Goal: Task Accomplishment & Management: Use online tool/utility

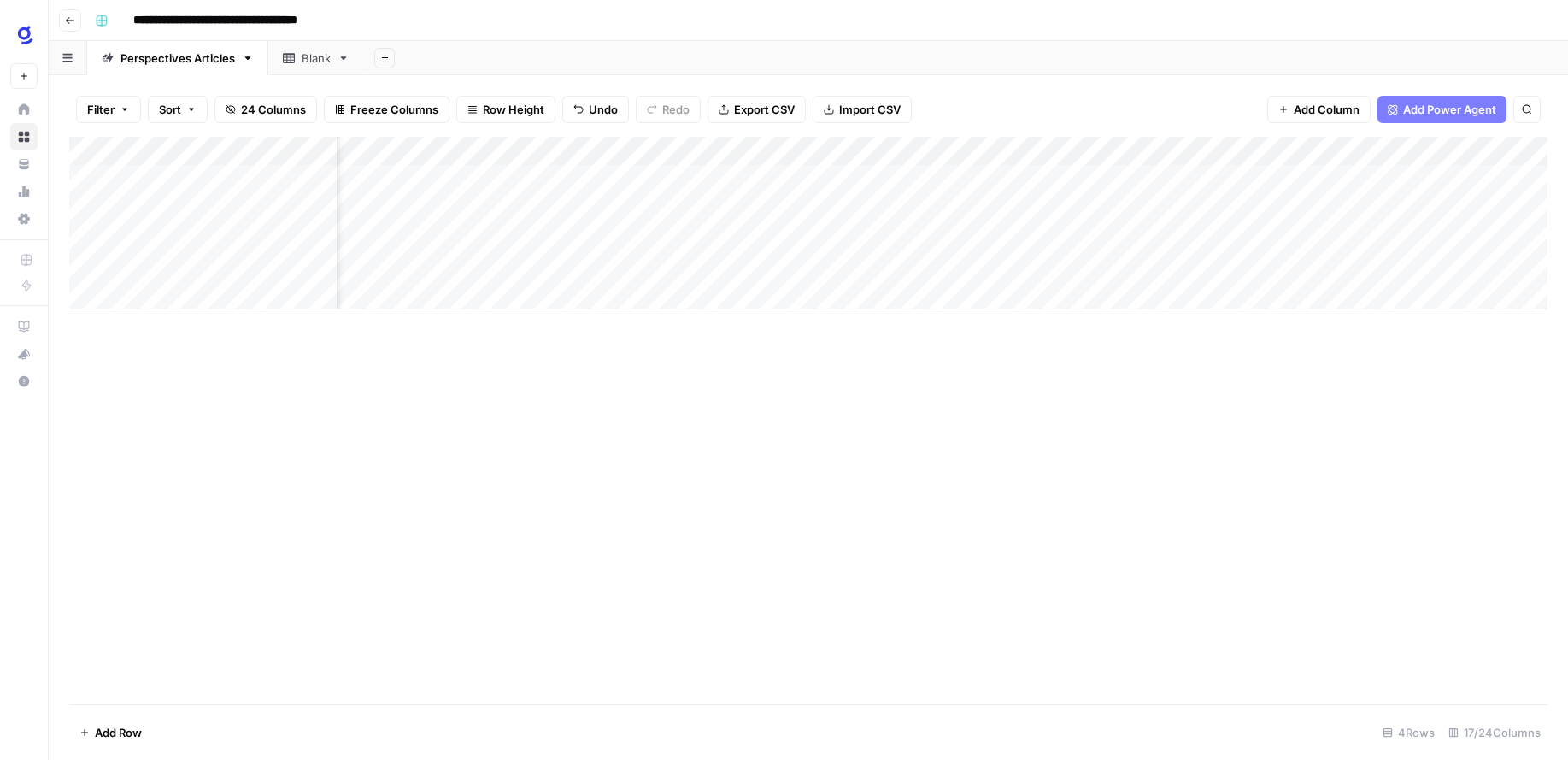
scroll to position [0, 427]
click at [1067, 149] on div "Add Column" at bounding box center [808, 222] width 1478 height 172
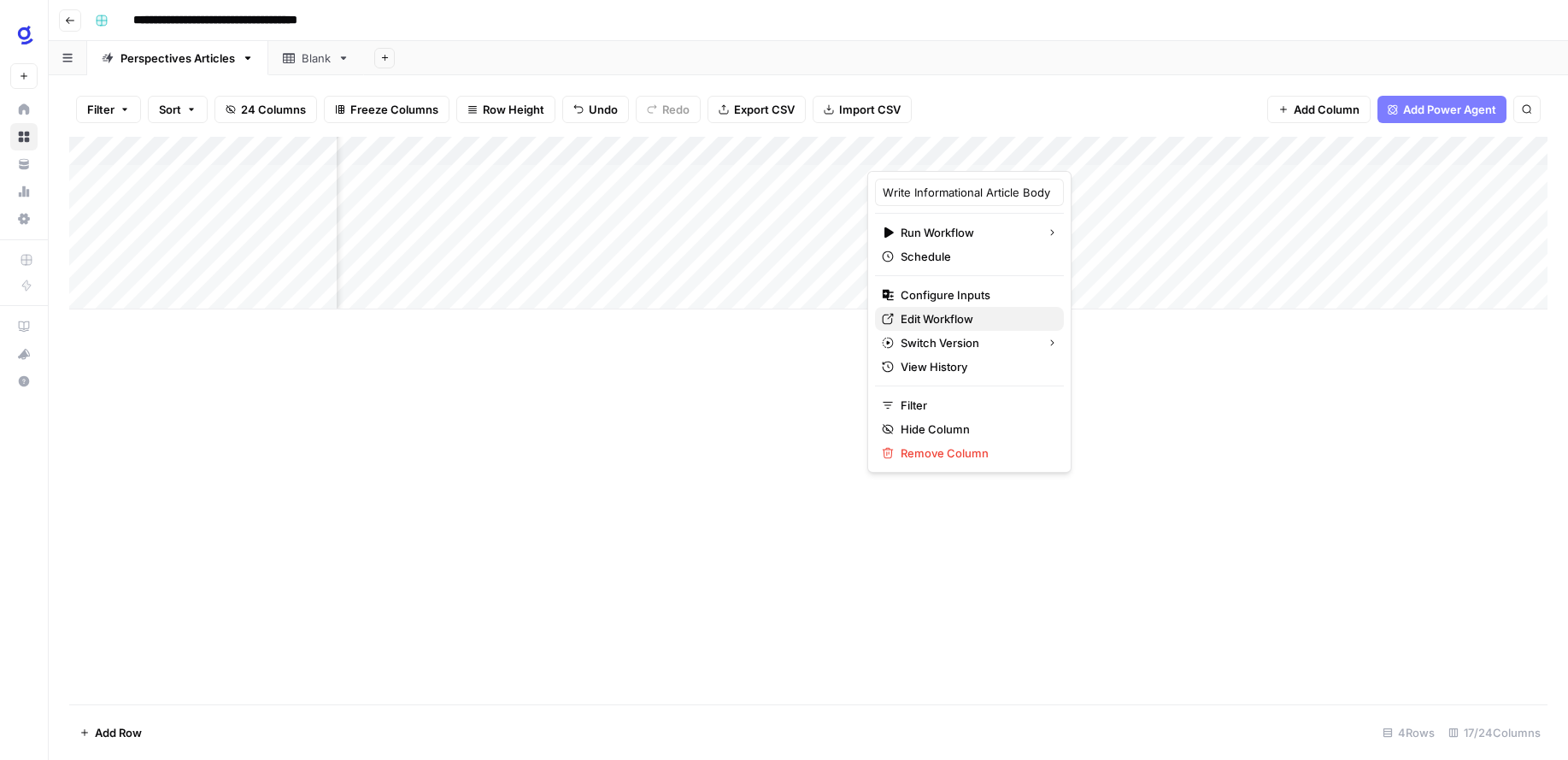
click at [960, 322] on span "Edit Workflow" at bounding box center [975, 318] width 149 height 17
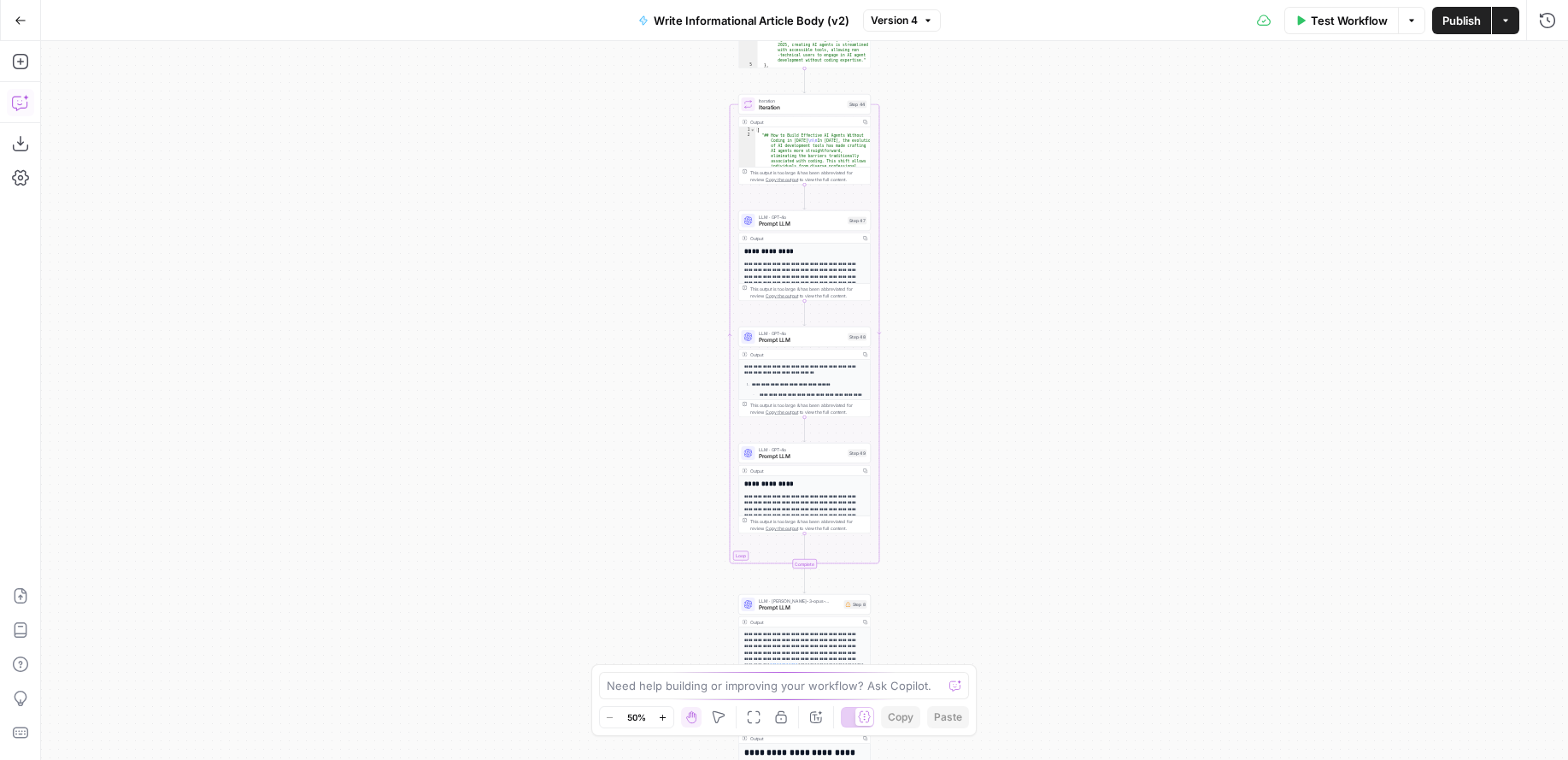
click at [27, 106] on icon "button" at bounding box center [19, 104] width 15 height 14
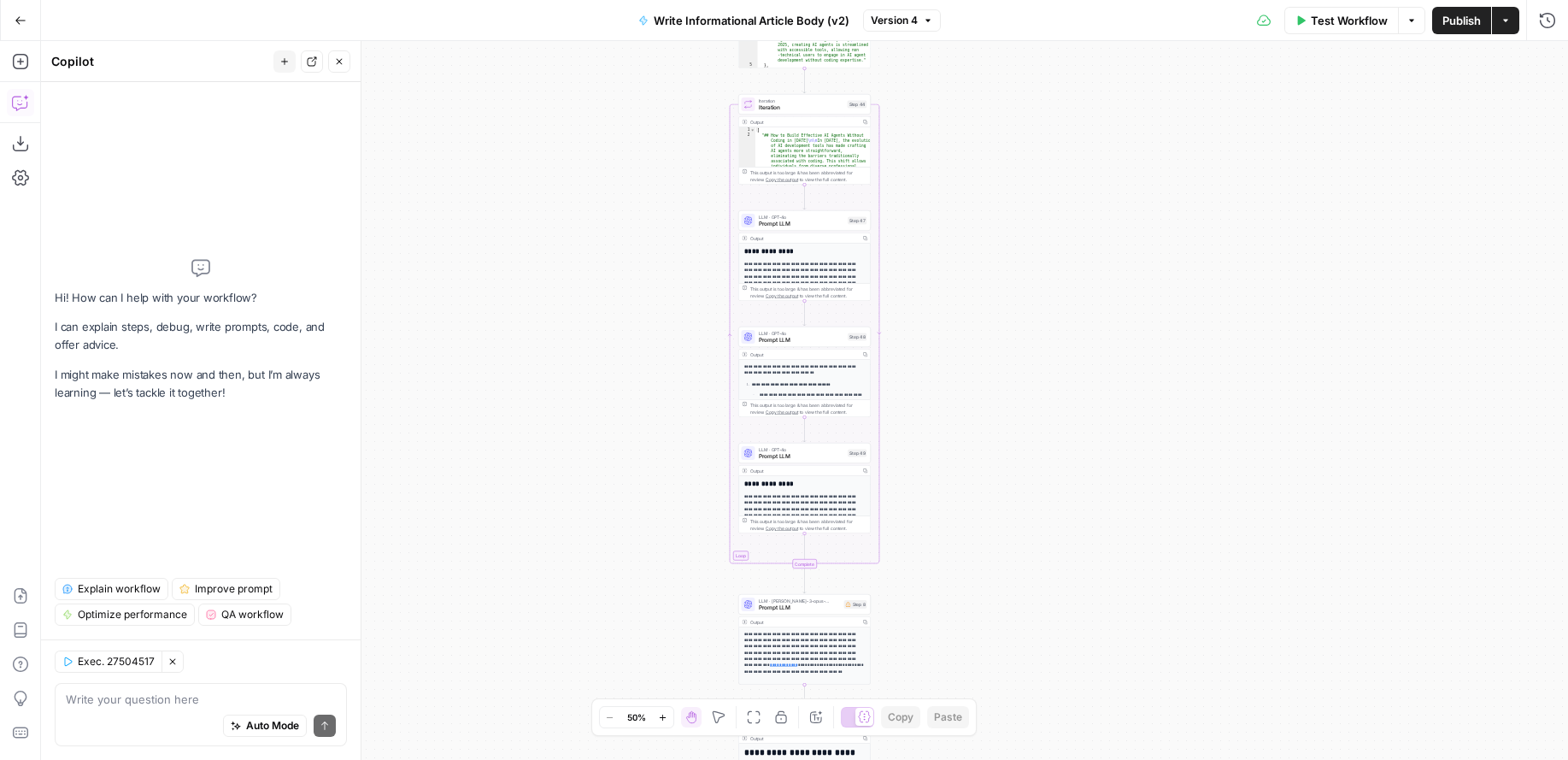
click at [130, 697] on textarea at bounding box center [200, 698] width 270 height 17
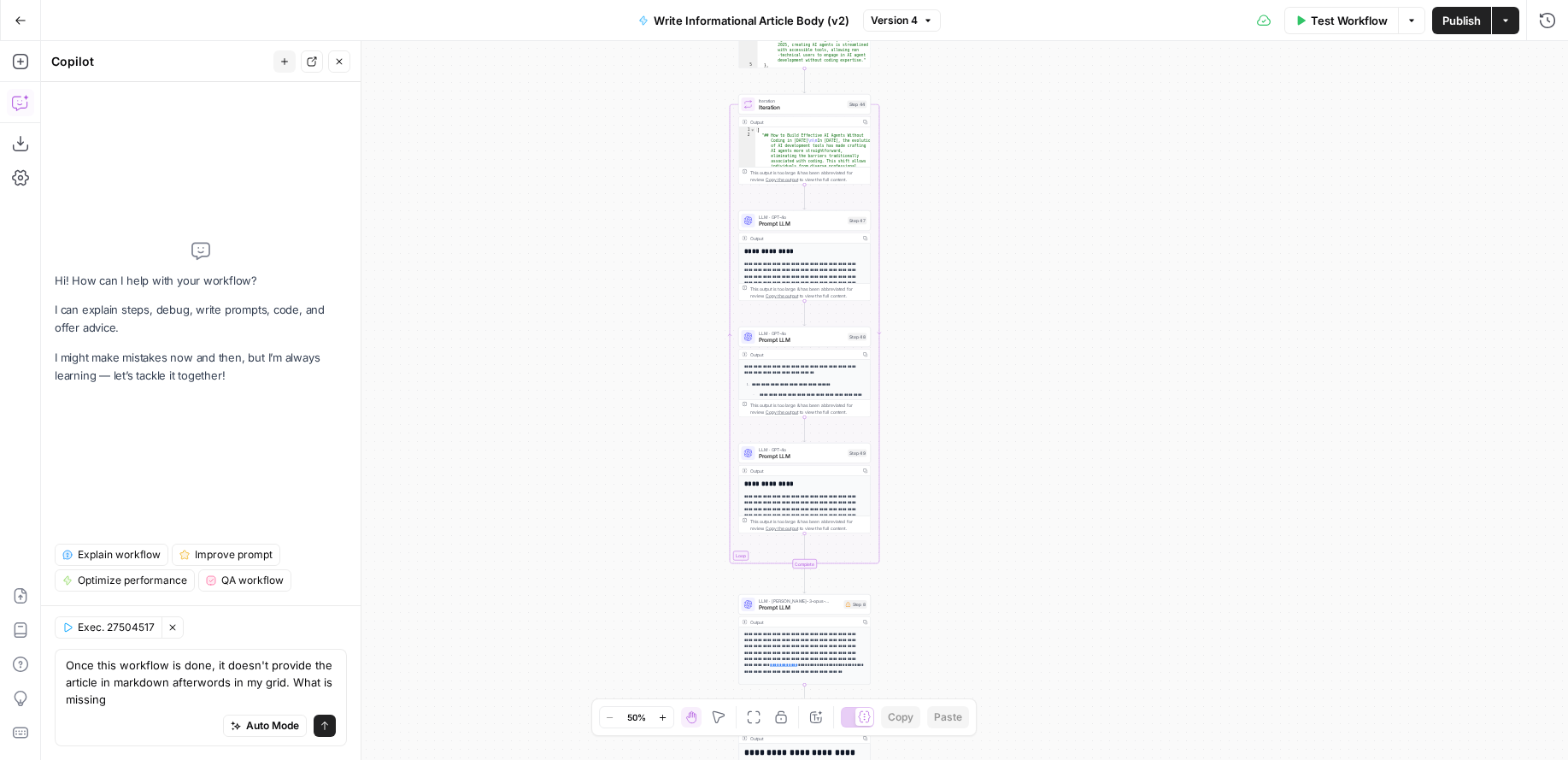
type textarea "Once this workflow is done, it doesn't provide the article in markdown afterwor…"
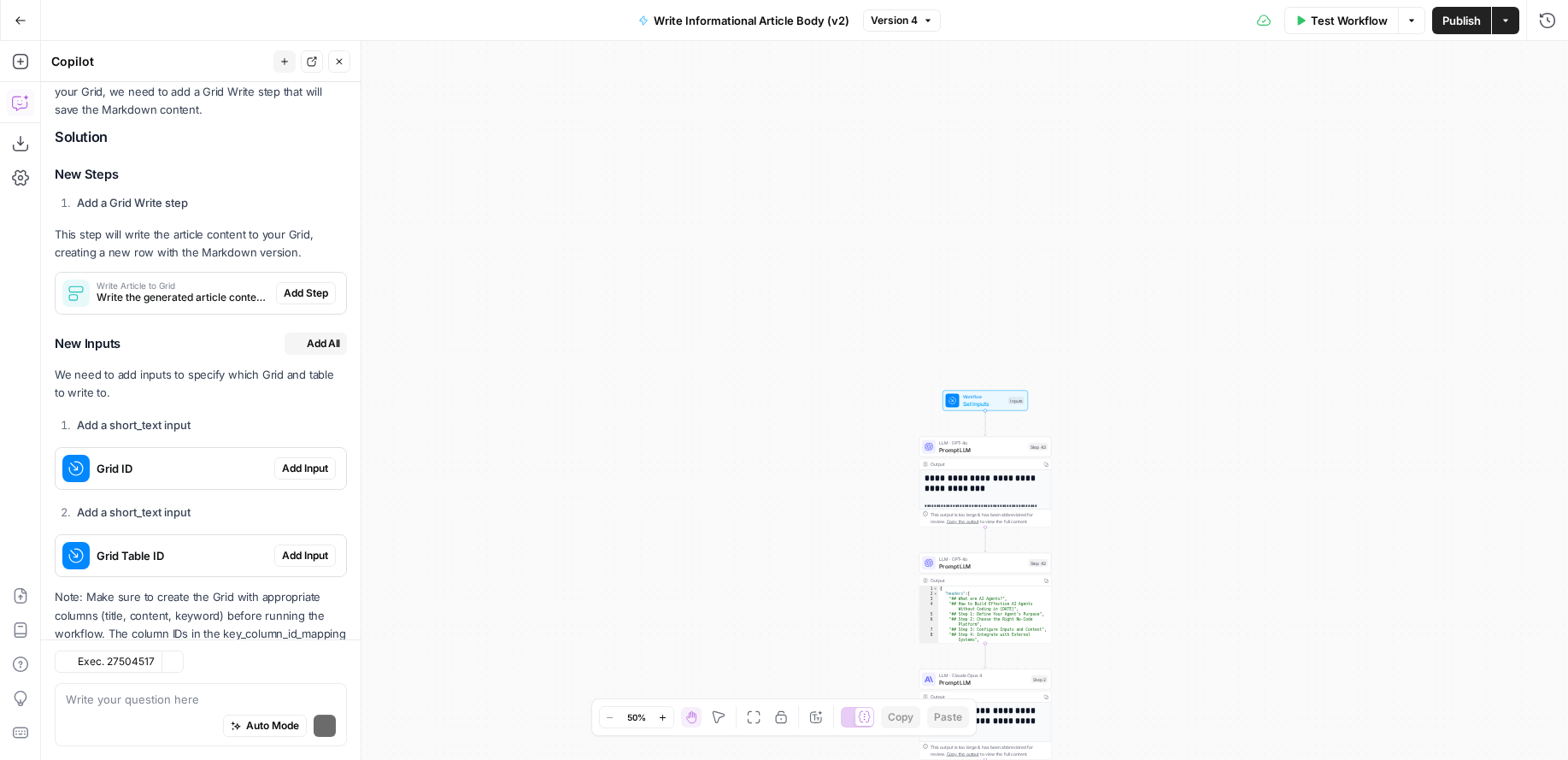
scroll to position [341, 0]
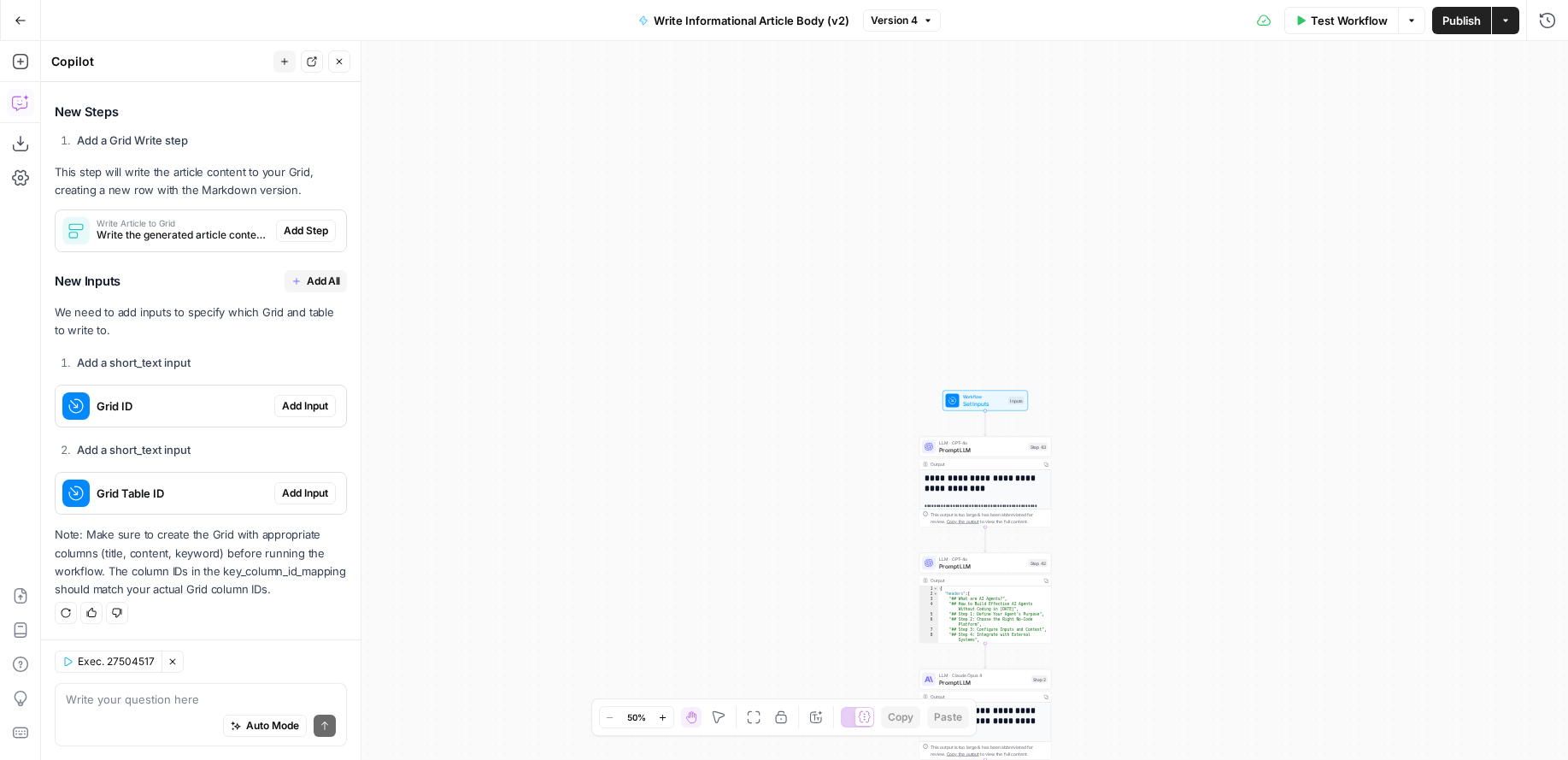
click at [292, 228] on span "Add Step" at bounding box center [306, 230] width 45 height 15
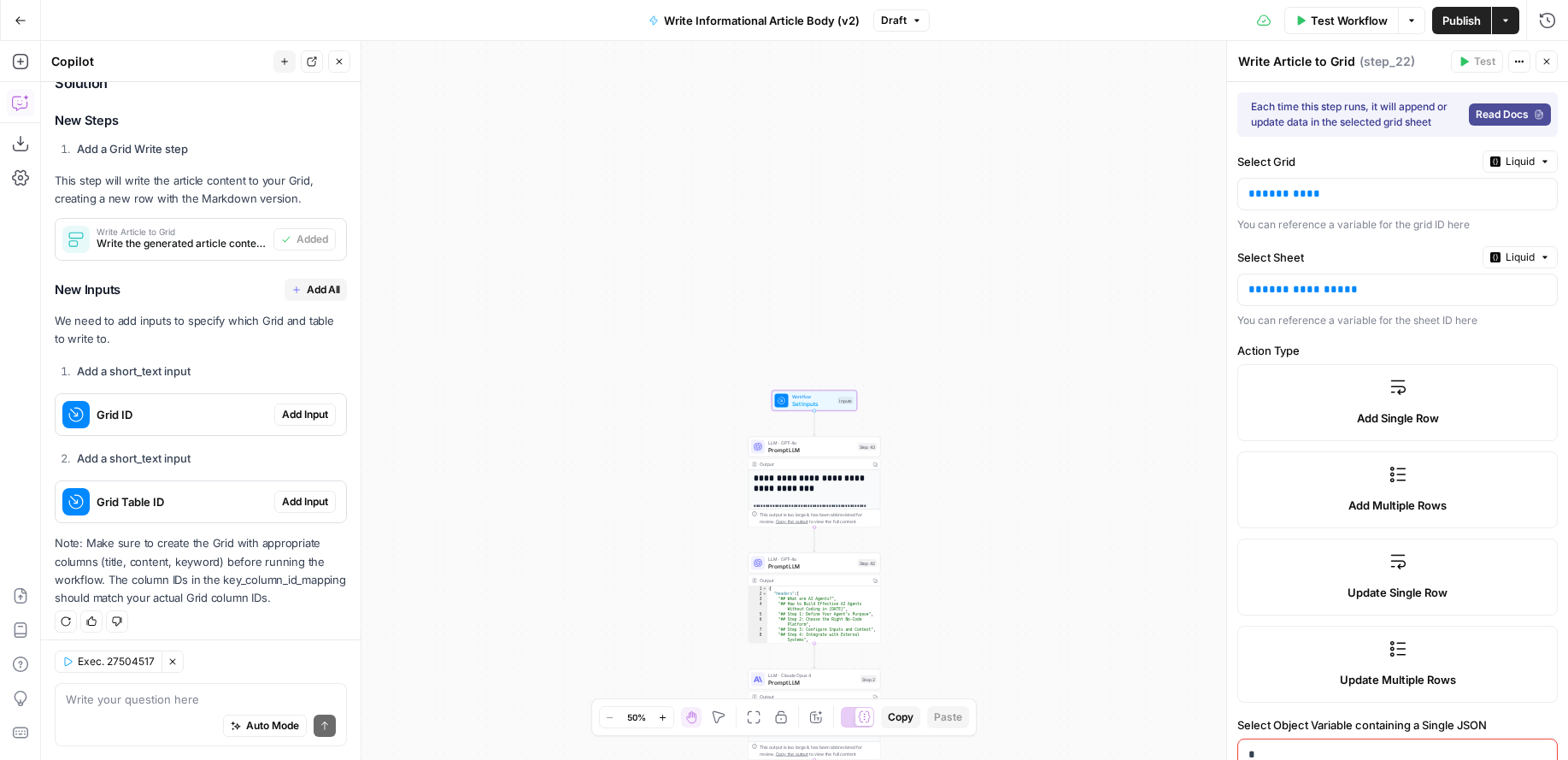
scroll to position [369, 0]
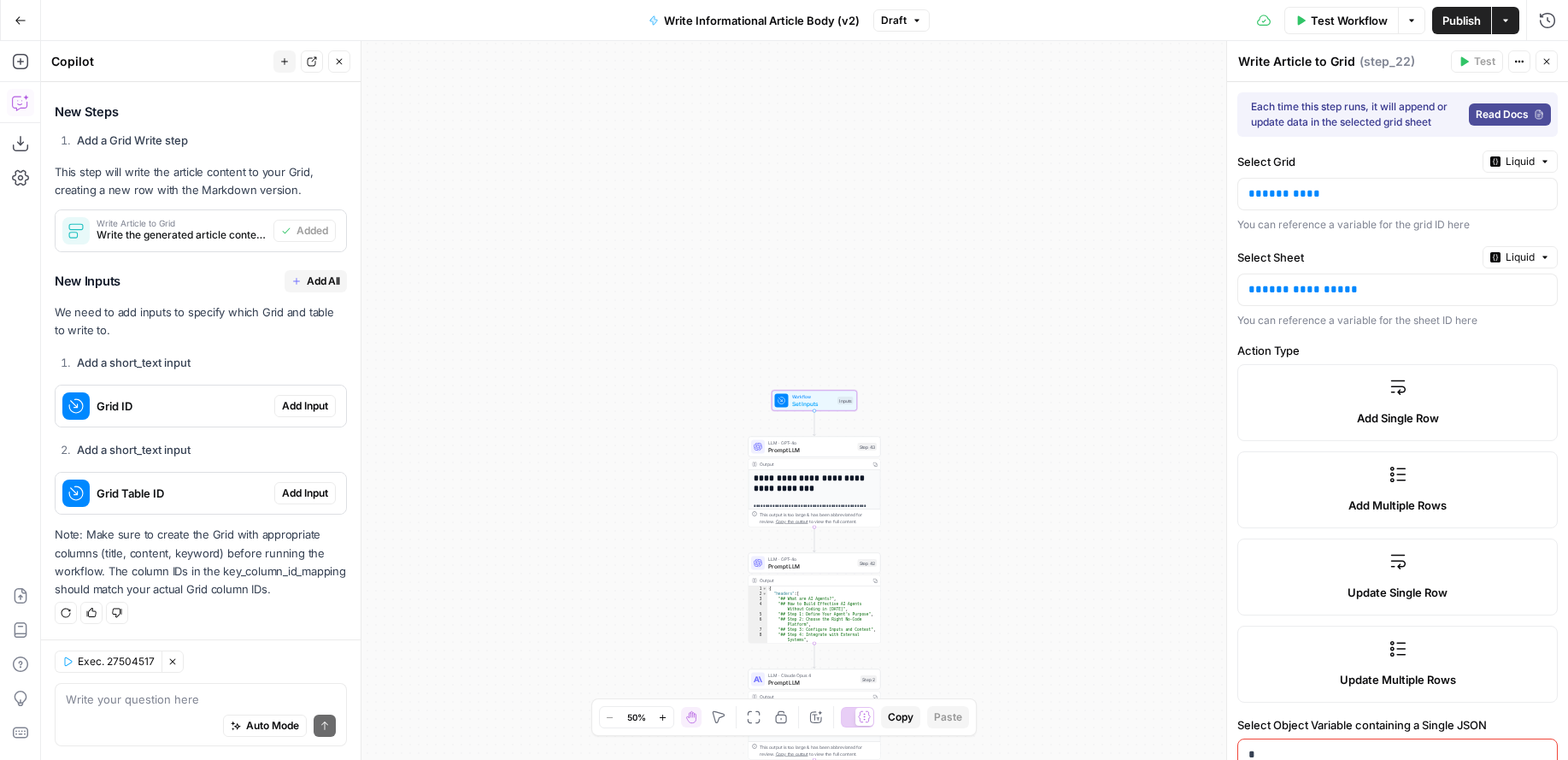
click at [311, 408] on span "Add Input" at bounding box center [305, 405] width 46 height 15
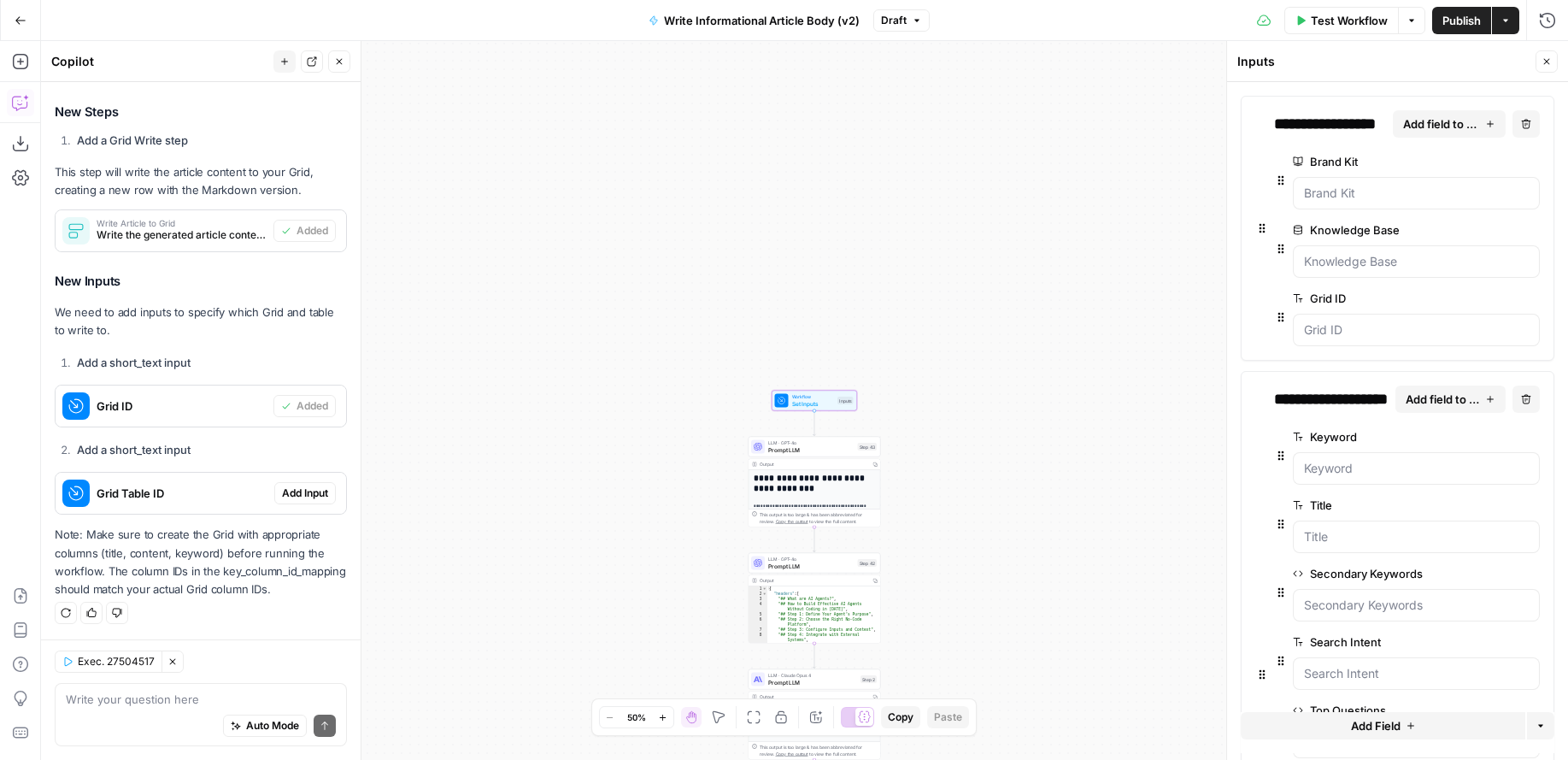
click at [310, 495] on span "Add Input" at bounding box center [305, 492] width 46 height 15
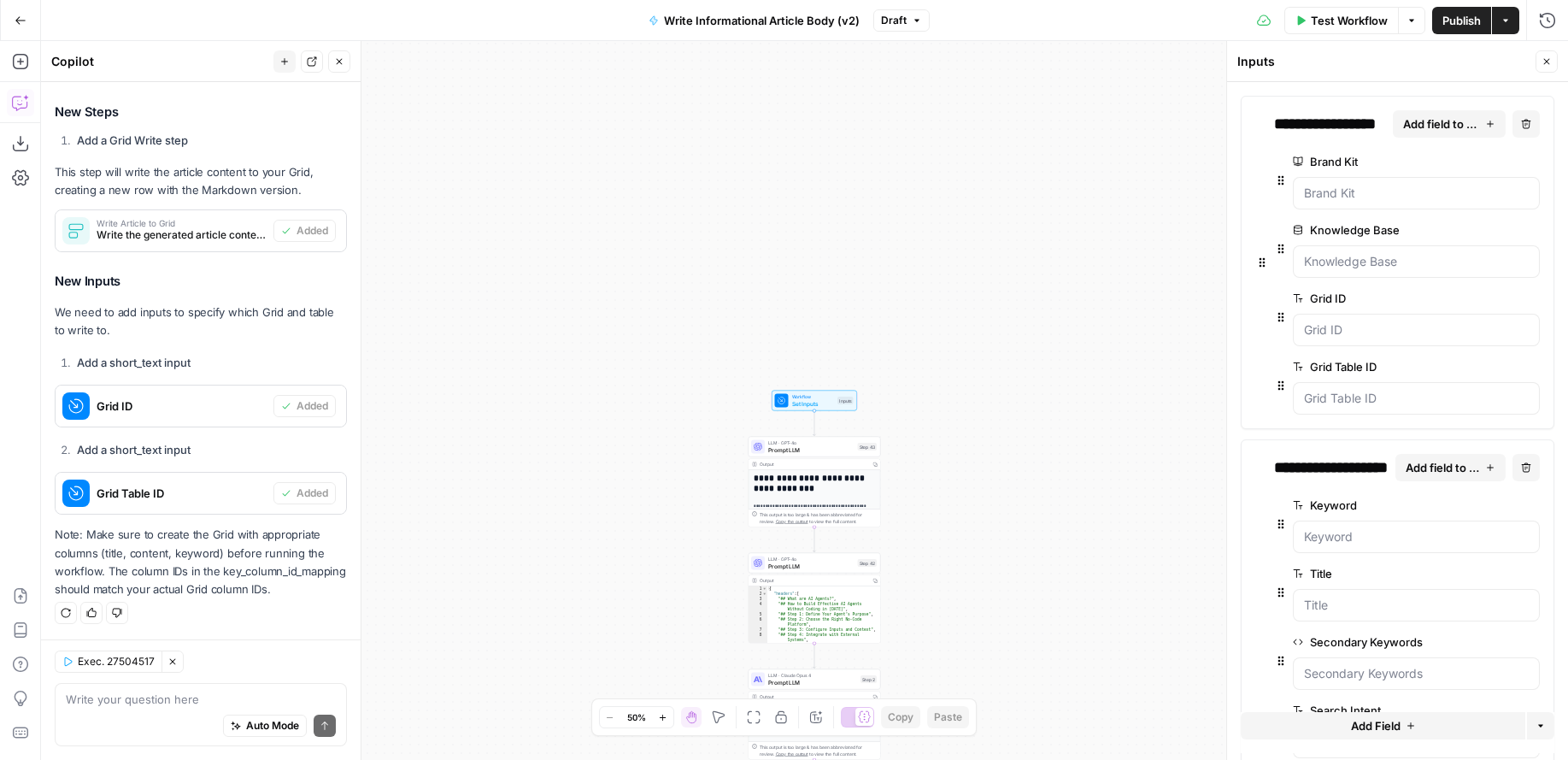
click at [1463, 16] on span "Publish" at bounding box center [1461, 20] width 39 height 17
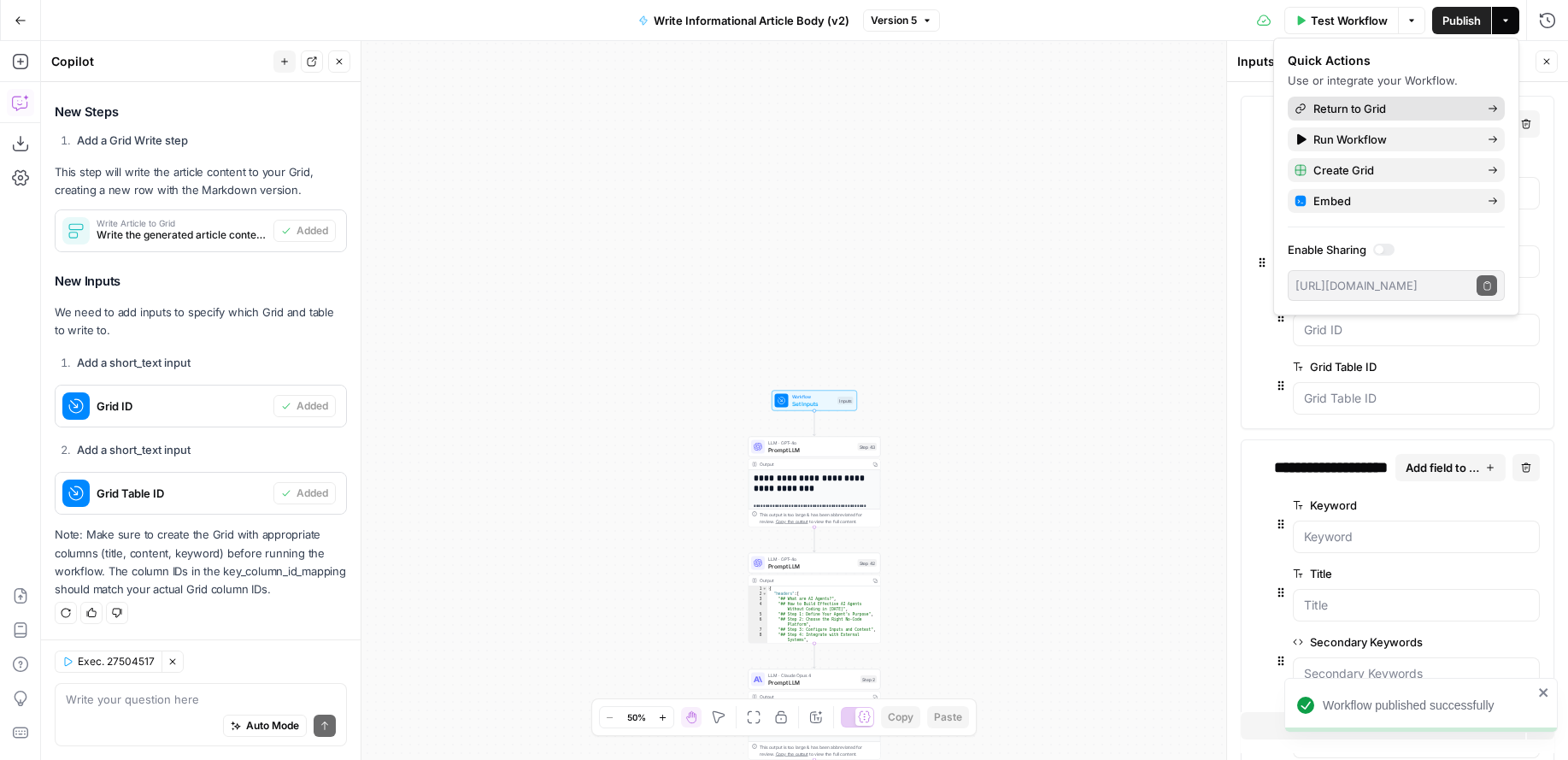
click at [1344, 112] on span "Return to Grid" at bounding box center [1393, 108] width 160 height 17
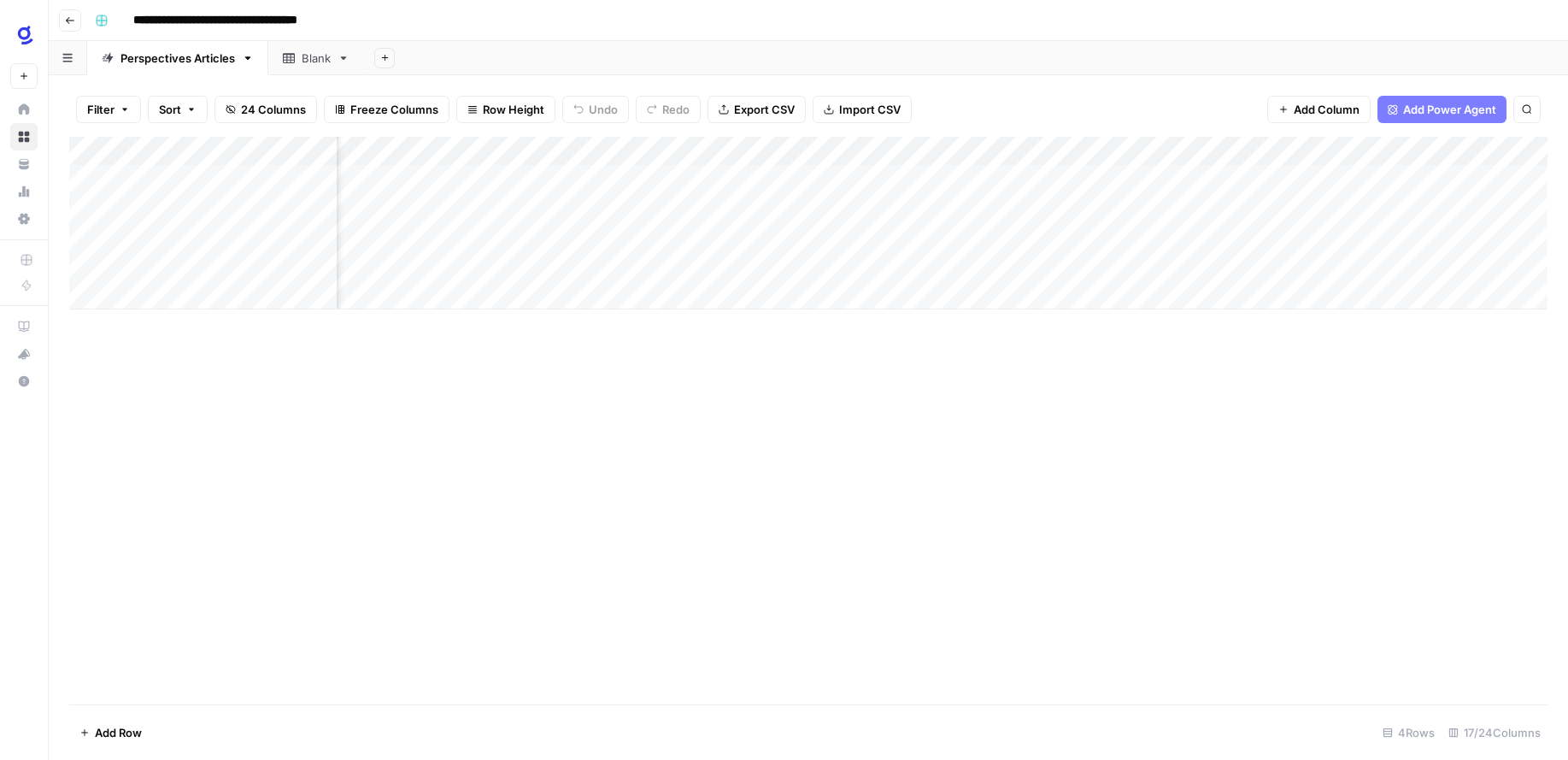
scroll to position [0, 593]
click at [921, 176] on div "Add Column" at bounding box center [808, 222] width 1478 height 172
click at [920, 178] on div "Add Column" at bounding box center [808, 222] width 1478 height 172
click at [903, 148] on div "Add Column" at bounding box center [808, 222] width 1478 height 172
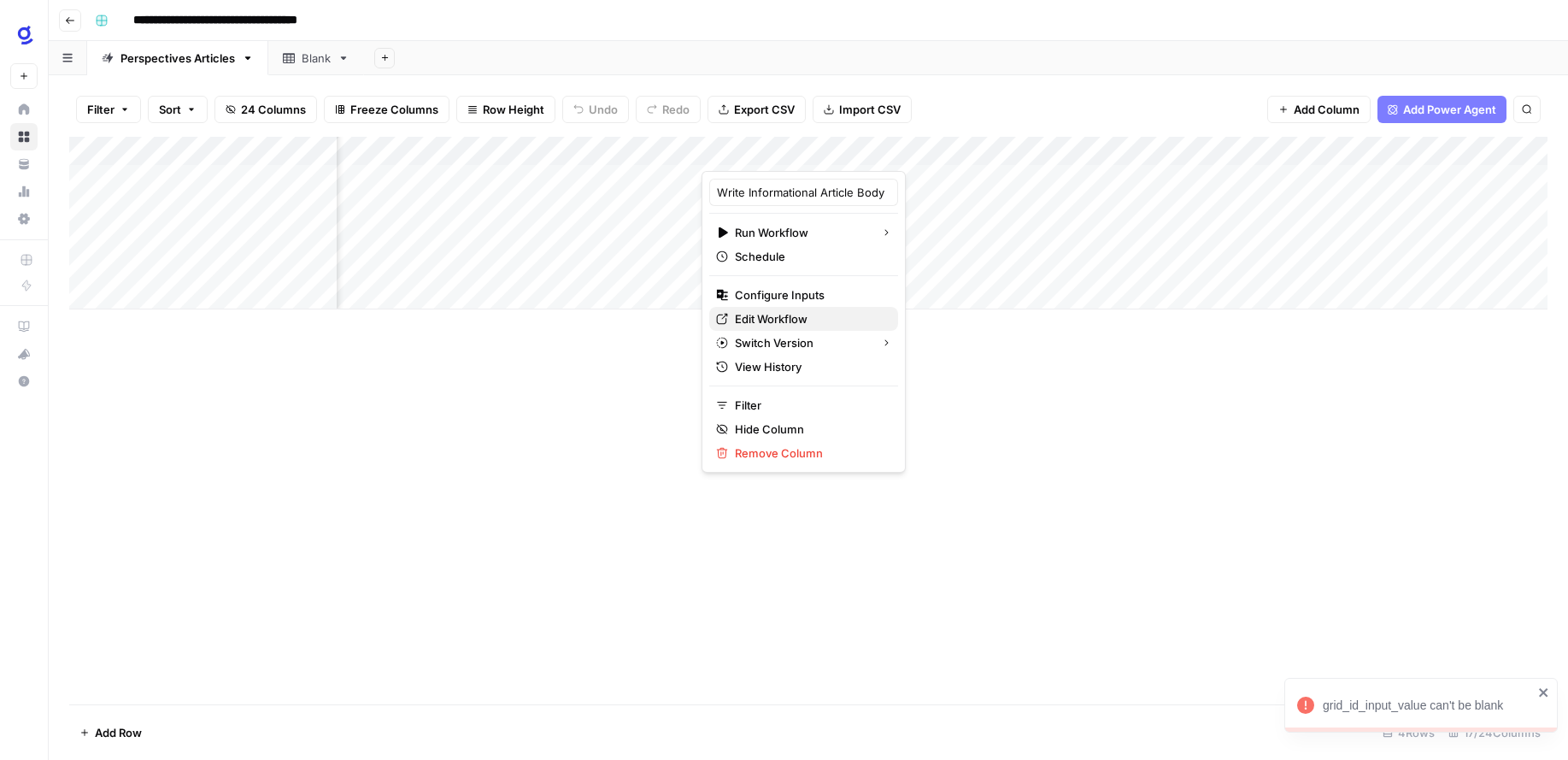
click at [777, 313] on span "Edit Workflow" at bounding box center [810, 318] width 149 height 17
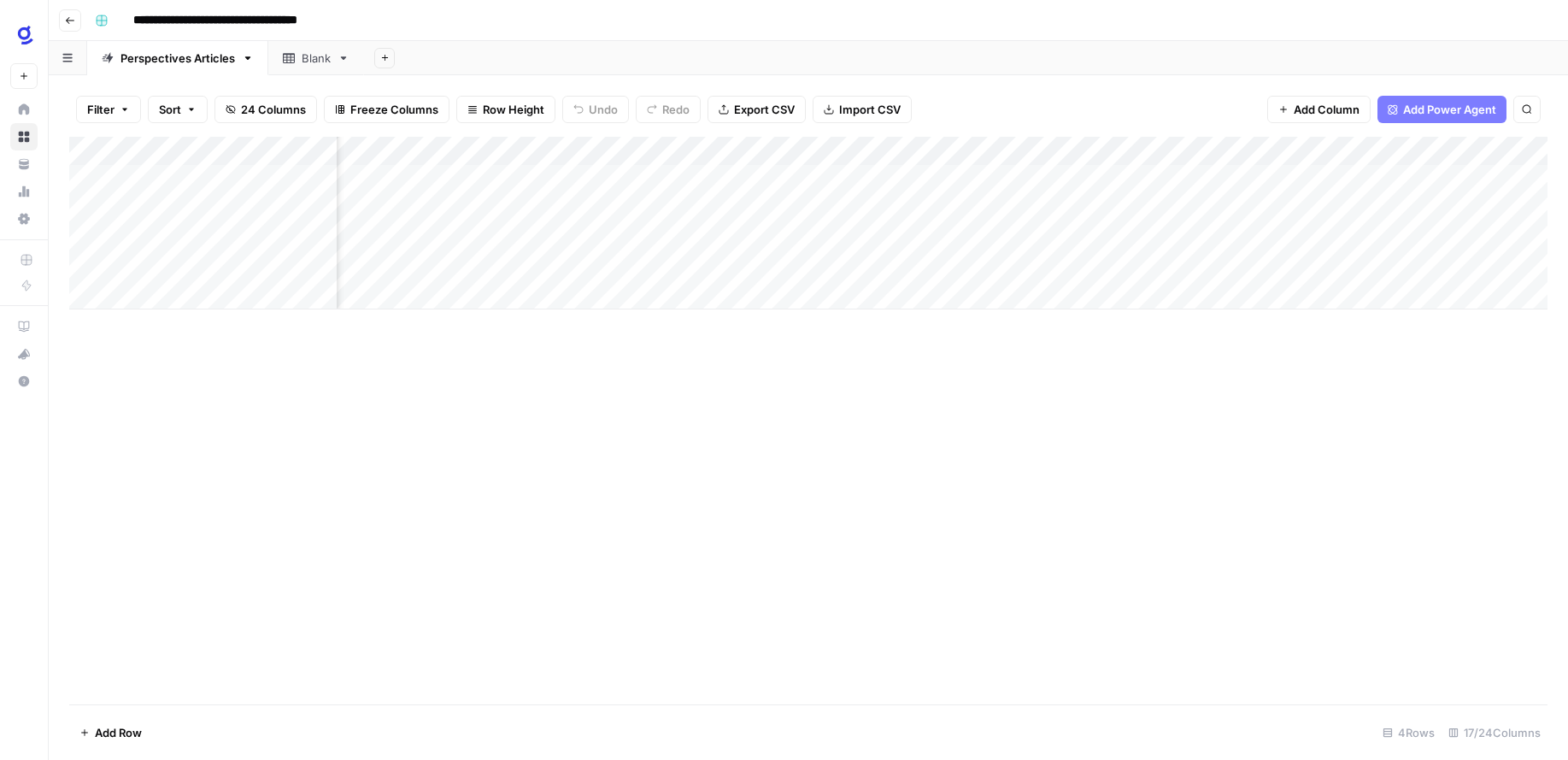
click at [264, 31] on input "**********" at bounding box center [244, 20] width 237 height 27
click at [279, 21] on input "**********" at bounding box center [244, 20] width 237 height 27
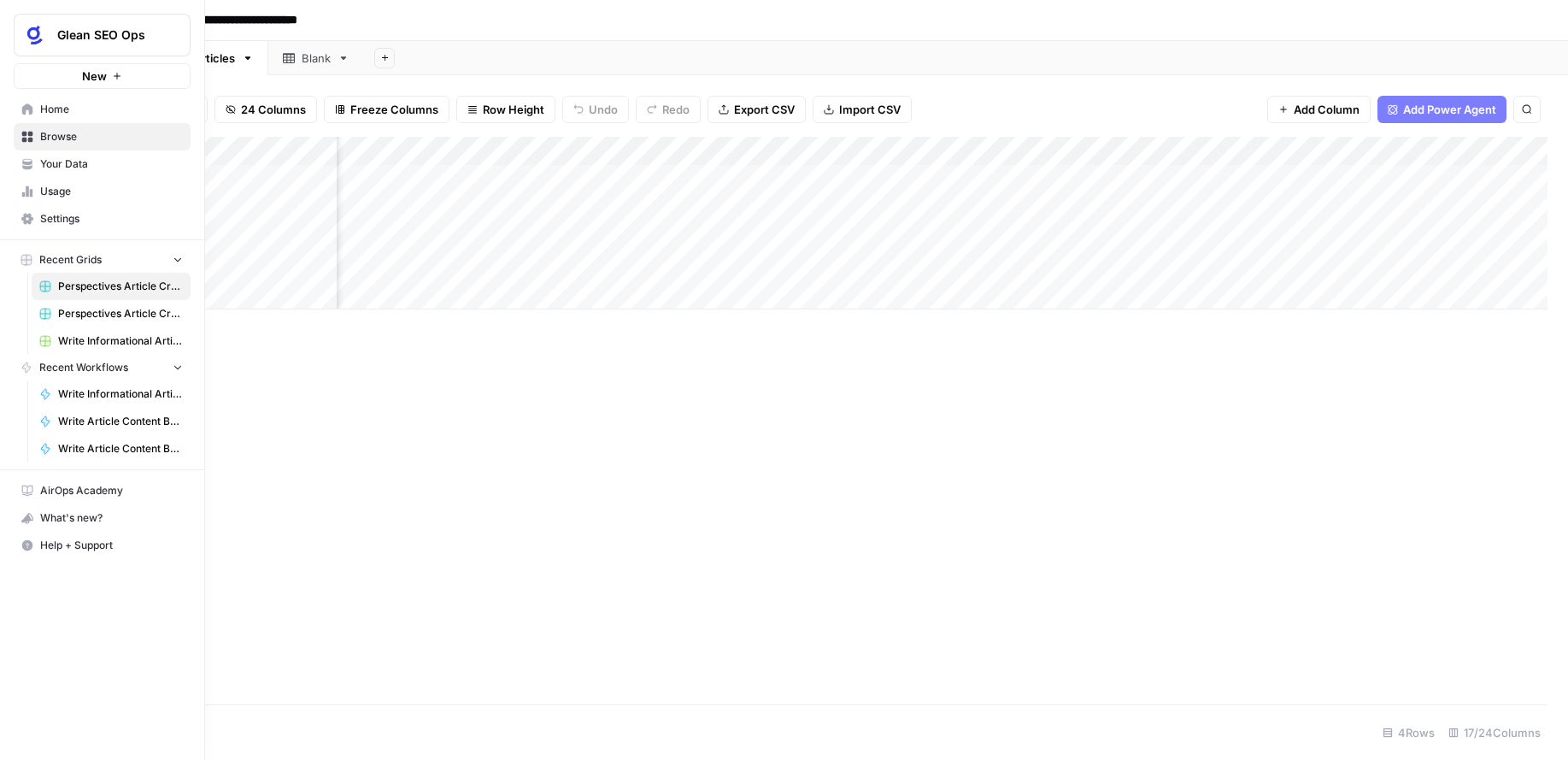
click at [60, 136] on span "Browse" at bounding box center [111, 136] width 142 height 15
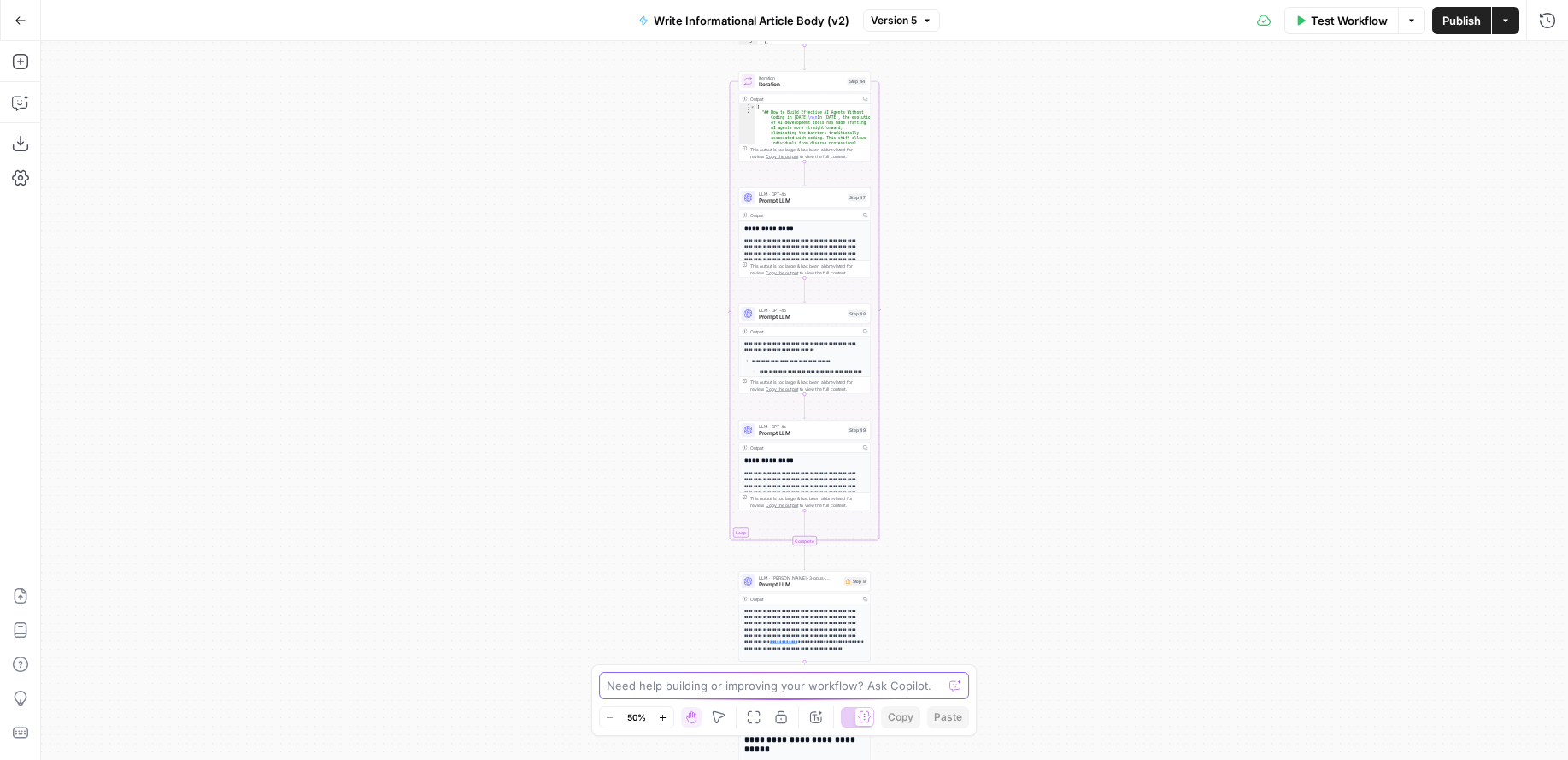
click at [647, 687] on textarea at bounding box center [775, 684] width 337 height 17
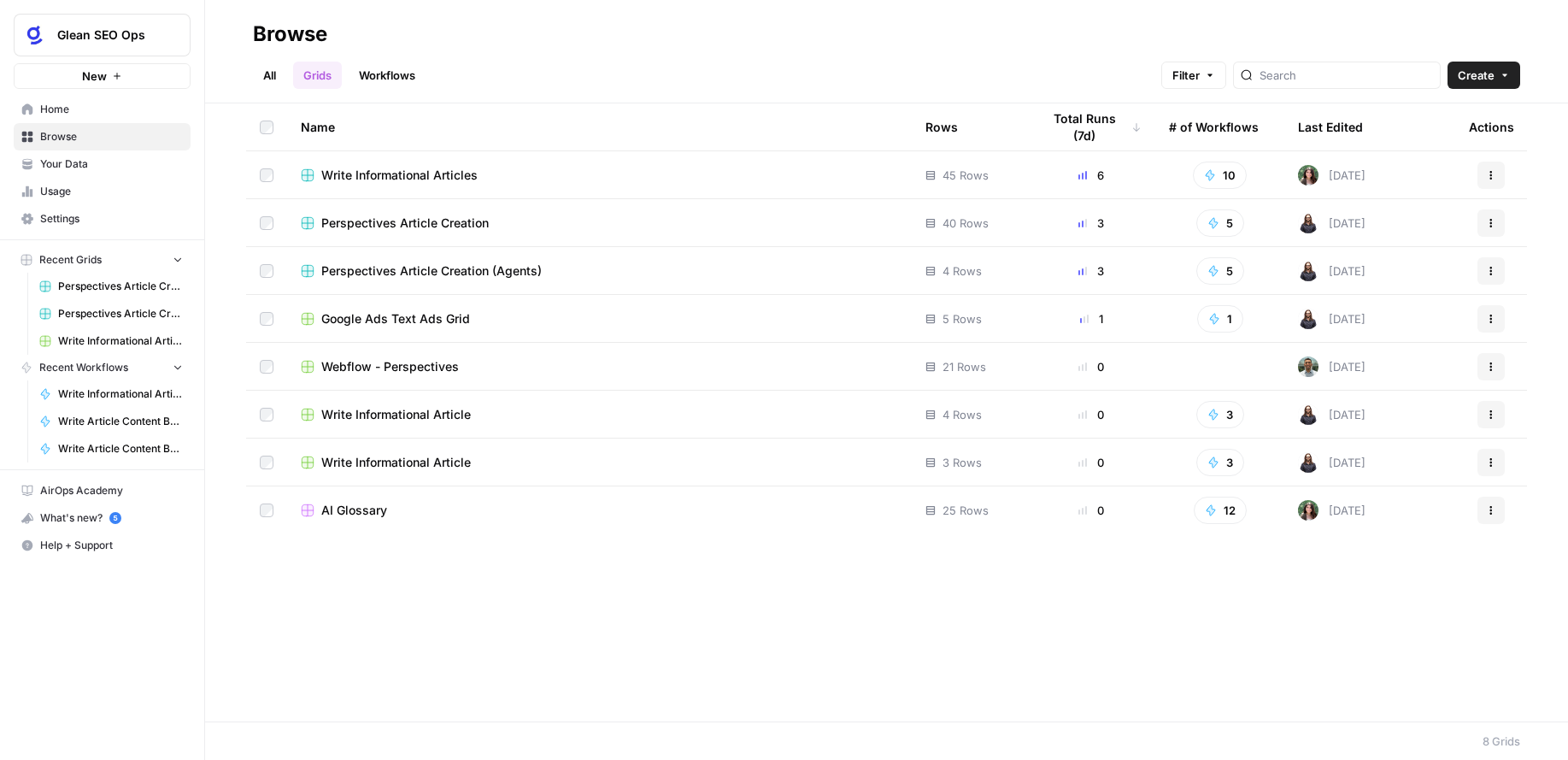
click at [1485, 270] on span "Actions" at bounding box center [1485, 270] width 1 height 1
click at [448, 738] on button "More Options" at bounding box center [442, 735] width 27 height 27
click at [379, 617] on div "Name Rows Total Runs (7d) # of Workflows Last Edited Actions Write Informationa…" at bounding box center [887, 407] width 1363 height 608
click at [632, 276] on div "Perspectives Article Creation (Agents)" at bounding box center [600, 270] width 598 height 17
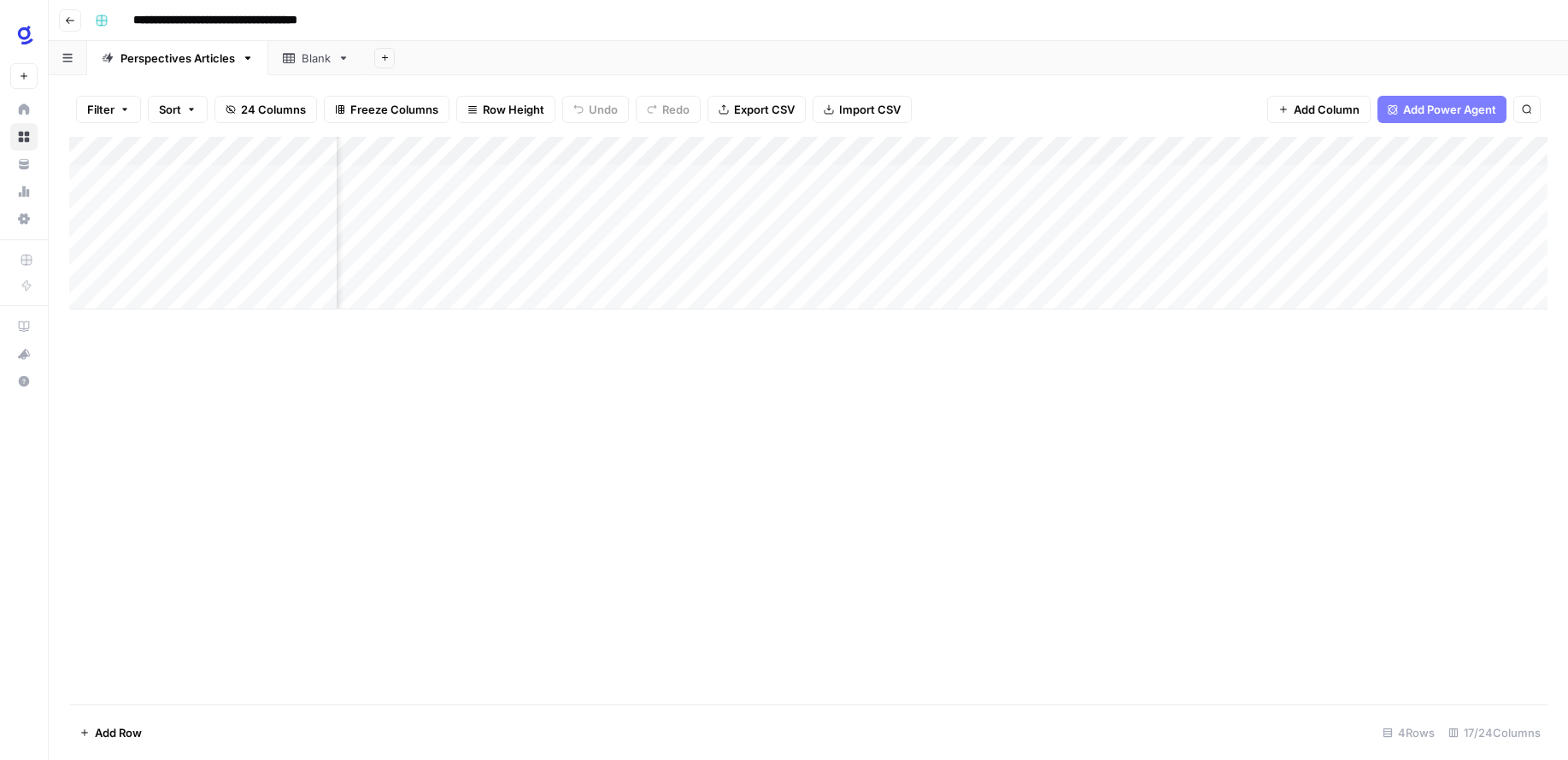
scroll to position [0, 823]
click at [665, 177] on div "Add Column" at bounding box center [808, 222] width 1478 height 172
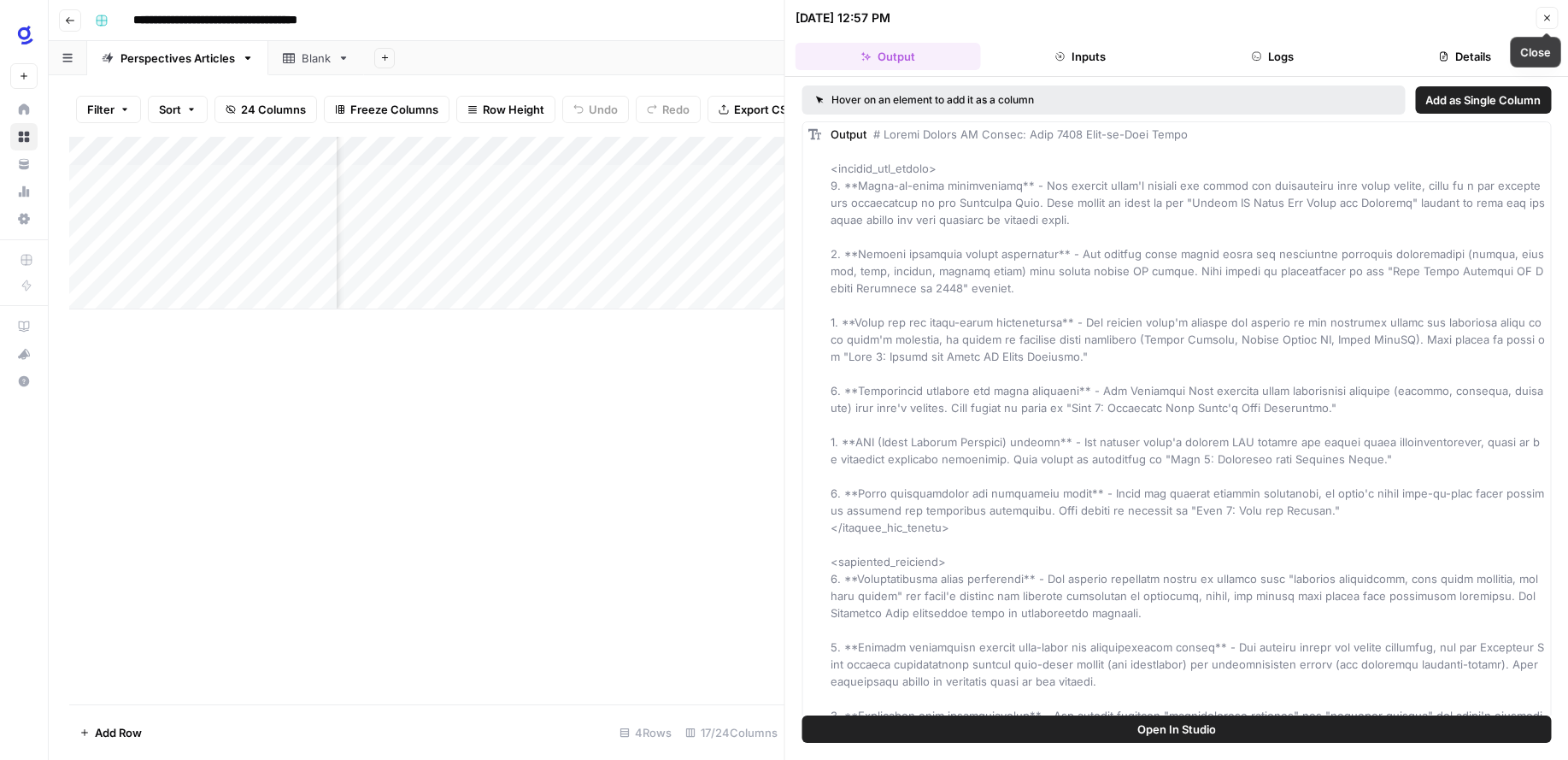
click at [1554, 13] on button "Close" at bounding box center [1547, 18] width 22 height 22
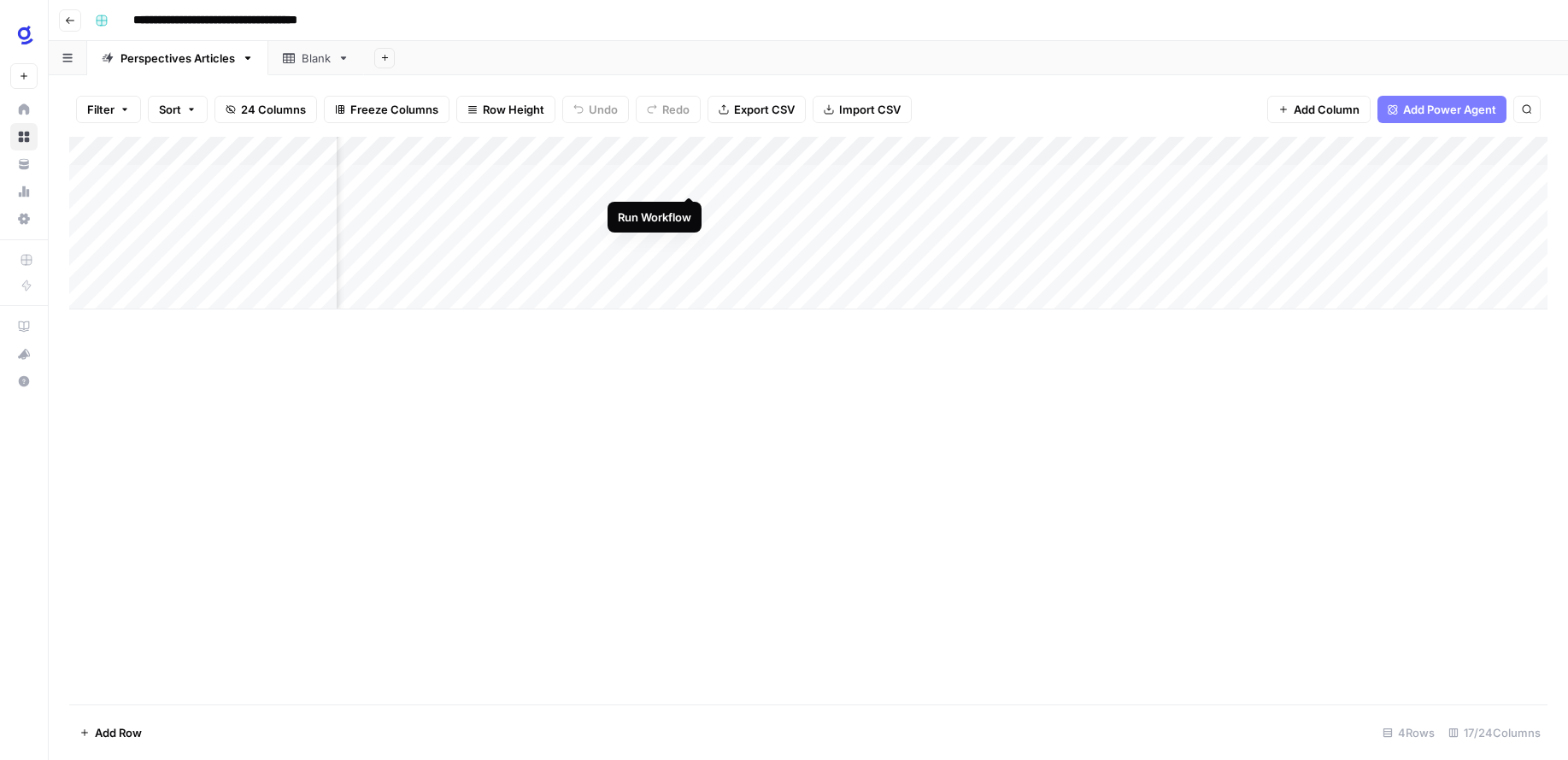
click at [690, 178] on div "Add Column" at bounding box center [808, 222] width 1478 height 172
click at [671, 149] on div "Add Column" at bounding box center [808, 222] width 1478 height 172
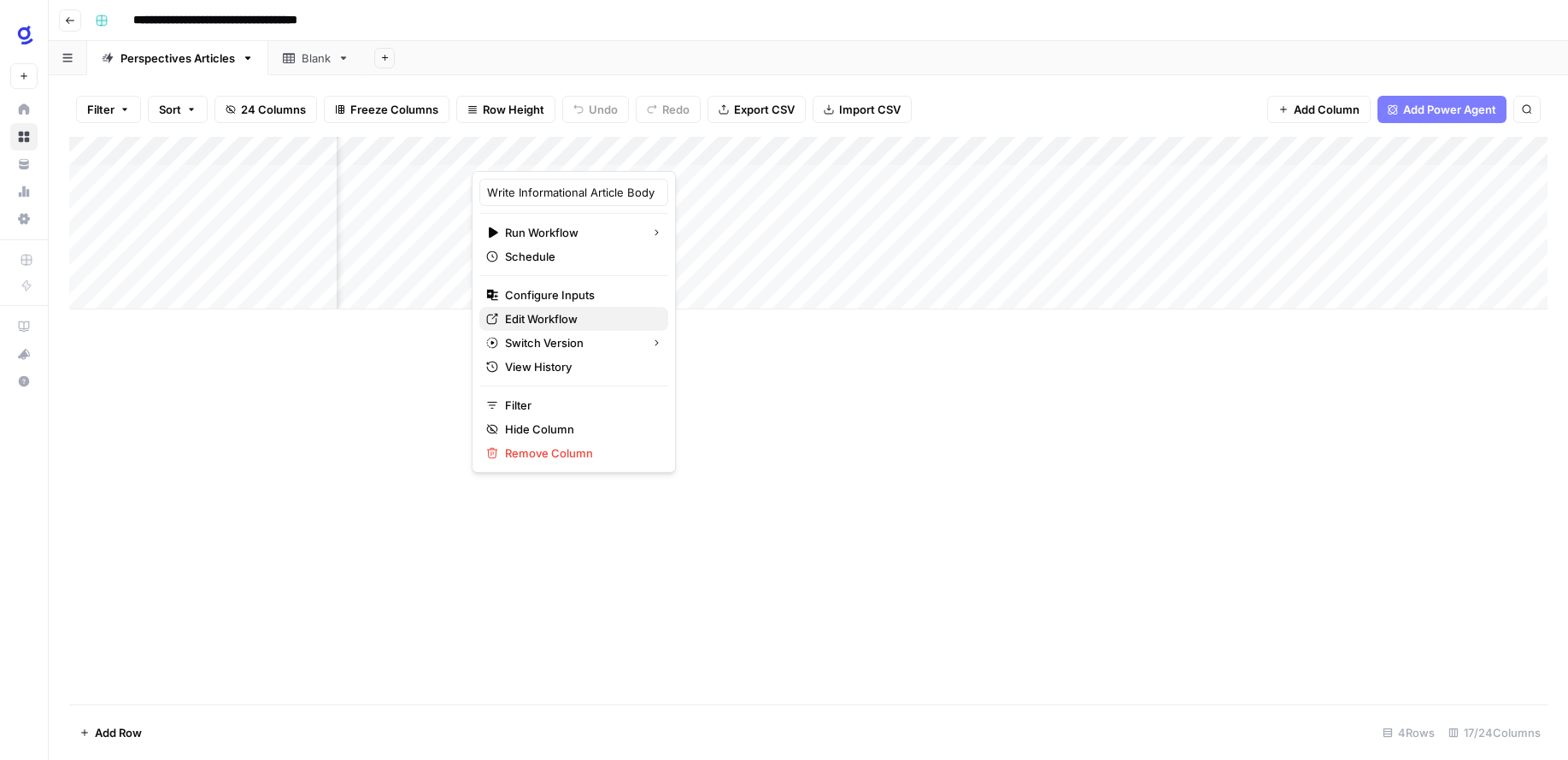
click at [547, 320] on span "Edit Workflow" at bounding box center [580, 318] width 149 height 17
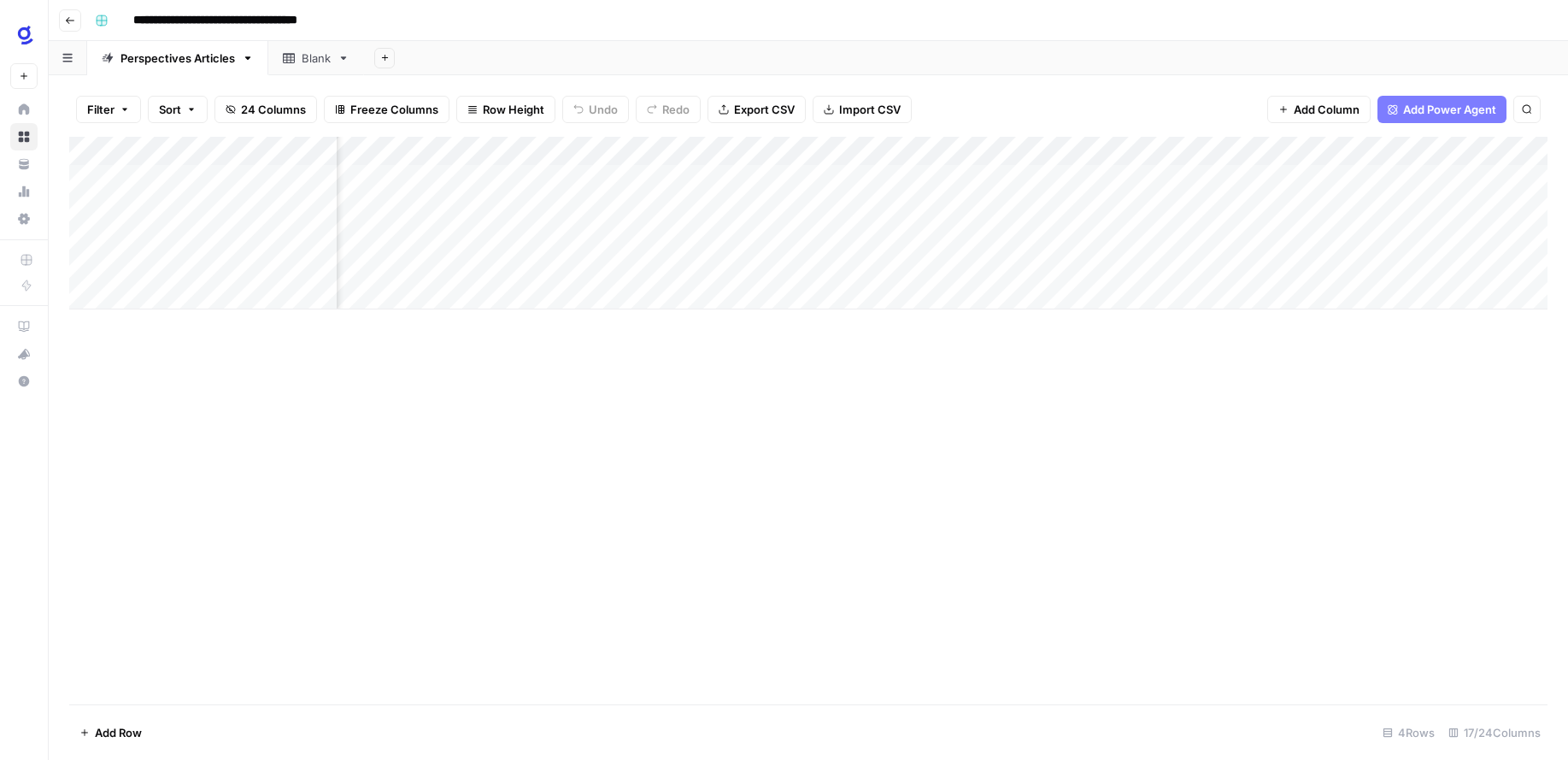
click at [515, 370] on div "Add Column" at bounding box center [808, 420] width 1478 height 568
click at [788, 204] on div "Add Column" at bounding box center [808, 222] width 1478 height 172
click at [594, 177] on div "Add Column" at bounding box center [808, 222] width 1478 height 172
click at [845, 149] on div "Add Column" at bounding box center [808, 222] width 1478 height 172
click at [782, 391] on div "Add Column" at bounding box center [808, 420] width 1478 height 568
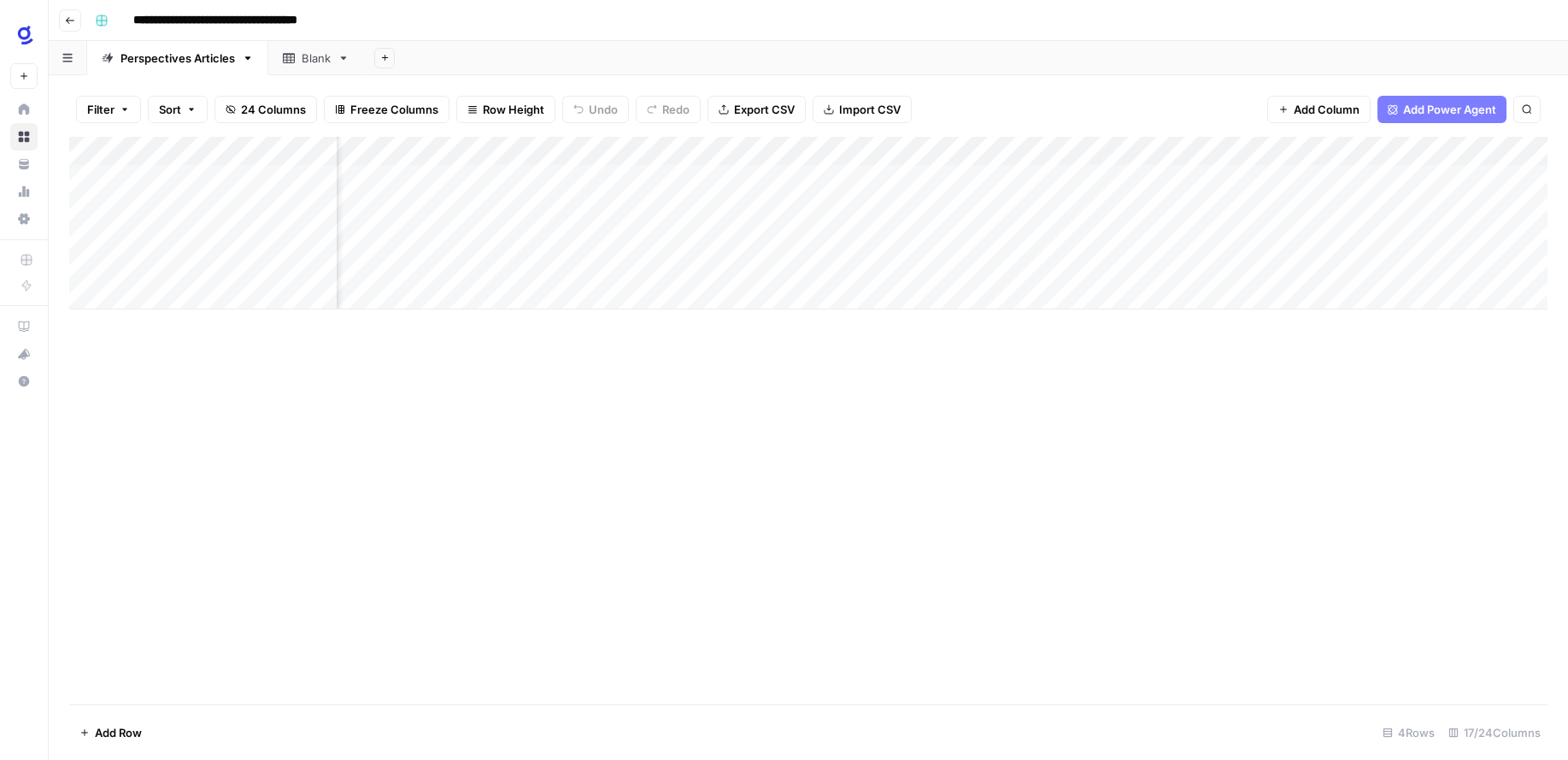
click at [670, 148] on div "Add Column" at bounding box center [808, 222] width 1478 height 172
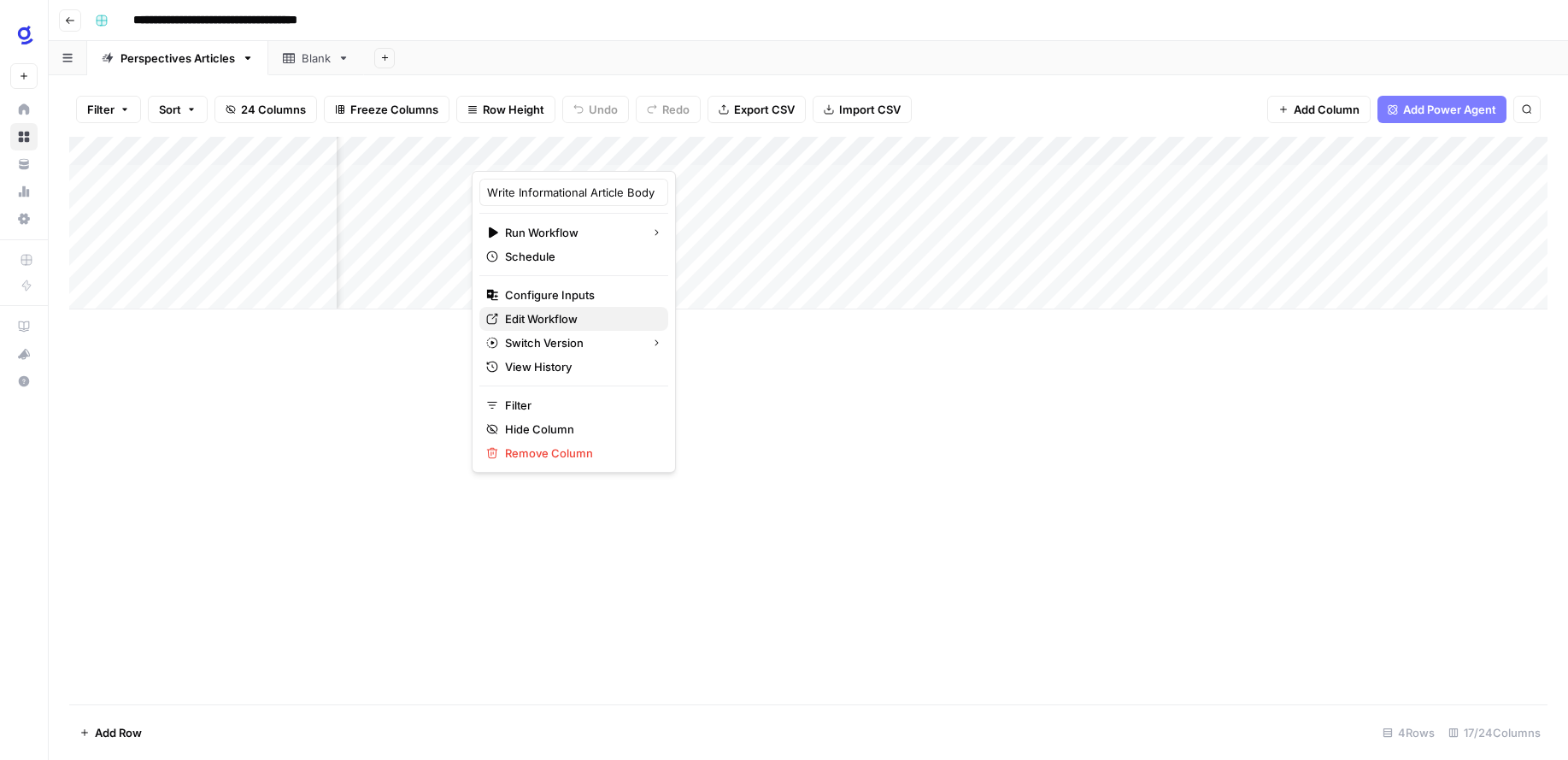
click at [568, 321] on span "Edit Workflow" at bounding box center [580, 318] width 149 height 17
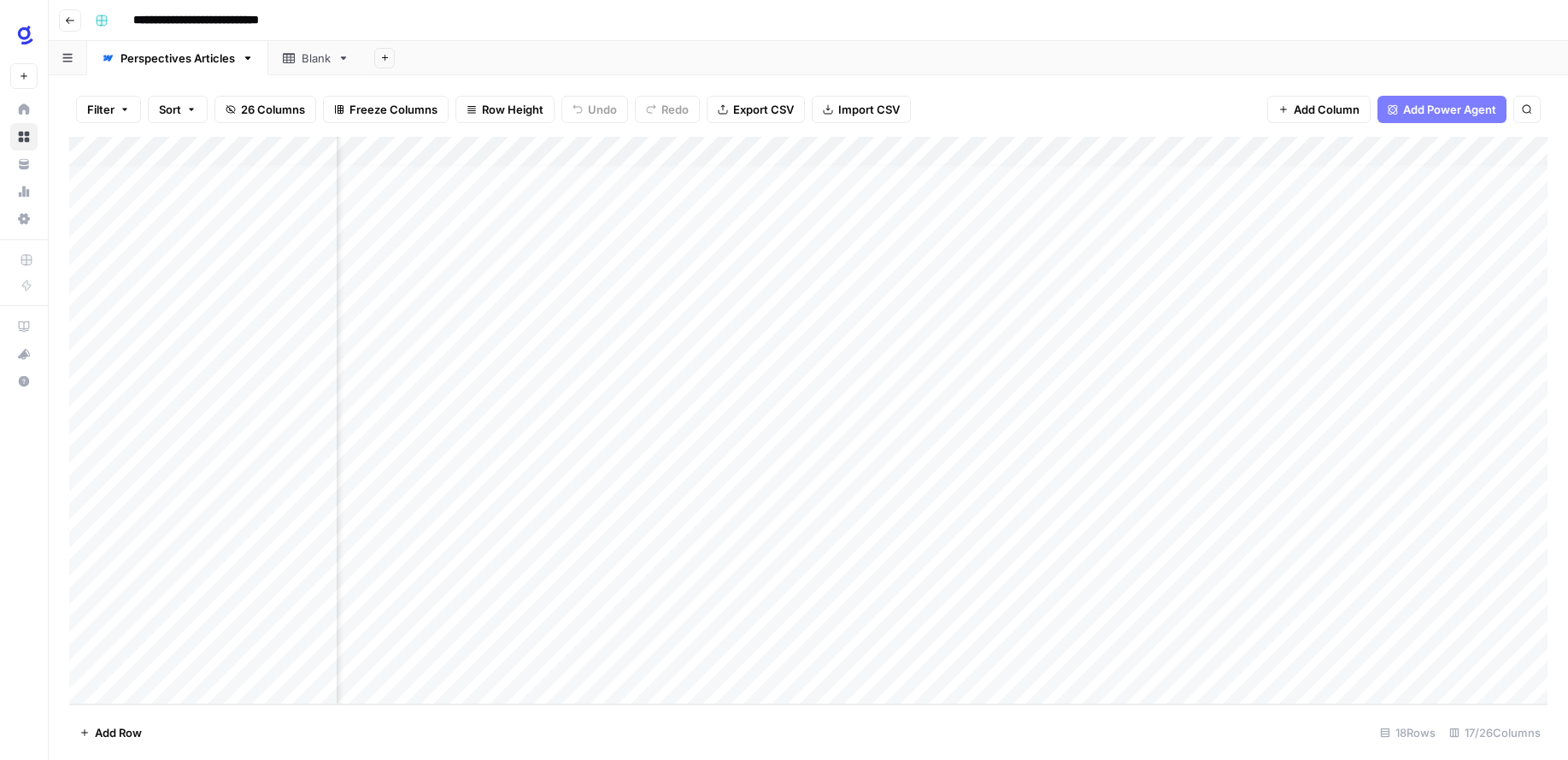
scroll to position [12, 0]
click at [652, 484] on div "Add Column" at bounding box center [808, 420] width 1478 height 568
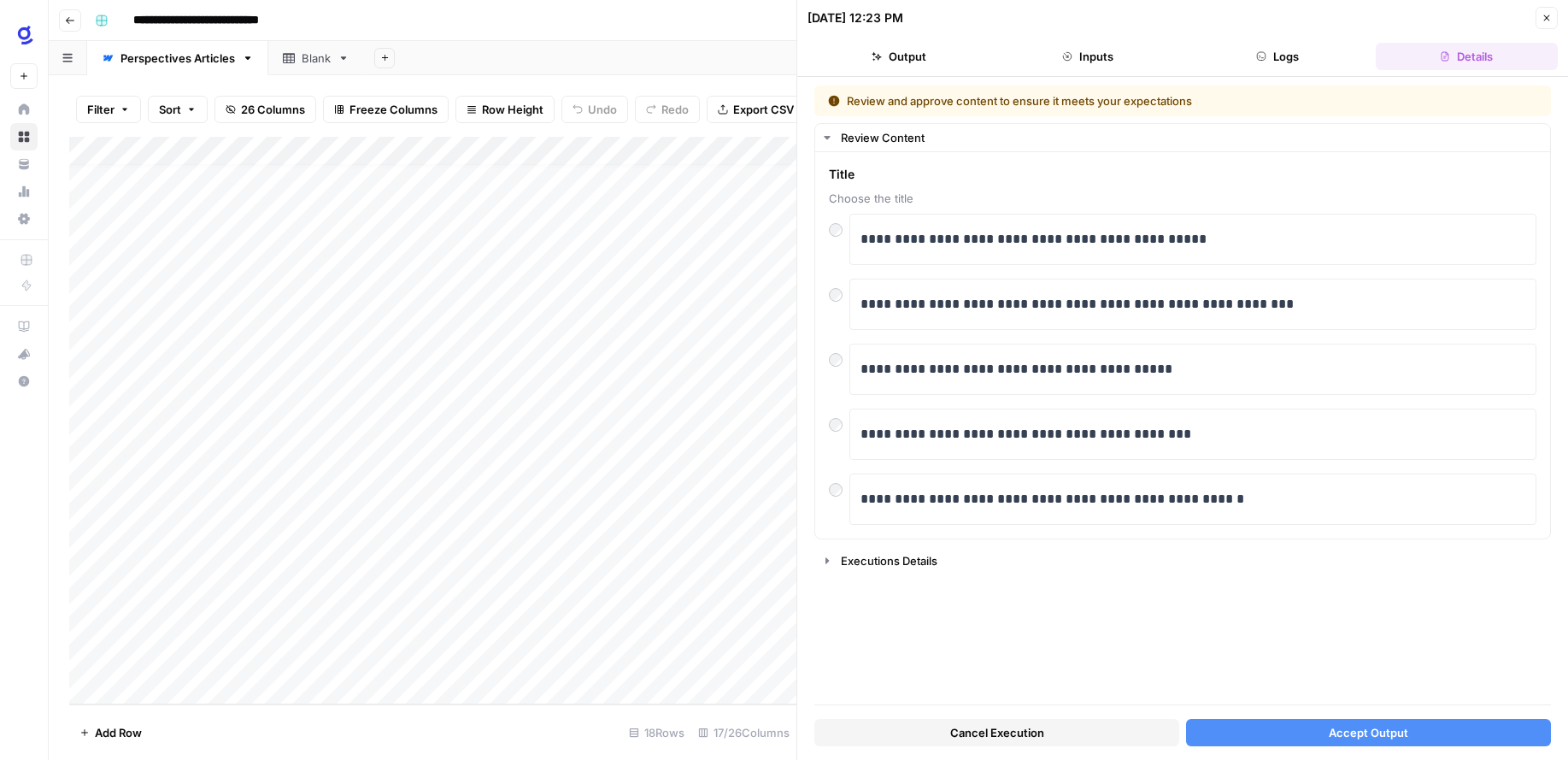
click at [1105, 44] on button "Inputs" at bounding box center [1089, 56] width 183 height 27
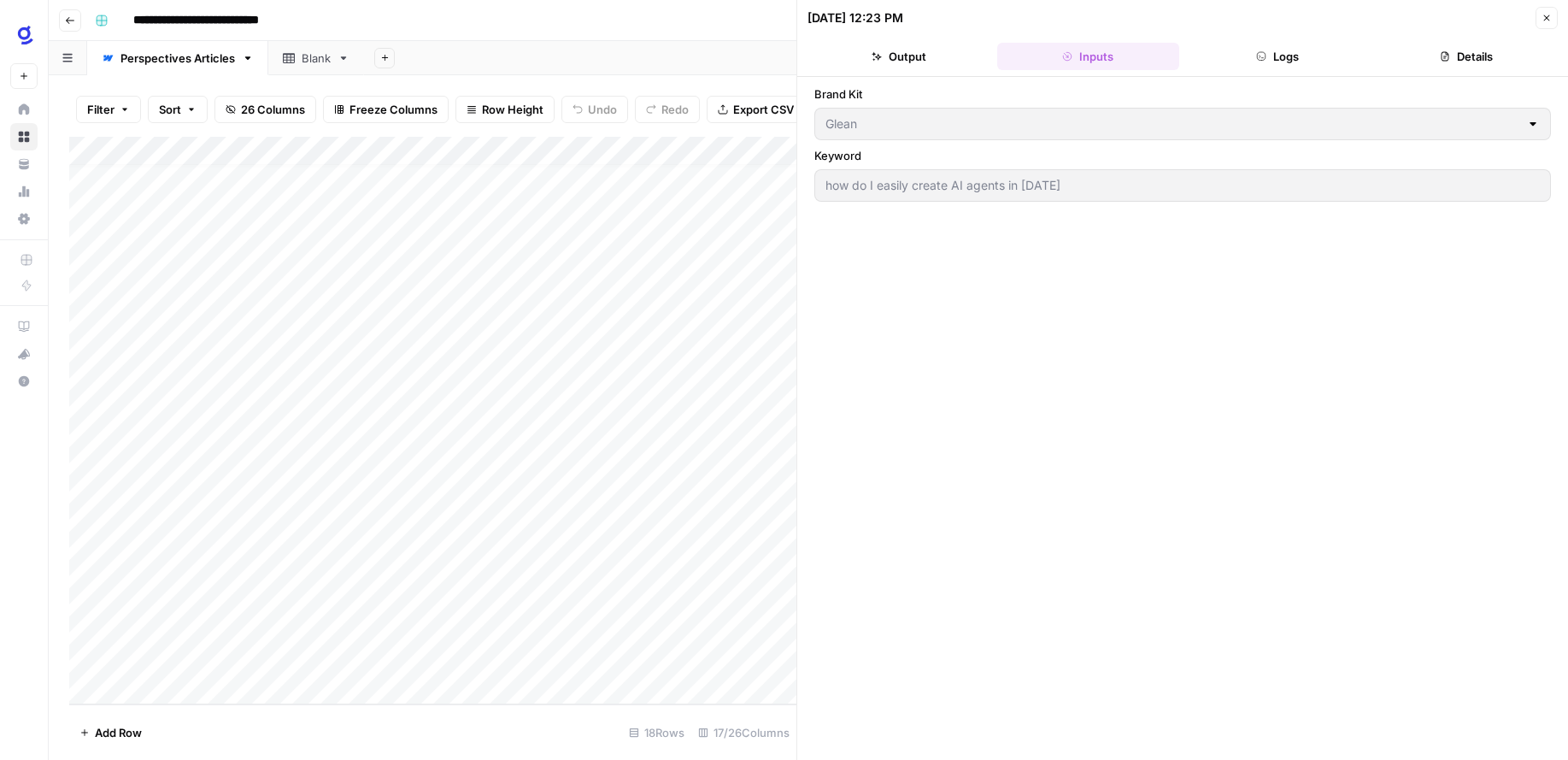
click at [1546, 20] on icon "button" at bounding box center [1547, 18] width 10 height 10
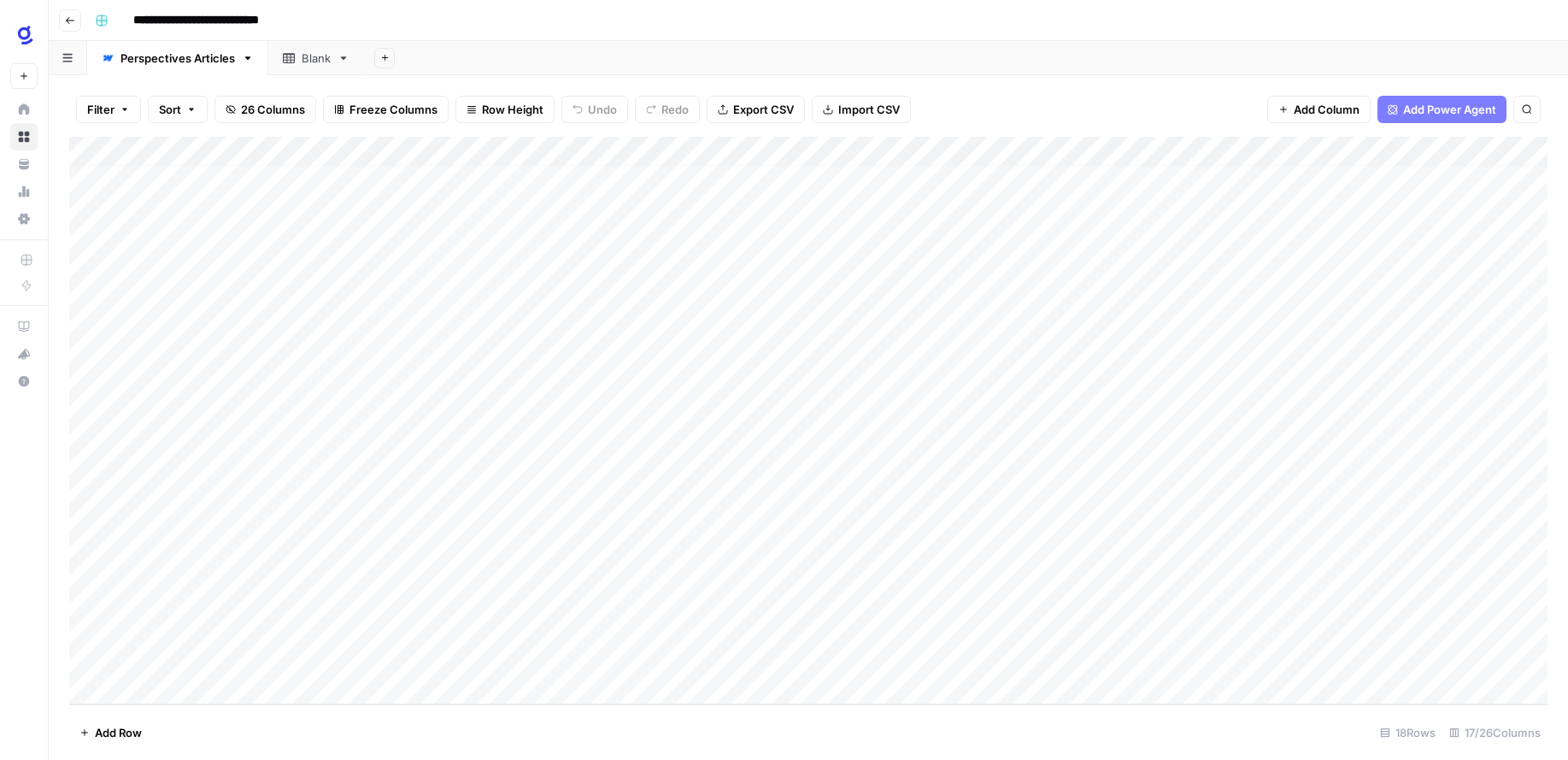
click at [631, 146] on div "Add Column" at bounding box center [808, 420] width 1478 height 568
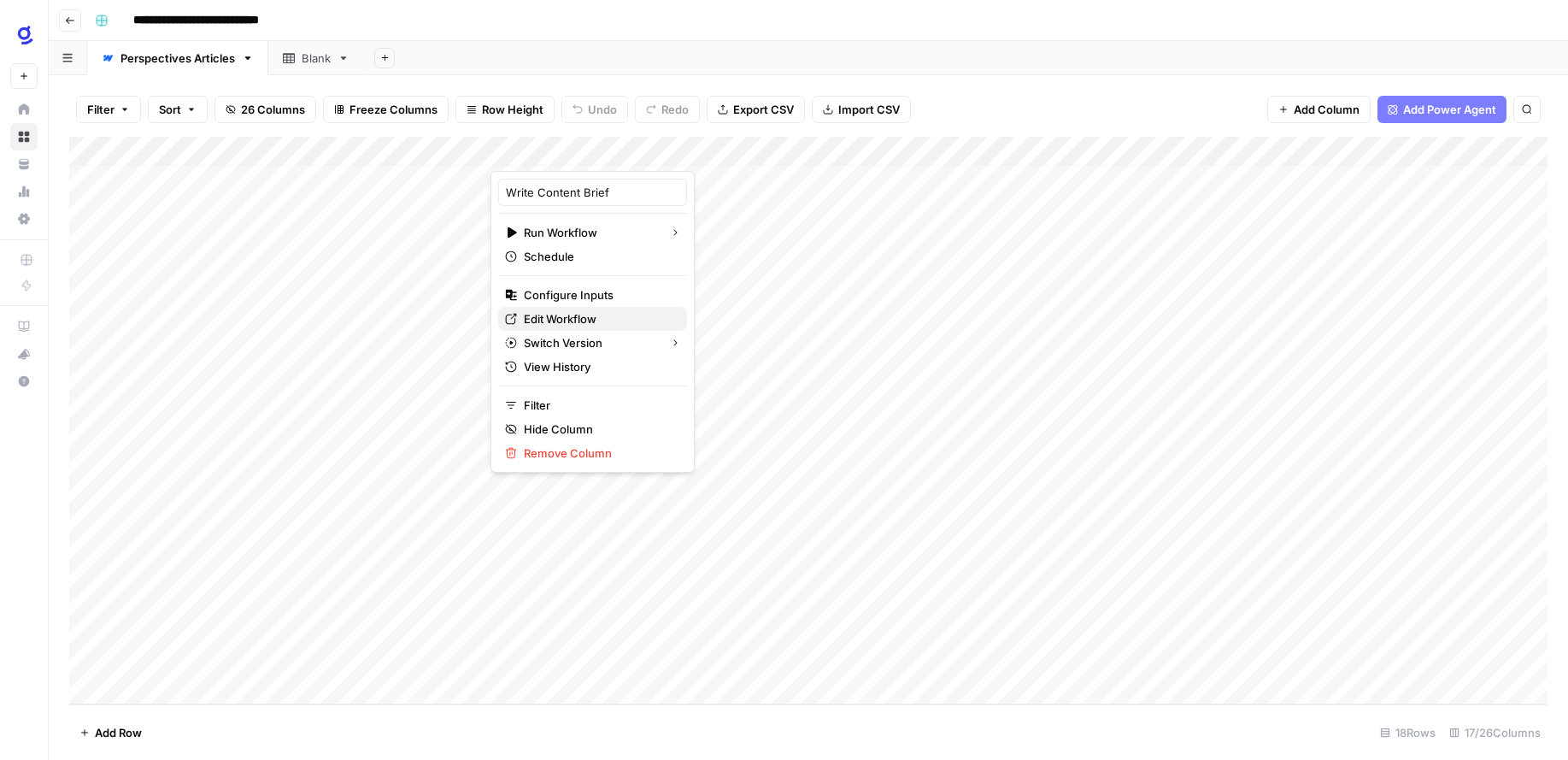
click at [576, 322] on span "Edit Workflow" at bounding box center [599, 318] width 149 height 17
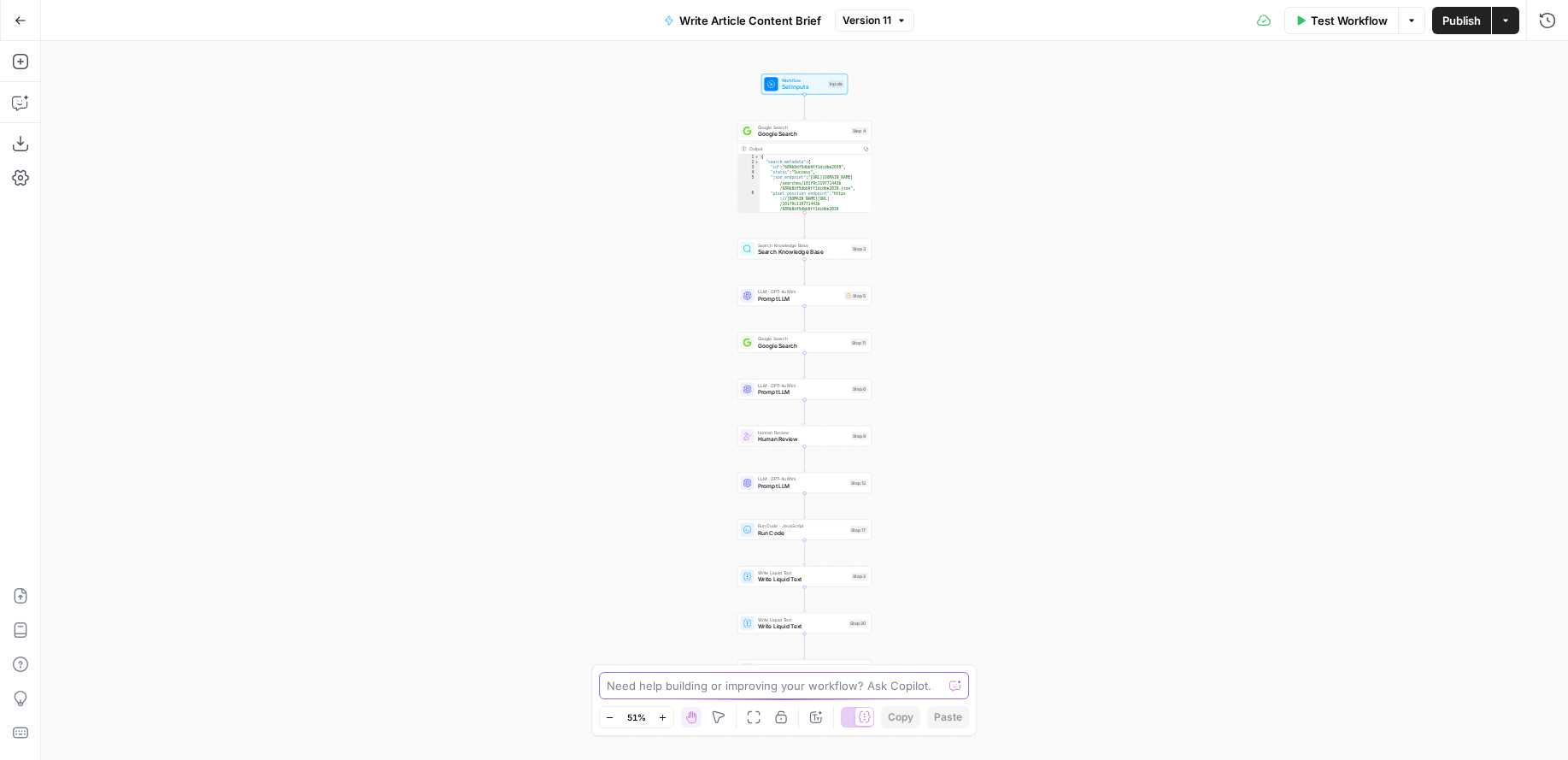
click at [717, 685] on textarea at bounding box center [775, 684] width 337 height 17
click at [804, 669] on textarea "I need a kb id added into the workflow to pull from previous steps in the grid" at bounding box center [767, 676] width 328 height 34
type textarea "I need a kb id added into the workflow input to pull from previous steps in the…"
click at [965, 672] on button "Send" at bounding box center [959, 668] width 22 height 22
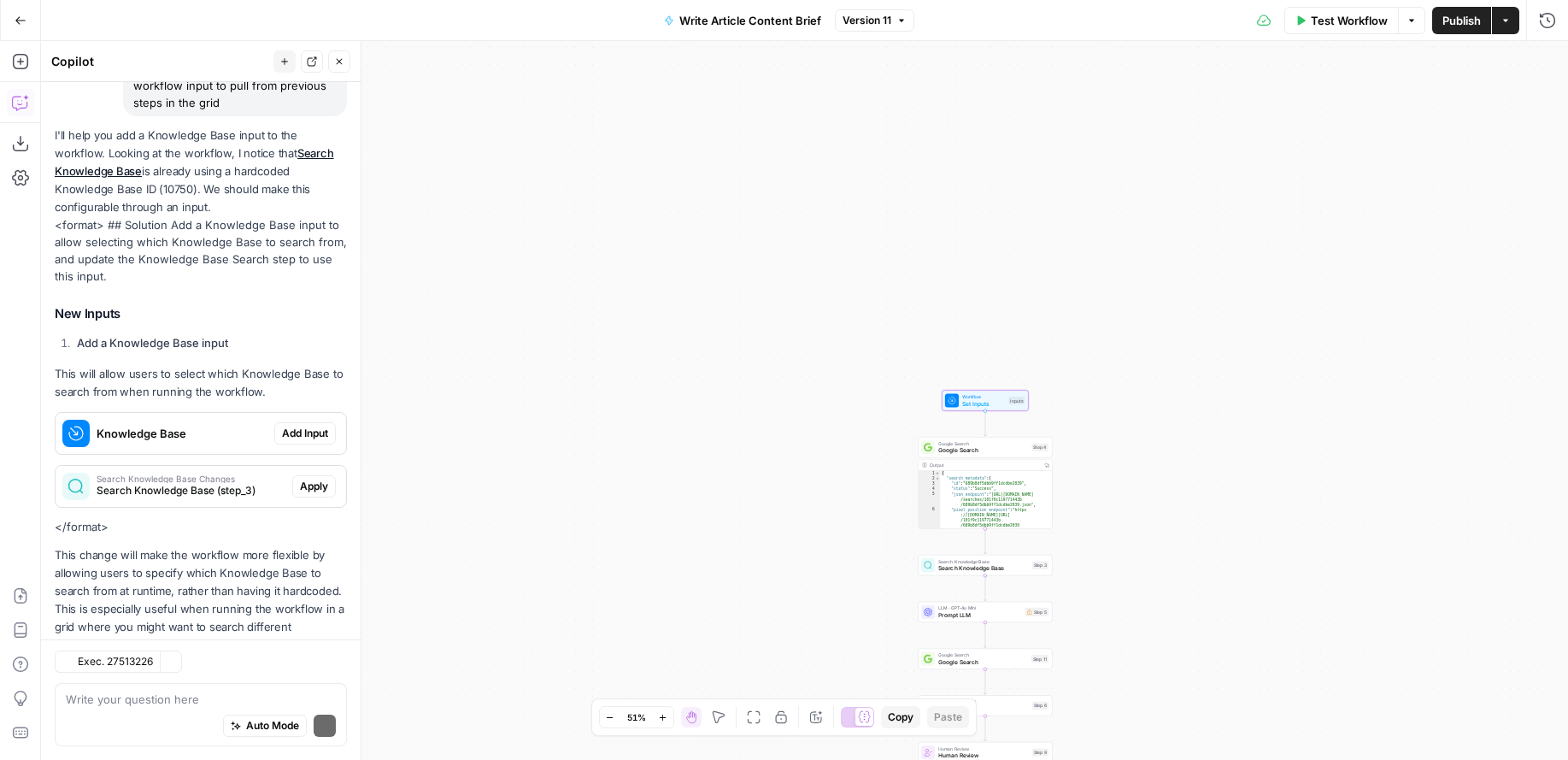
scroll to position [219, 0]
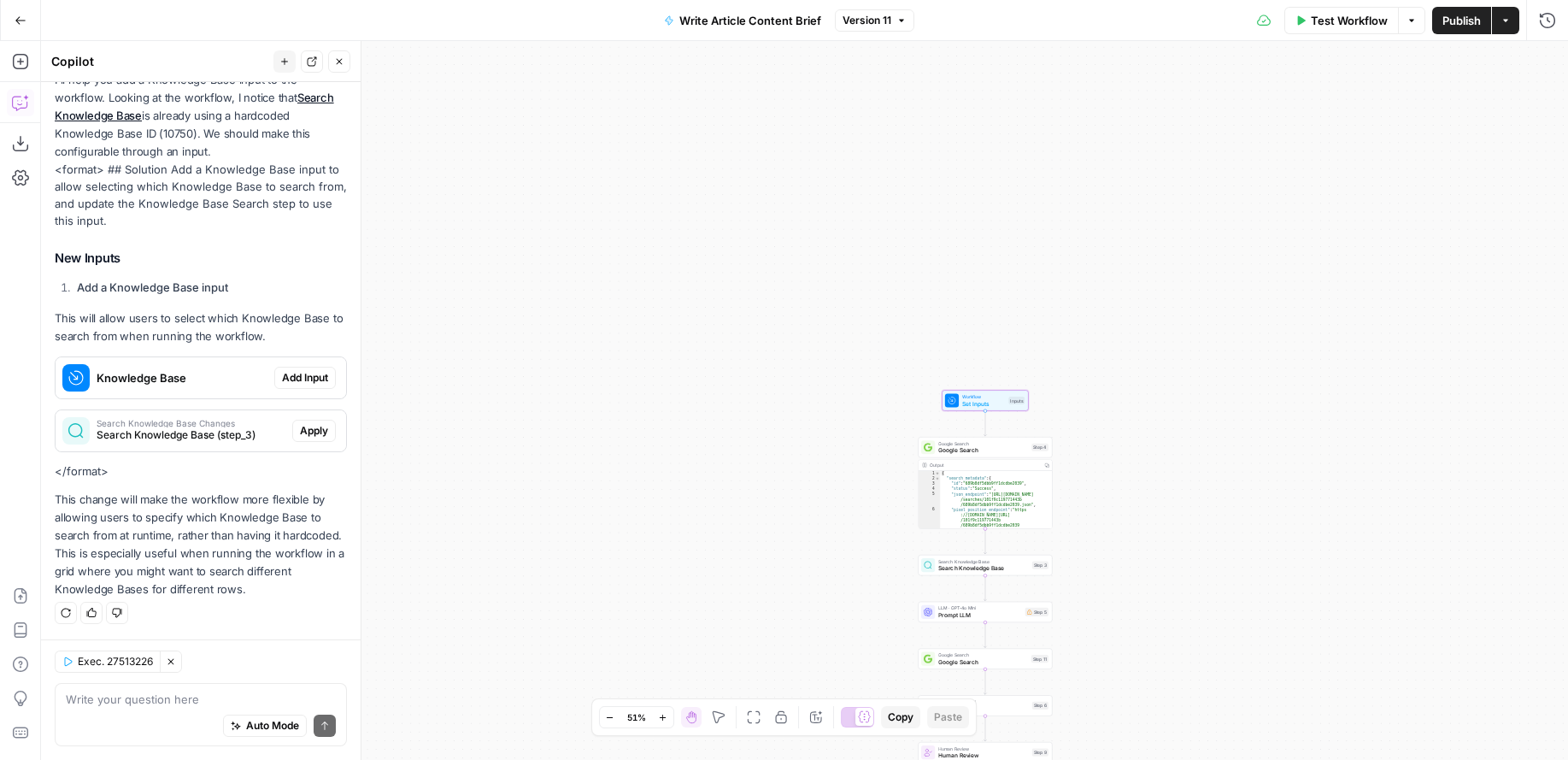
click at [319, 375] on span "Add Input" at bounding box center [305, 377] width 46 height 15
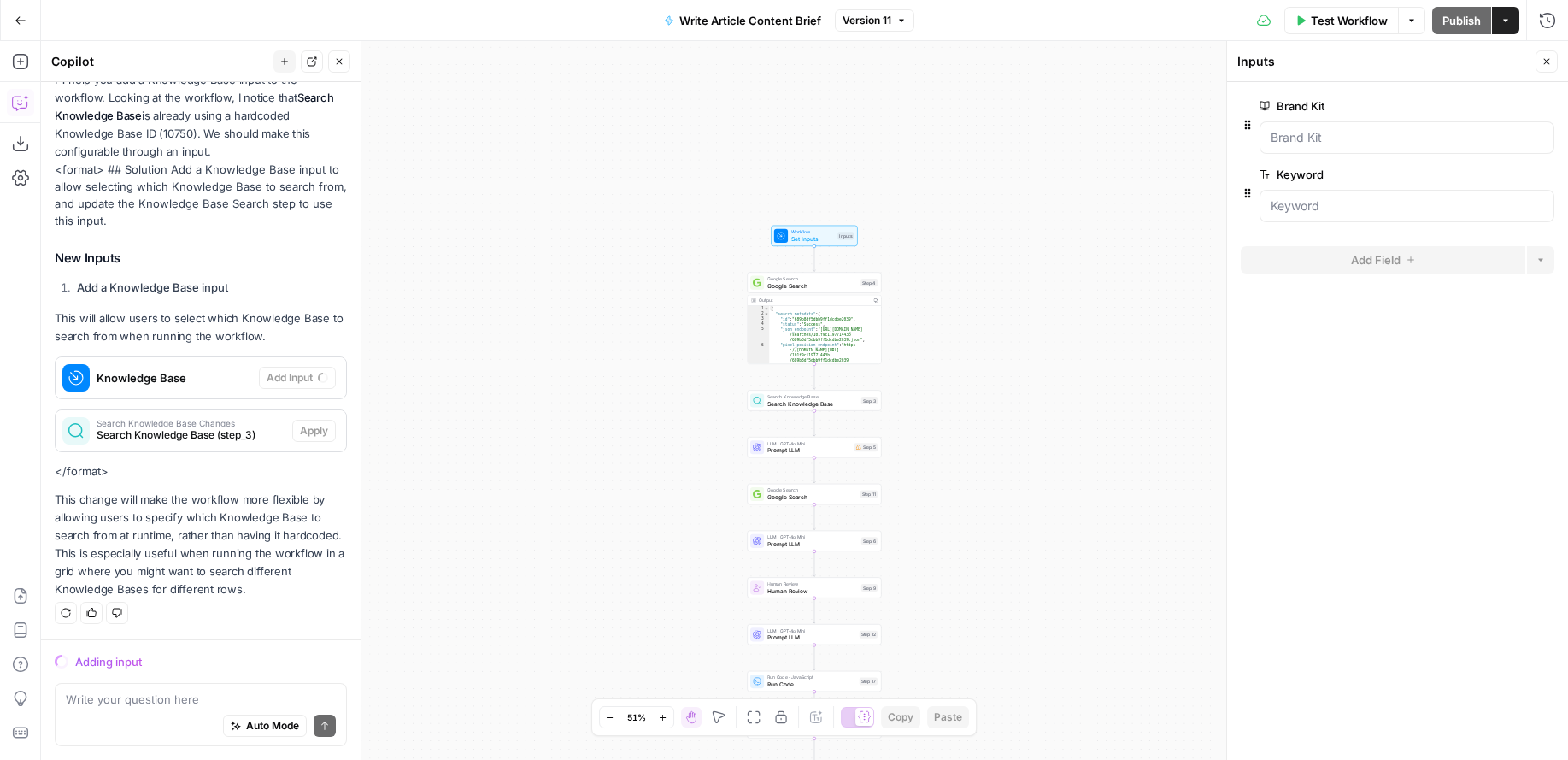
scroll to position [247, 0]
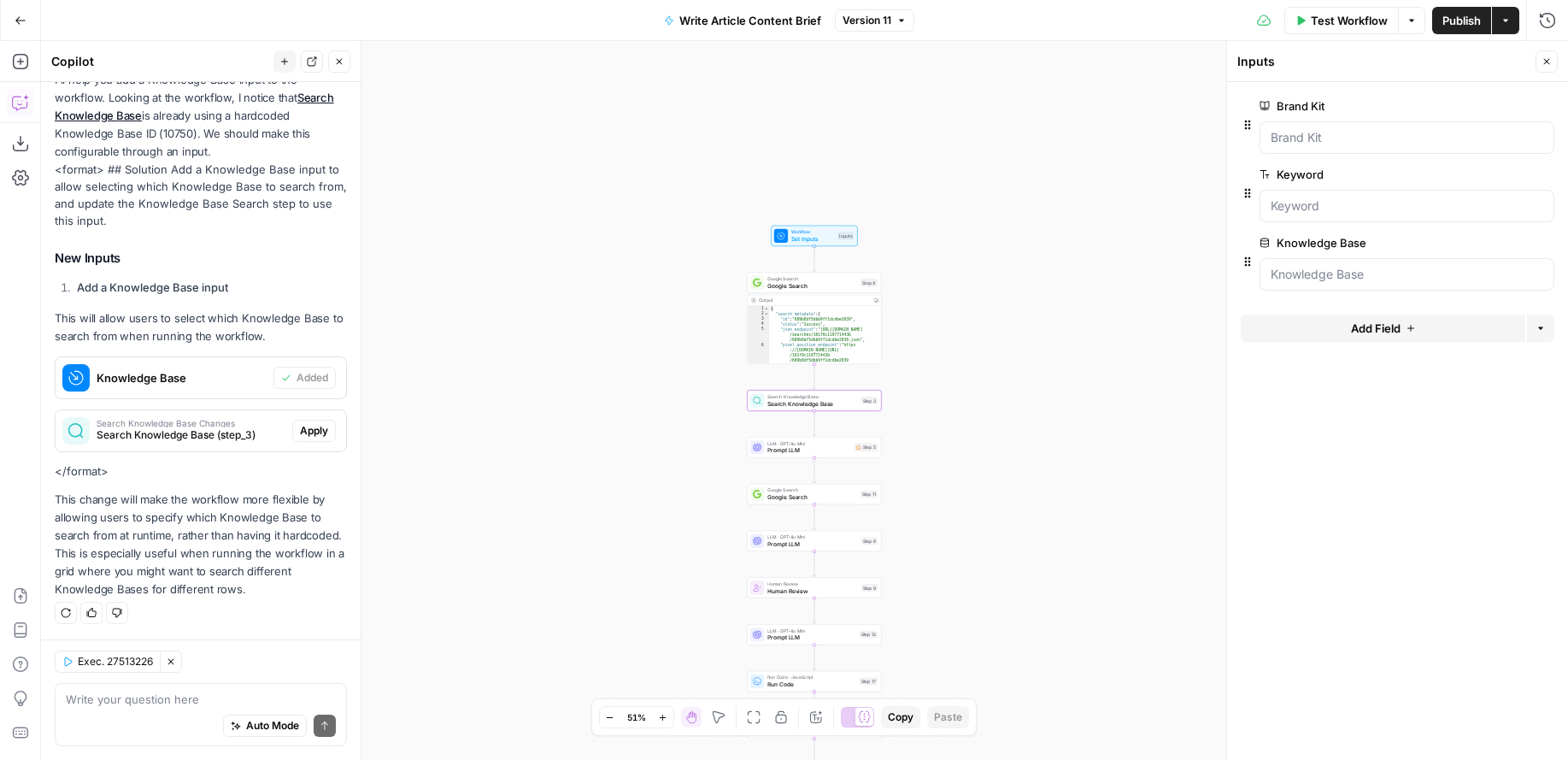
click at [316, 429] on span "Apply" at bounding box center [314, 430] width 28 height 15
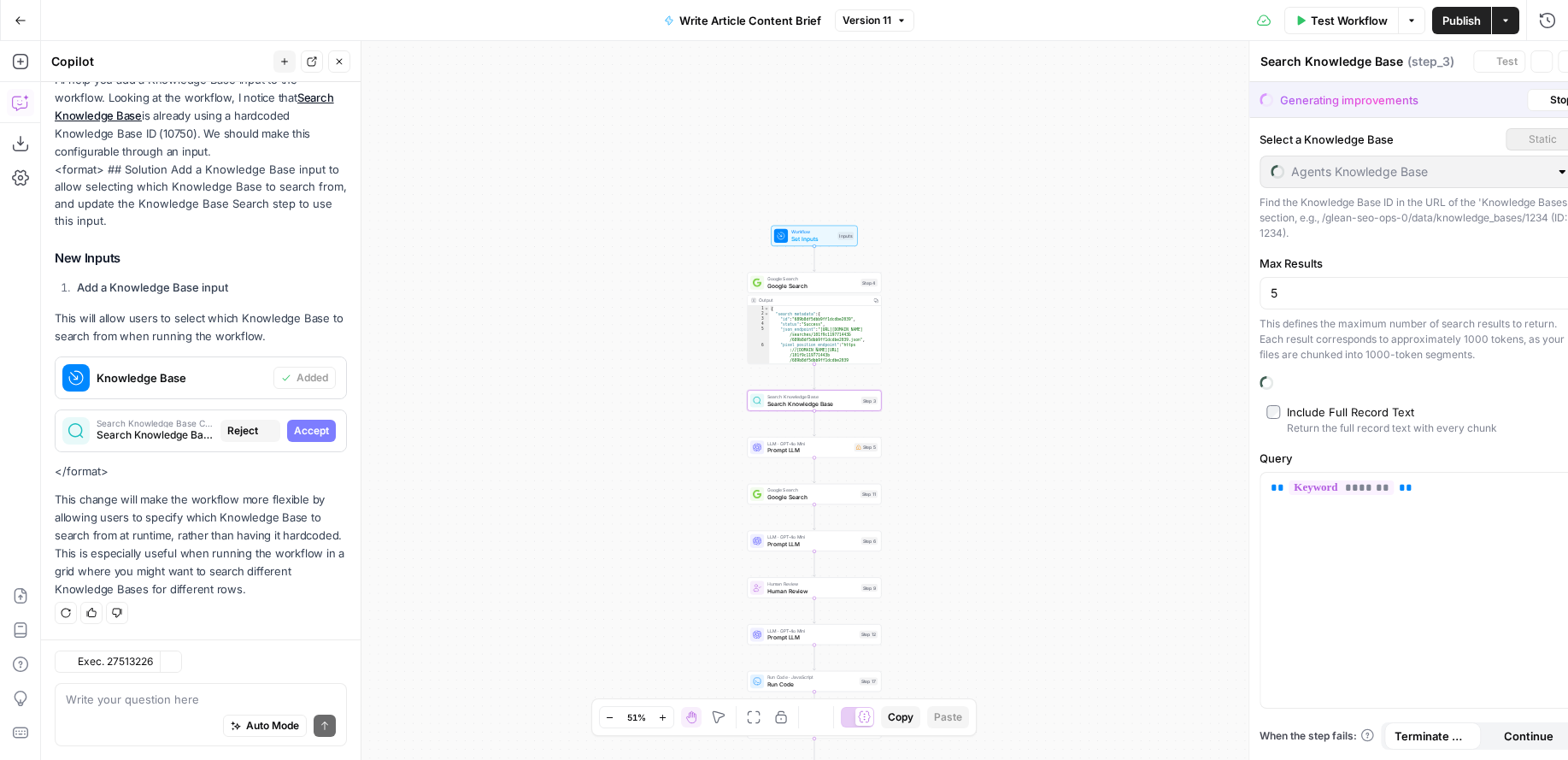
scroll to position [219, 0]
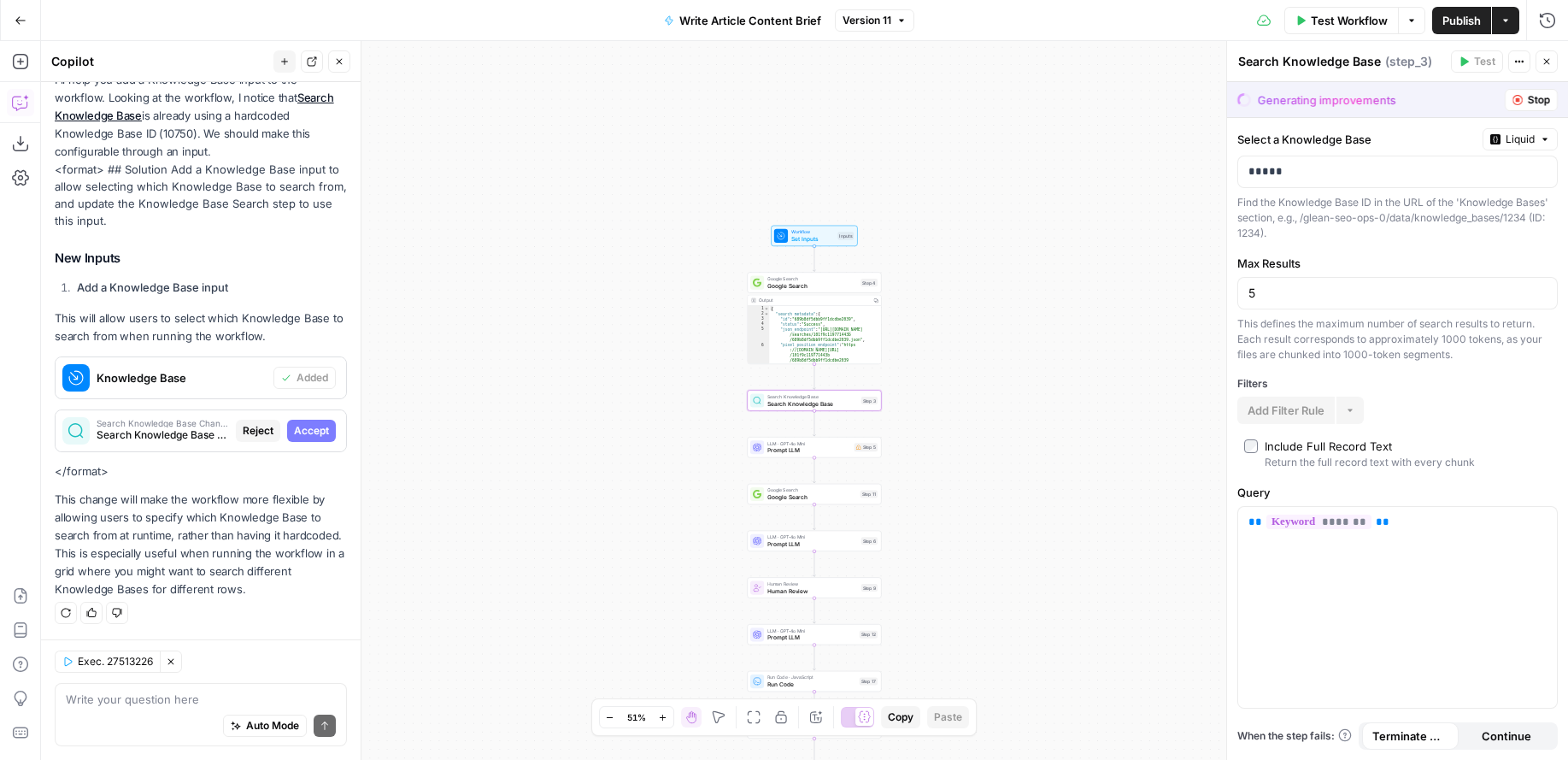
click at [315, 430] on span "Accept" at bounding box center [311, 430] width 35 height 15
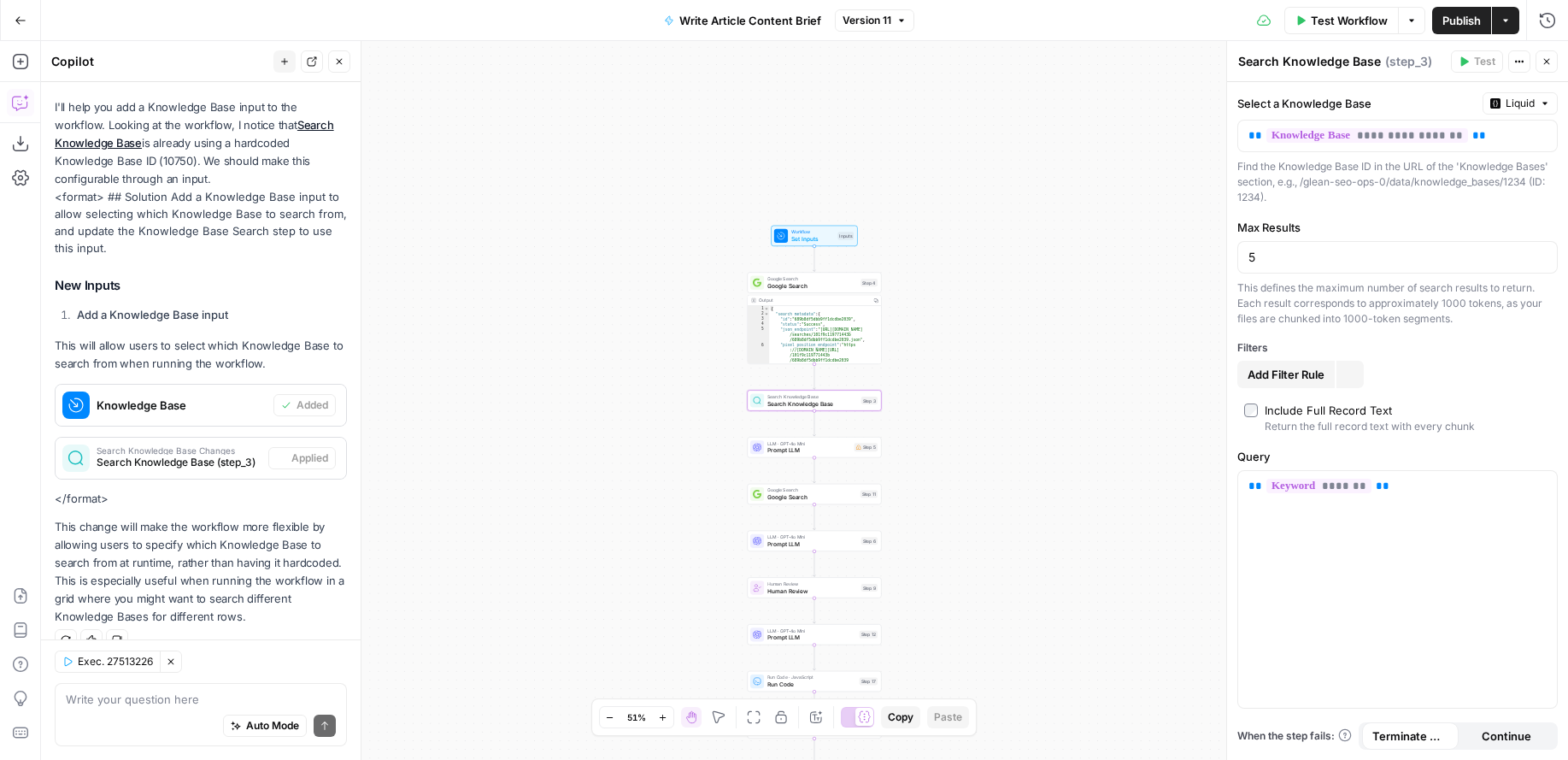
scroll to position [247, 0]
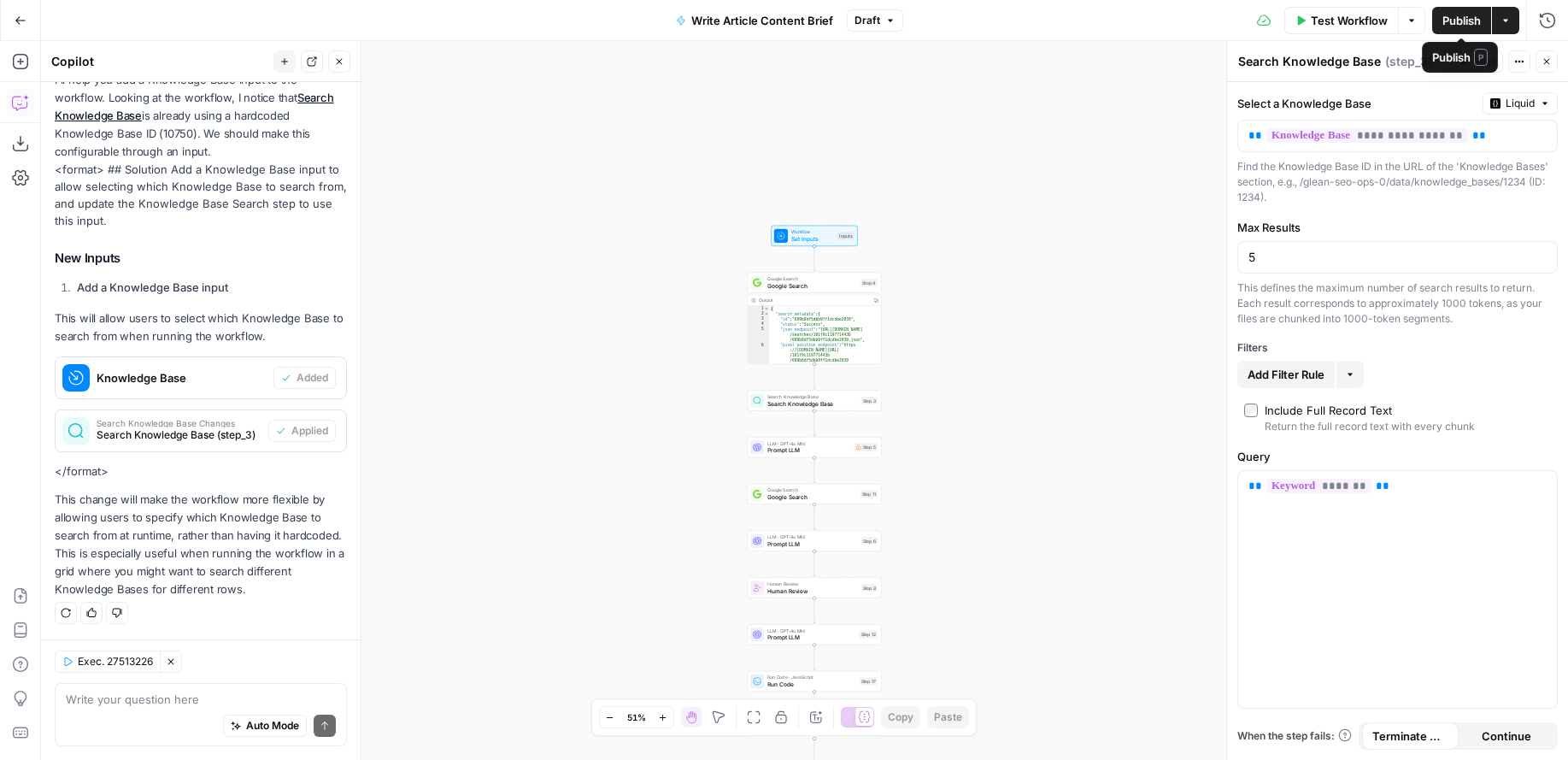
click at [1467, 17] on span "Publish" at bounding box center [1461, 20] width 39 height 17
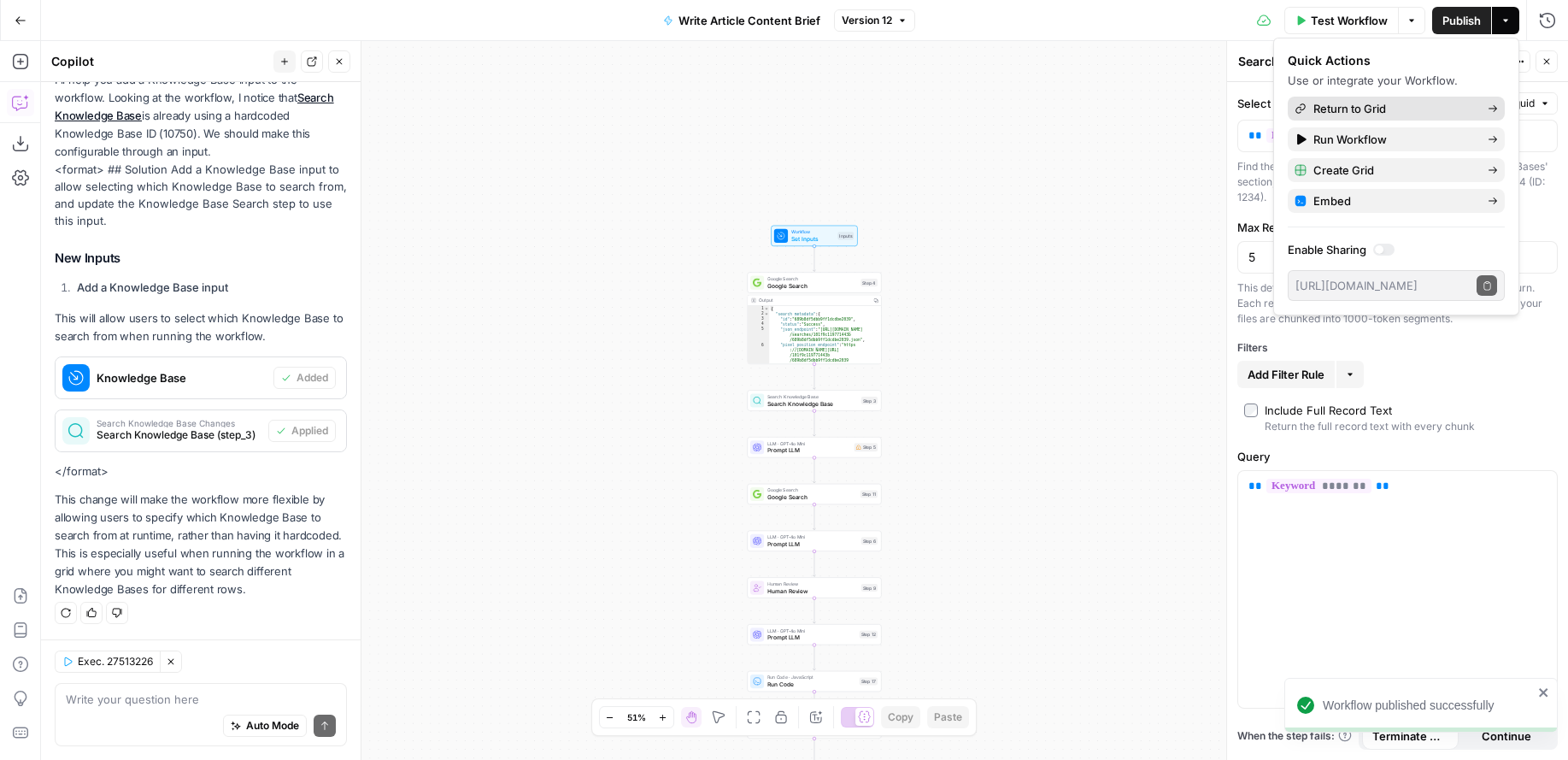
click at [1344, 108] on span "Return to Grid" at bounding box center [1393, 108] width 160 height 17
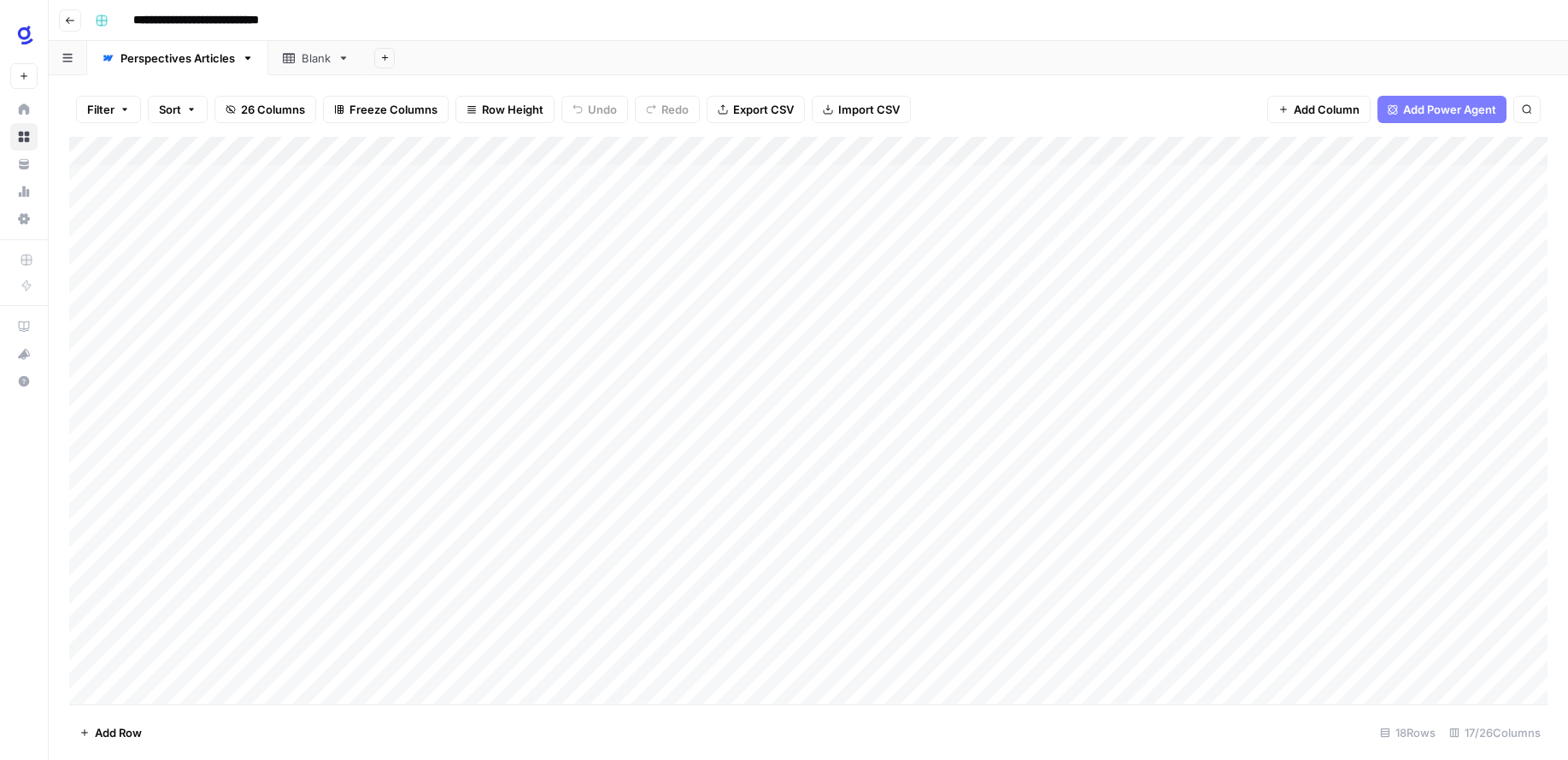
click at [611, 498] on div "Add Column" at bounding box center [808, 420] width 1478 height 568
click at [657, 496] on div "Add Column" at bounding box center [808, 420] width 1478 height 568
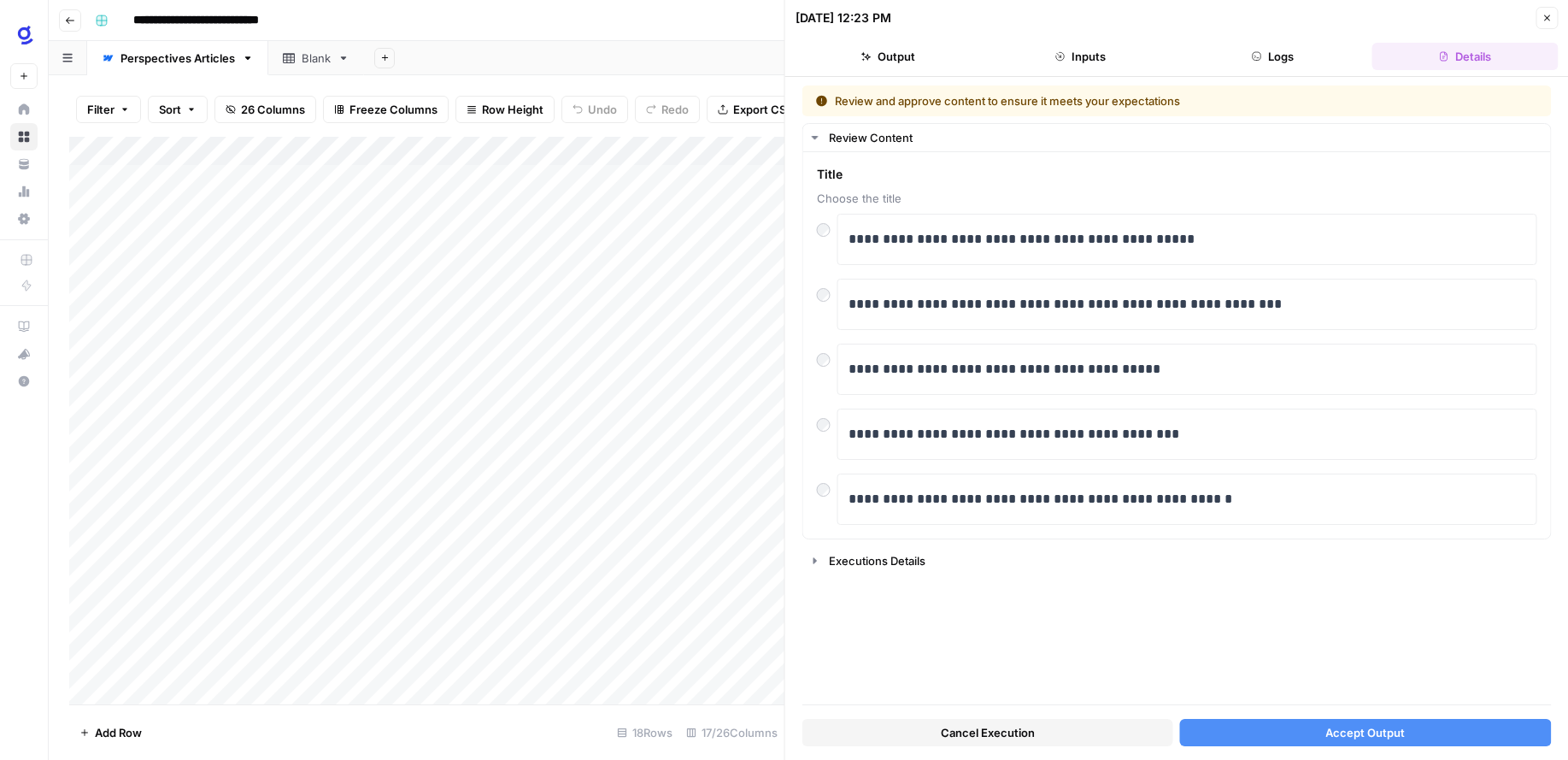
click at [982, 728] on span "Cancel Execution" at bounding box center [987, 732] width 94 height 17
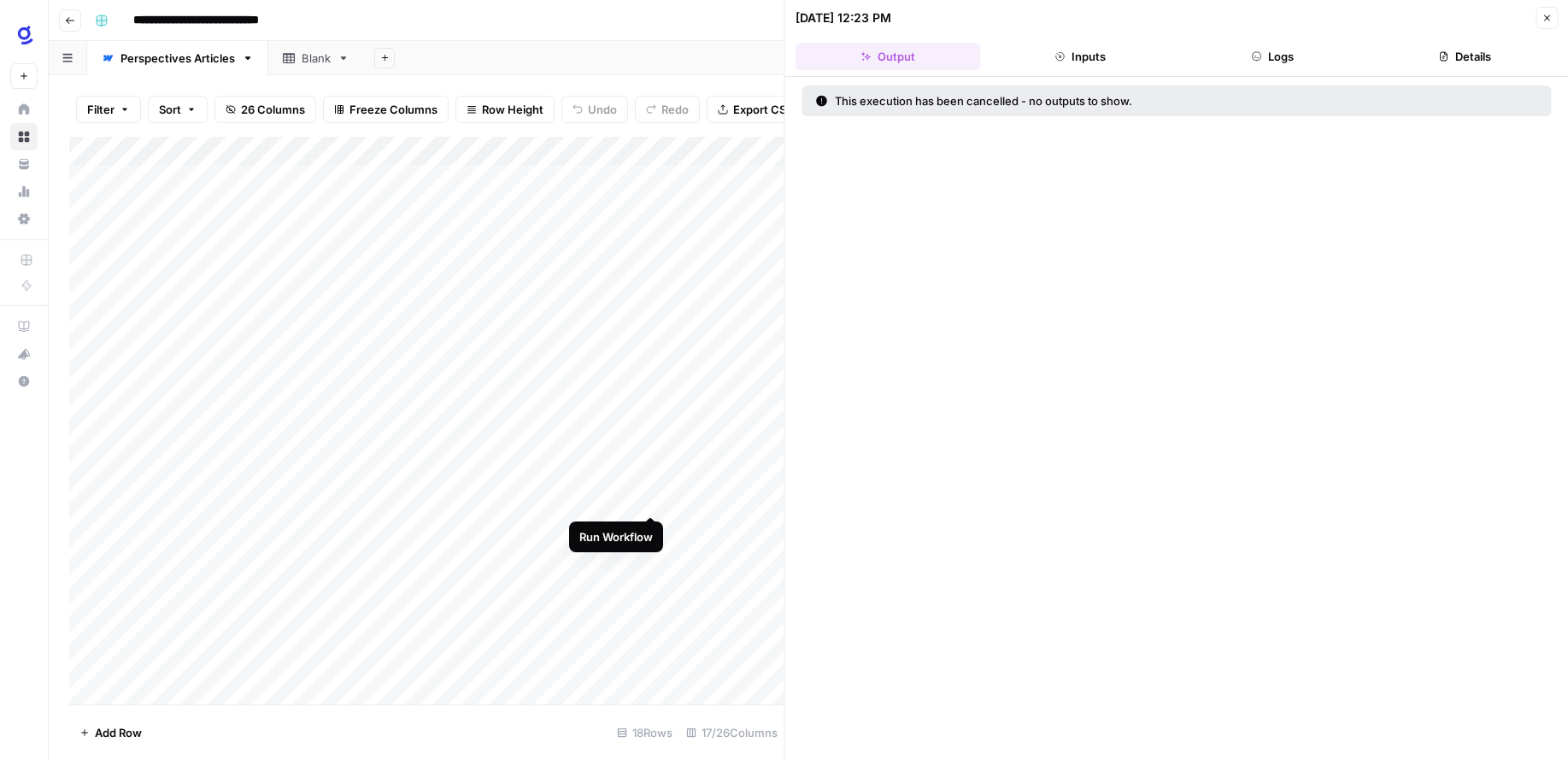
click at [653, 496] on div "Add Column" at bounding box center [426, 420] width 715 height 568
click at [1108, 51] on button "Inputs" at bounding box center [1081, 56] width 185 height 27
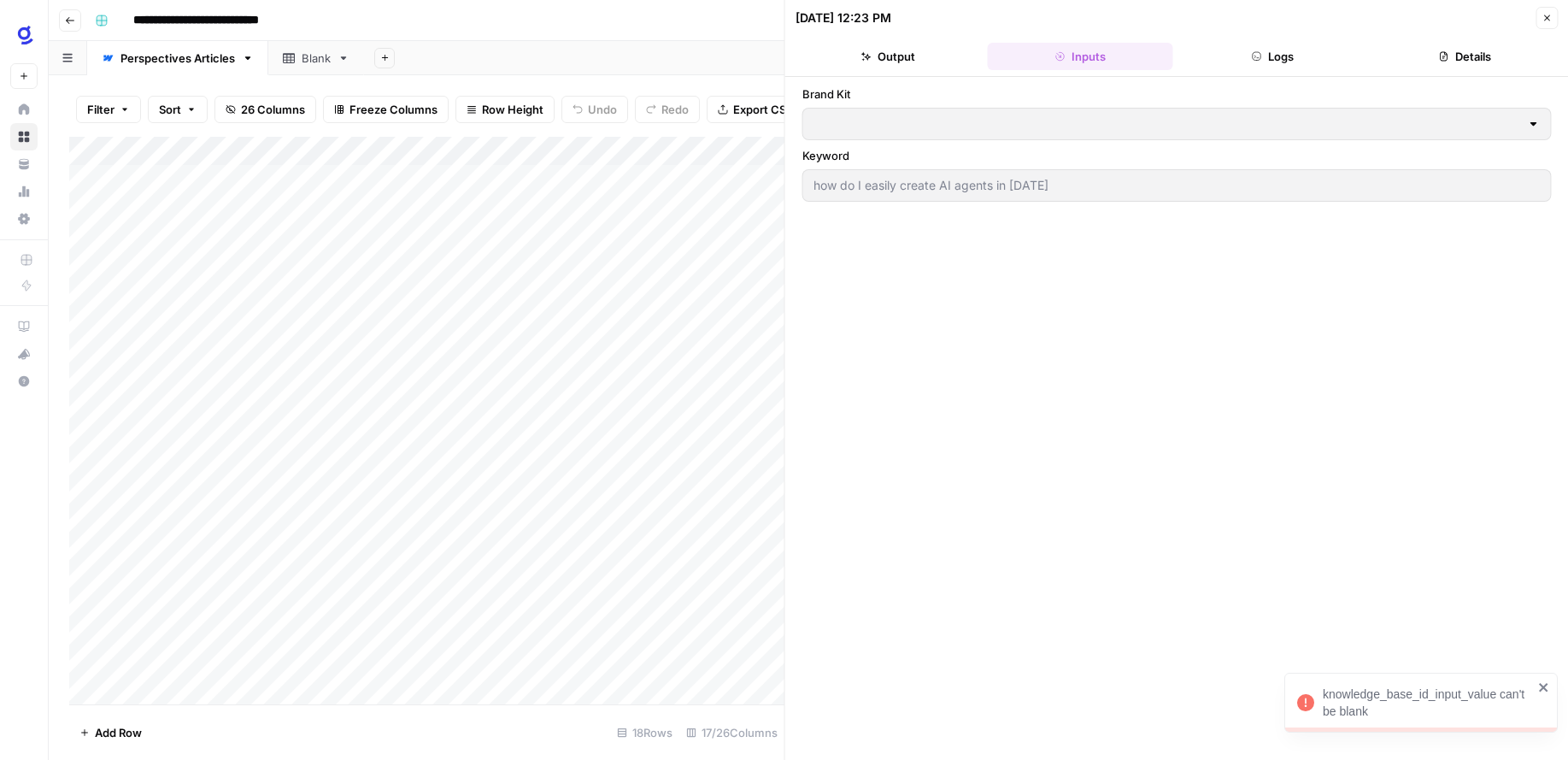
type input "Glean"
click at [500, 730] on footer "Add Row 18 Rows 17/26 Columns" at bounding box center [426, 732] width 715 height 56
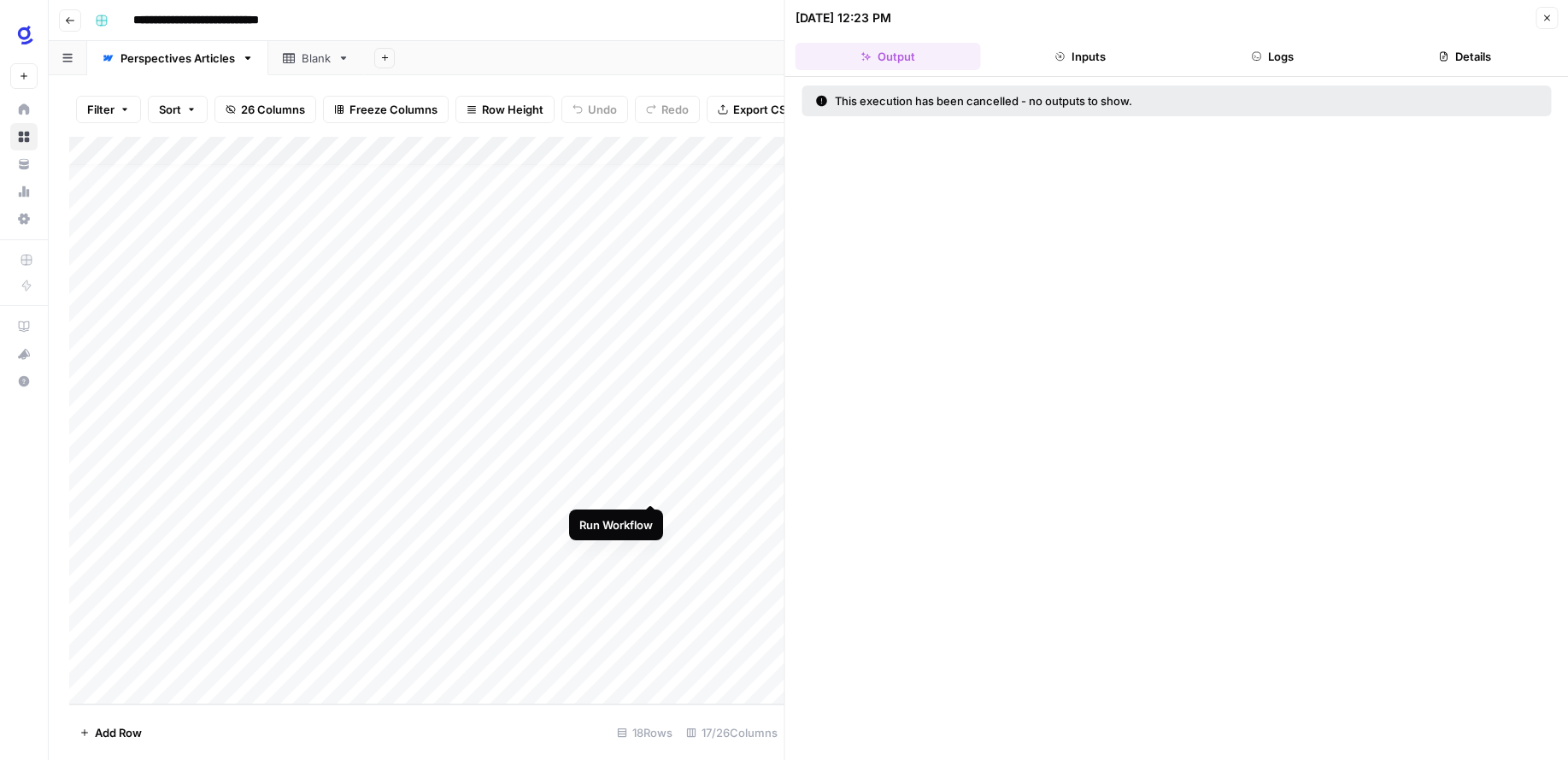
click at [647, 486] on div "Add Column" at bounding box center [426, 420] width 715 height 568
click at [1125, 55] on button "Inputs" at bounding box center [1081, 56] width 185 height 27
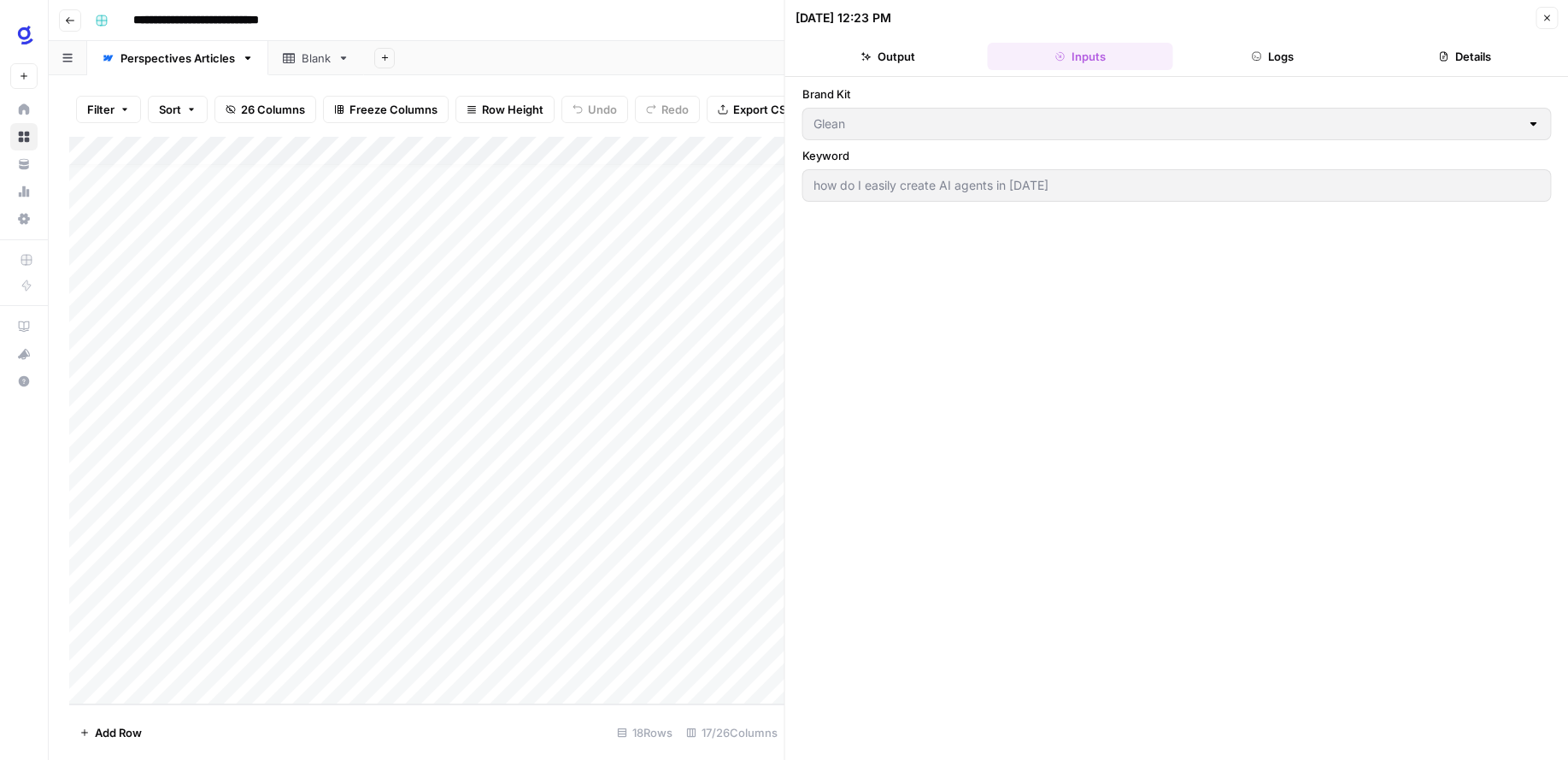
click at [594, 483] on div "Add Column" at bounding box center [426, 420] width 715 height 568
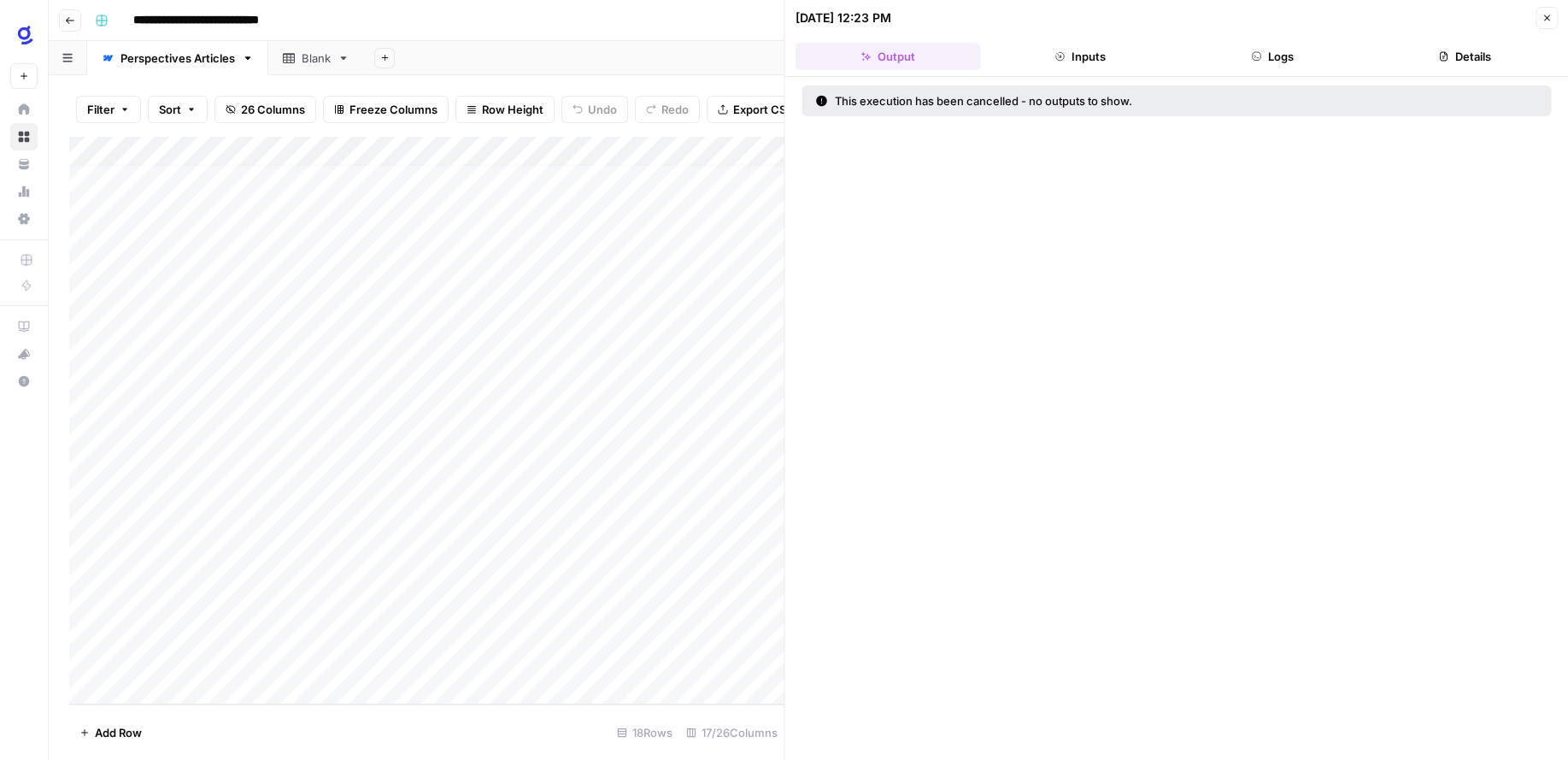
click at [625, 490] on div at bounding box center [579, 487] width 178 height 32
click at [1063, 56] on icon "button" at bounding box center [1060, 56] width 10 height 10
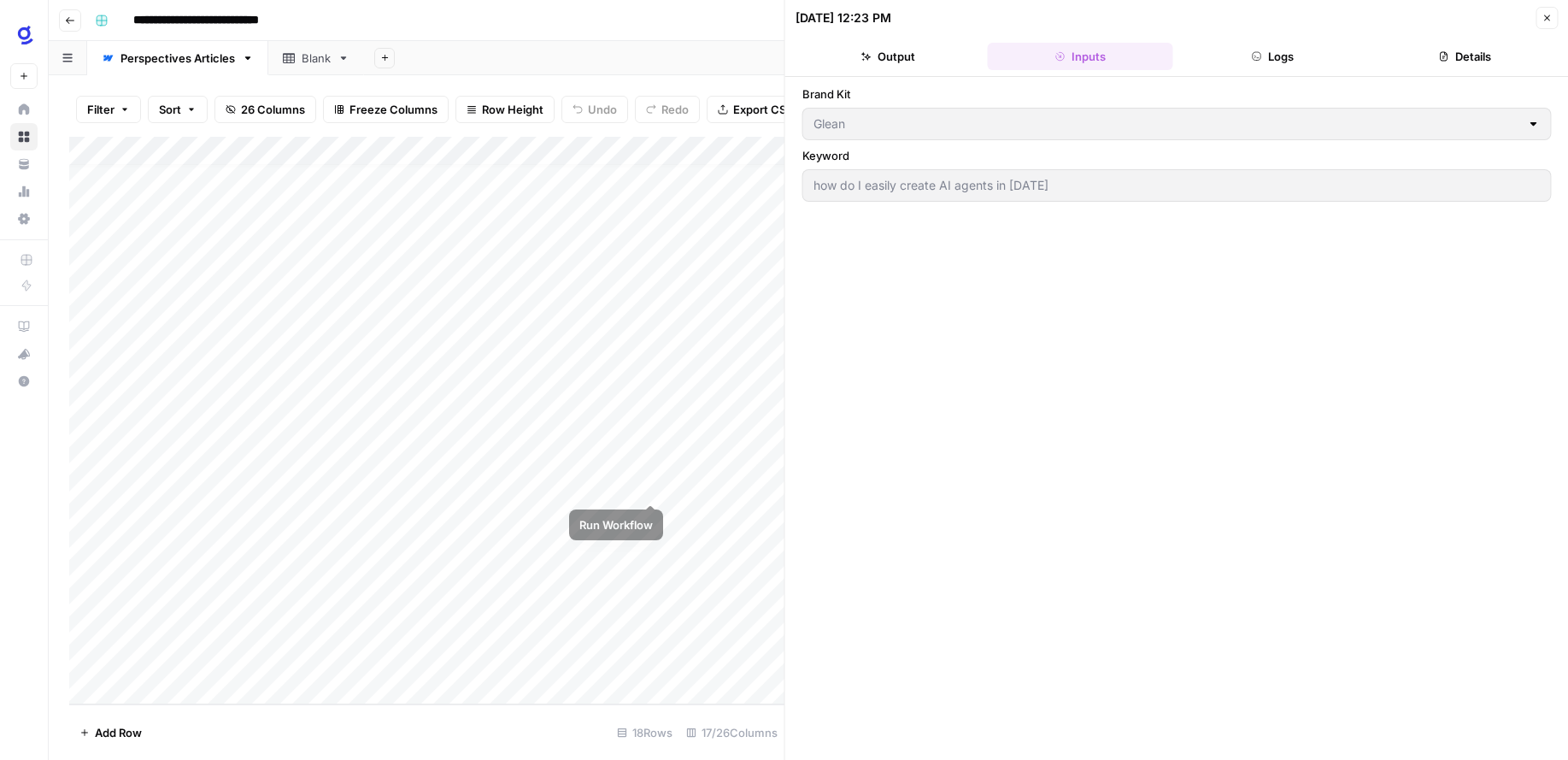
click at [650, 482] on div "Add Column" at bounding box center [426, 420] width 715 height 568
click at [428, 487] on div "Add Column" at bounding box center [426, 420] width 715 height 568
click at [551, 487] on div "Add Column" at bounding box center [426, 420] width 715 height 568
click at [633, 484] on div "Add Column" at bounding box center [426, 420] width 715 height 568
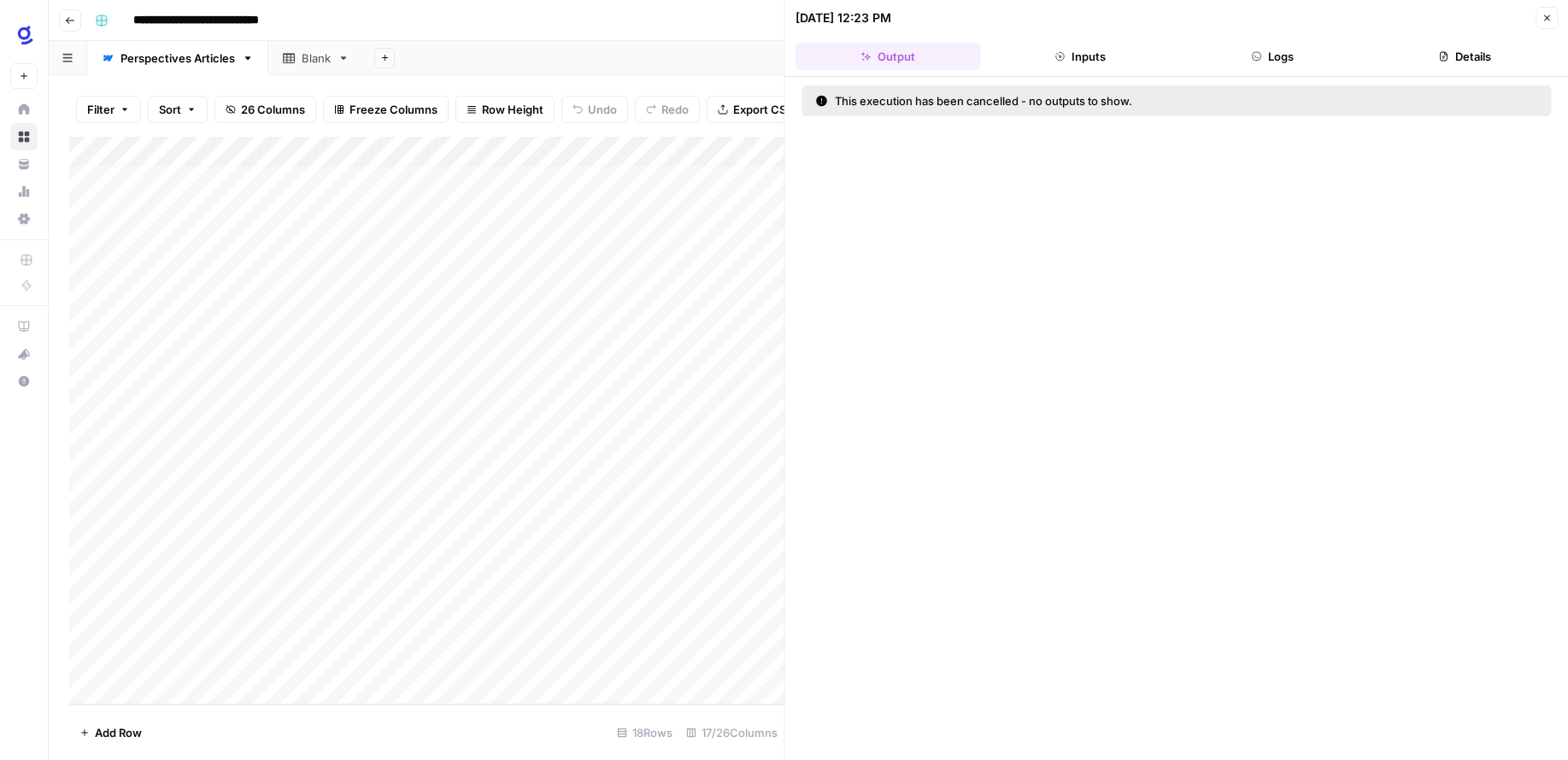
click at [1547, 22] on icon "button" at bounding box center [1547, 18] width 10 height 10
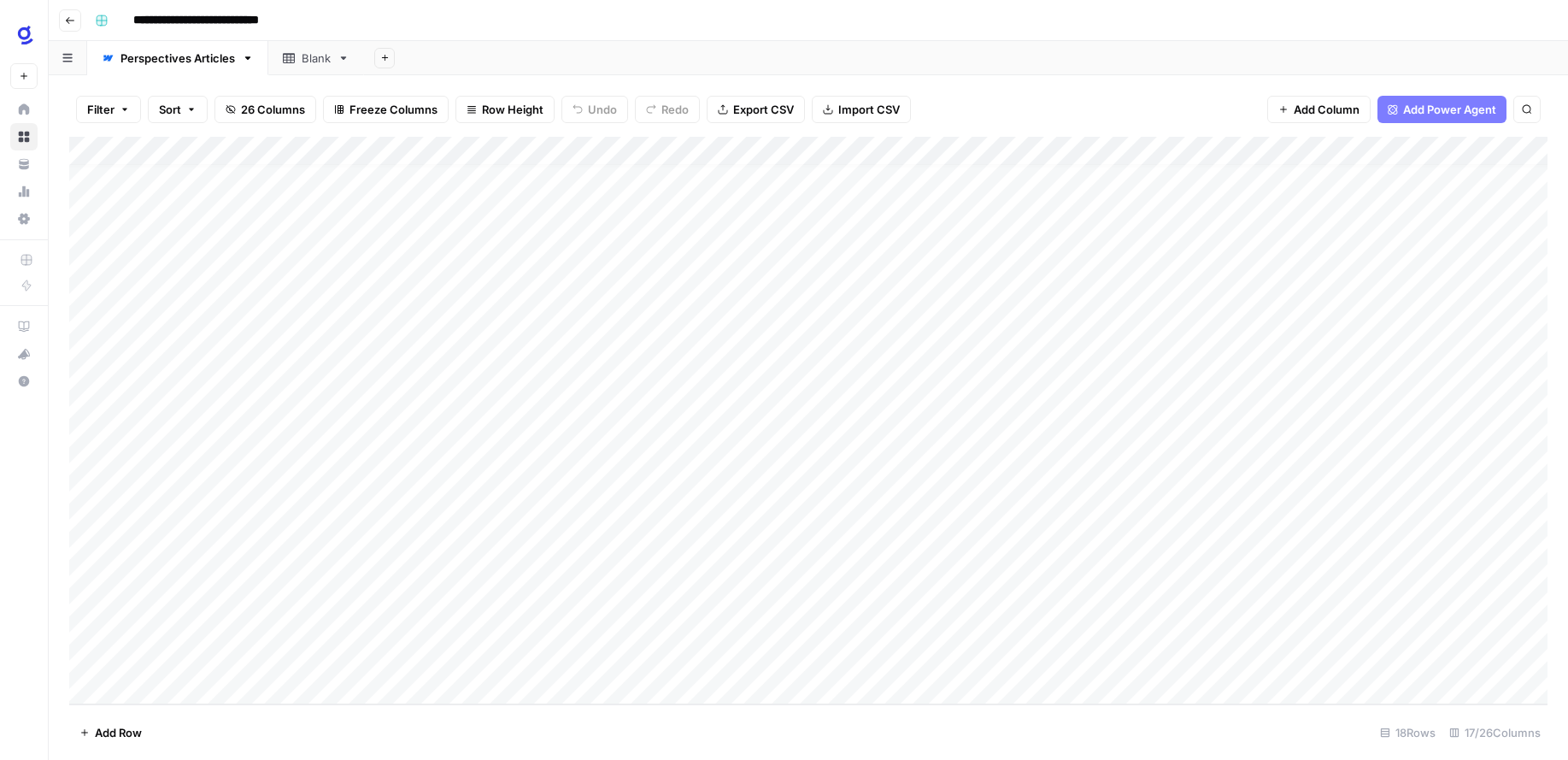
click at [438, 486] on div "Add Column" at bounding box center [808, 420] width 1478 height 568
click at [629, 148] on div "Add Column" at bounding box center [808, 420] width 1478 height 568
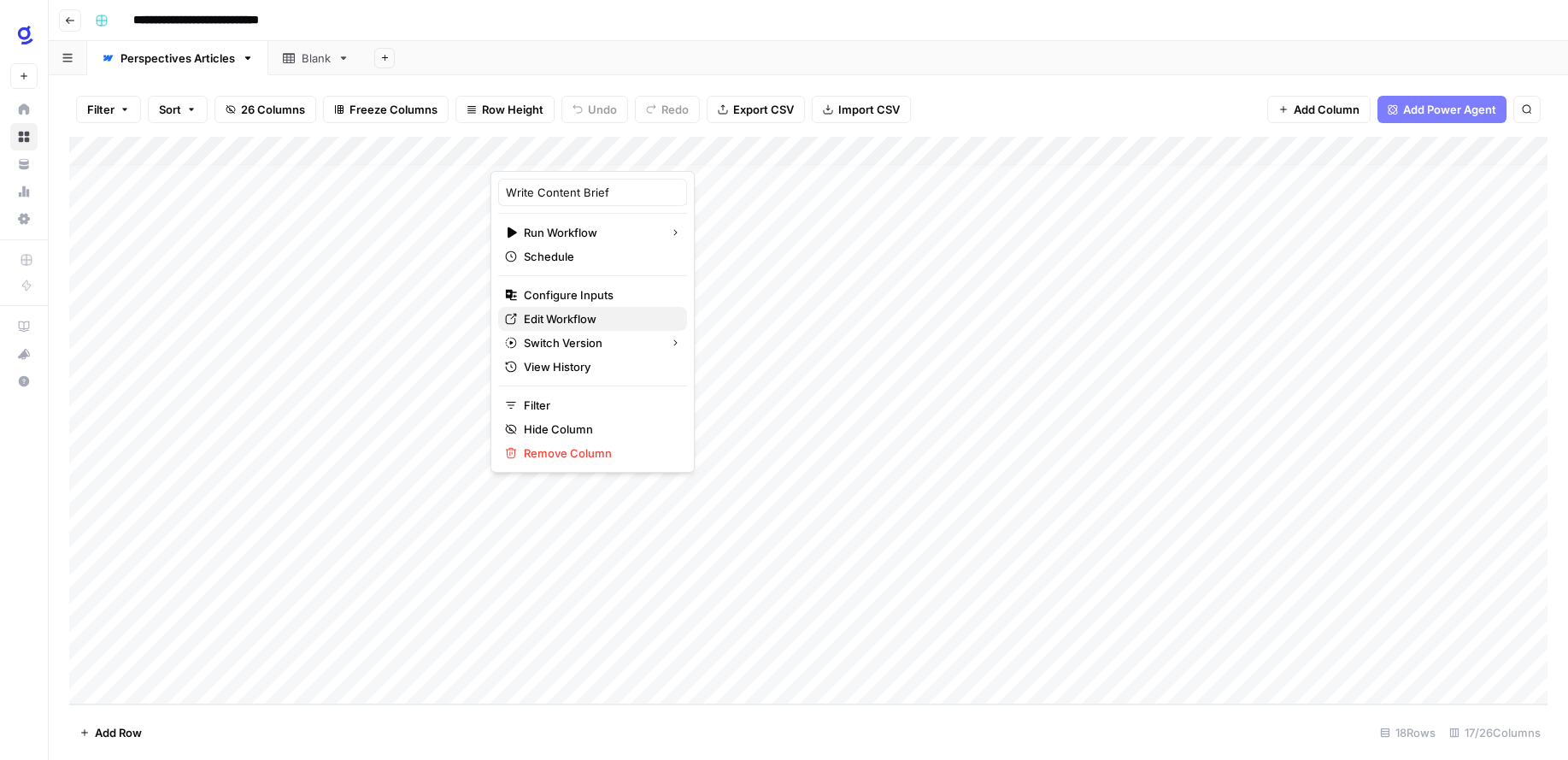
click at [574, 313] on span "Edit Workflow" at bounding box center [599, 318] width 149 height 17
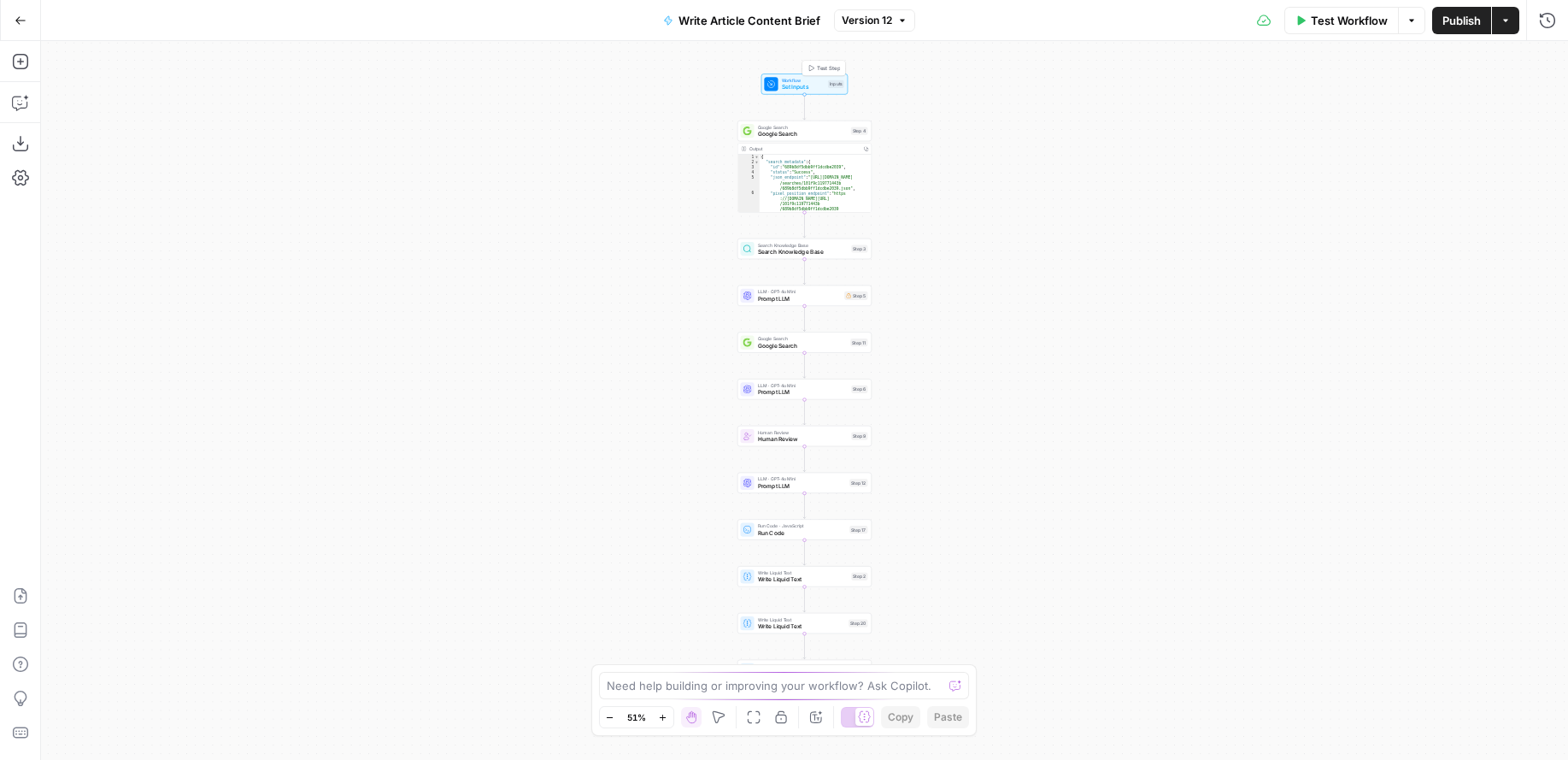
click at [810, 81] on span "Workflow" at bounding box center [803, 80] width 43 height 7
click at [1500, 243] on span "edit field" at bounding box center [1490, 243] width 38 height 14
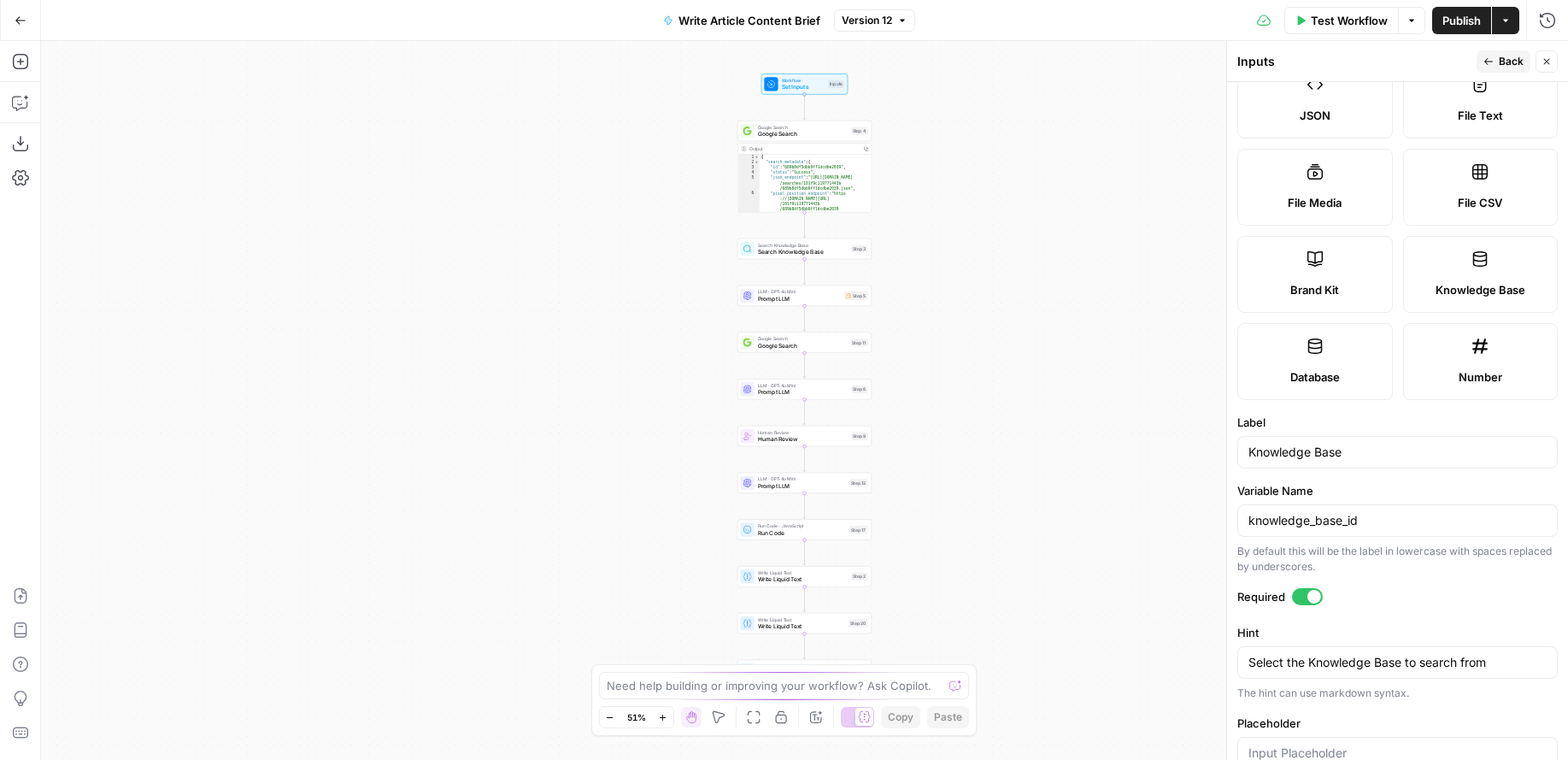
scroll to position [218, 0]
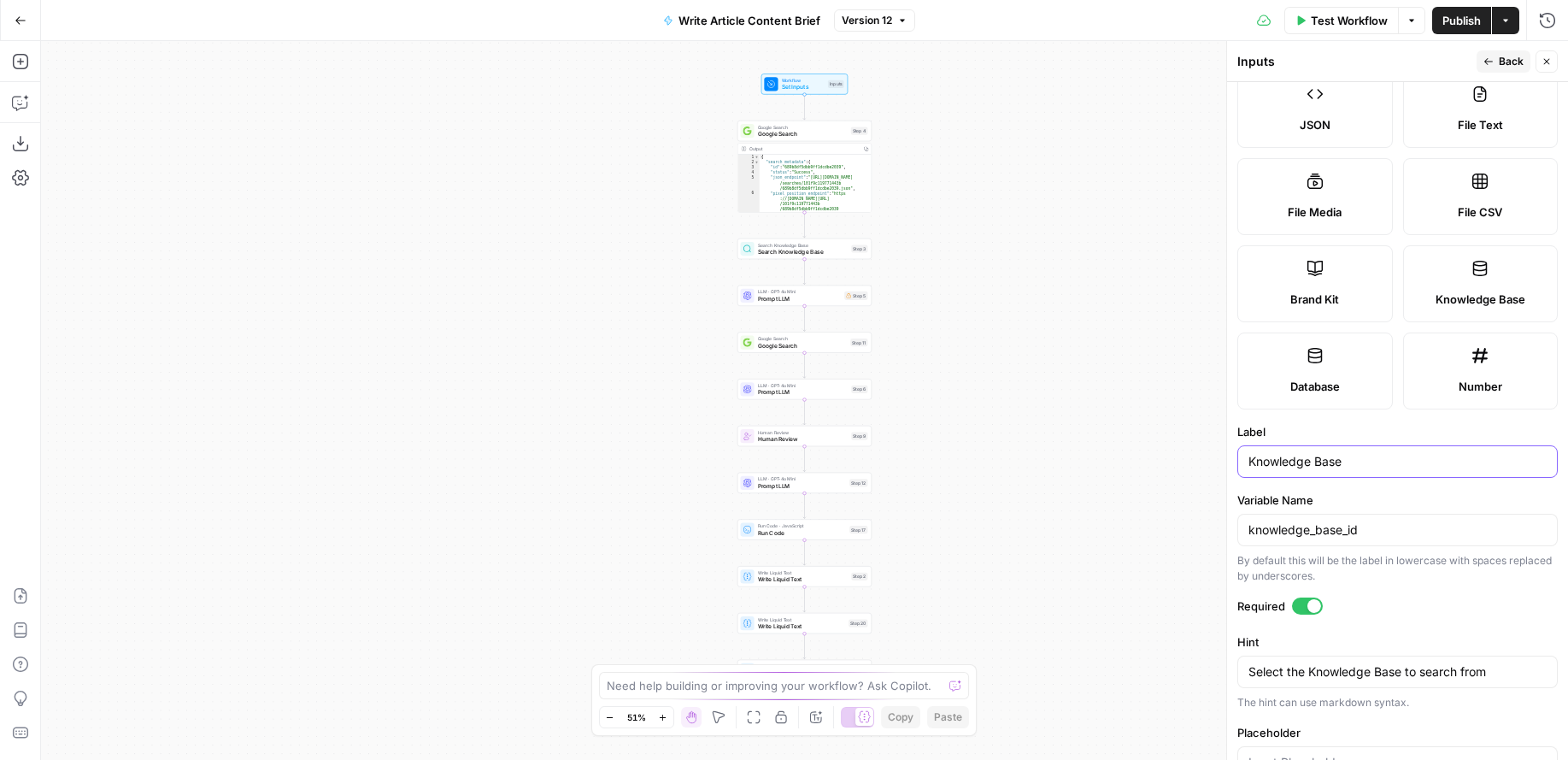
click at [1383, 463] on input "Knowledge Base" at bounding box center [1397, 461] width 298 height 17
type input "Knowledge Base Selection"
click at [1413, 495] on label "Variable Name" at bounding box center [1398, 499] width 321 height 17
click at [1413, 521] on input "knowledge_base_id" at bounding box center [1397, 529] width 298 height 17
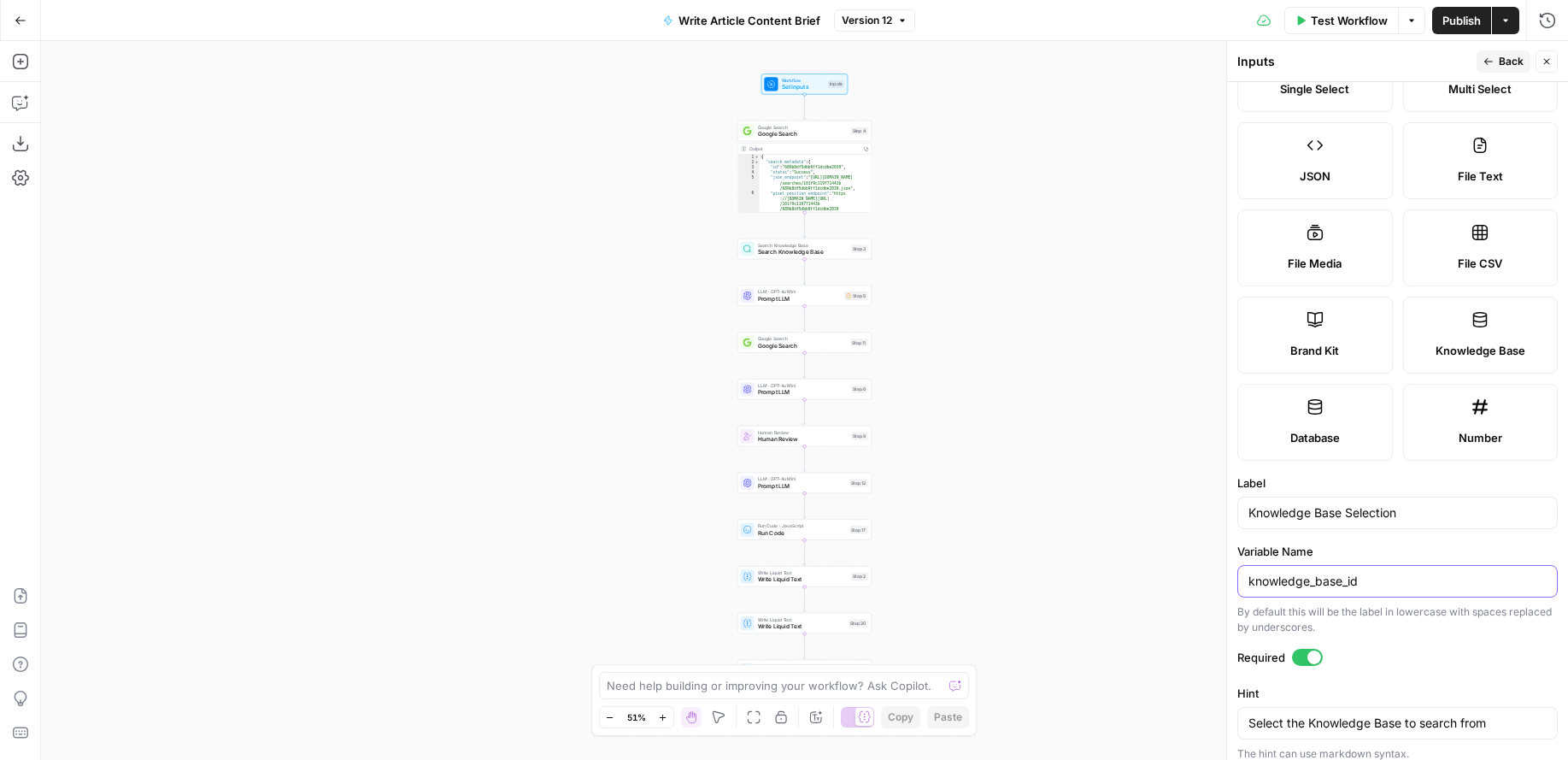
scroll to position [0, 0]
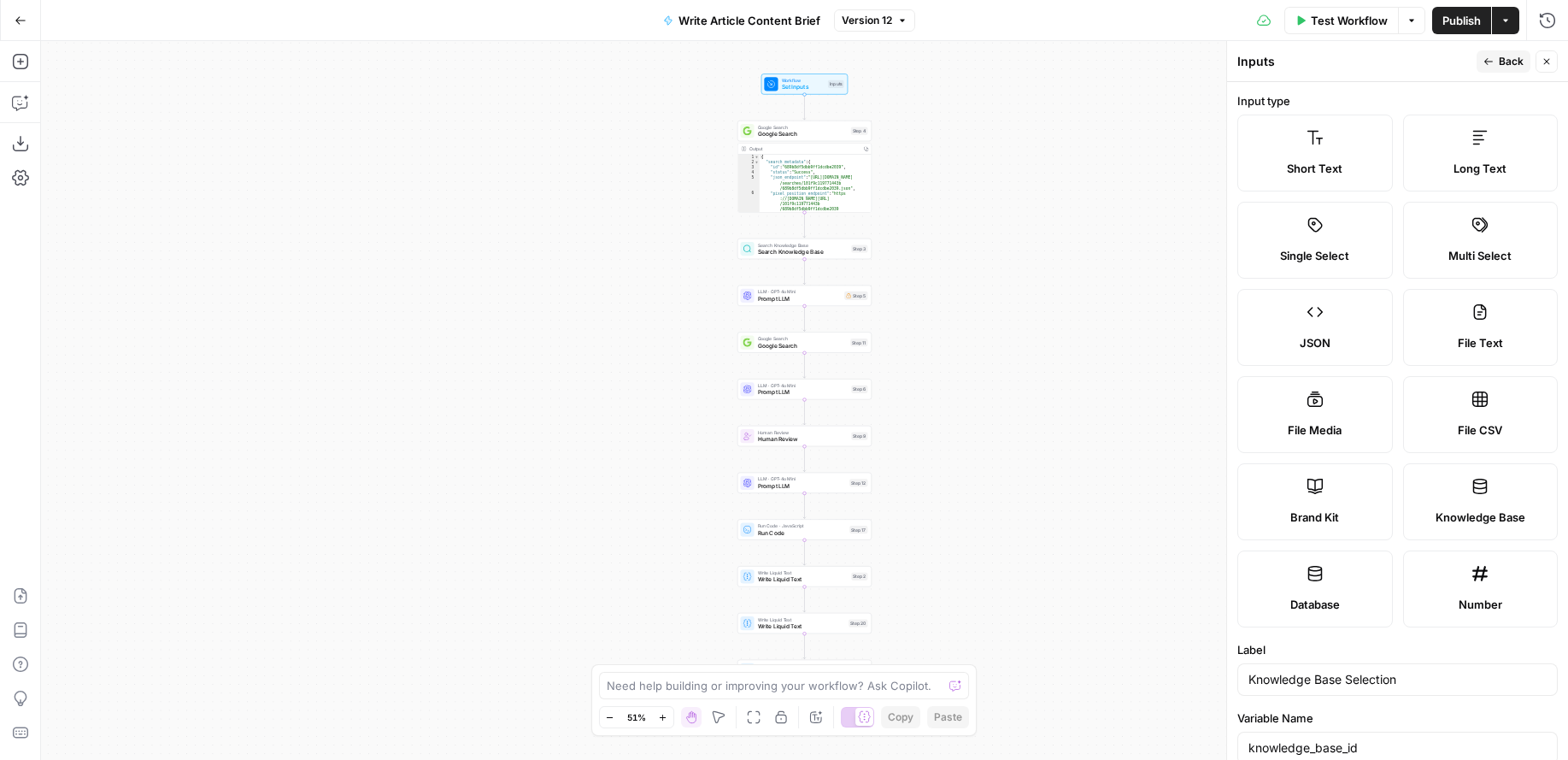
click at [1459, 22] on span "Publish" at bounding box center [1461, 20] width 39 height 17
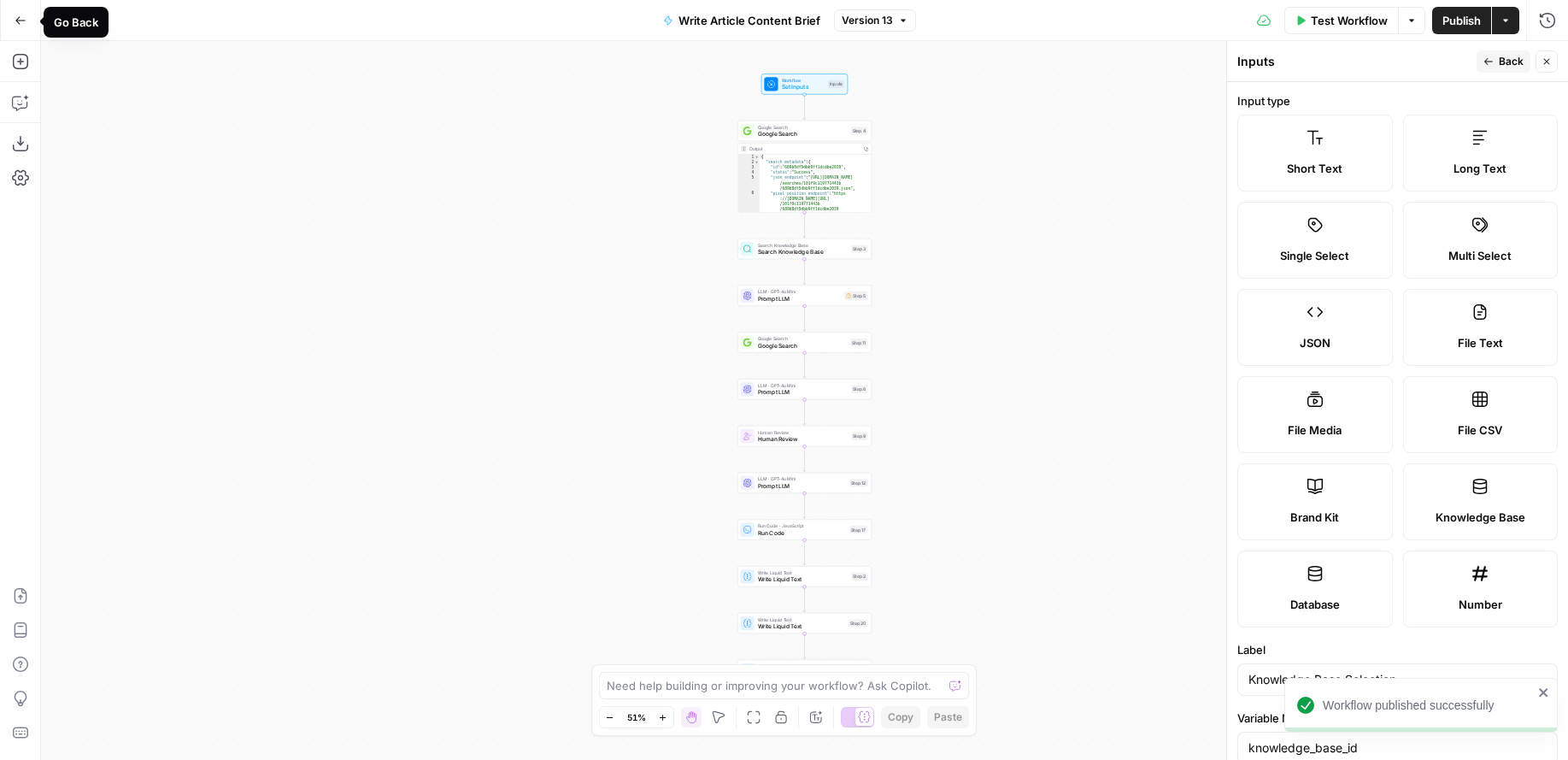
click at [13, 18] on button "Go Back" at bounding box center [20, 20] width 31 height 31
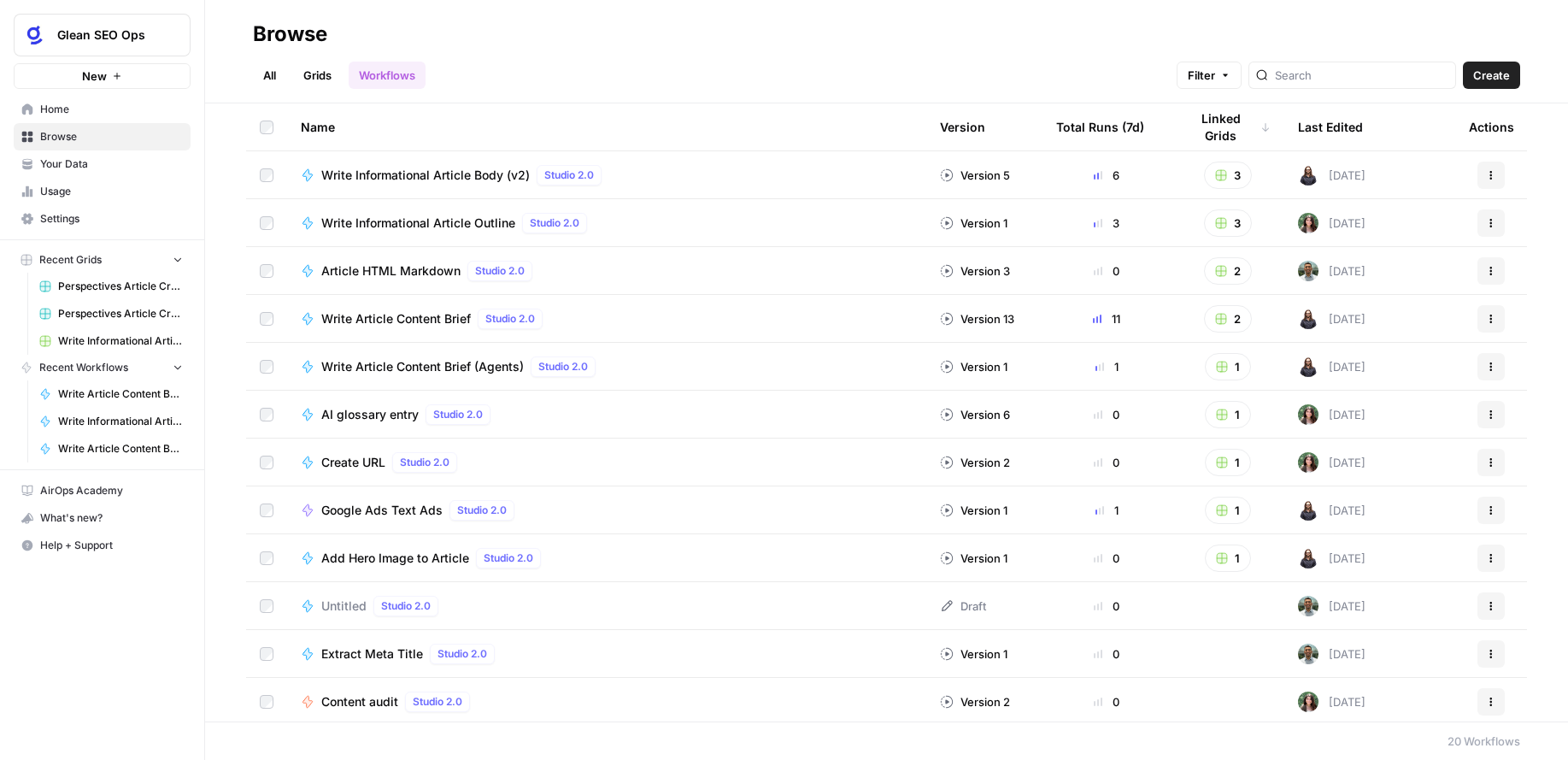
click at [1126, 124] on div "Total Runs (7d)" at bounding box center [1100, 127] width 88 height 47
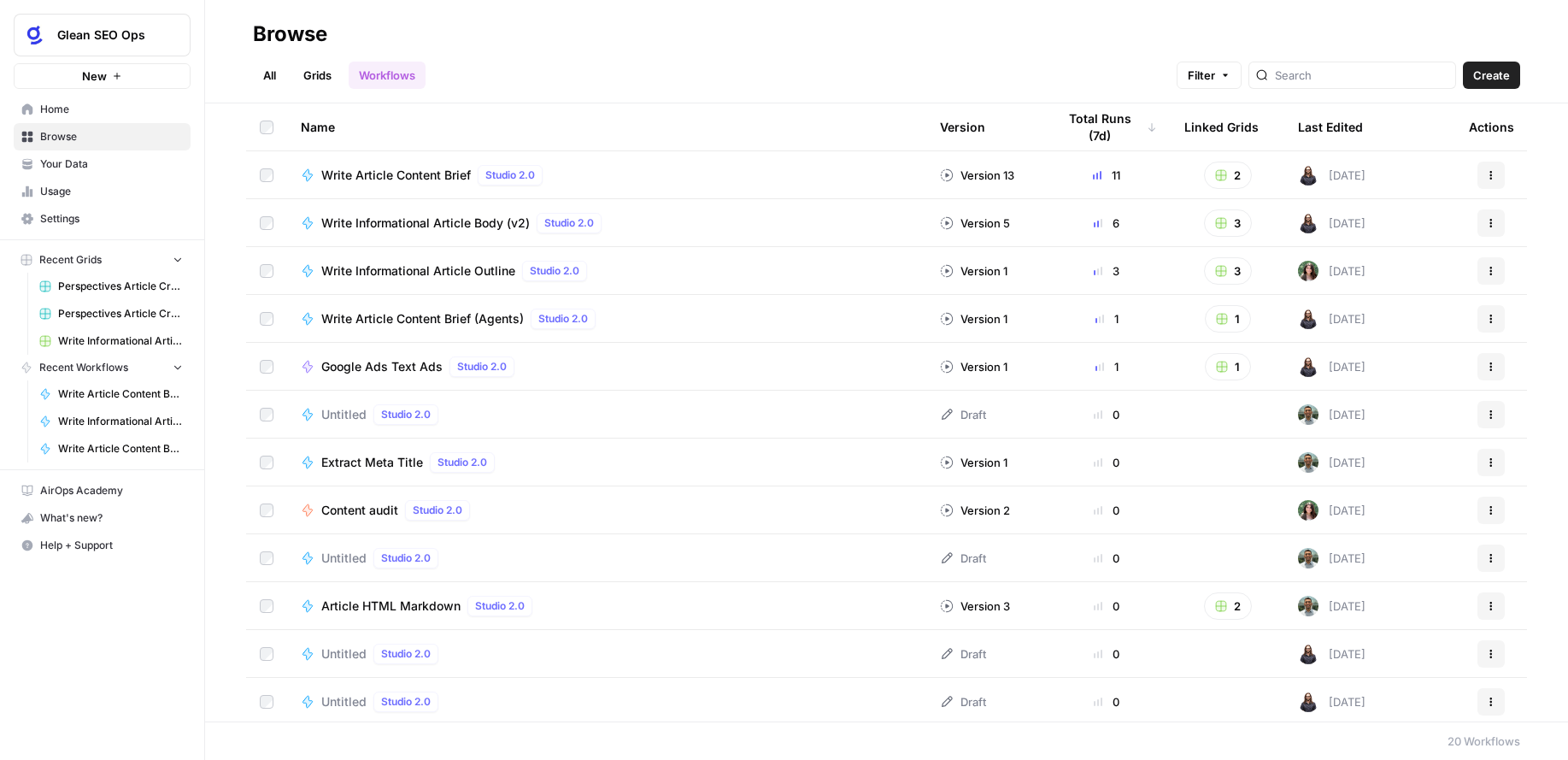
click at [321, 72] on link "Grids" at bounding box center [317, 75] width 49 height 27
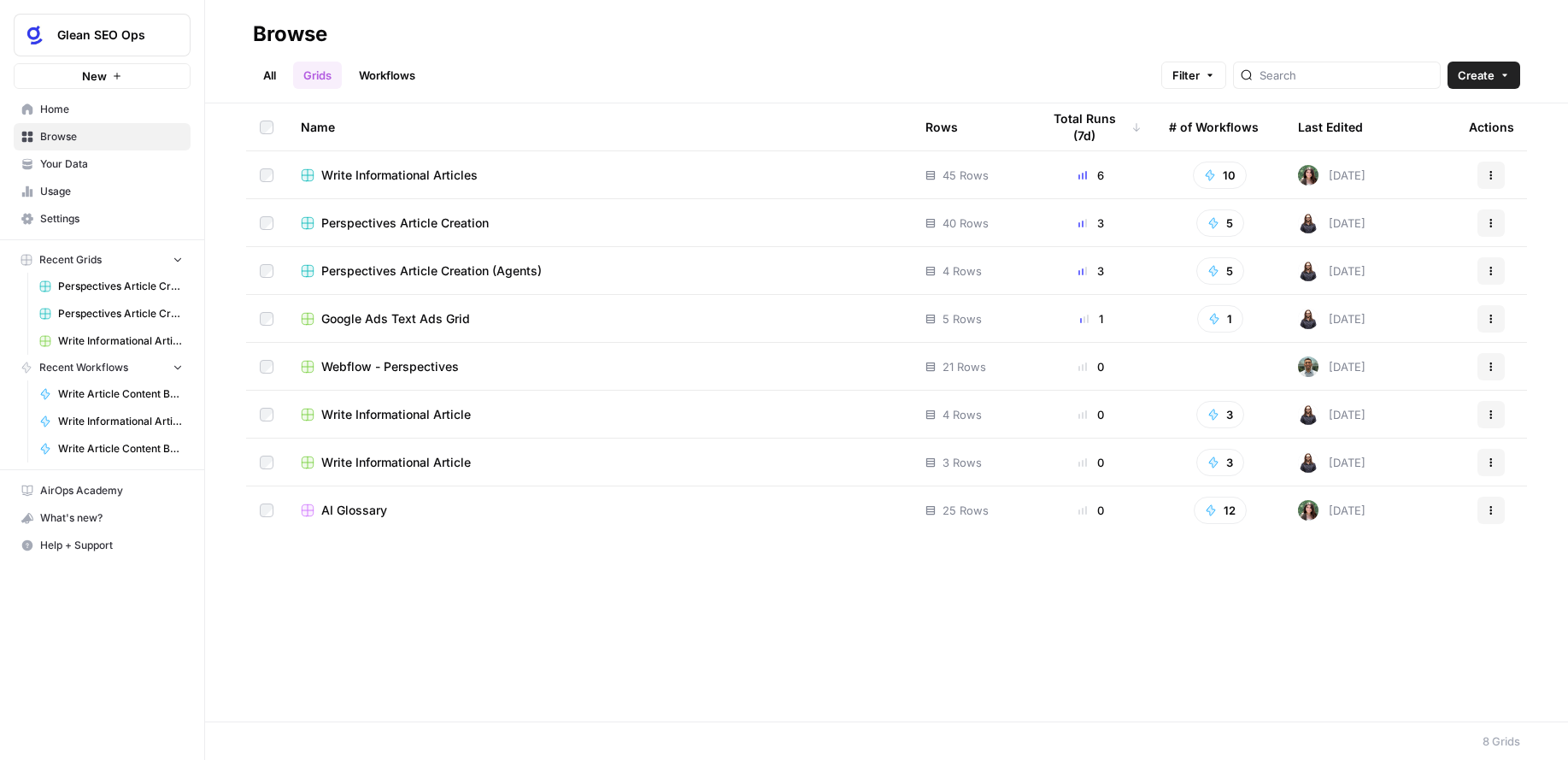
click at [595, 223] on div "Perspectives Article Creation" at bounding box center [600, 222] width 598 height 17
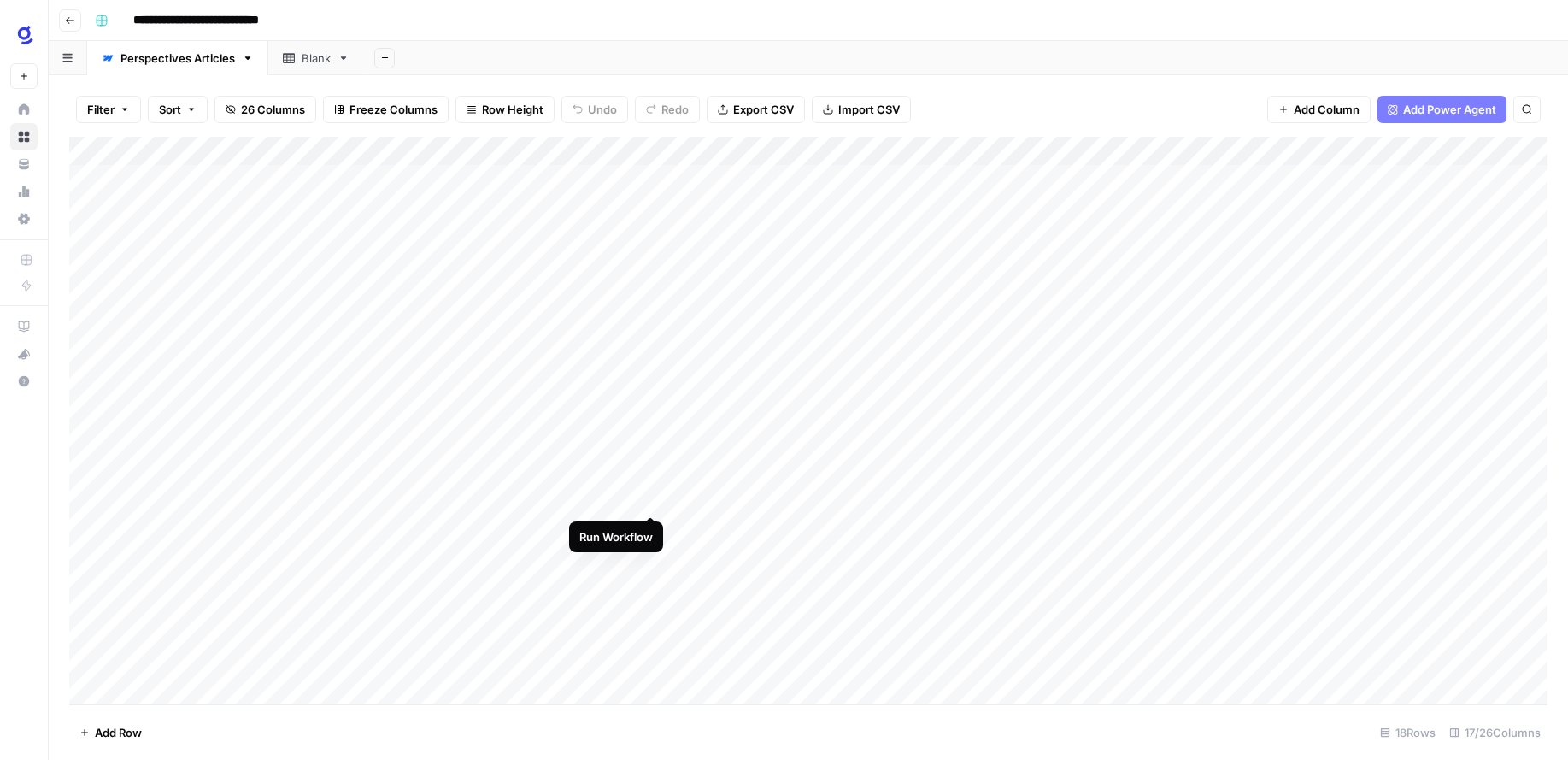
click at [653, 496] on div "Add Column" at bounding box center [808, 420] width 1478 height 568
click at [624, 497] on div "Add Column" at bounding box center [808, 420] width 1478 height 568
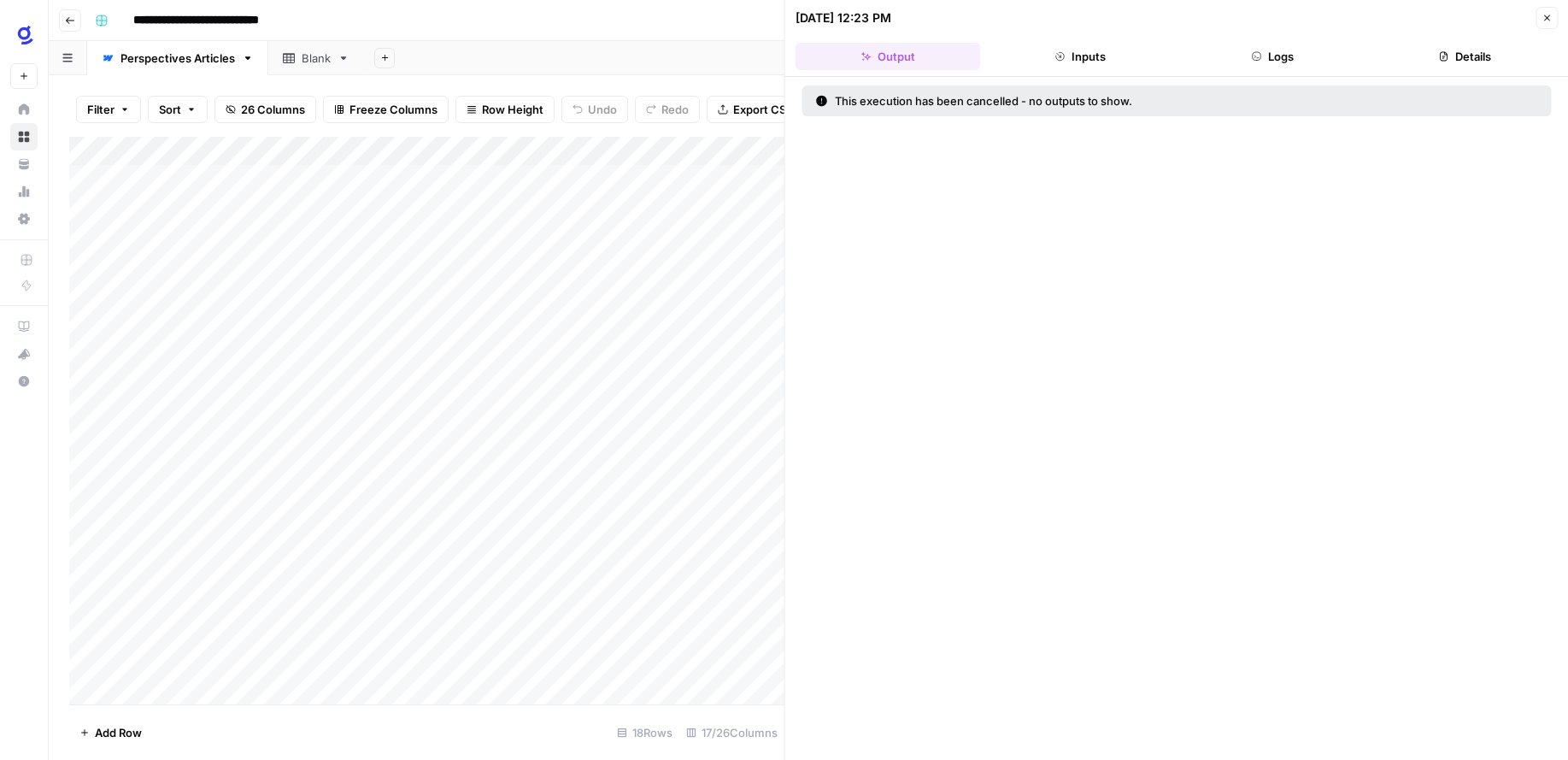
click at [1106, 47] on button "Inputs" at bounding box center [1081, 56] width 185 height 27
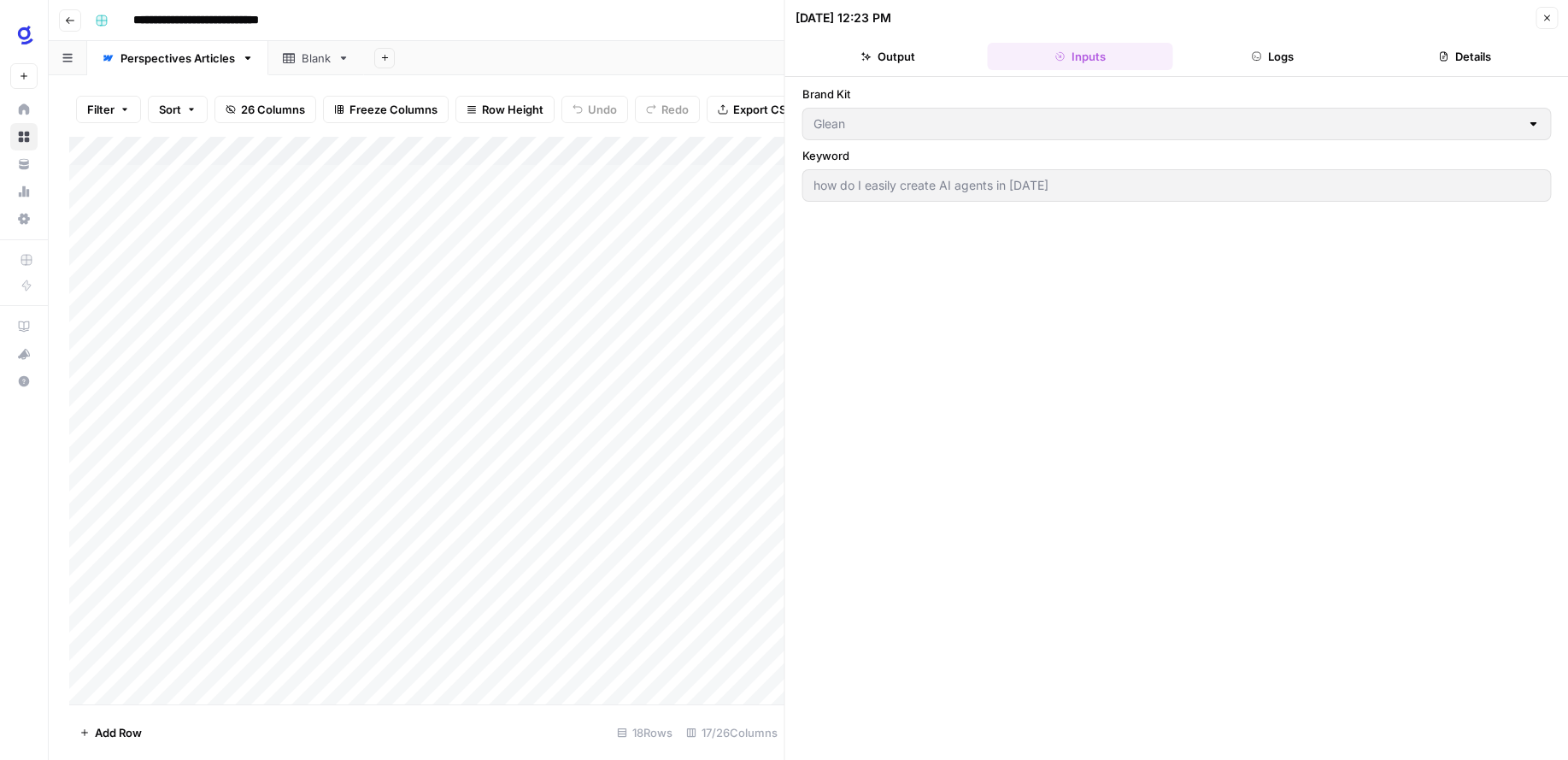
click at [1530, 126] on div at bounding box center [1533, 124] width 14 height 17
click at [1372, 284] on div "Brand Kit Glean Keyword how do I easily create AI agents in 2025" at bounding box center [1177, 418] width 749 height 665
click at [1542, 19] on icon "button" at bounding box center [1547, 18] width 10 height 10
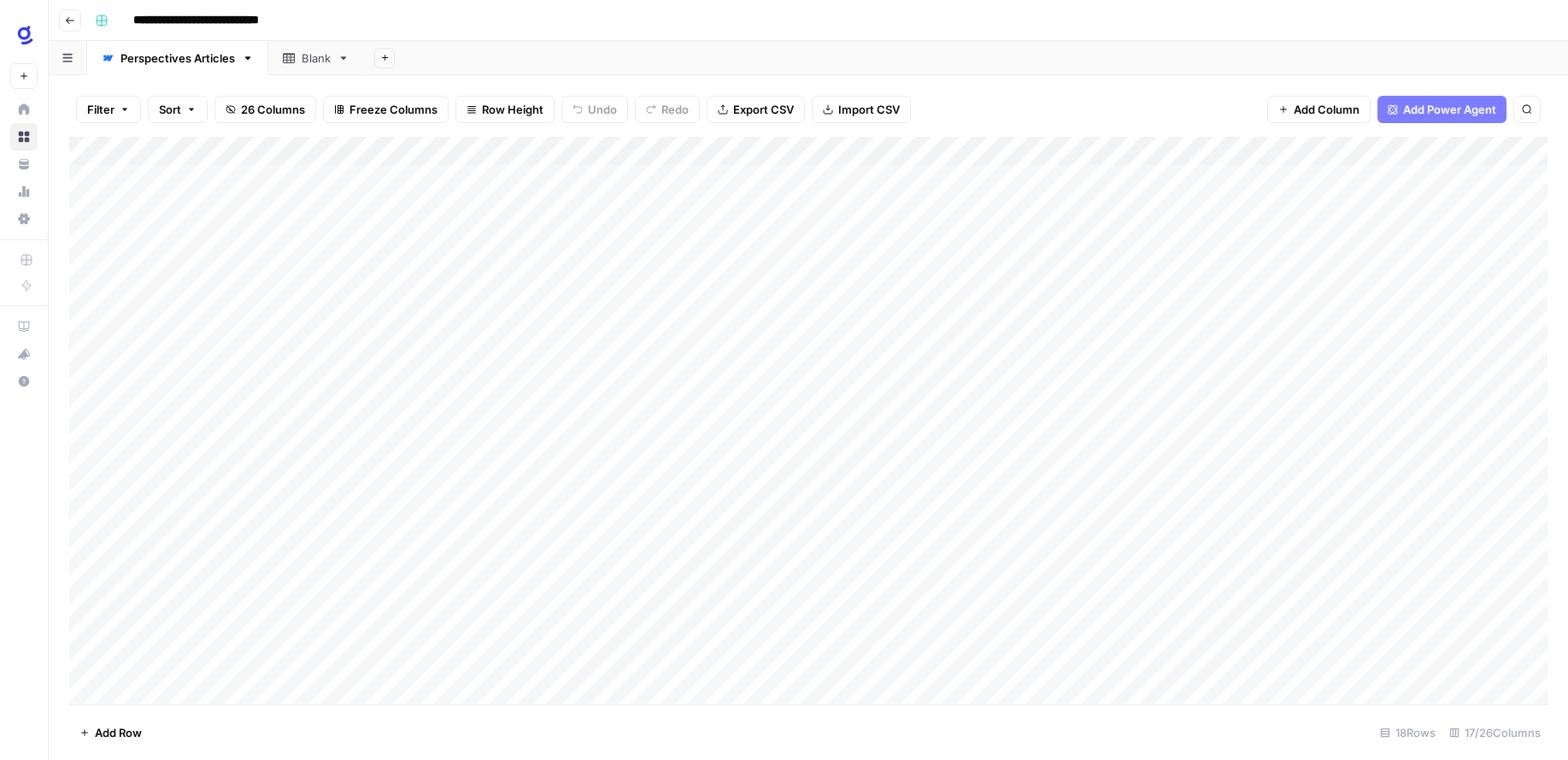
click at [432, 498] on div "Add Column" at bounding box center [808, 420] width 1478 height 568
click at [973, 48] on div "Add Sheet" at bounding box center [965, 58] width 1204 height 34
click at [631, 155] on div "Add Column" at bounding box center [808, 420] width 1478 height 568
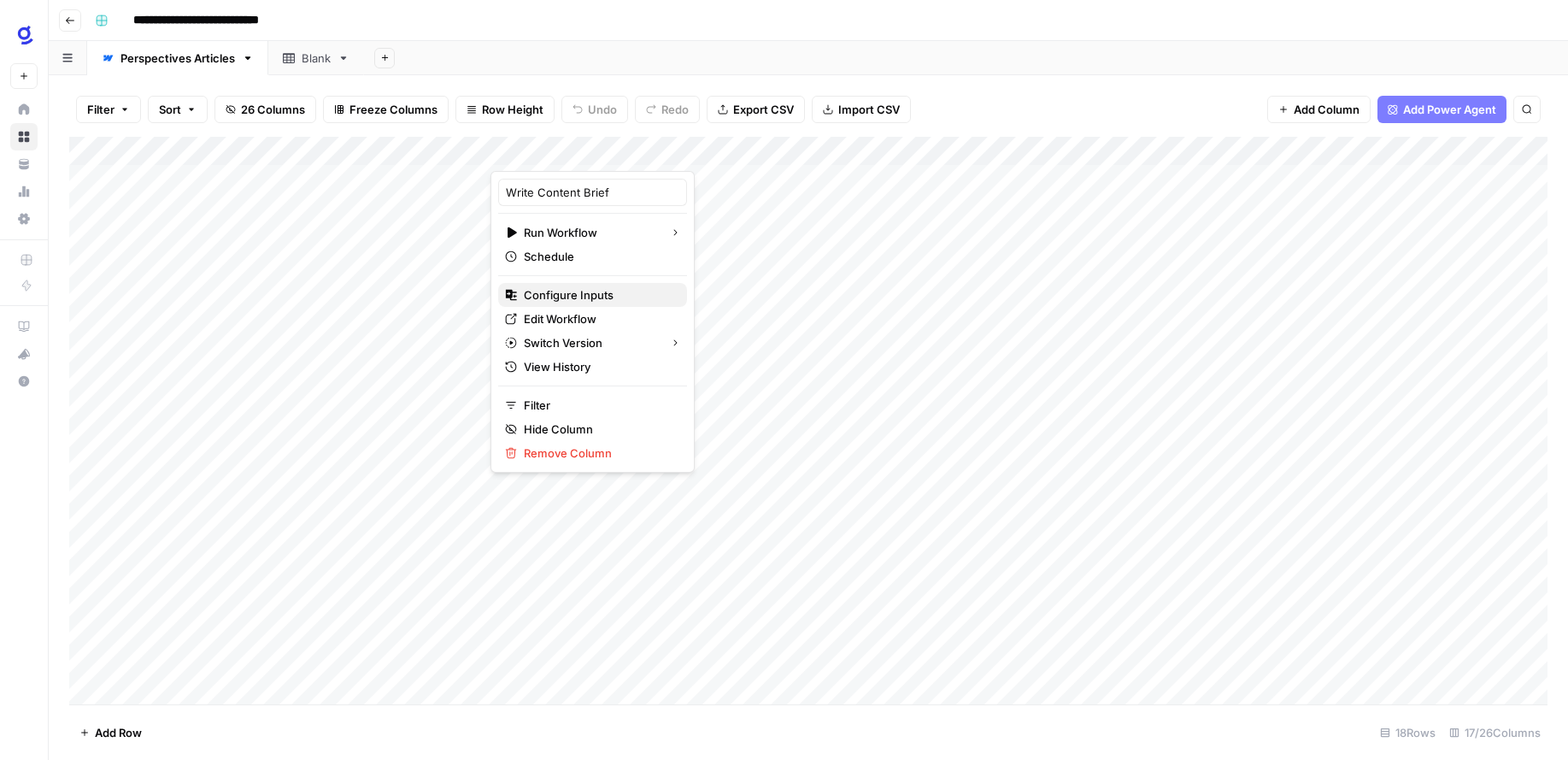
click at [597, 298] on span "Configure Inputs" at bounding box center [599, 294] width 149 height 17
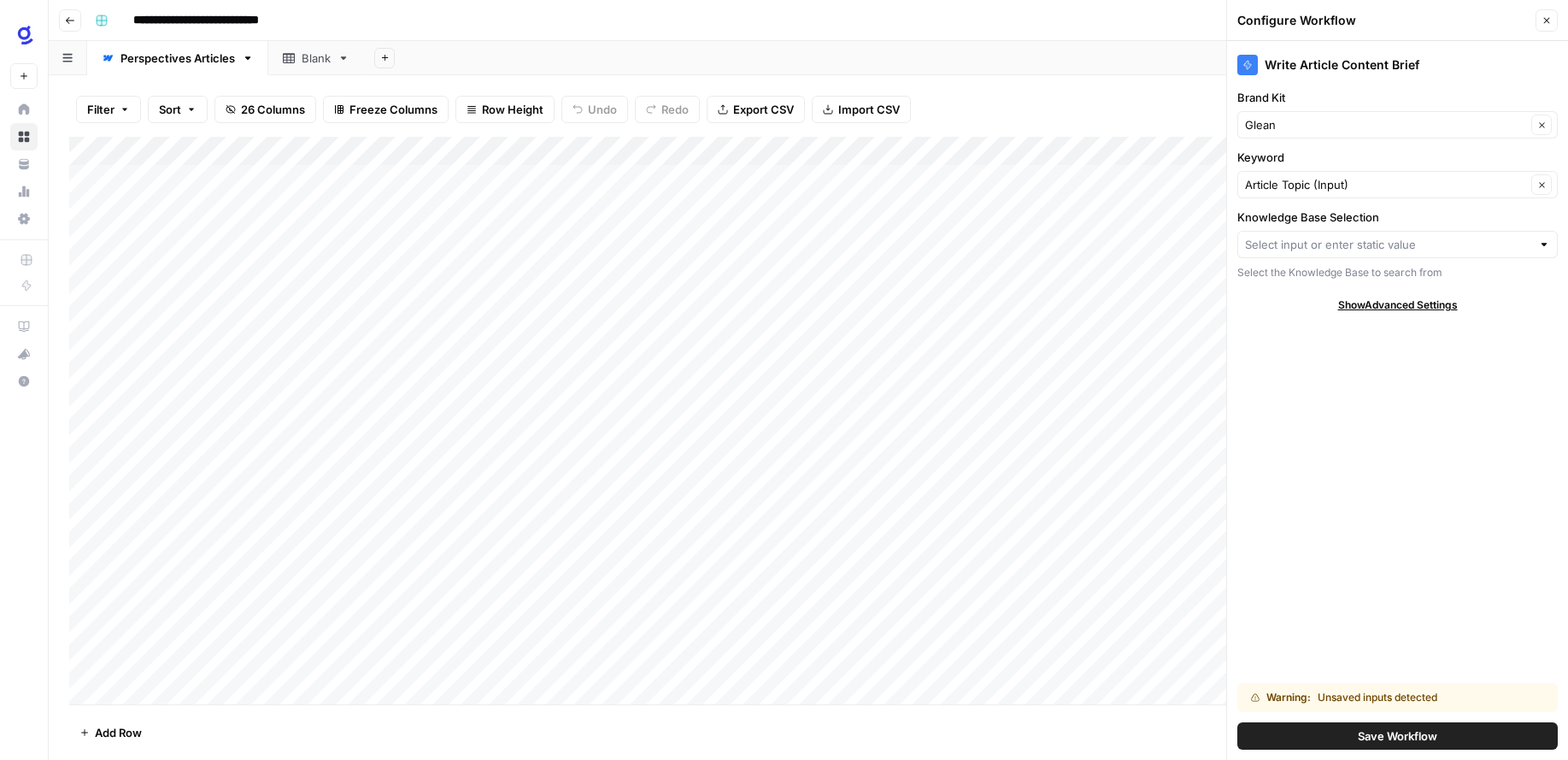
click at [1545, 246] on div at bounding box center [1544, 244] width 12 height 17
click at [1347, 305] on span "Agents Knowledge Base" at bounding box center [1395, 308] width 285 height 17
type input "Agents Knowledge Base"
click at [1393, 734] on span "Save Workflow" at bounding box center [1398, 735] width 80 height 17
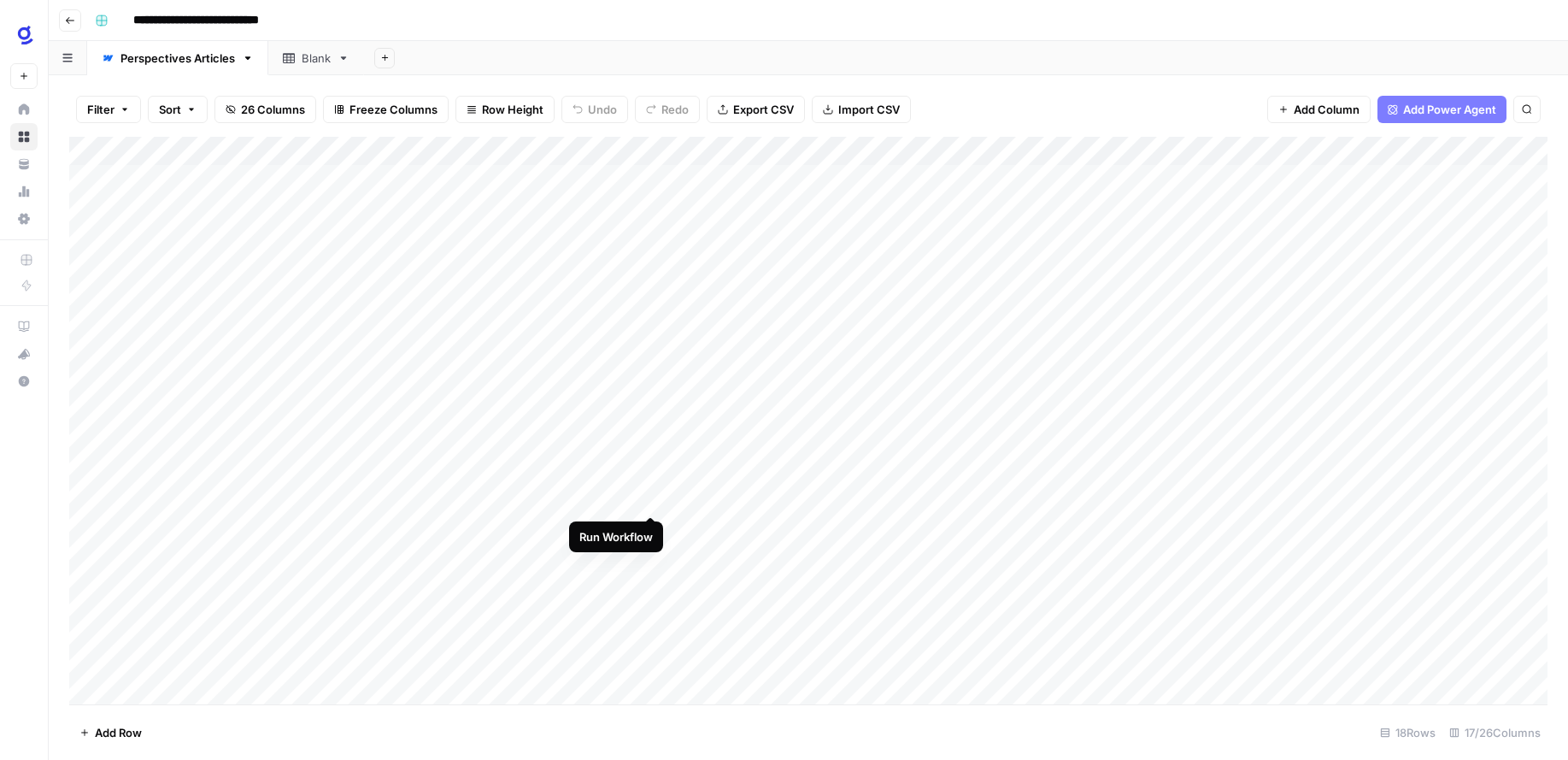
click at [648, 496] on div "Add Column" at bounding box center [808, 420] width 1478 height 568
click at [652, 494] on div "Add Column" at bounding box center [808, 420] width 1478 height 568
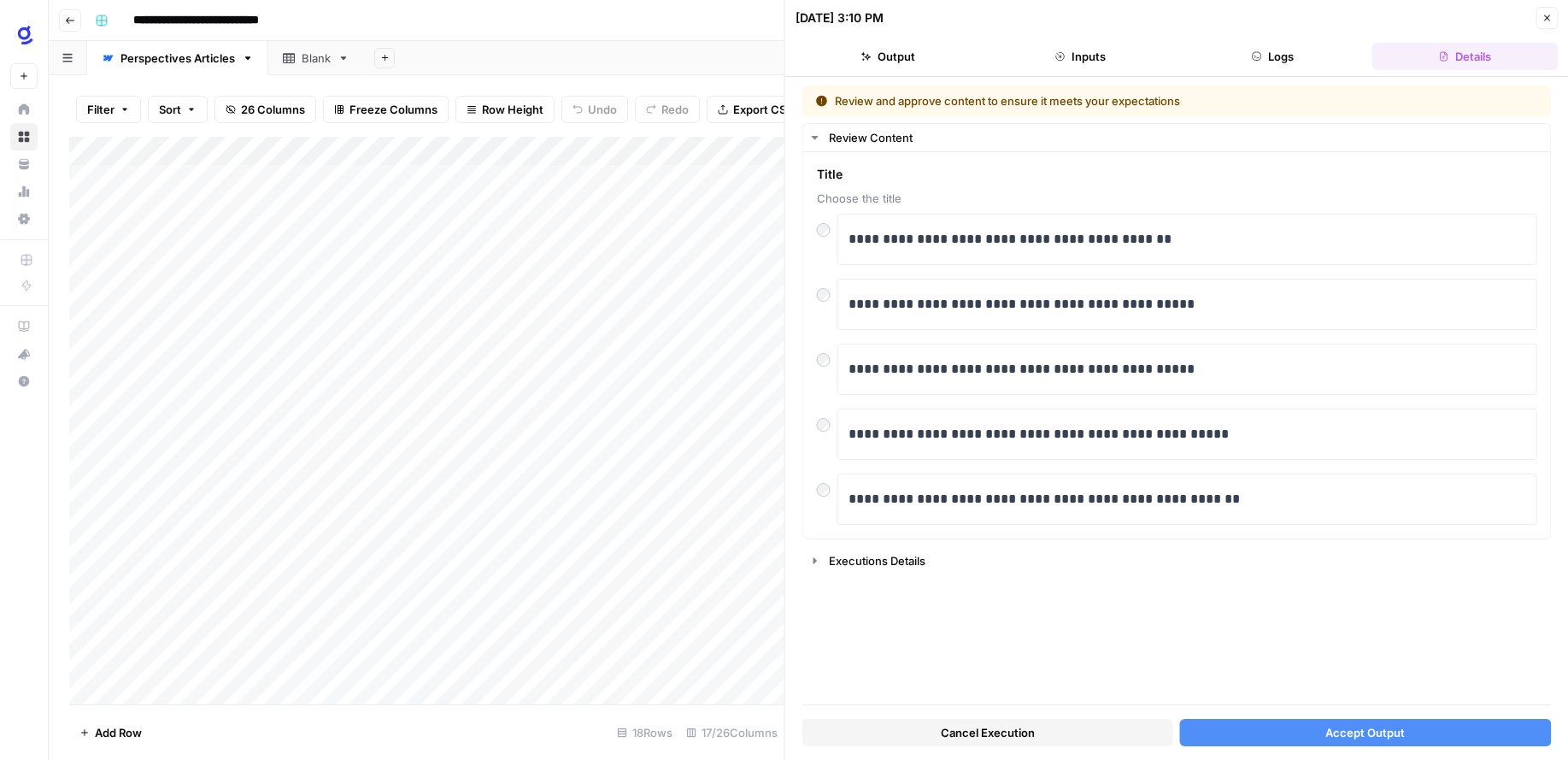
click at [1081, 62] on button "Inputs" at bounding box center [1081, 56] width 185 height 27
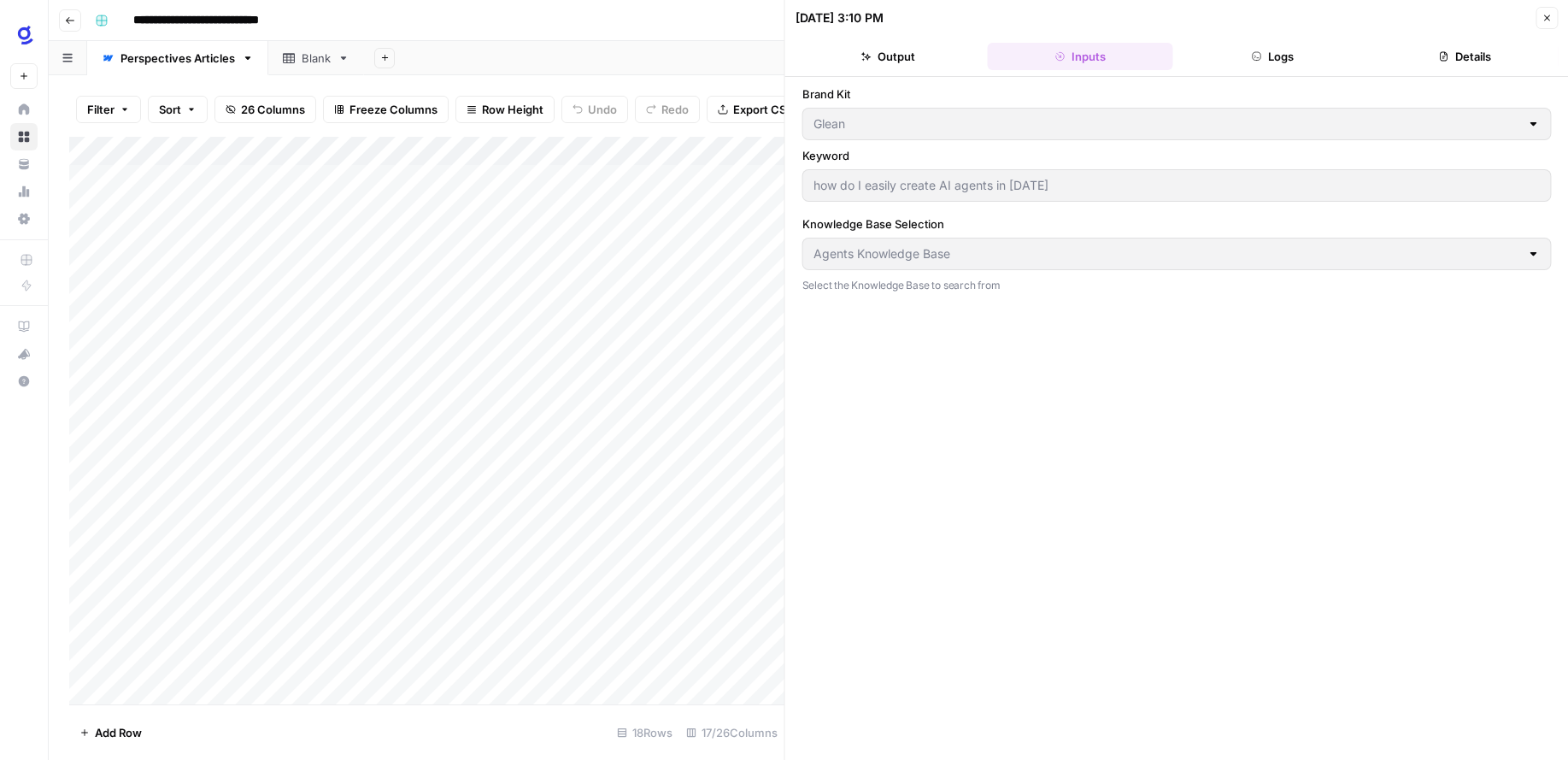
click at [899, 63] on button "Output" at bounding box center [889, 56] width 185 height 27
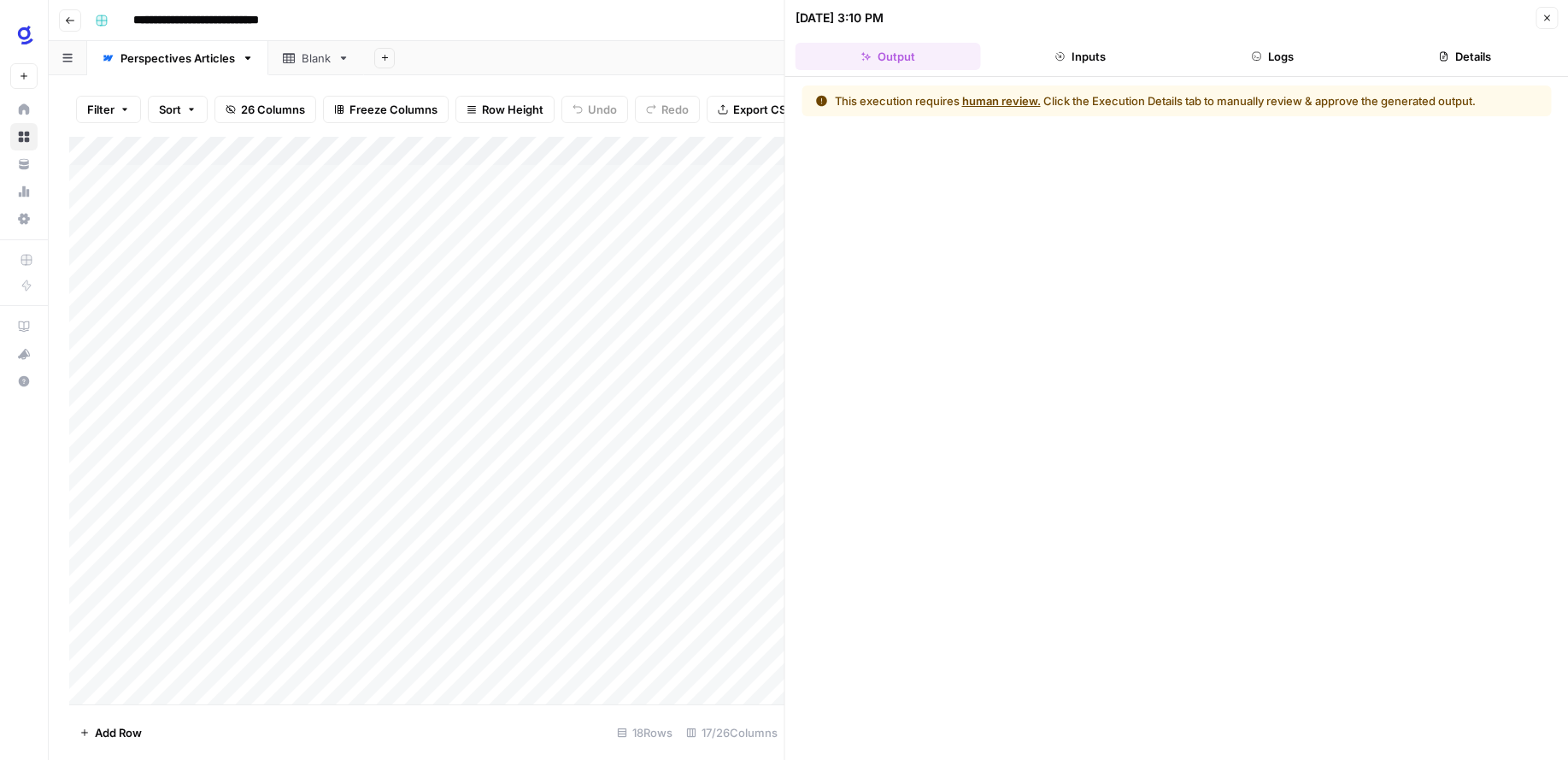
click at [1079, 61] on button "Inputs" at bounding box center [1081, 56] width 185 height 27
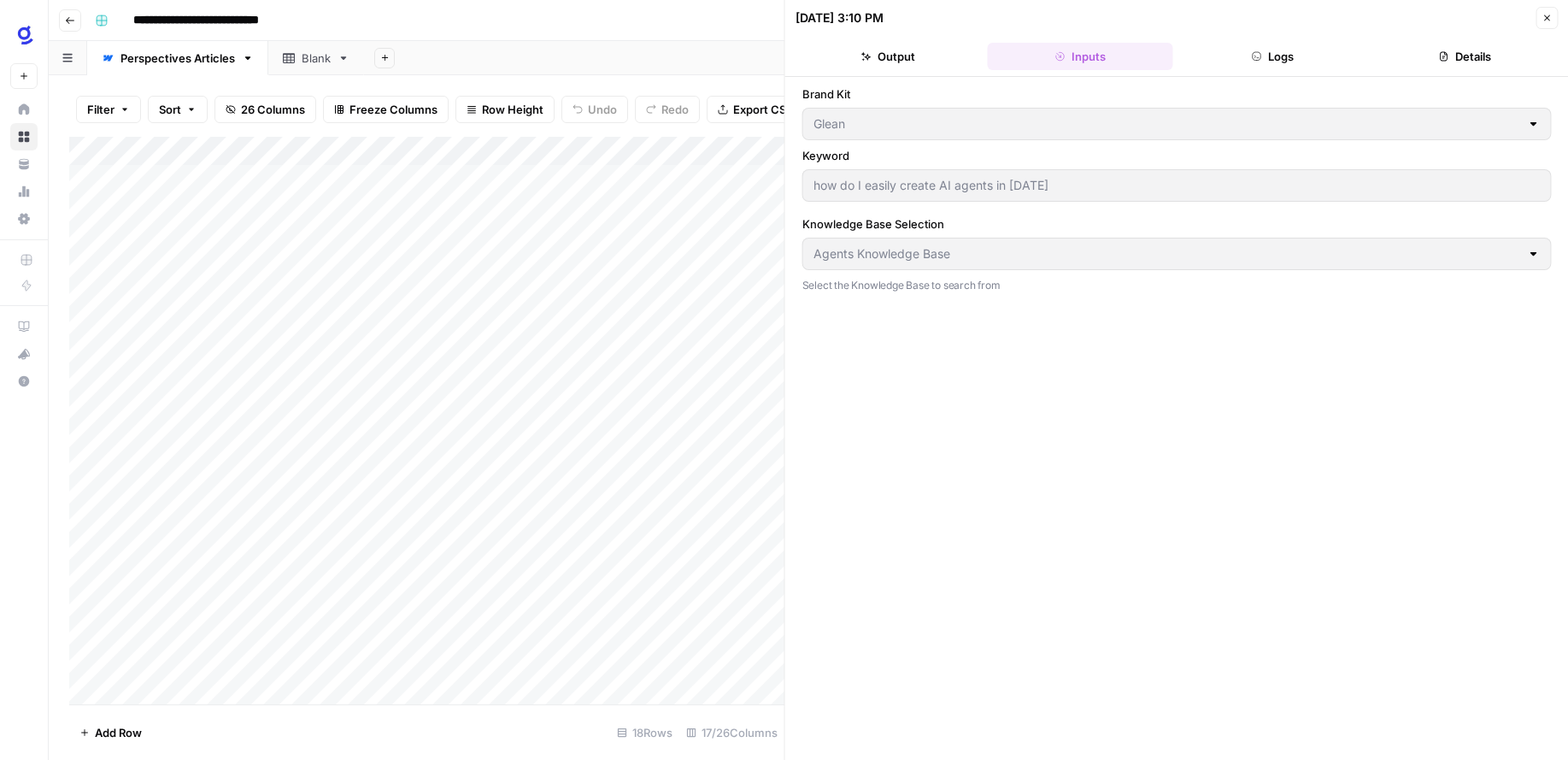
click at [637, 63] on div "Add Sheet" at bounding box center [965, 58] width 1204 height 34
click at [1546, 21] on icon "button" at bounding box center [1547, 18] width 10 height 10
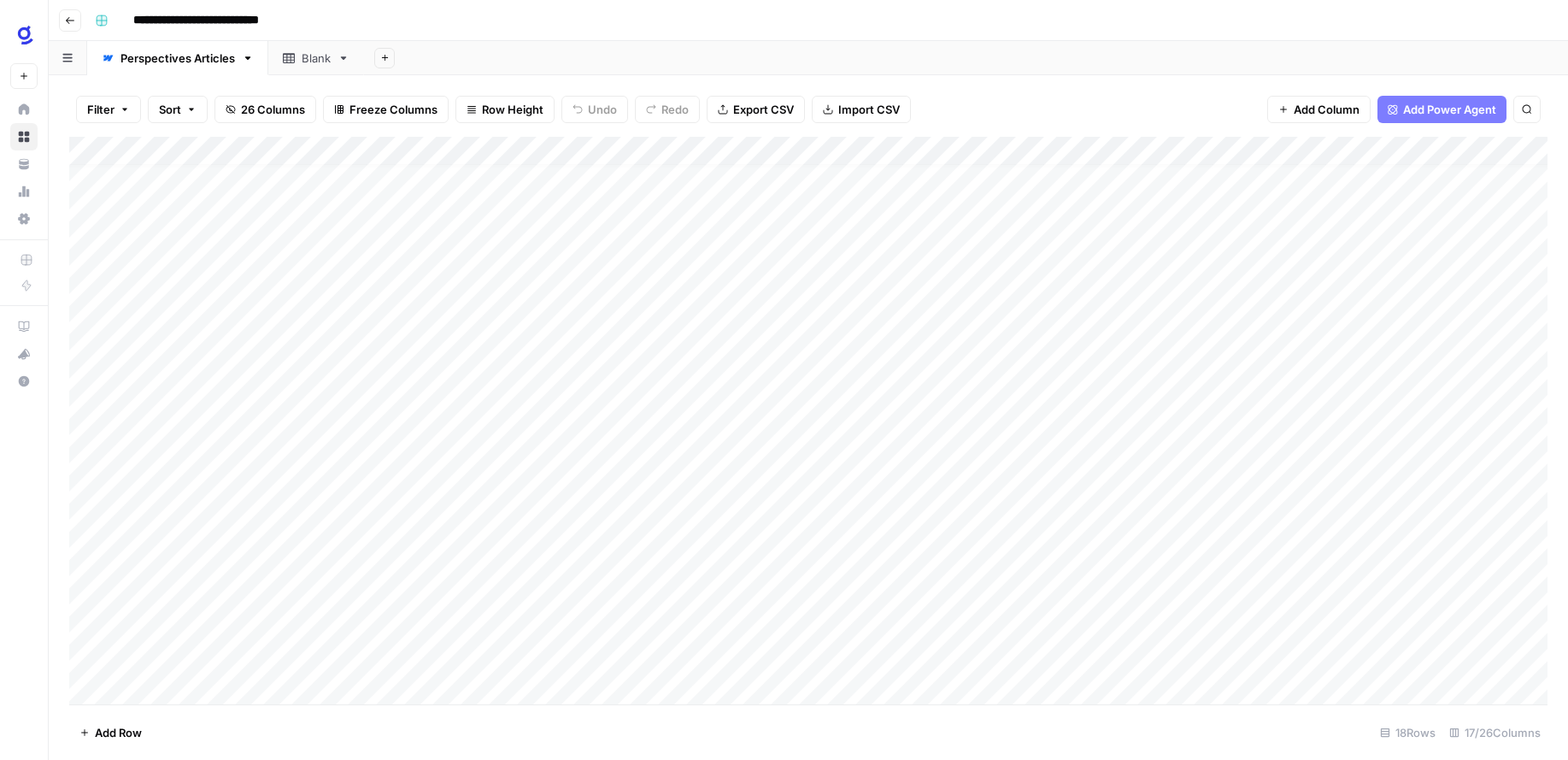
scroll to position [12, 0]
click at [574, 659] on div "Add Column" at bounding box center [808, 420] width 1478 height 568
click at [651, 659] on div "Add Column" at bounding box center [808, 420] width 1478 height 568
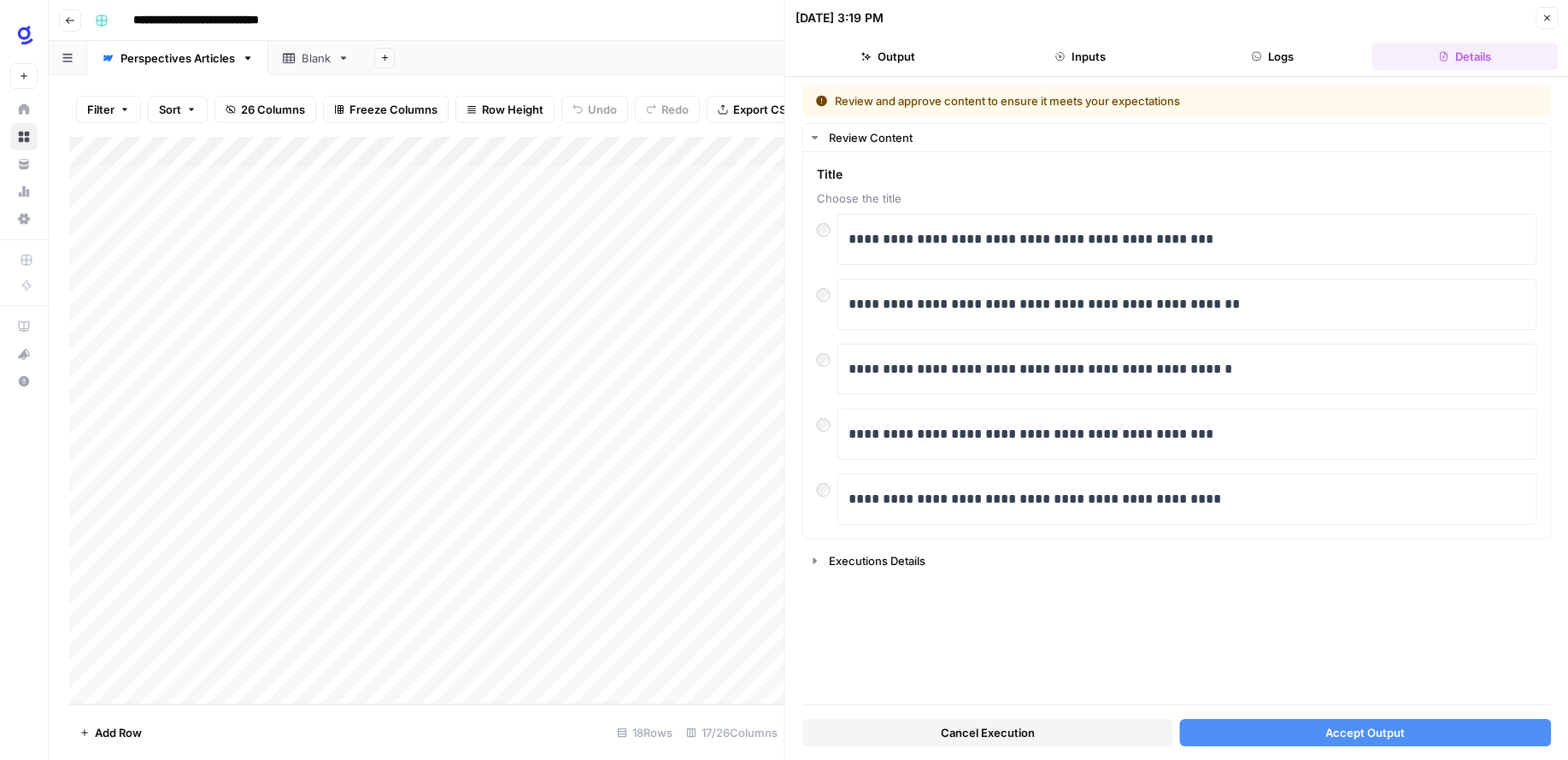
click at [1082, 55] on button "Inputs" at bounding box center [1081, 56] width 185 height 27
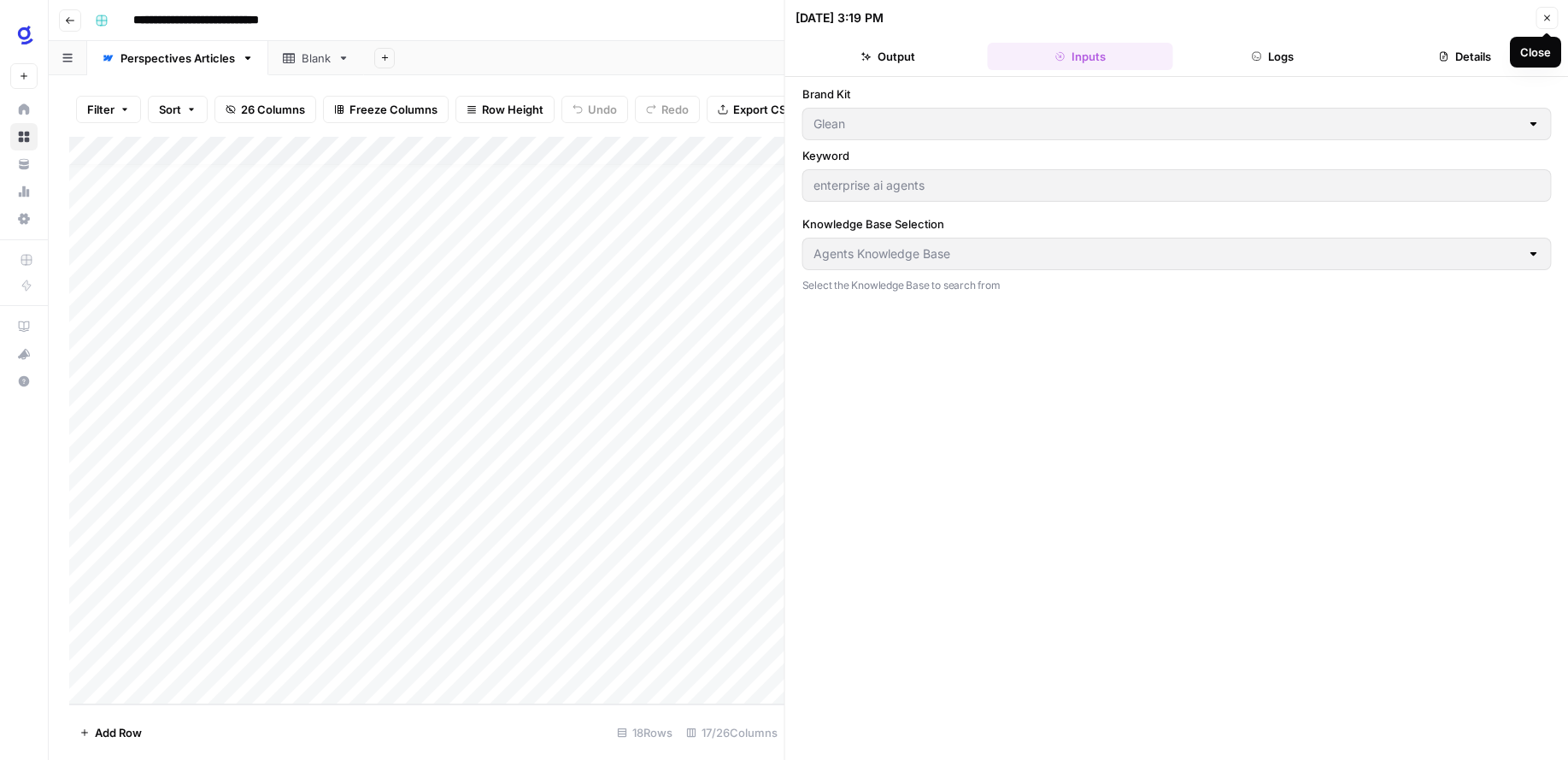
click at [1545, 22] on icon "button" at bounding box center [1547, 18] width 10 height 10
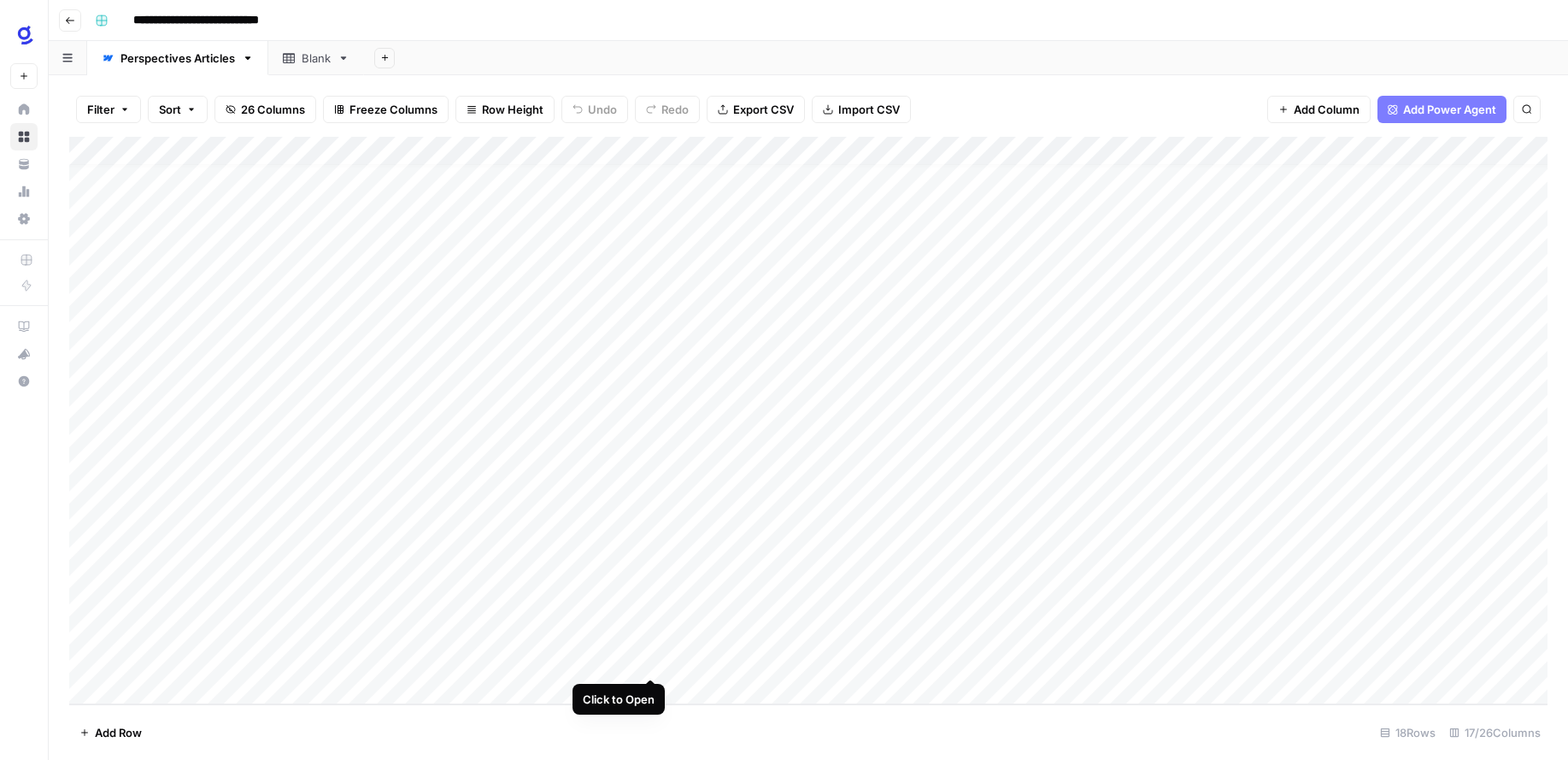
click at [647, 658] on div "Add Column" at bounding box center [808, 420] width 1478 height 568
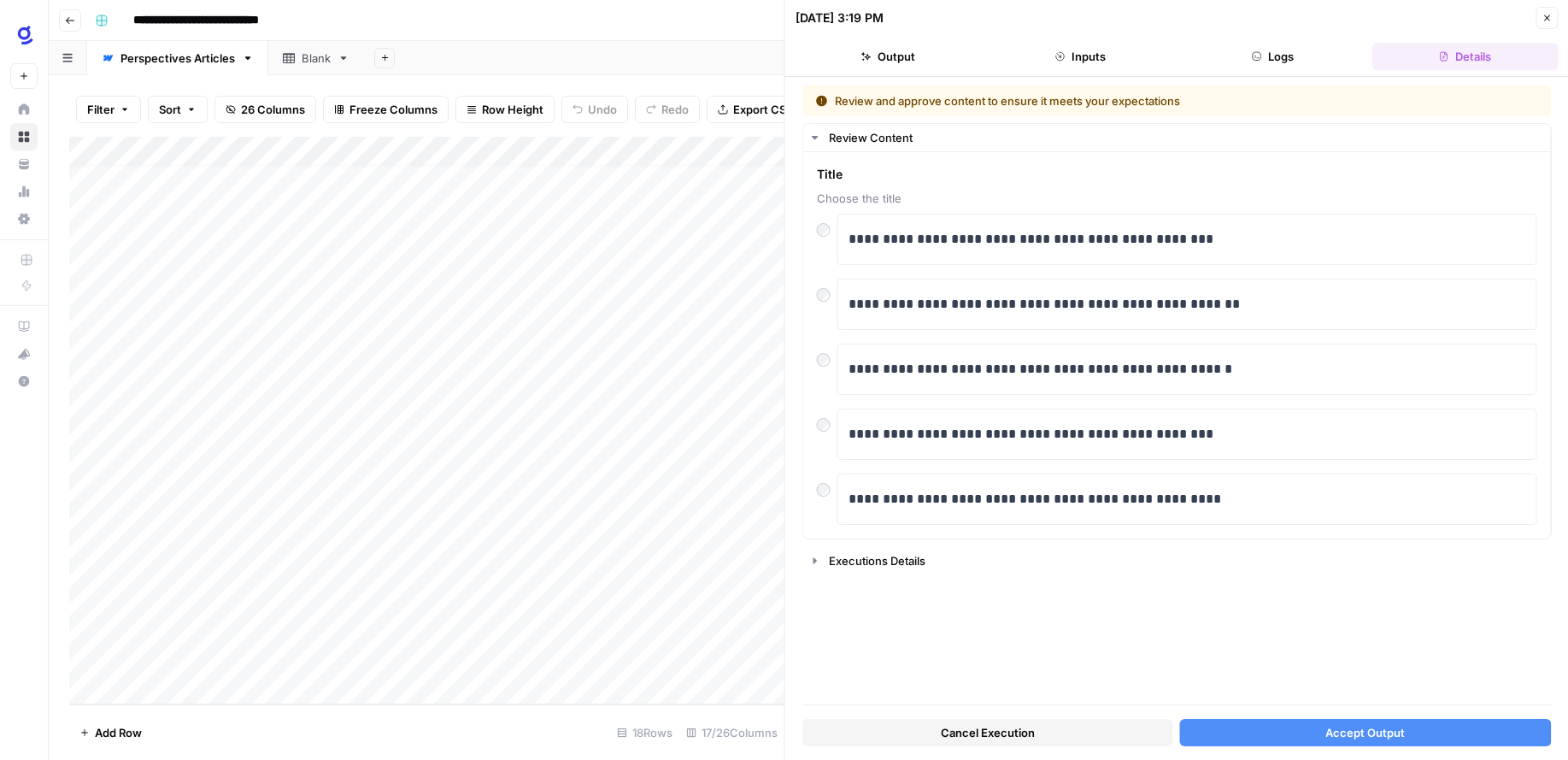
click at [1359, 736] on span "Accept Output" at bounding box center [1366, 732] width 80 height 17
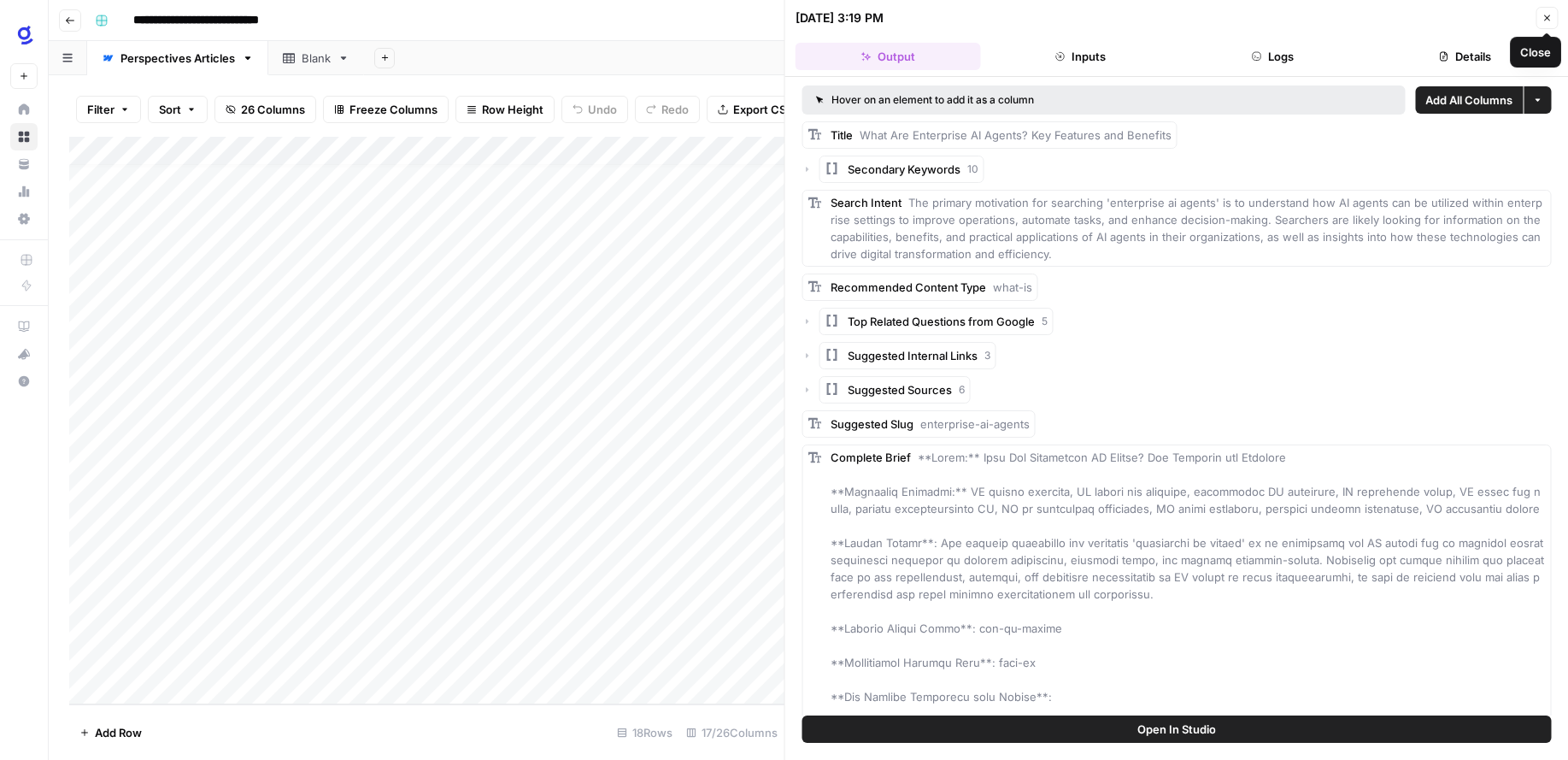
click at [1553, 18] on button "Close" at bounding box center [1547, 18] width 22 height 22
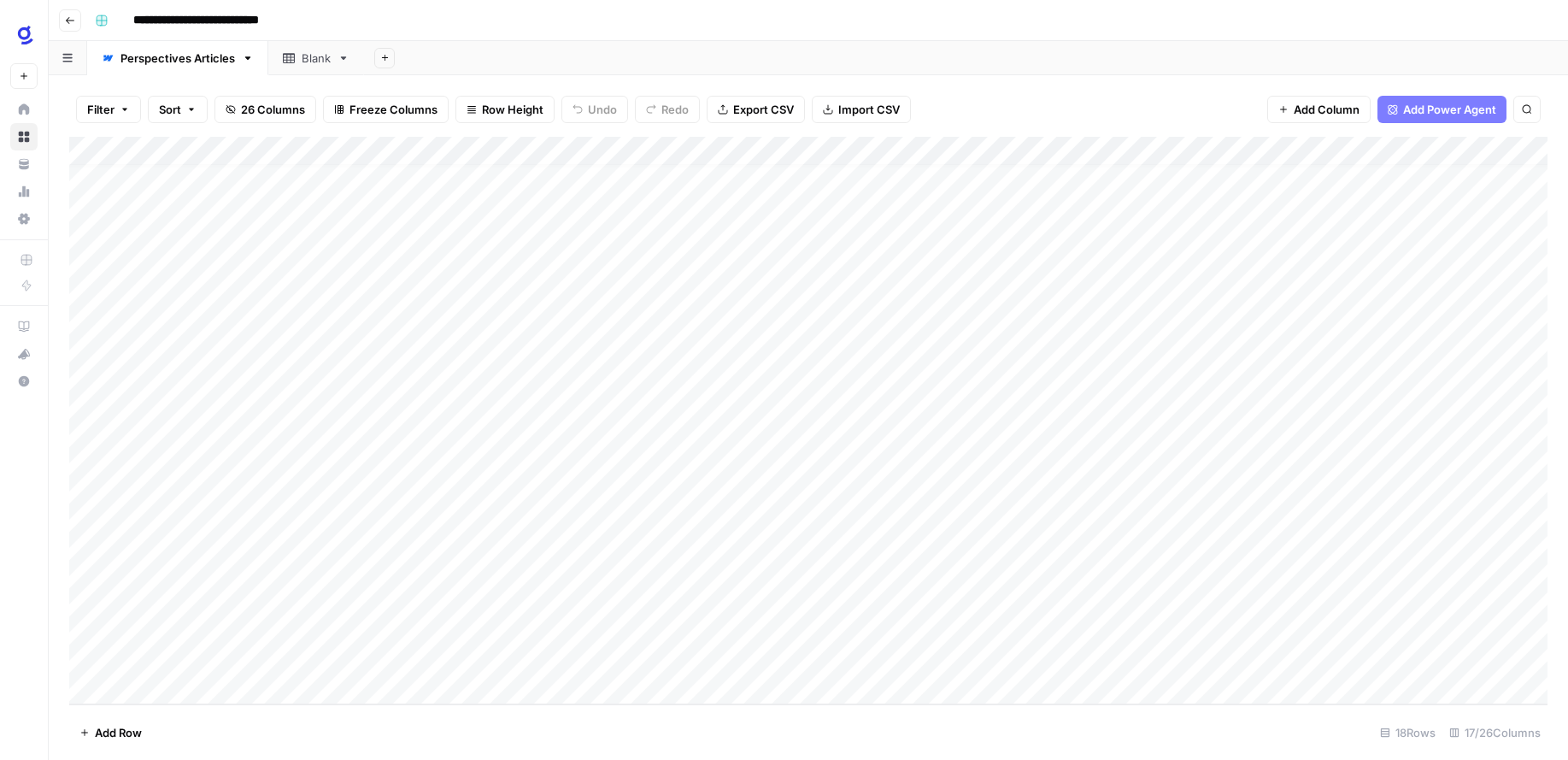
click at [946, 658] on div "Add Column" at bounding box center [808, 420] width 1478 height 568
click at [830, 657] on div "Add Column" at bounding box center [808, 420] width 1478 height 568
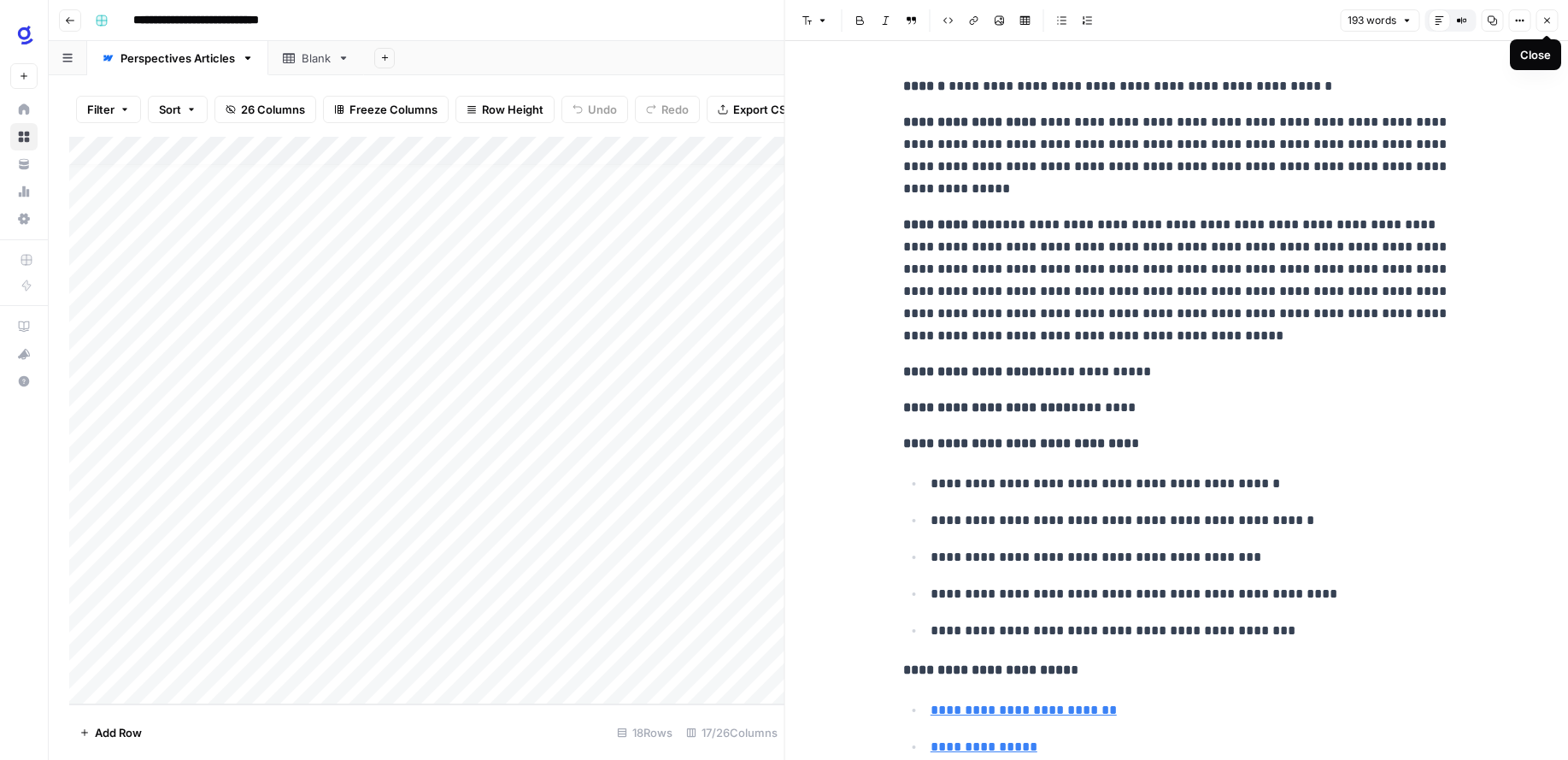
click at [1547, 20] on icon "button" at bounding box center [1547, 20] width 10 height 10
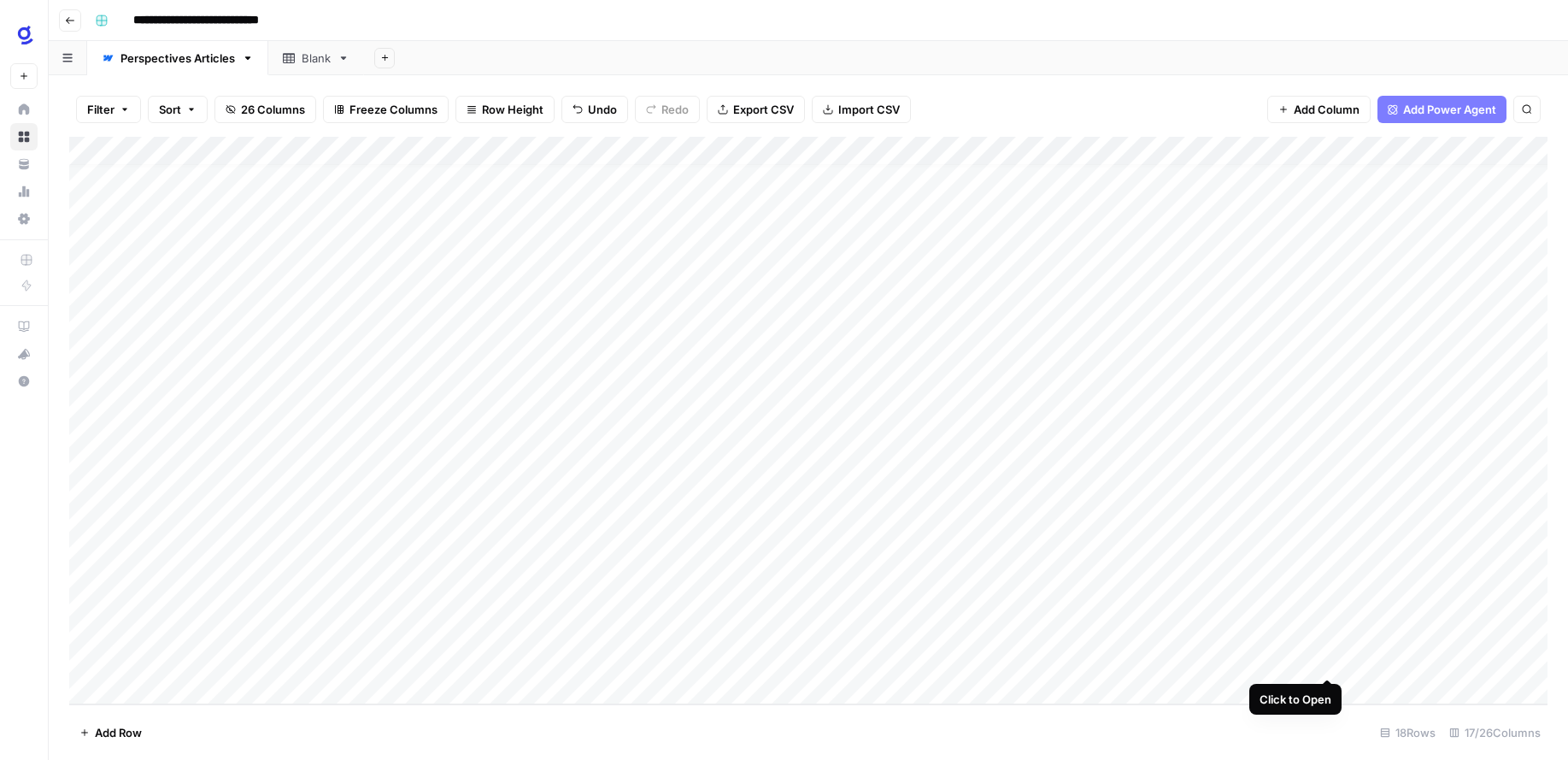
click at [1326, 658] on div "Add Column" at bounding box center [808, 420] width 1478 height 568
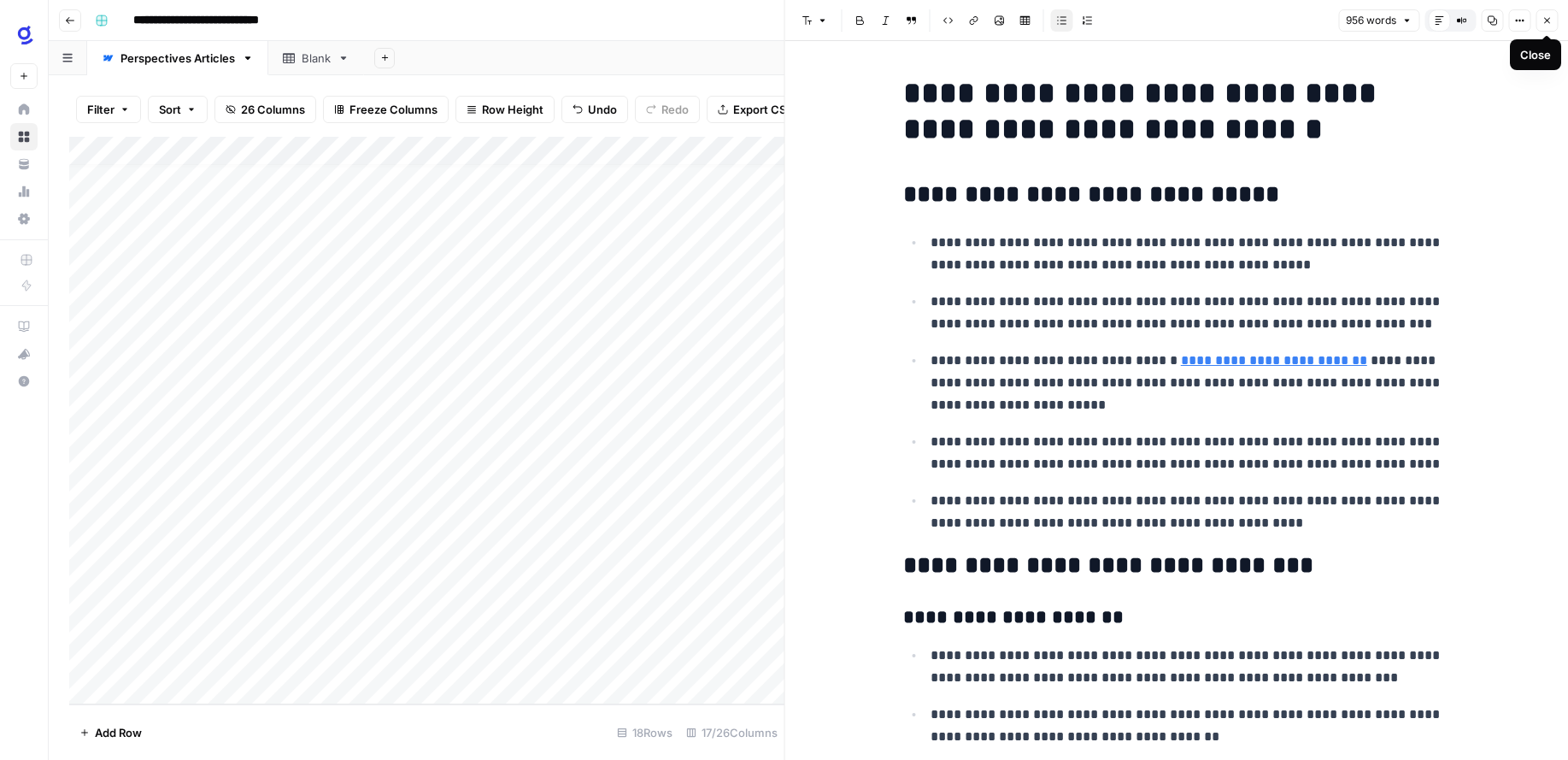
click at [1547, 21] on icon "button" at bounding box center [1547, 21] width 6 height 6
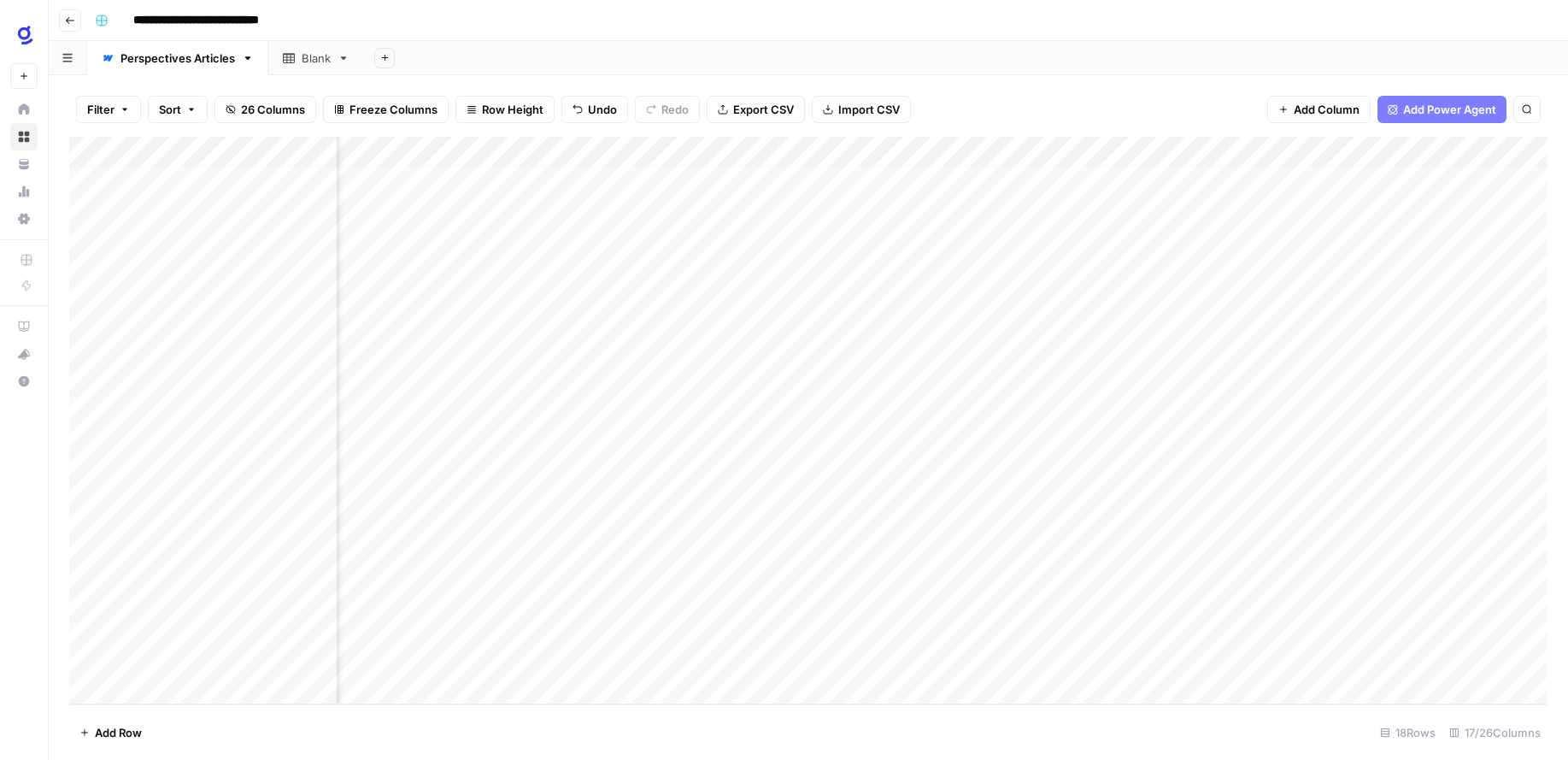
scroll to position [12, 292]
click at [1167, 659] on div "Add Column" at bounding box center [808, 420] width 1478 height 568
click at [1247, 149] on div "Add Column" at bounding box center [808, 420] width 1478 height 568
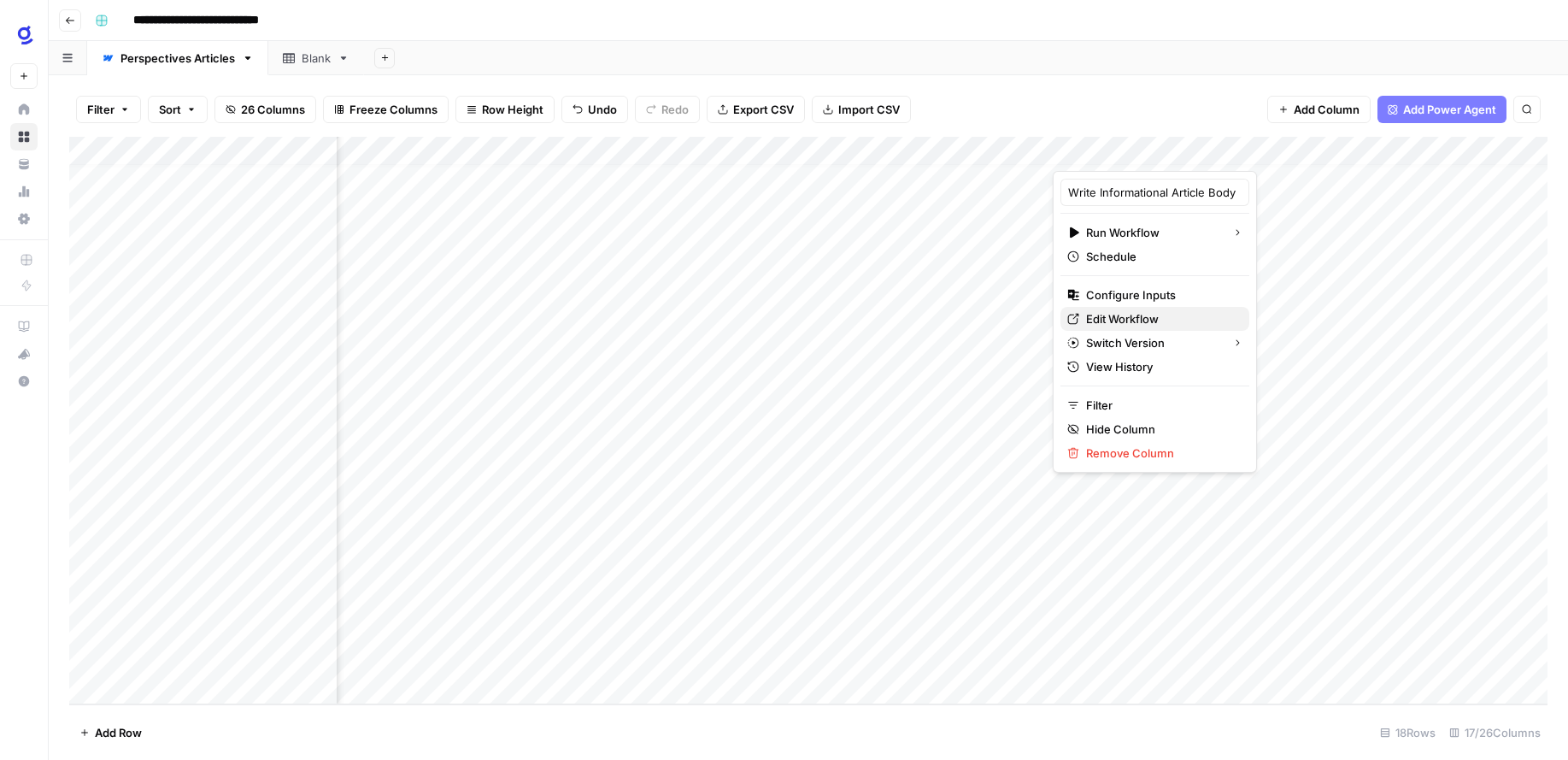
click at [1139, 316] on span "Edit Workflow" at bounding box center [1161, 318] width 149 height 17
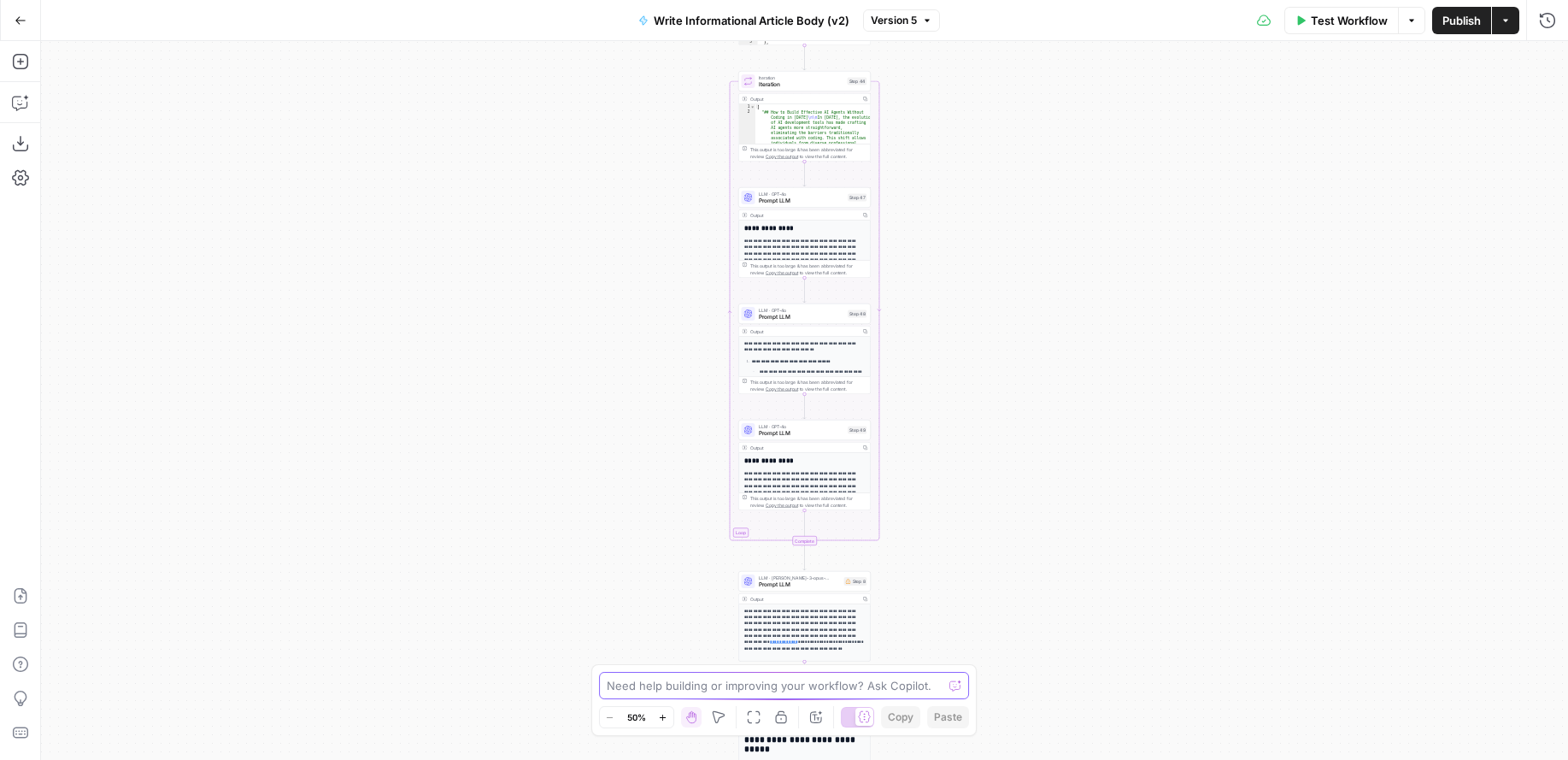
click at [724, 689] on textarea at bounding box center [775, 684] width 337 height 17
click at [722, 688] on textarea at bounding box center [775, 684] width 337 height 17
paste textarea "Perspectives Article Creation (Agents)"
click at [729, 677] on textarea "How do I add in the grid id for Perspectives Article Creation (Agents)" at bounding box center [767, 676] width 328 height 34
type textarea "How do I add in the grid id for Perspectives Article Creation (Agents) for it t…"
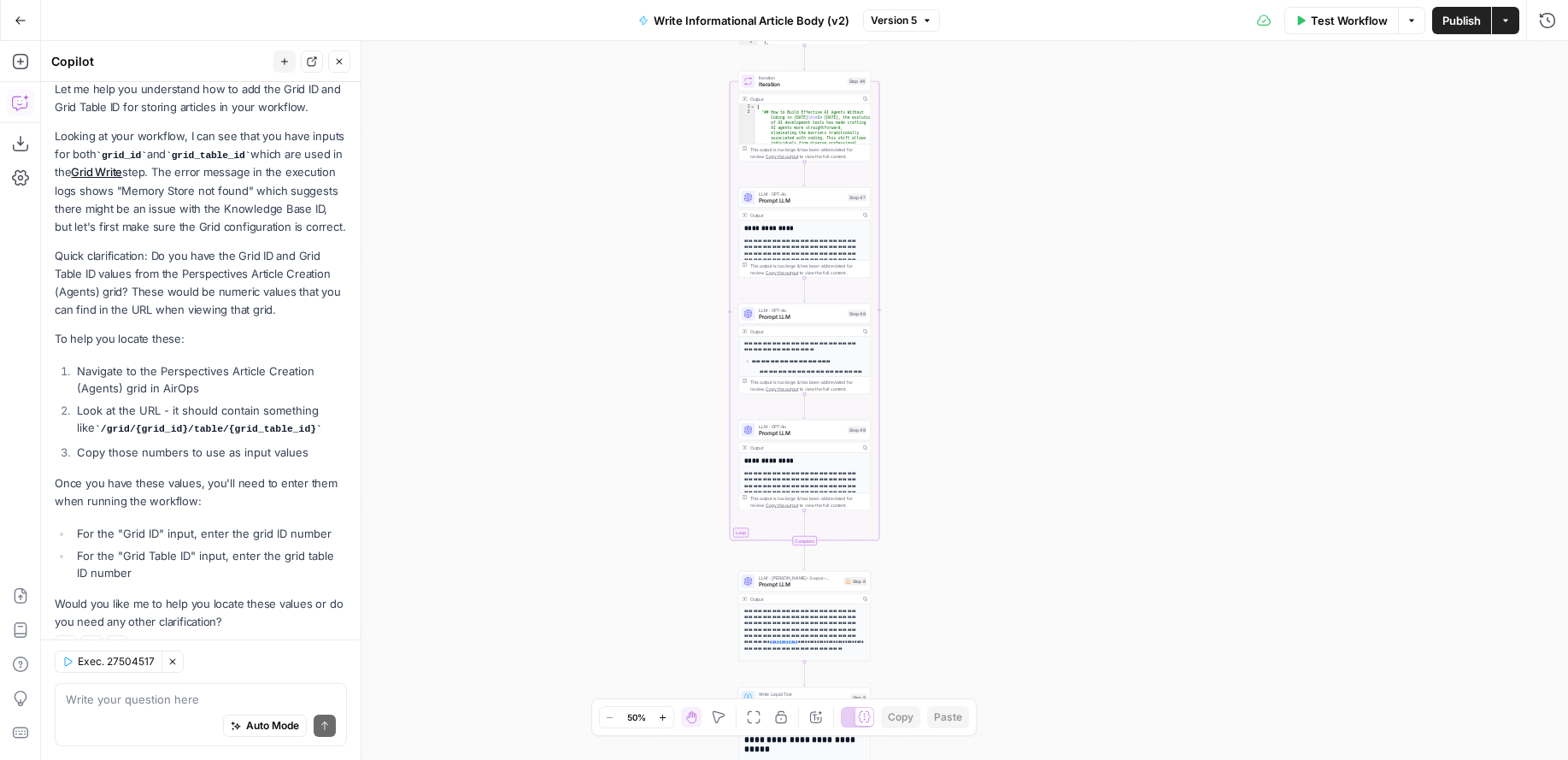
scroll to position [260, 0]
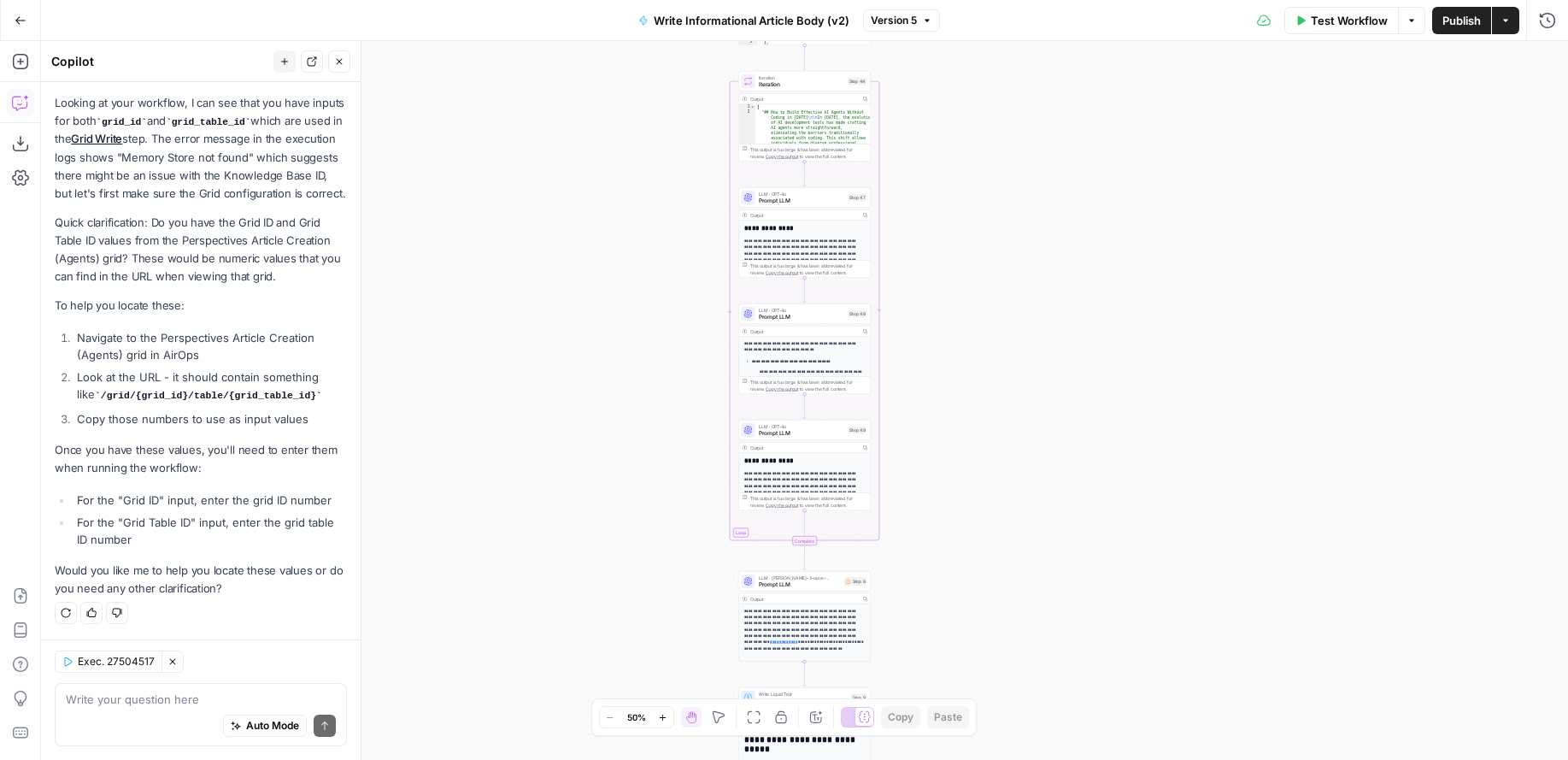
click at [207, 702] on textarea at bounding box center [200, 698] width 270 height 17
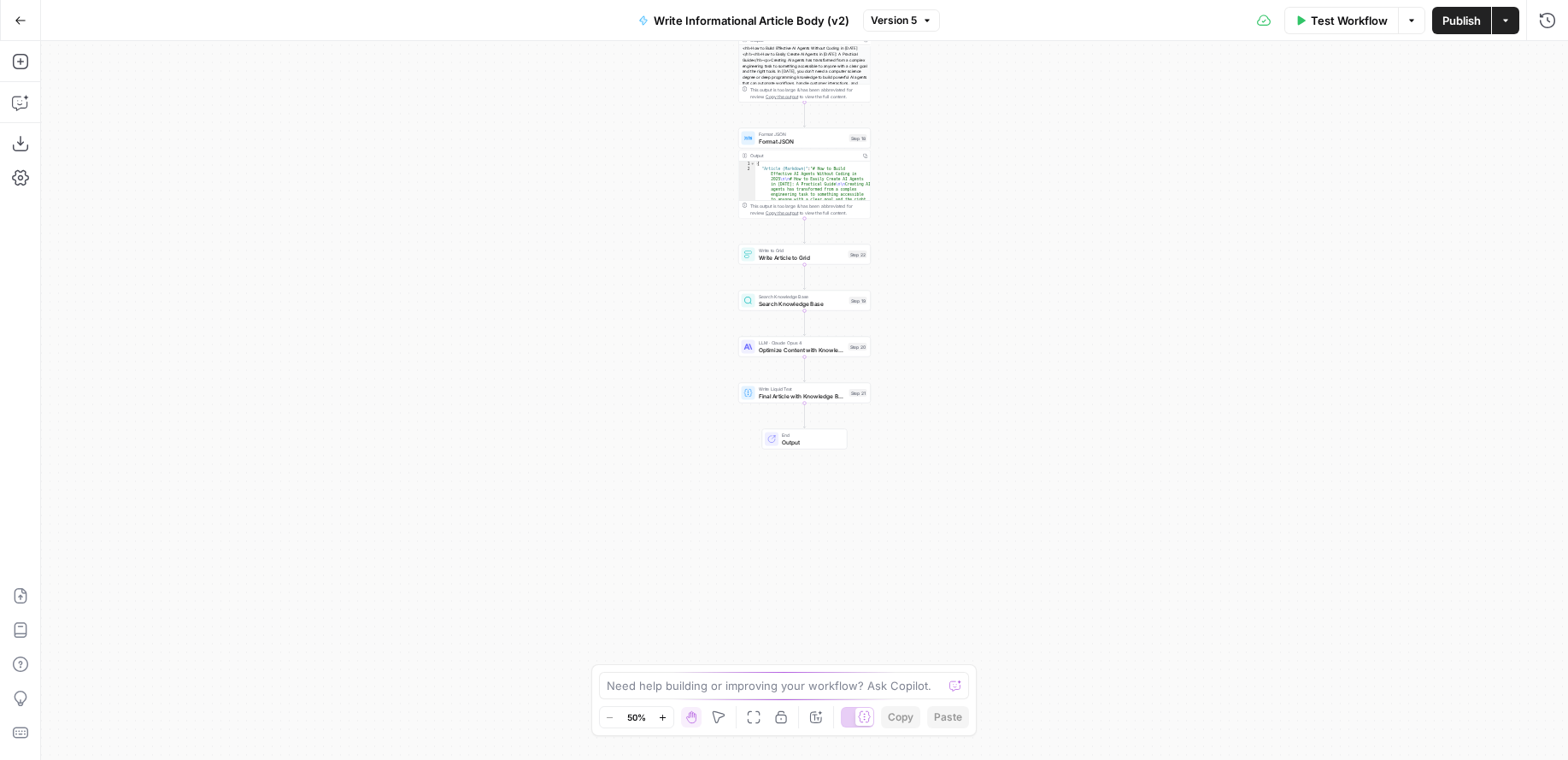
click at [807, 435] on span "End" at bounding box center [811, 434] width 58 height 7
click at [1361, 200] on span "Markdown" at bounding box center [1414, 195] width 261 height 17
click at [798, 395] on span "Final Article with Knowledge Base Optimizations" at bounding box center [802, 395] width 87 height 9
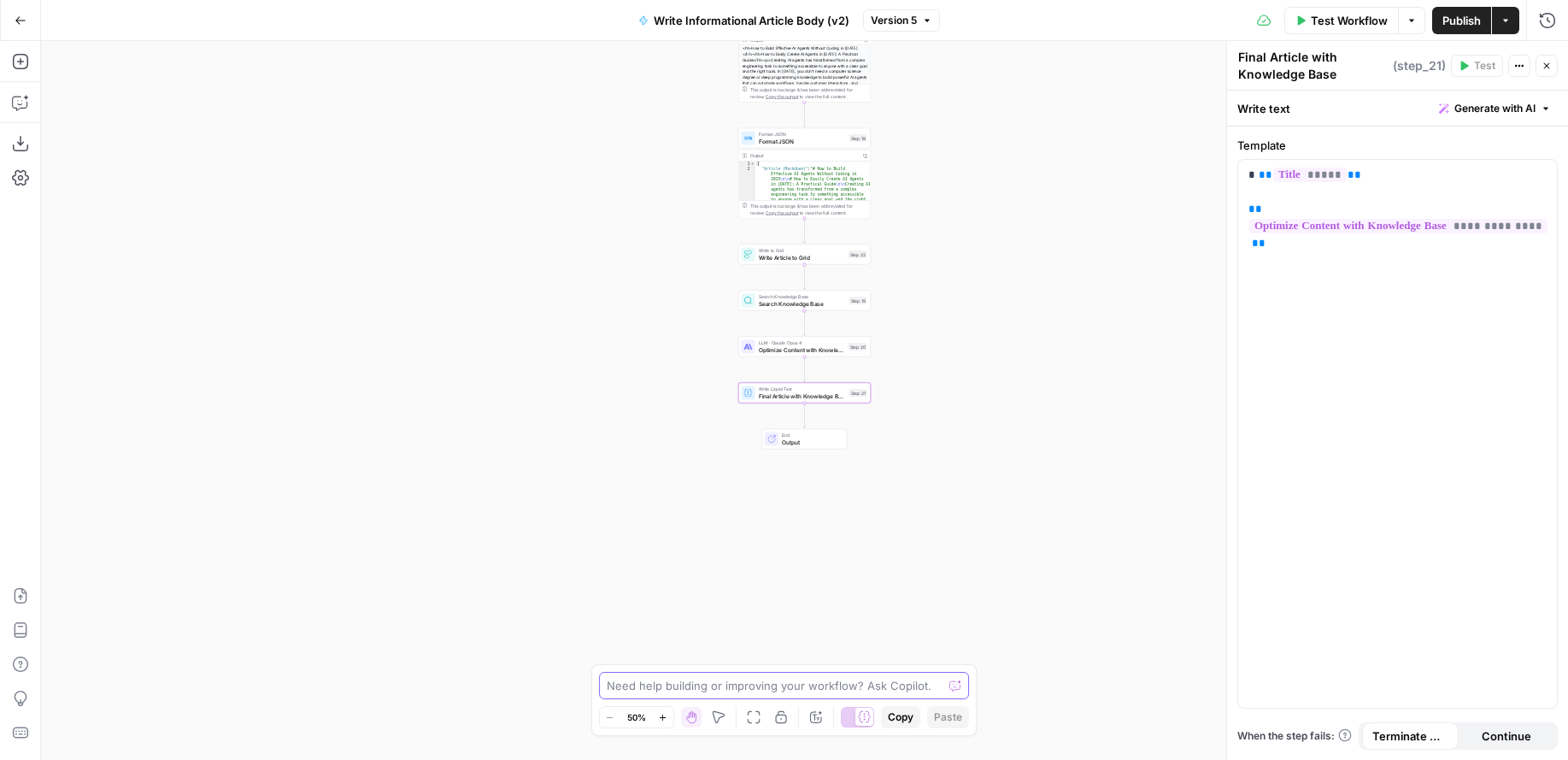
click at [824, 688] on textarea at bounding box center [775, 684] width 337 height 17
type textarea "O"
paste textarea "grids/28222/sheets/35989"
type textarea "Can you add an output into article markdown for this grid id and table grids/28…"
click at [959, 667] on icon "submit" at bounding box center [959, 668] width 10 height 10
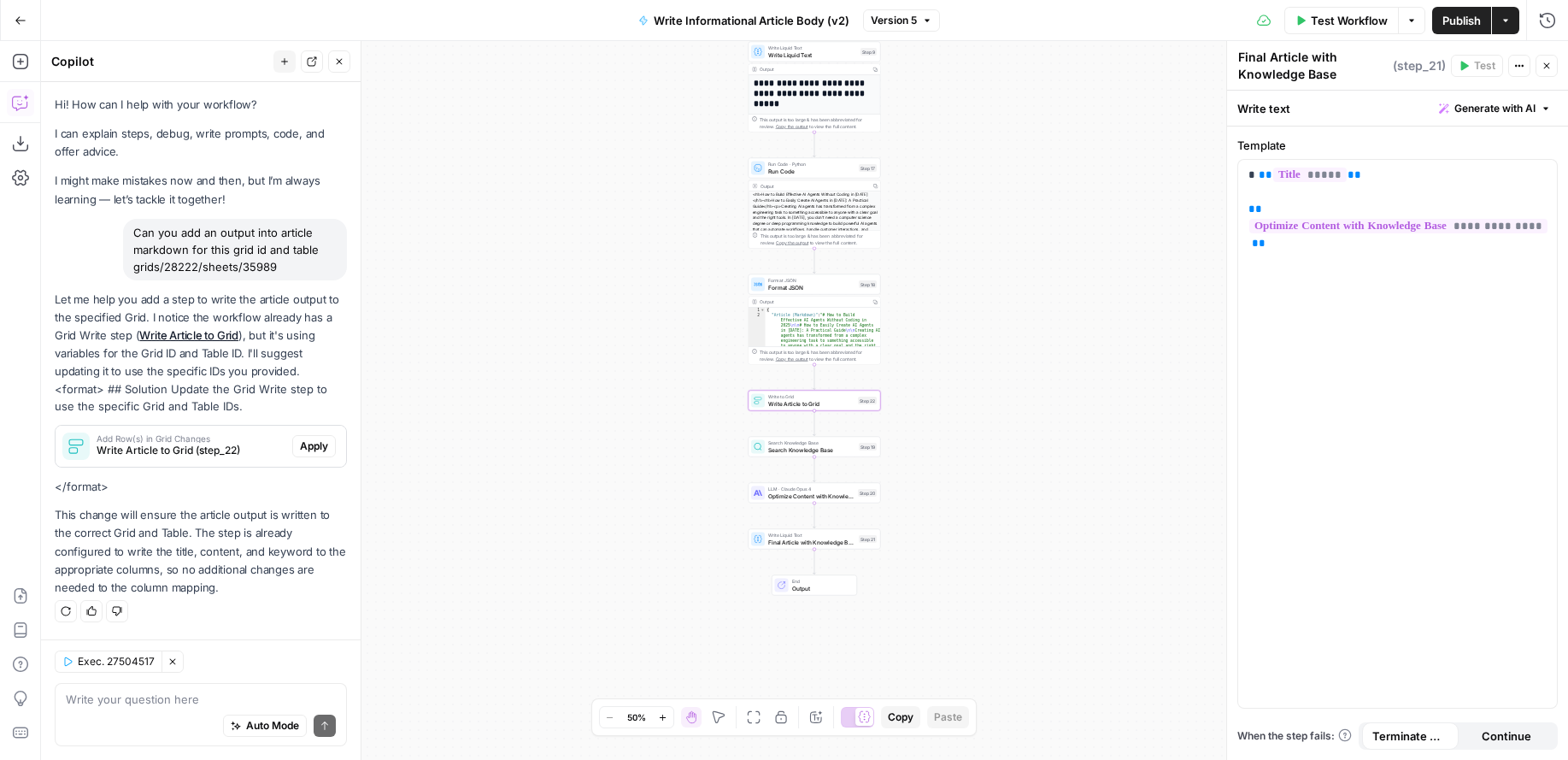
click at [307, 445] on span "Apply" at bounding box center [314, 445] width 28 height 15
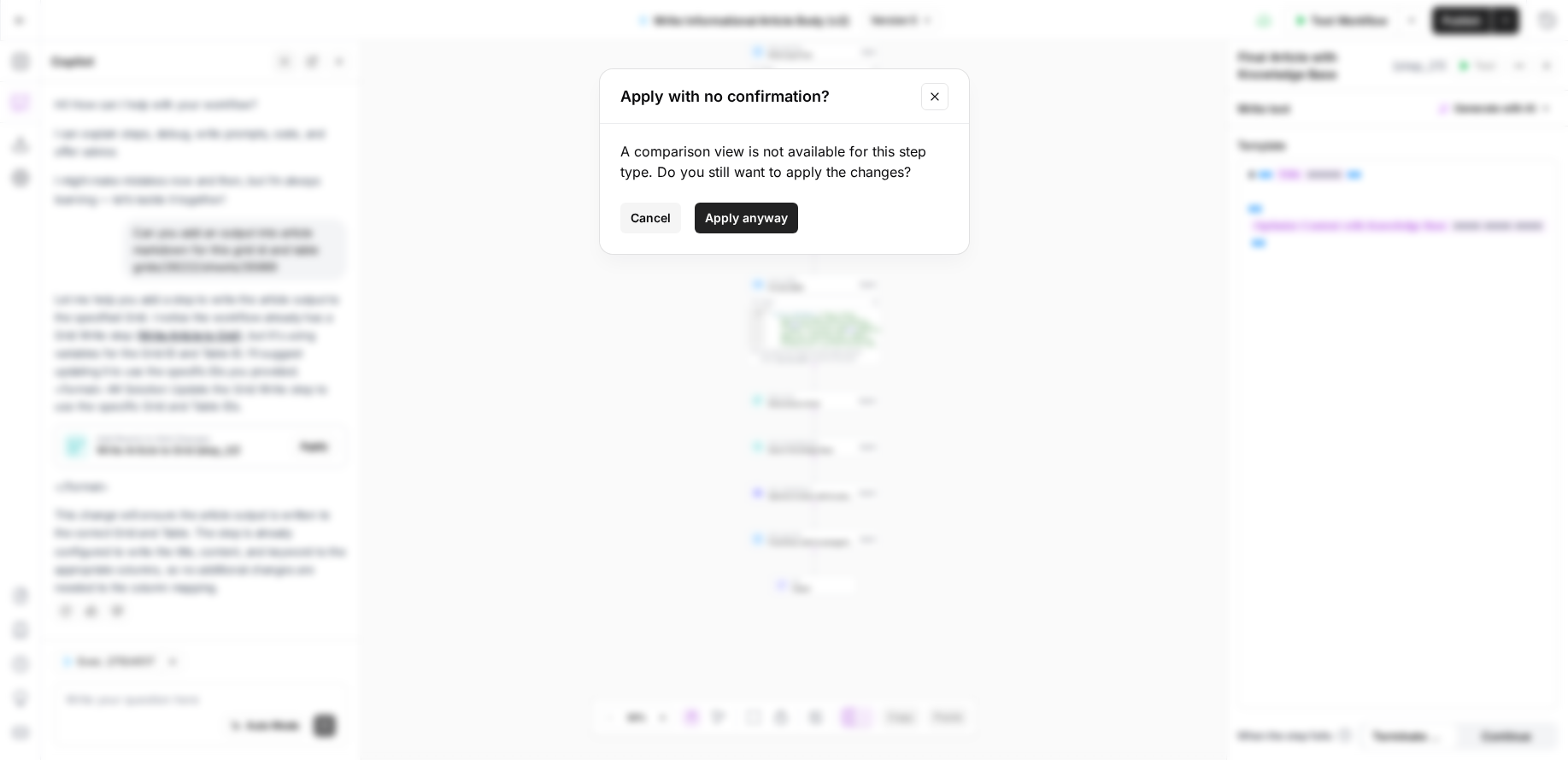
click at [741, 219] on span "Apply anyway" at bounding box center [746, 217] width 83 height 17
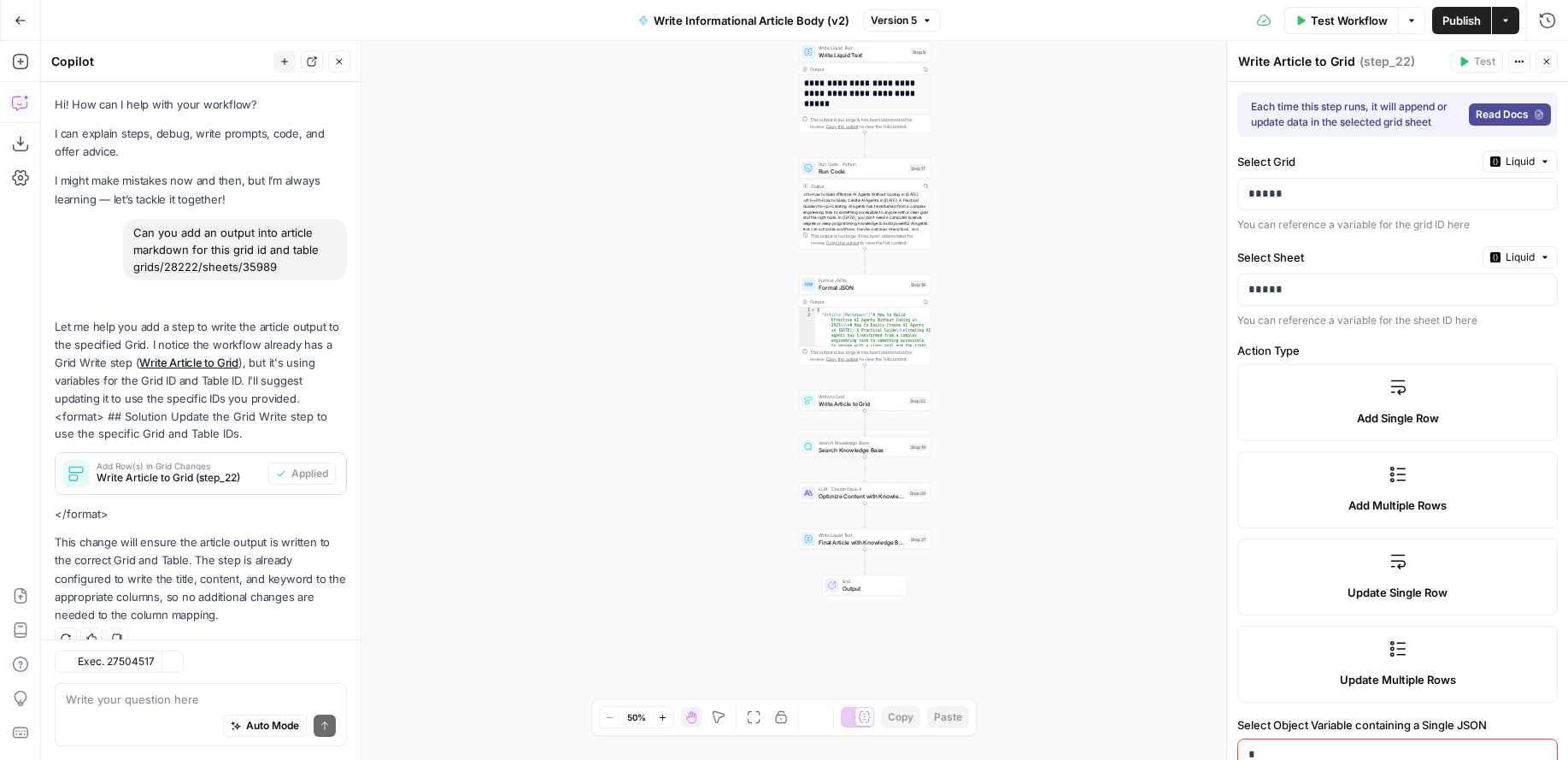
scroll to position [26, 0]
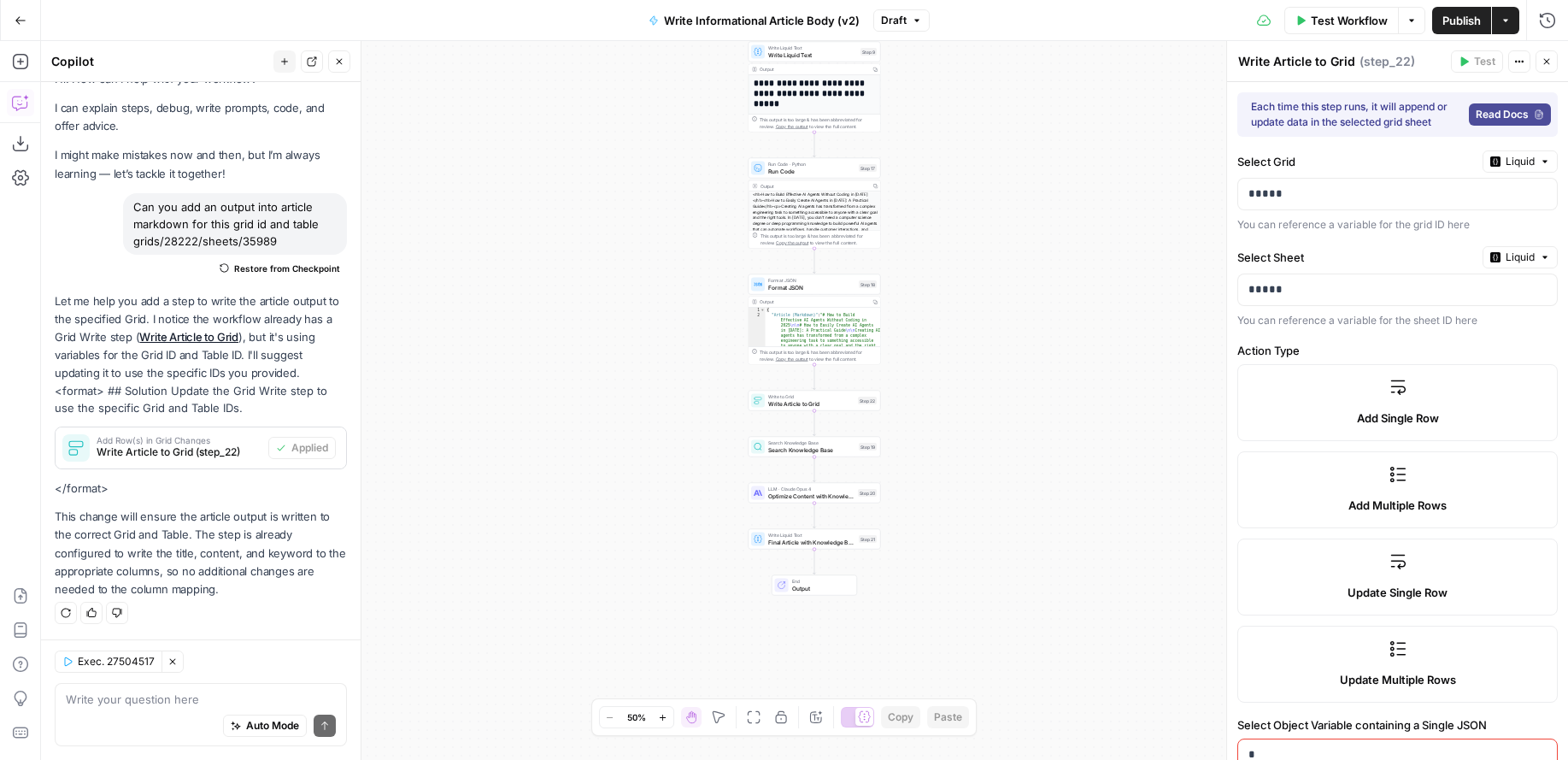
click at [1445, 27] on span "Publish" at bounding box center [1461, 20] width 39 height 17
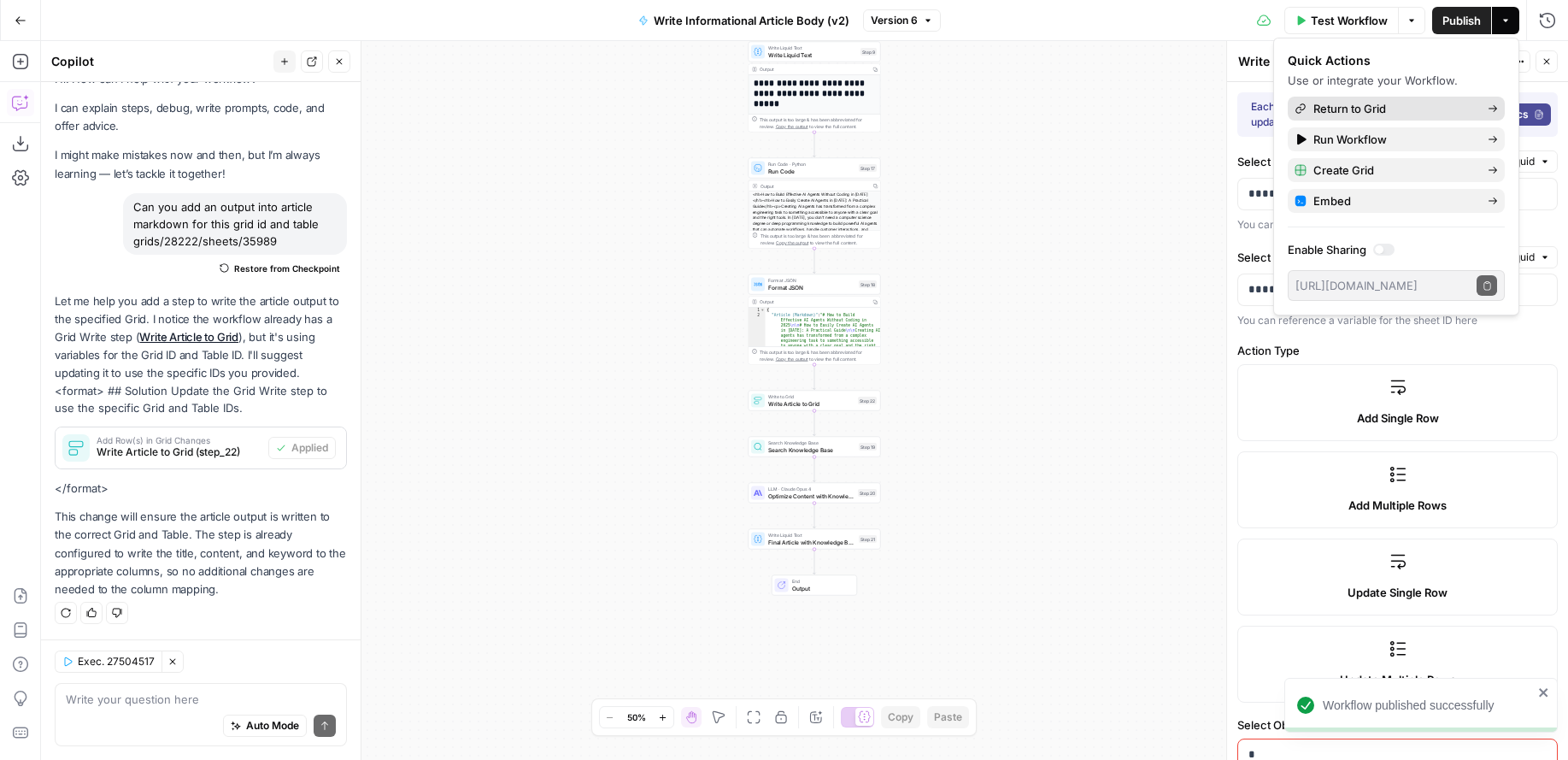
click at [1378, 108] on span "Return to Grid" at bounding box center [1393, 108] width 160 height 17
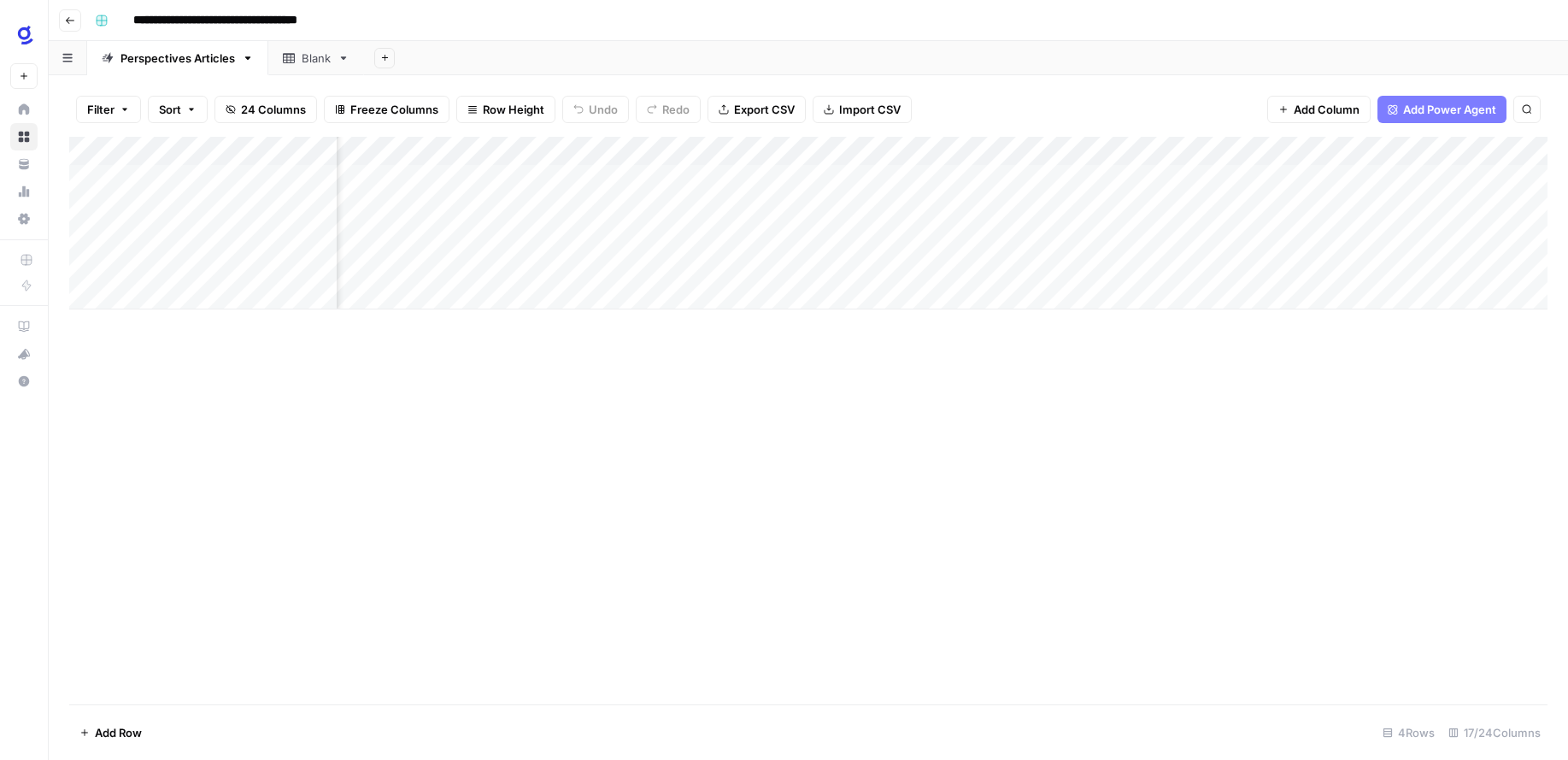
scroll to position [0, 429]
click at [1083, 177] on div "Add Column" at bounding box center [808, 222] width 1478 height 172
click at [1016, 176] on div "Add Column" at bounding box center [808, 222] width 1478 height 172
click at [1001, 152] on div "Add Column" at bounding box center [808, 222] width 1478 height 172
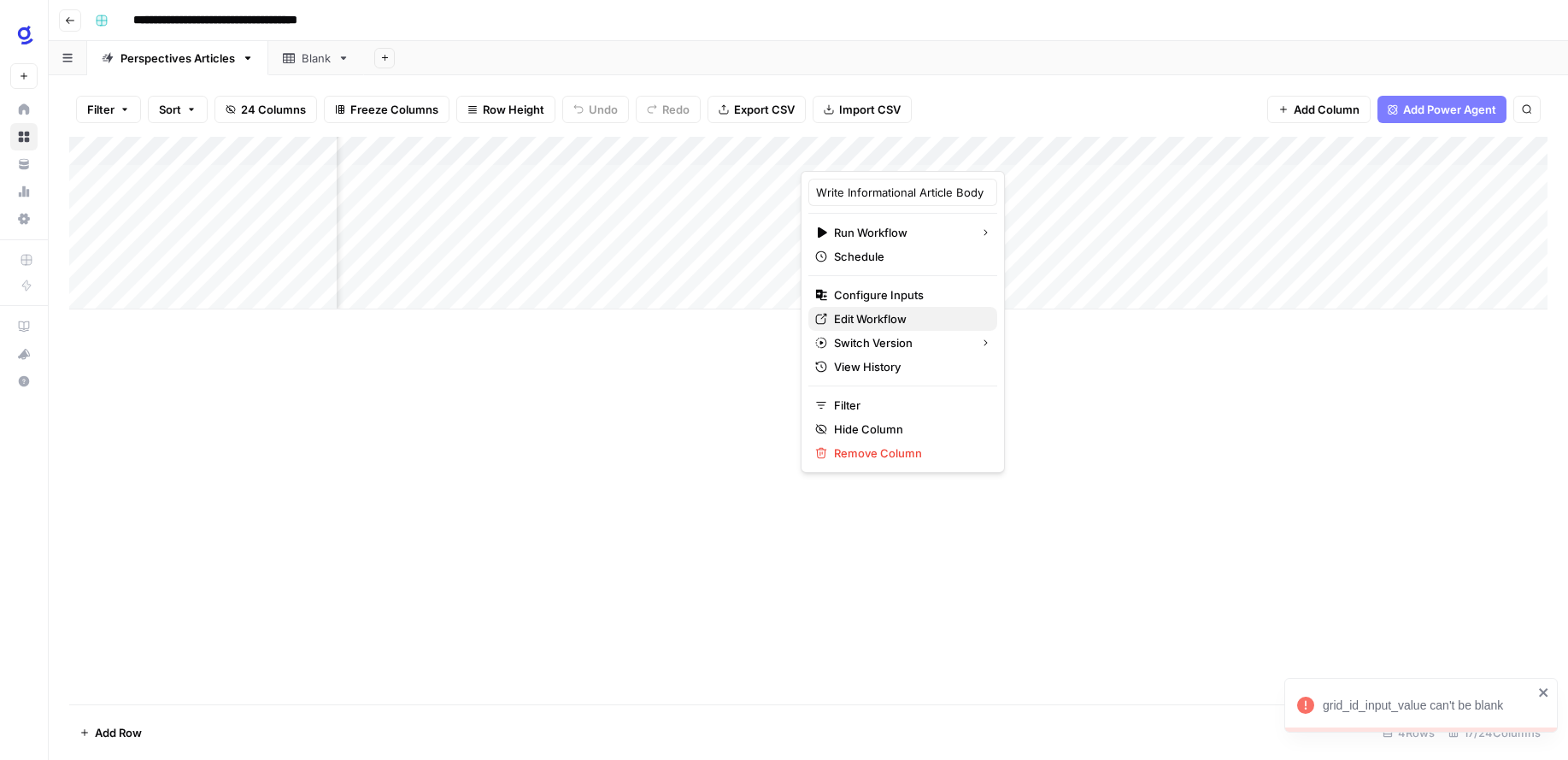
click at [874, 322] on span "Edit Workflow" at bounding box center [909, 318] width 149 height 17
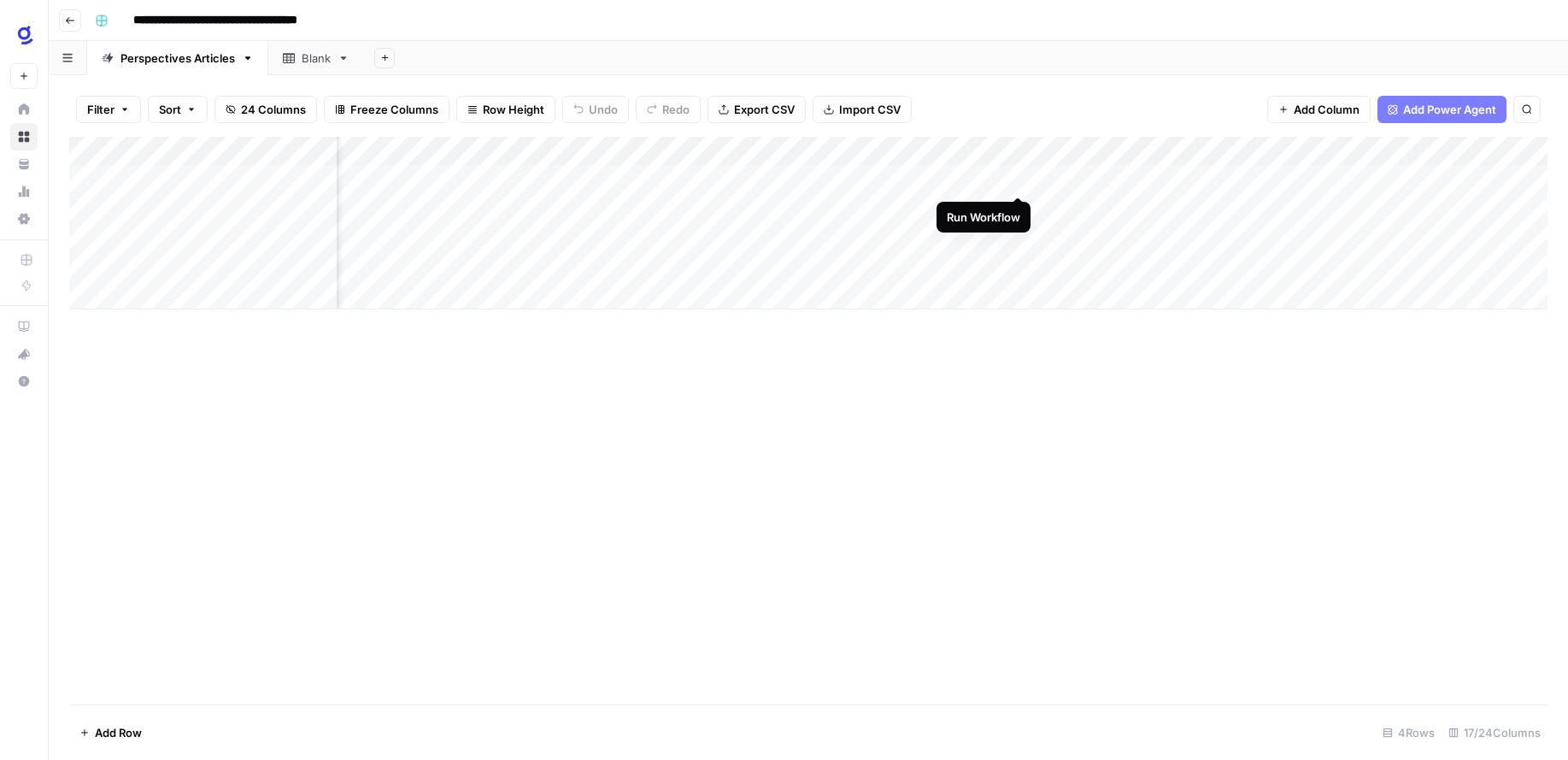
click at [1017, 178] on div "Add Column" at bounding box center [808, 222] width 1478 height 172
drag, startPoint x: 1505, startPoint y: 704, endPoint x: 1320, endPoint y: 706, distance: 185.0
click at [1320, 706] on div "grid_id_input_value can't be blank" at bounding box center [1415, 704] width 246 height 27
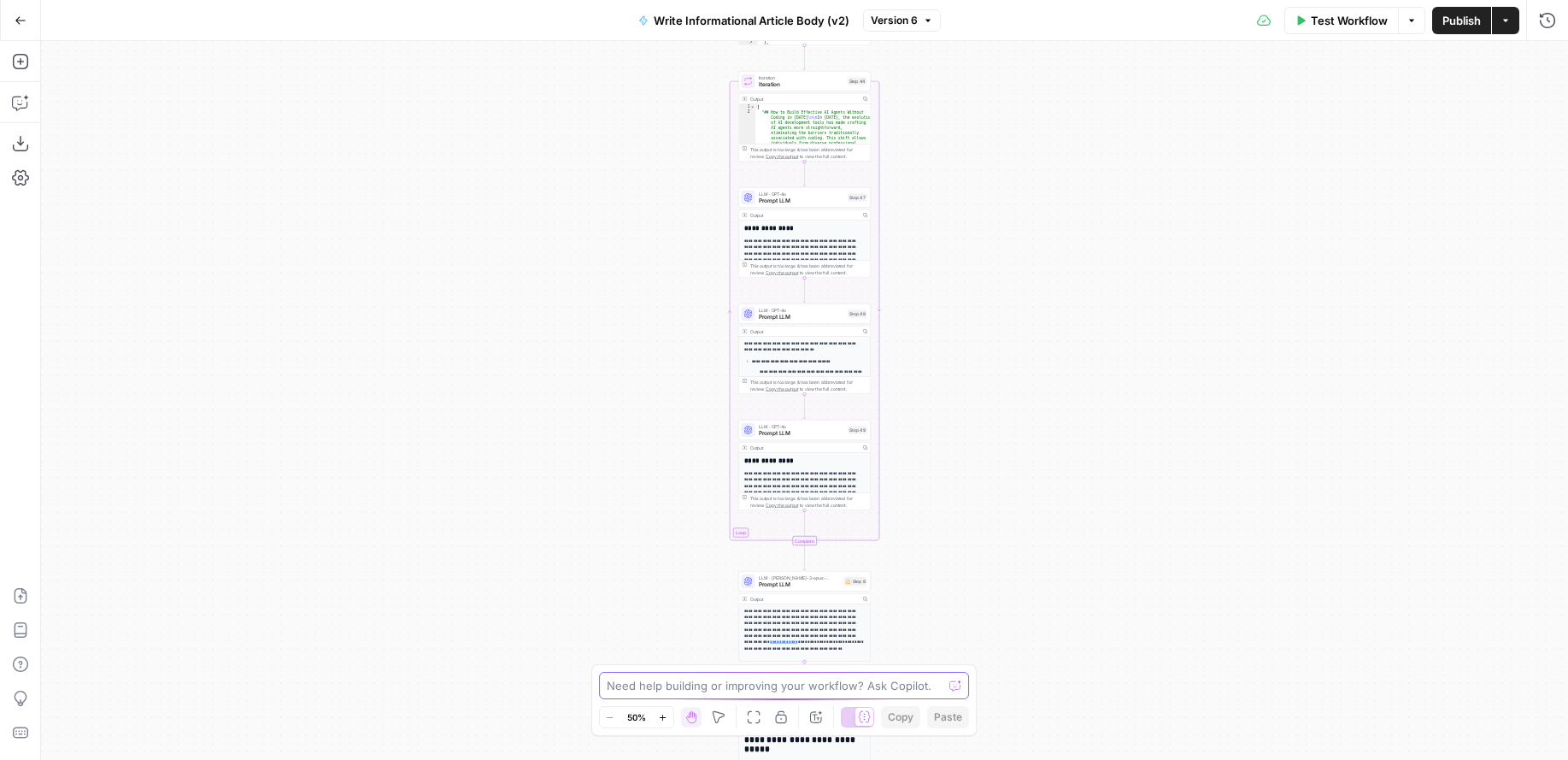
click at [816, 688] on textarea at bounding box center [775, 684] width 337 height 17
click at [807, 692] on textarea at bounding box center [775, 684] width 337 height 17
paste textarea "grids/28222/sheets/35989"
type textarea "Grid ID input value is blank. How do I make sure it's still working in this gri…"
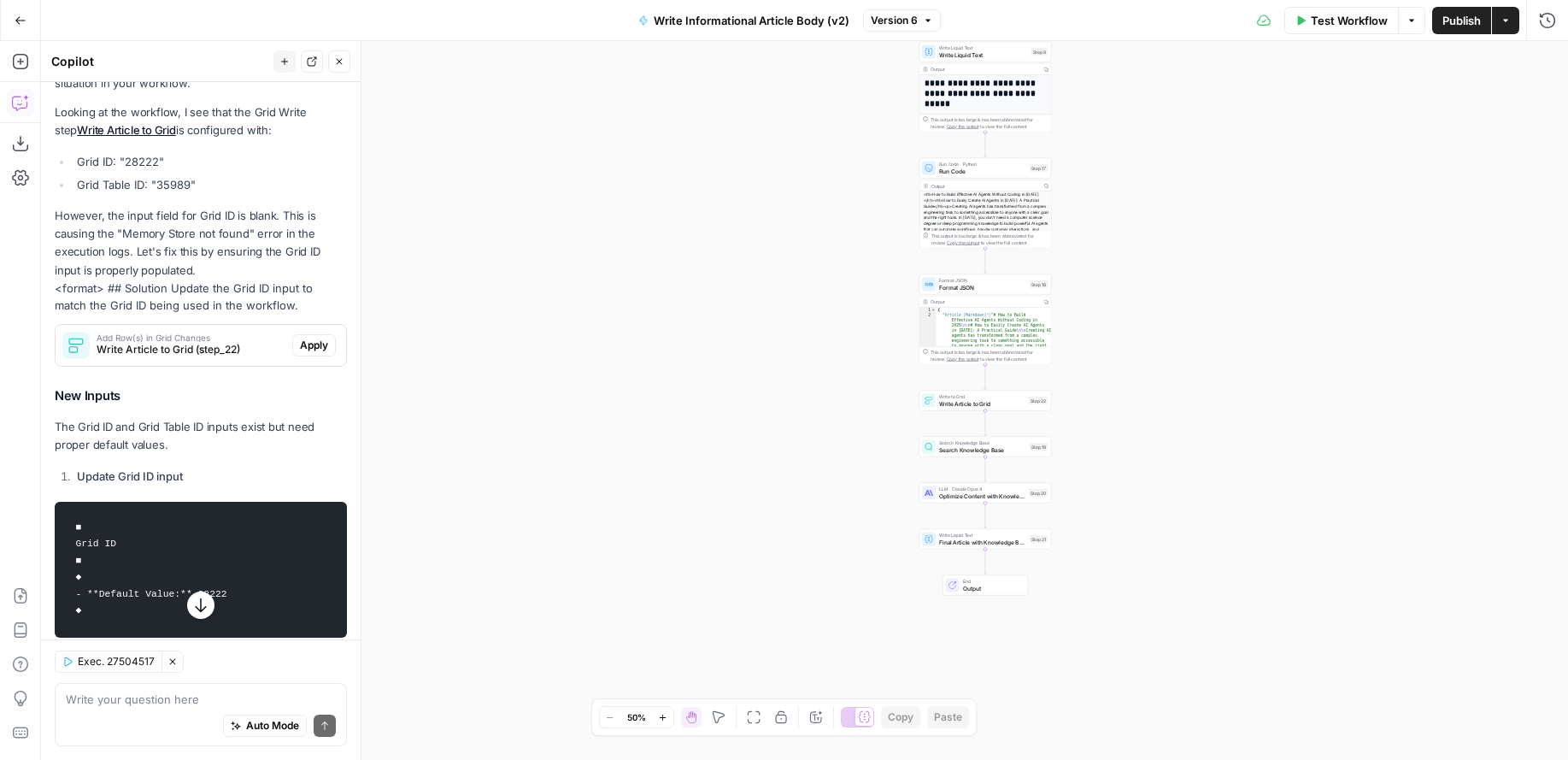
scroll to position [249, 0]
click at [321, 346] on span "Apply" at bounding box center [314, 347] width 28 height 15
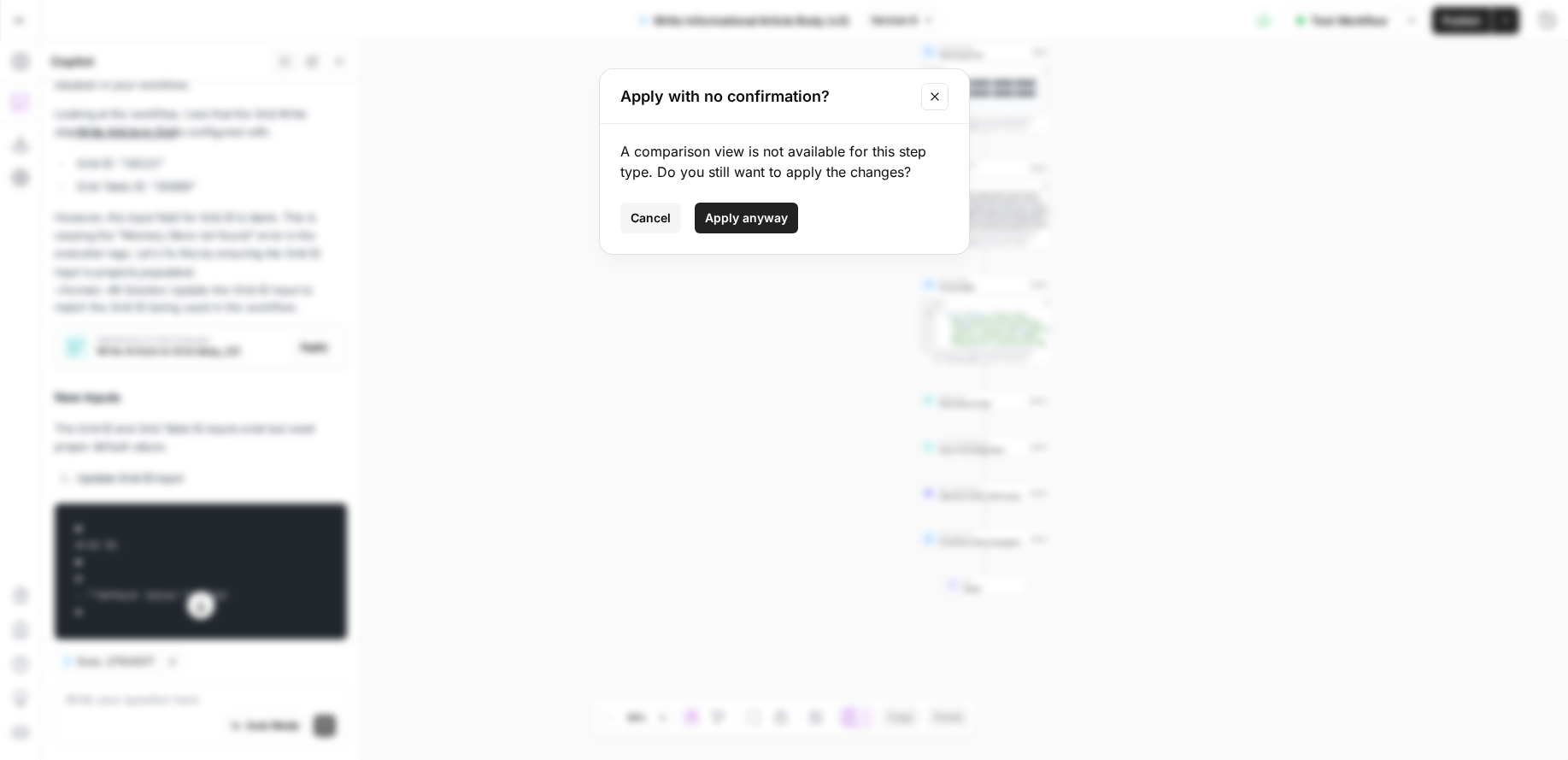
click at [745, 217] on span "Apply anyway" at bounding box center [746, 217] width 83 height 17
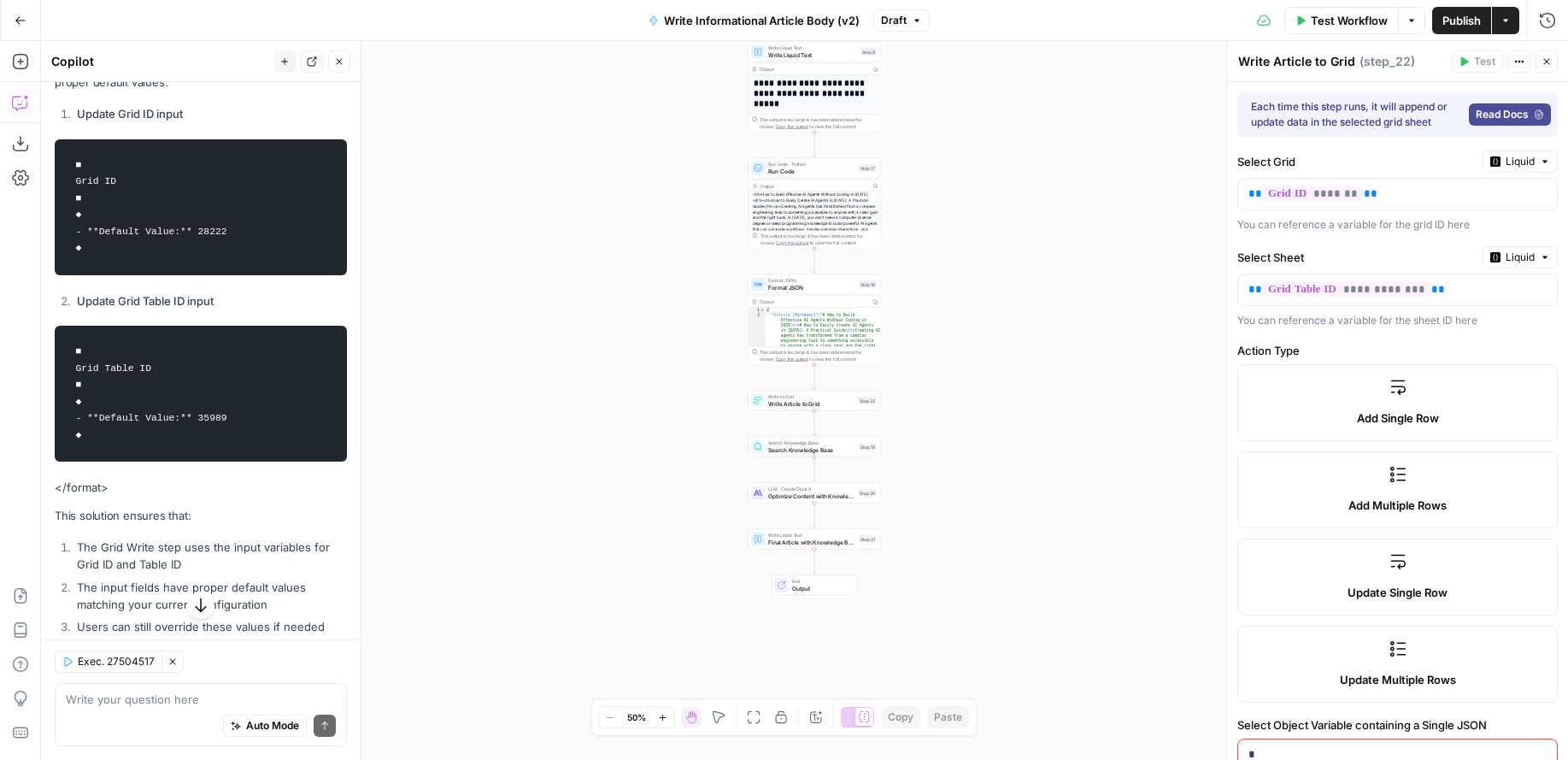
scroll to position [641, 0]
click at [1463, 21] on span "Publish" at bounding box center [1461, 20] width 39 height 17
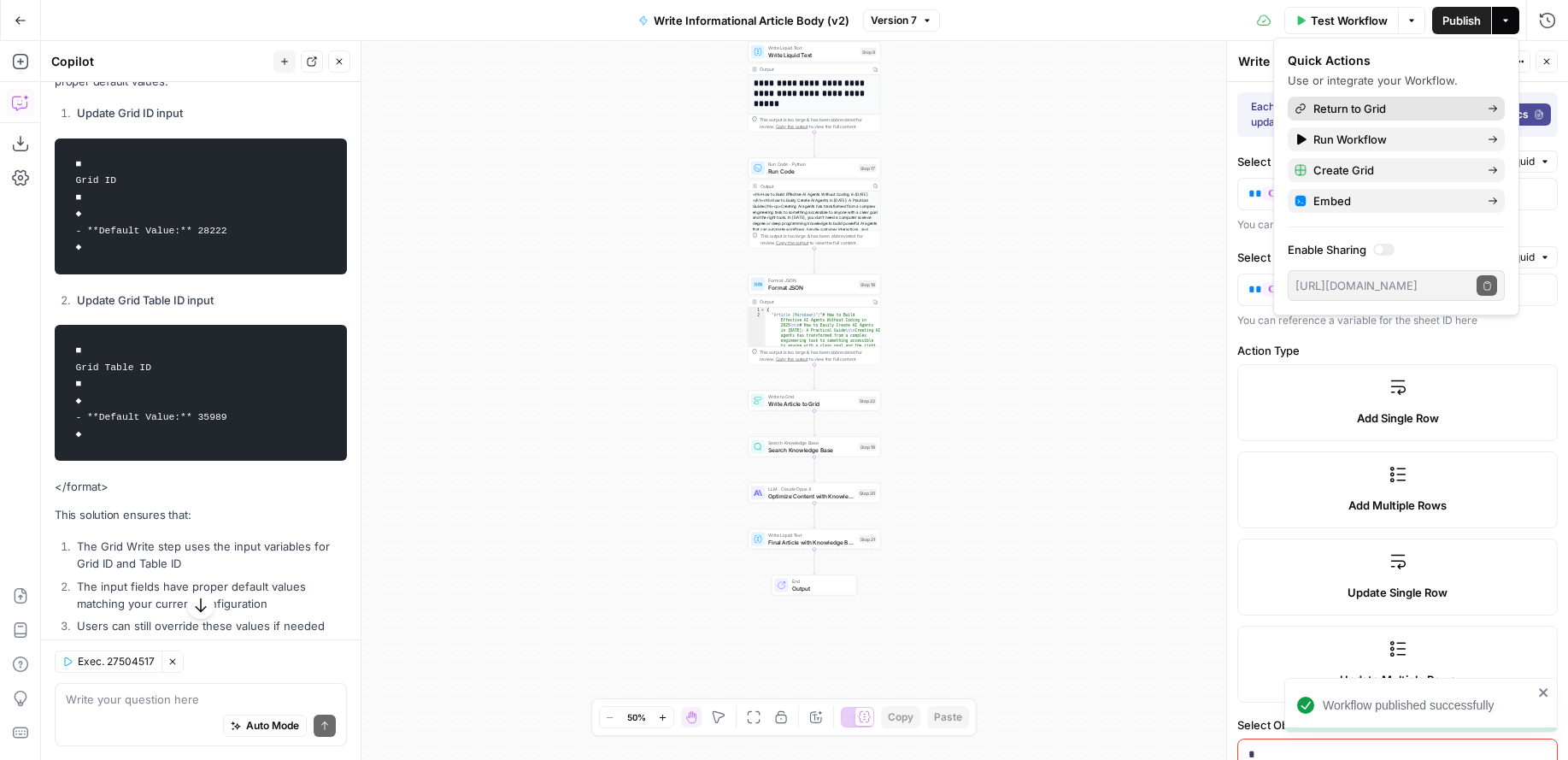
click at [1386, 113] on span "Return to Grid" at bounding box center [1393, 108] width 160 height 17
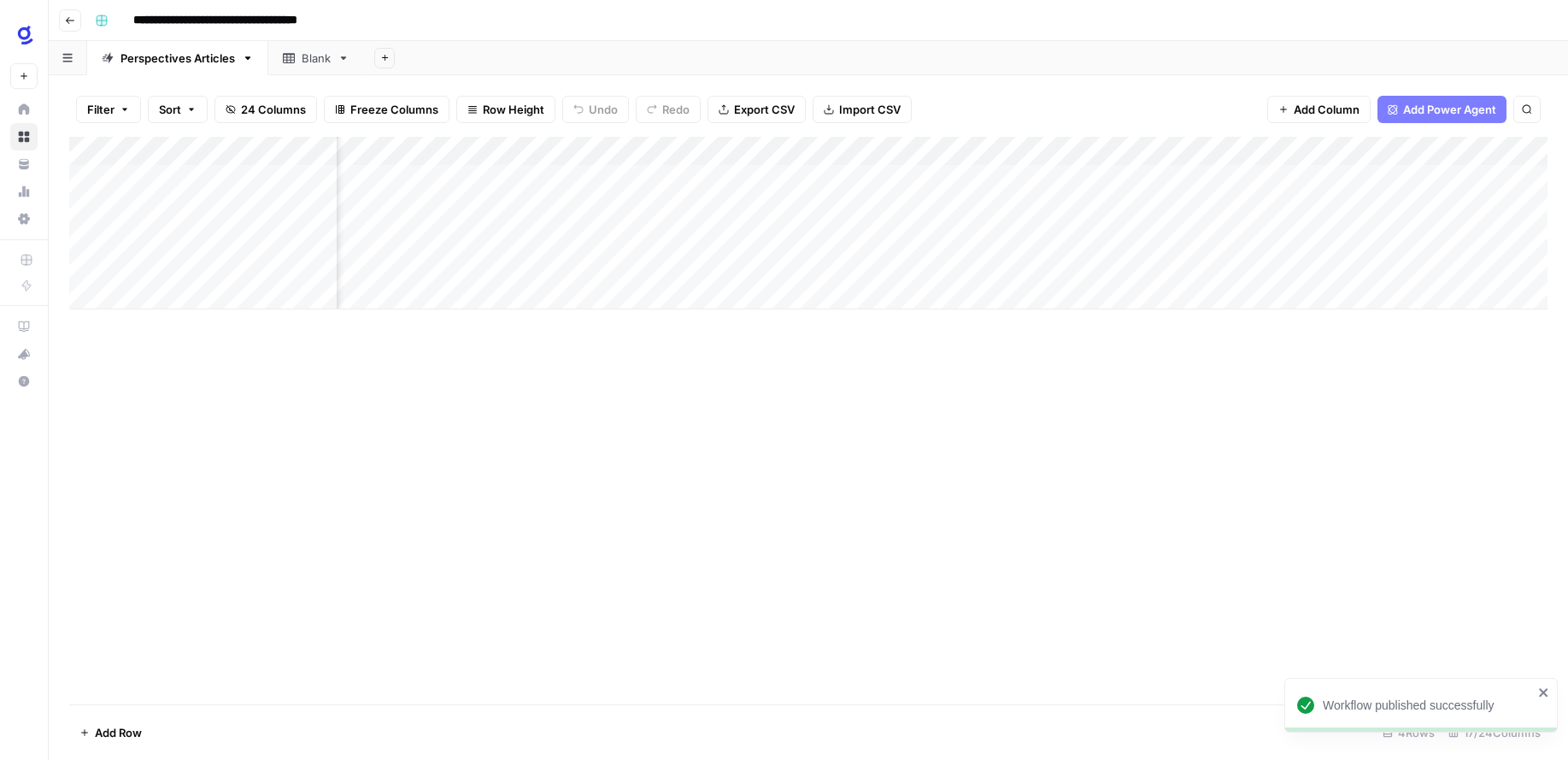
scroll to position [0, 741]
click at [772, 177] on div "Add Column" at bounding box center [808, 222] width 1478 height 172
click at [752, 147] on div "Add Column" at bounding box center [808, 222] width 1478 height 172
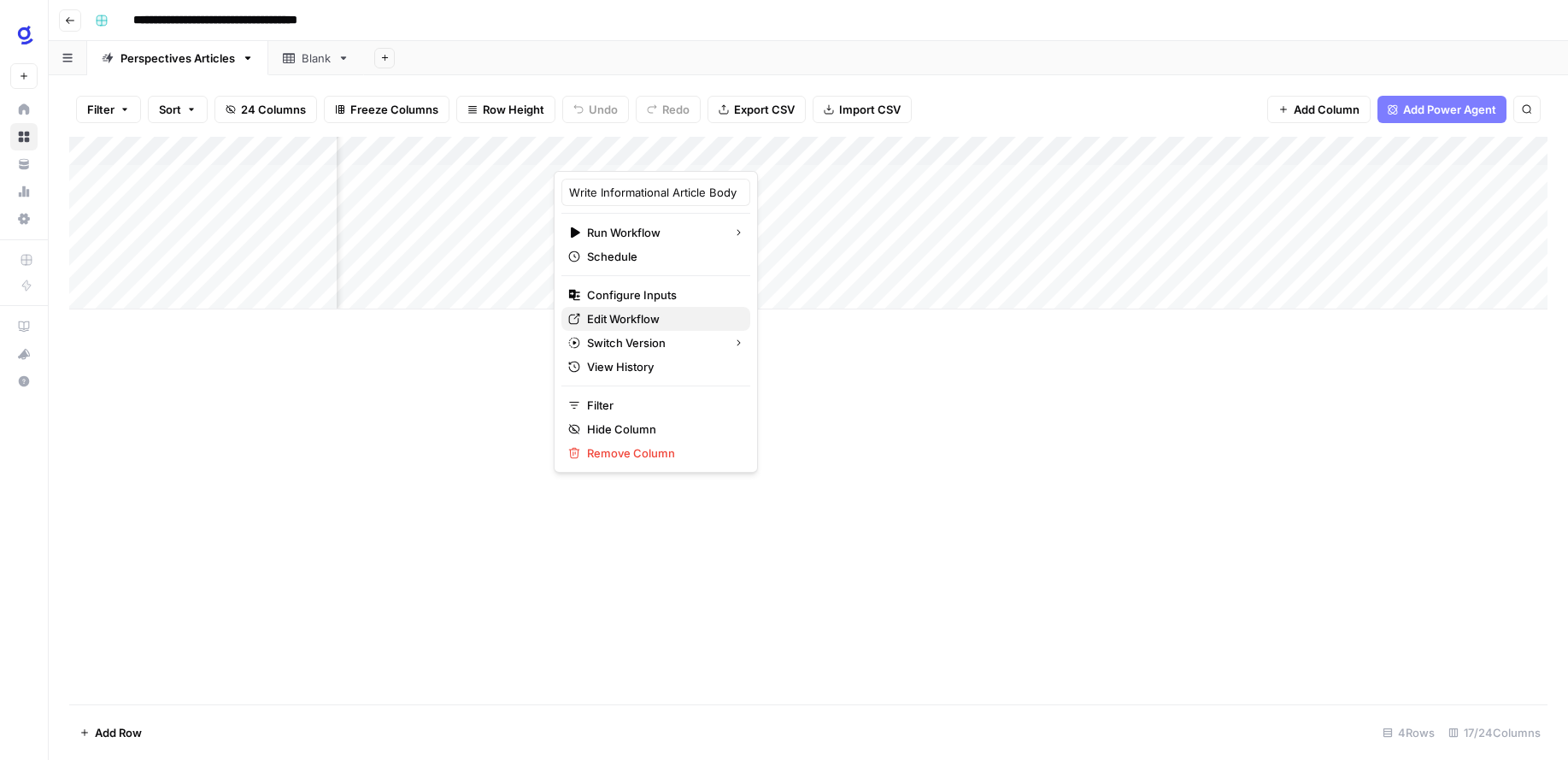
click at [635, 314] on span "Edit Workflow" at bounding box center [661, 318] width 149 height 17
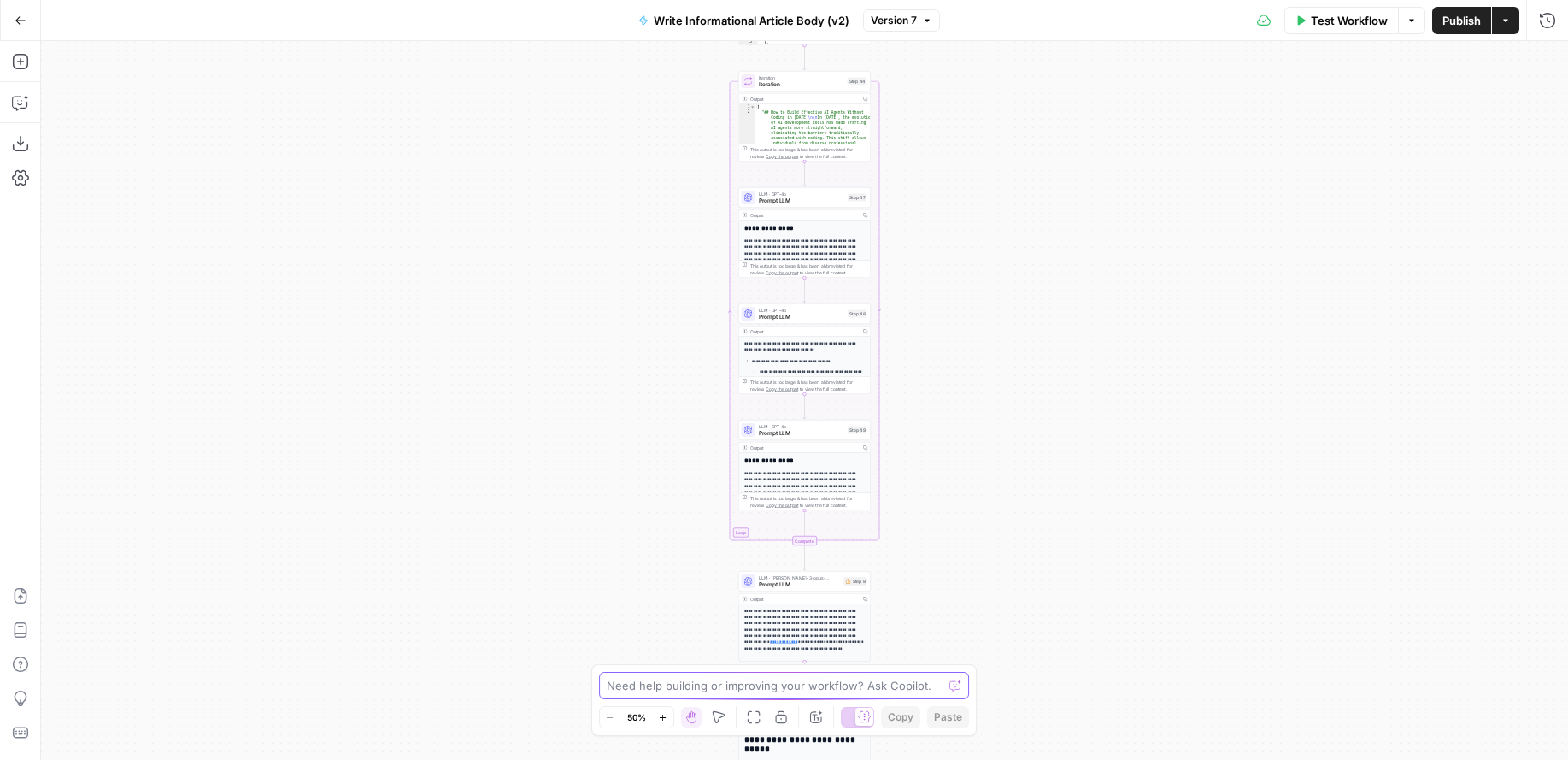
click at [643, 685] on textarea at bounding box center [775, 684] width 337 height 17
paste textarea "grids/28222/sheets/35989"
type textarea "grid_id_input_value is still blank. Do we need to add in these properly grids/2…"
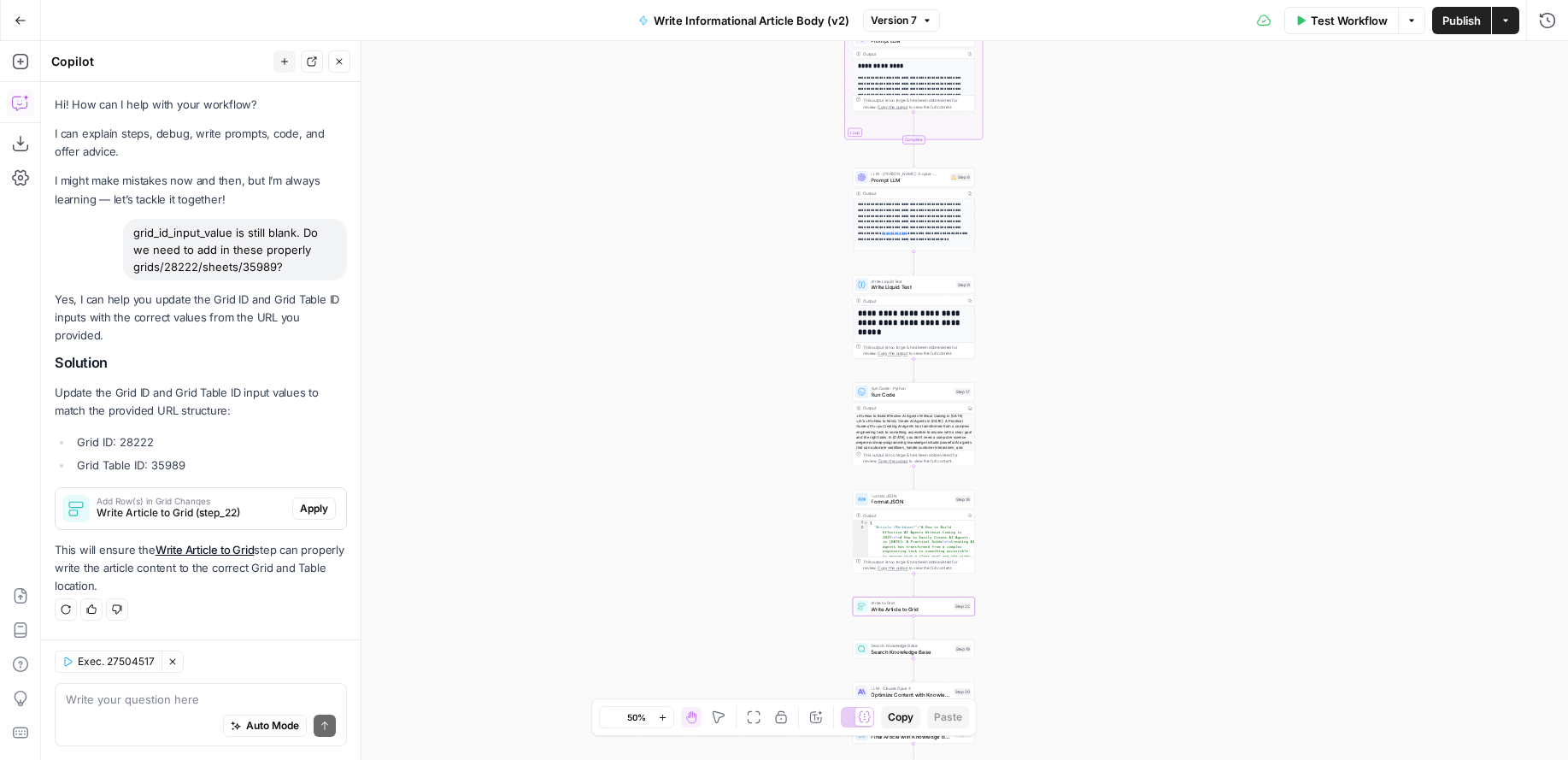
click at [313, 501] on span "Apply" at bounding box center [314, 508] width 28 height 15
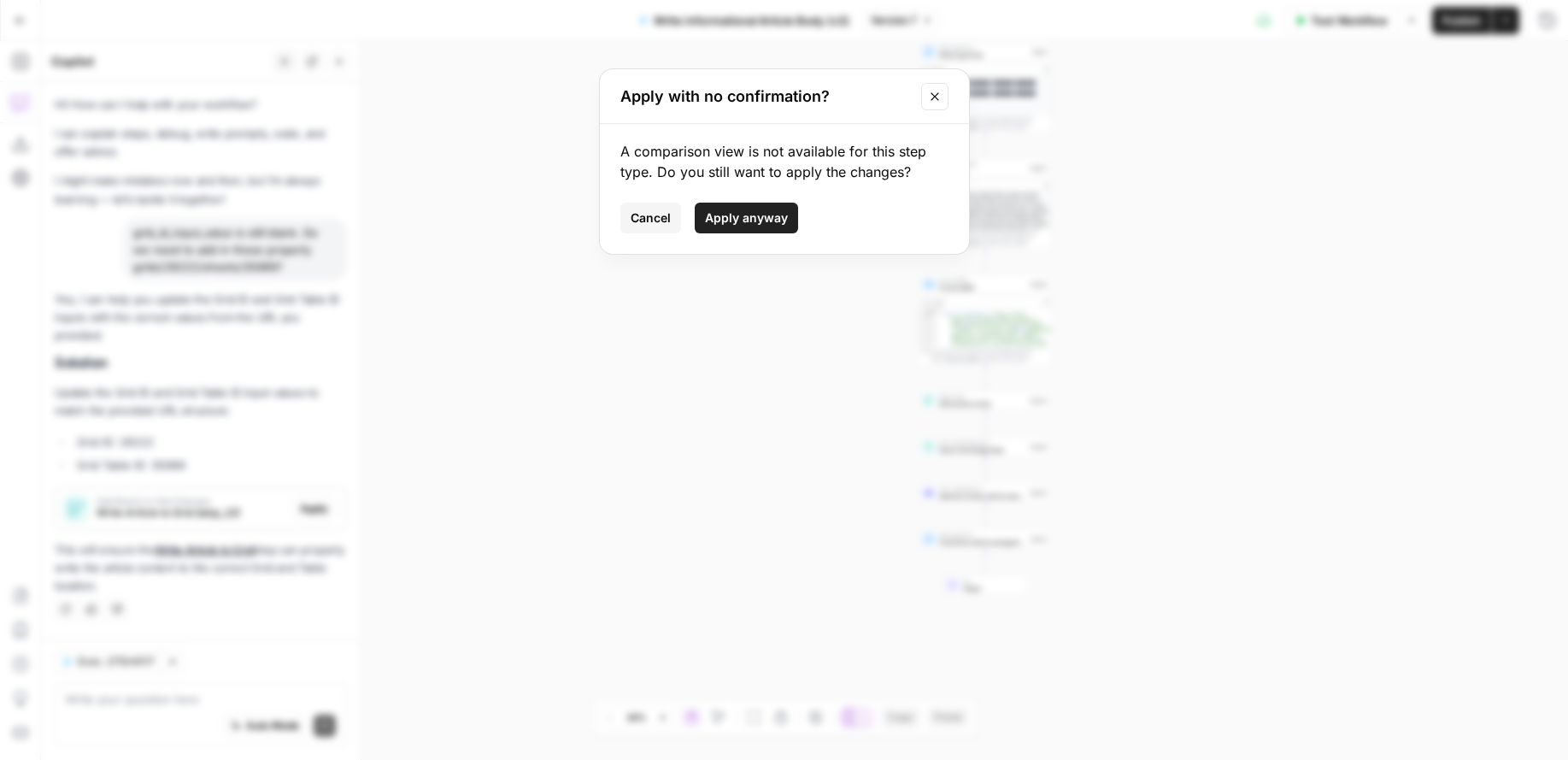
click at [747, 207] on button "Apply anyway" at bounding box center [746, 217] width 104 height 31
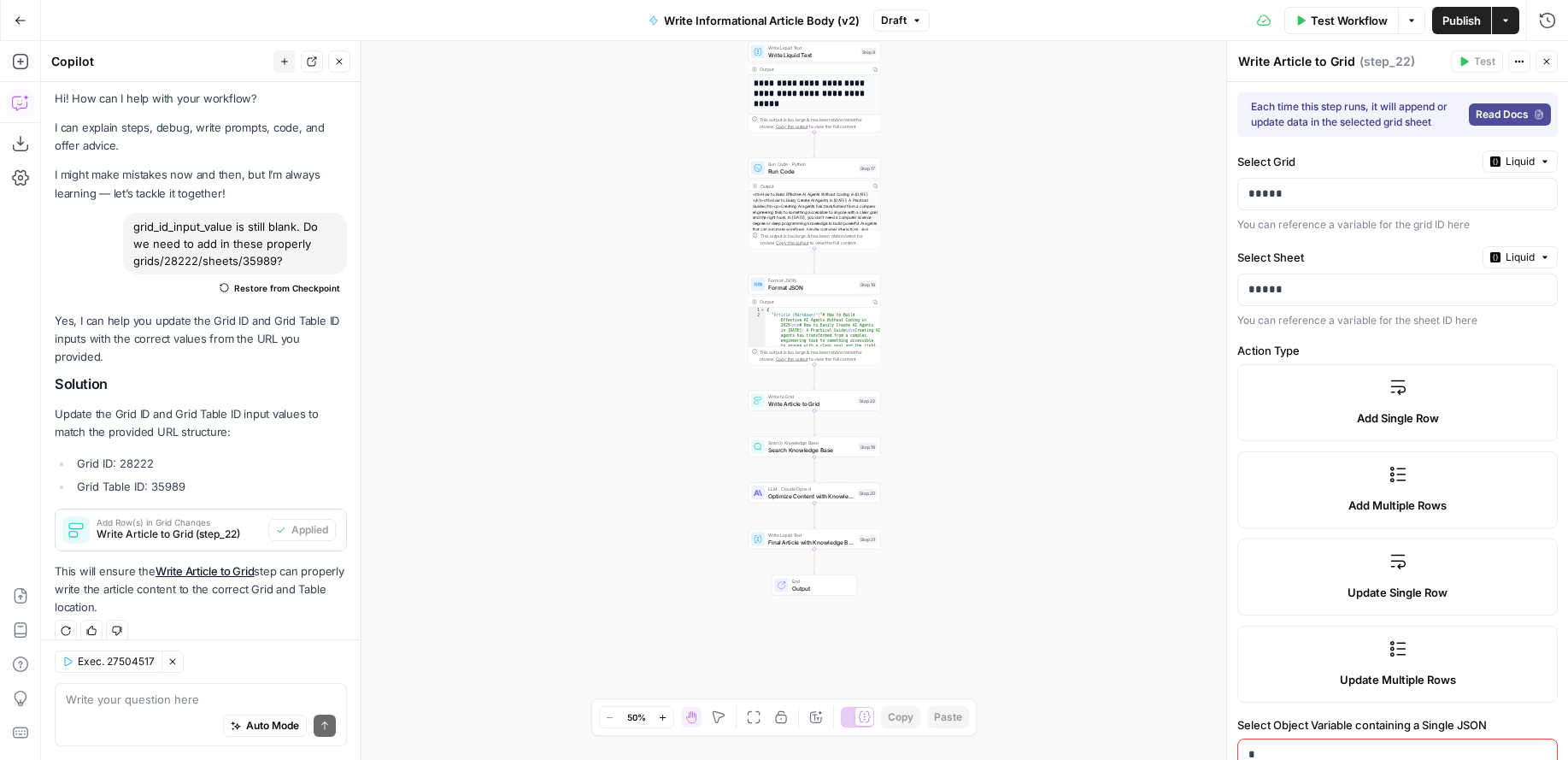
click at [1474, 17] on span "Publish" at bounding box center [1461, 20] width 39 height 17
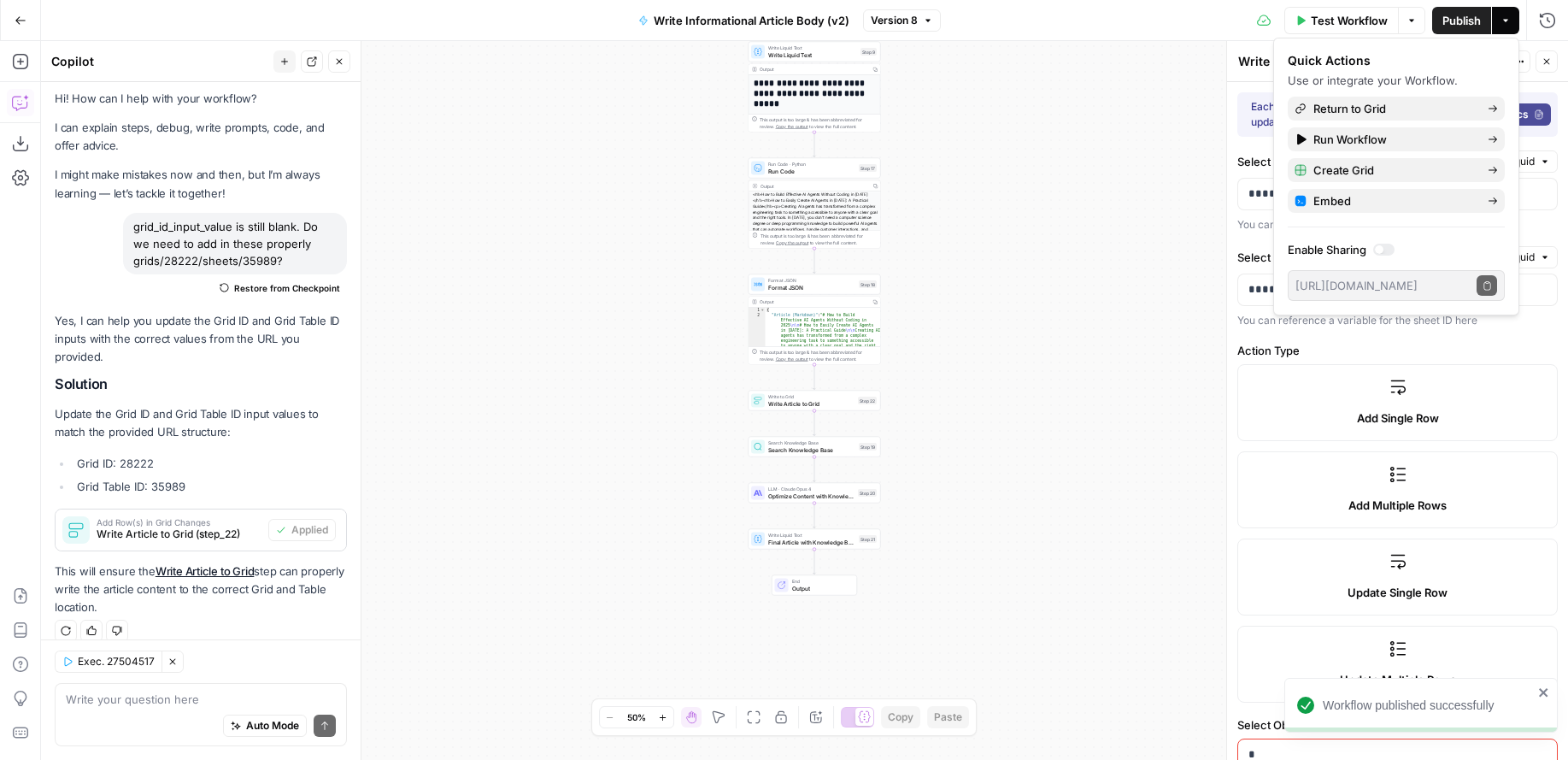
click at [20, 19] on icon "button" at bounding box center [21, 21] width 12 height 12
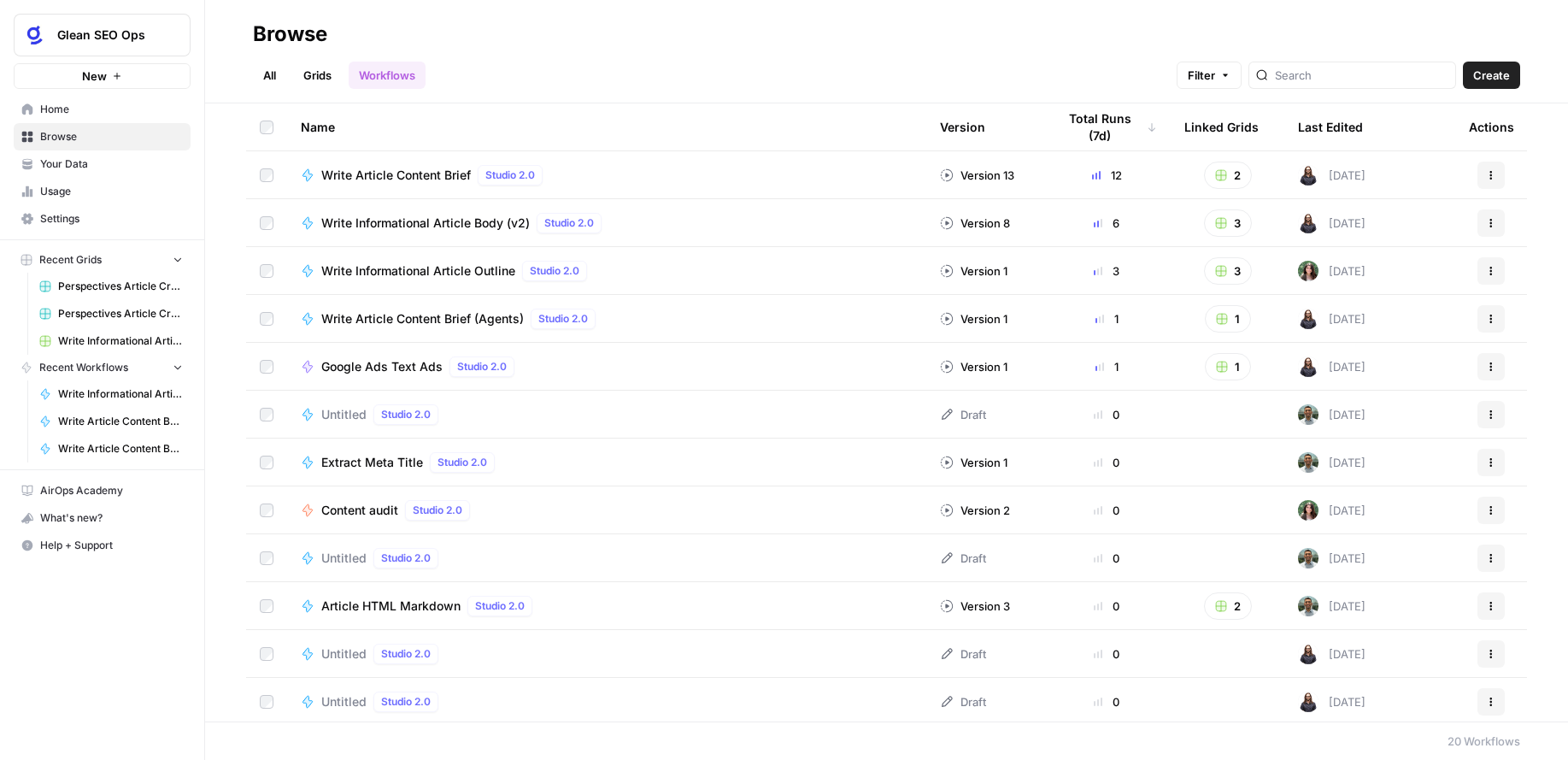
click at [324, 76] on link "Grids" at bounding box center [317, 75] width 49 height 27
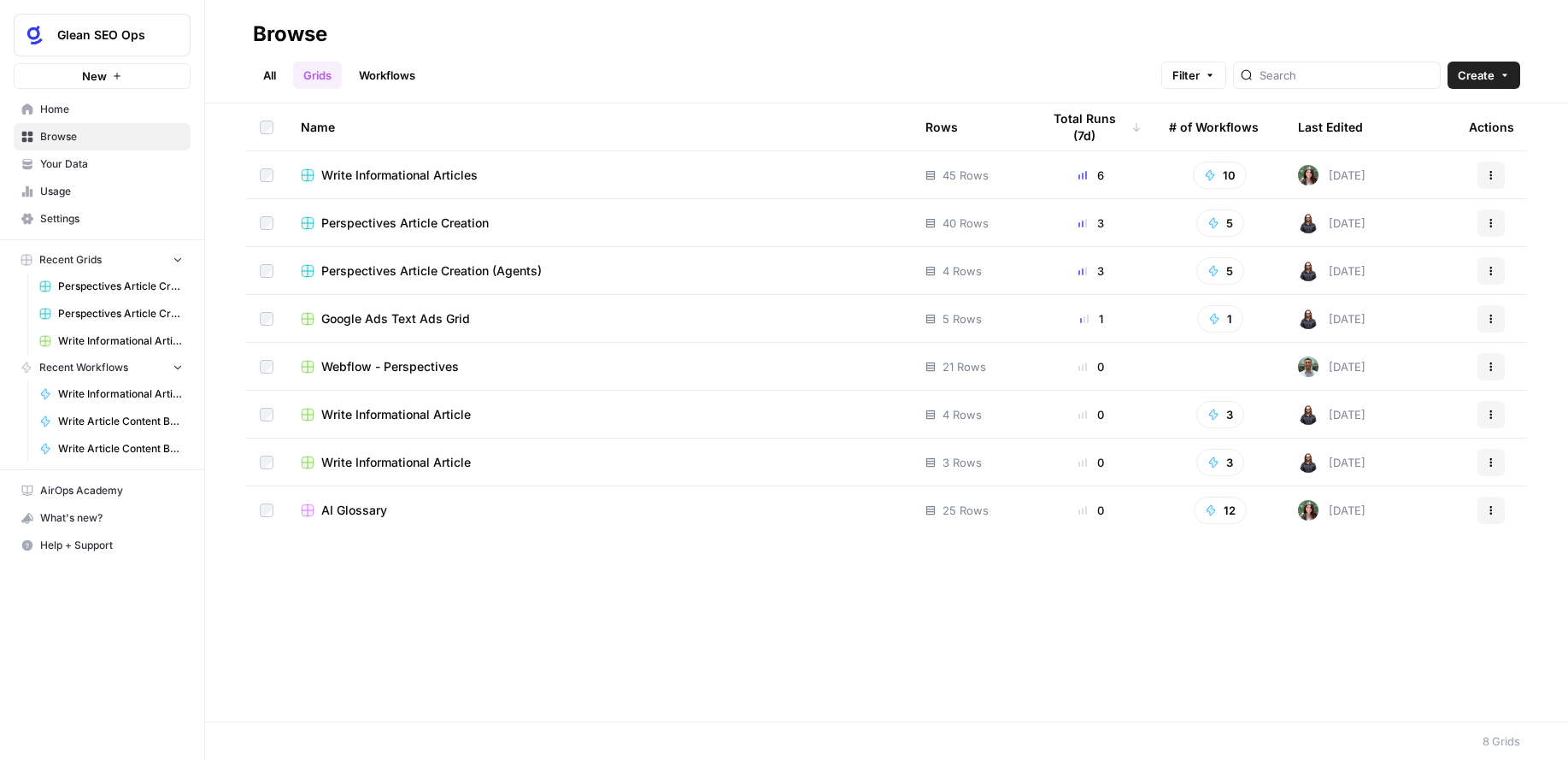
click at [539, 267] on span "Perspectives Article Creation (Agents)" at bounding box center [431, 270] width 220 height 17
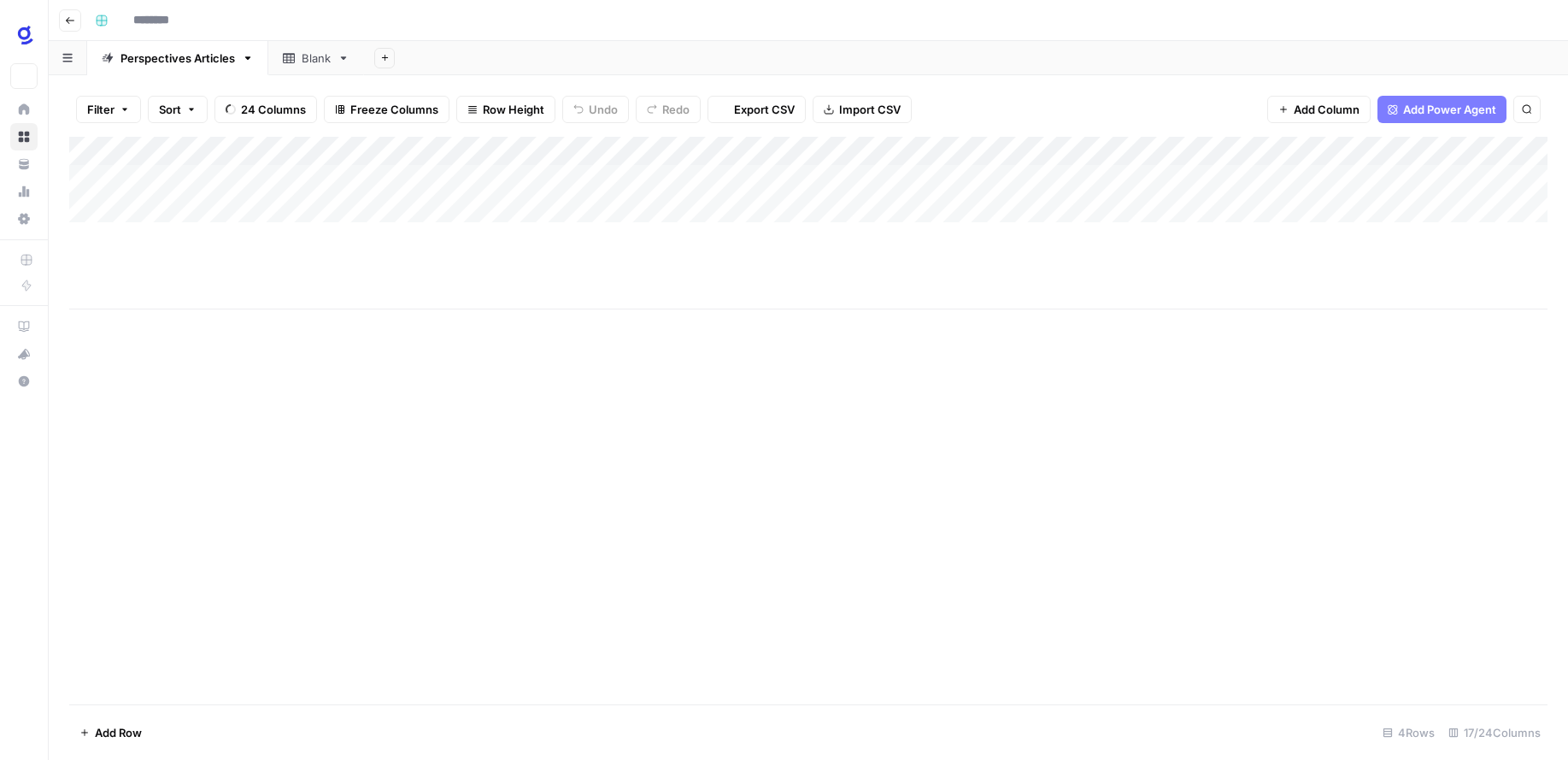
type input "**********"
click at [667, 178] on div "Add Column" at bounding box center [808, 222] width 1478 height 172
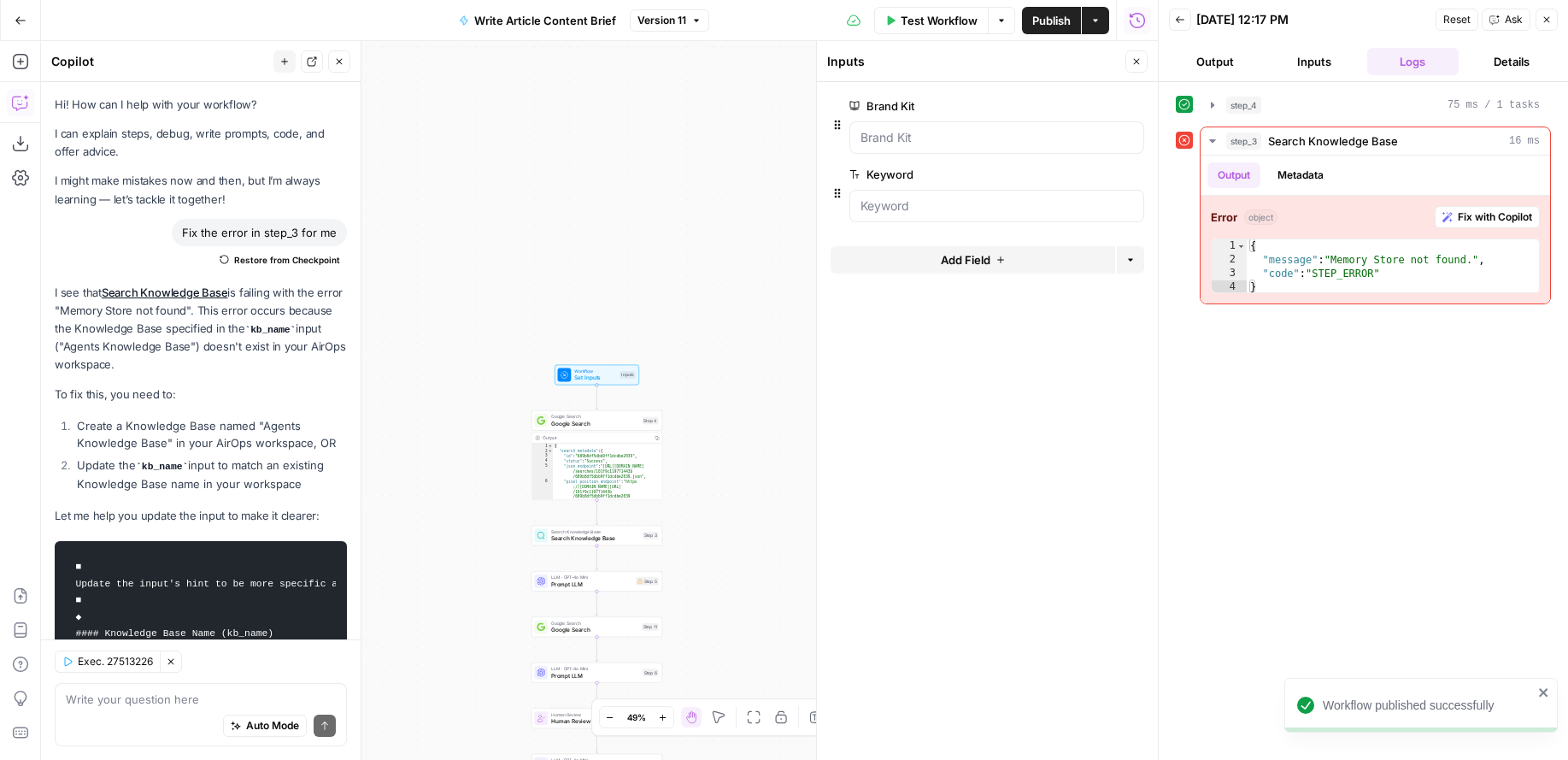
scroll to position [771, 0]
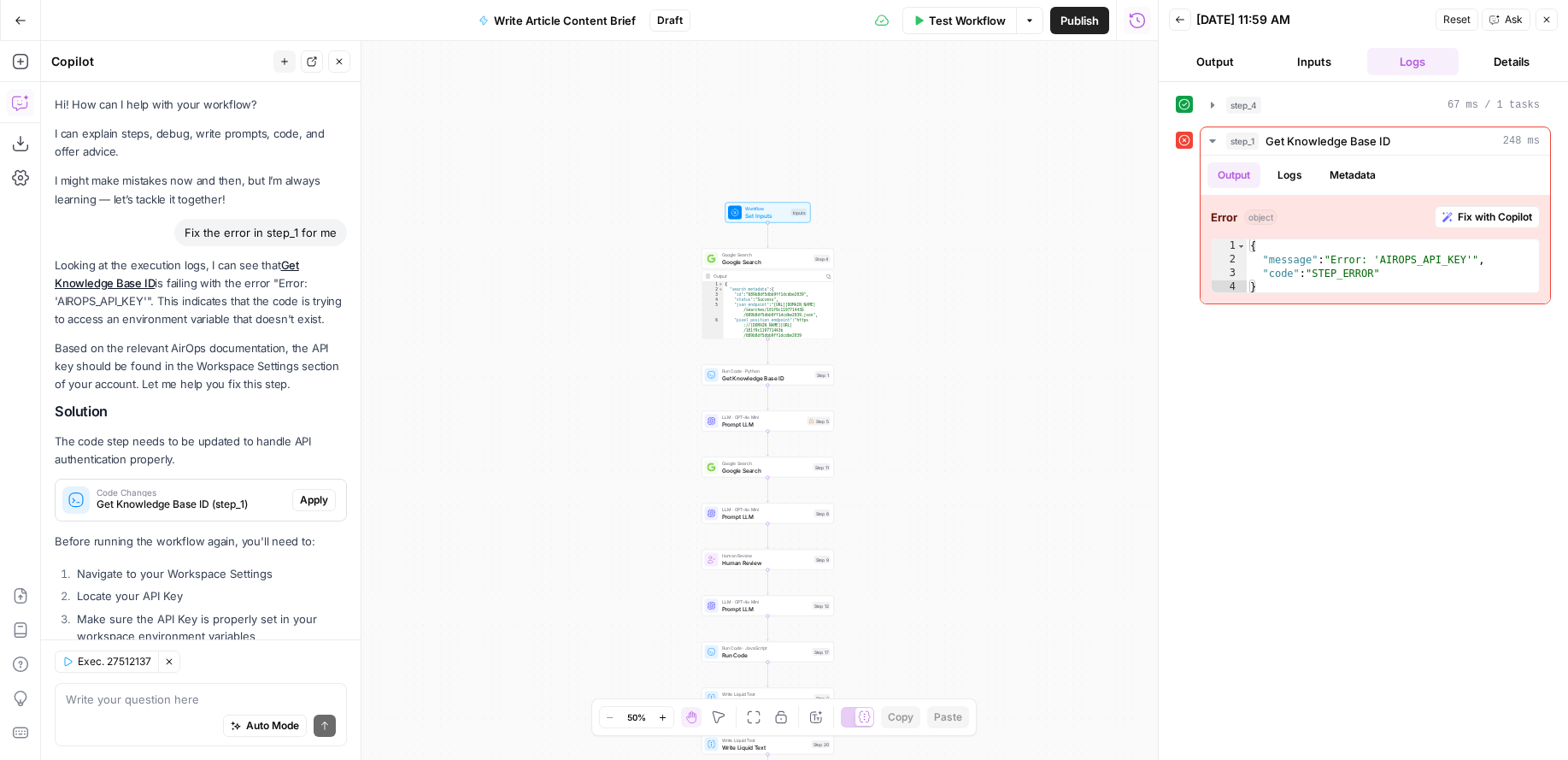
scroll to position [177, 0]
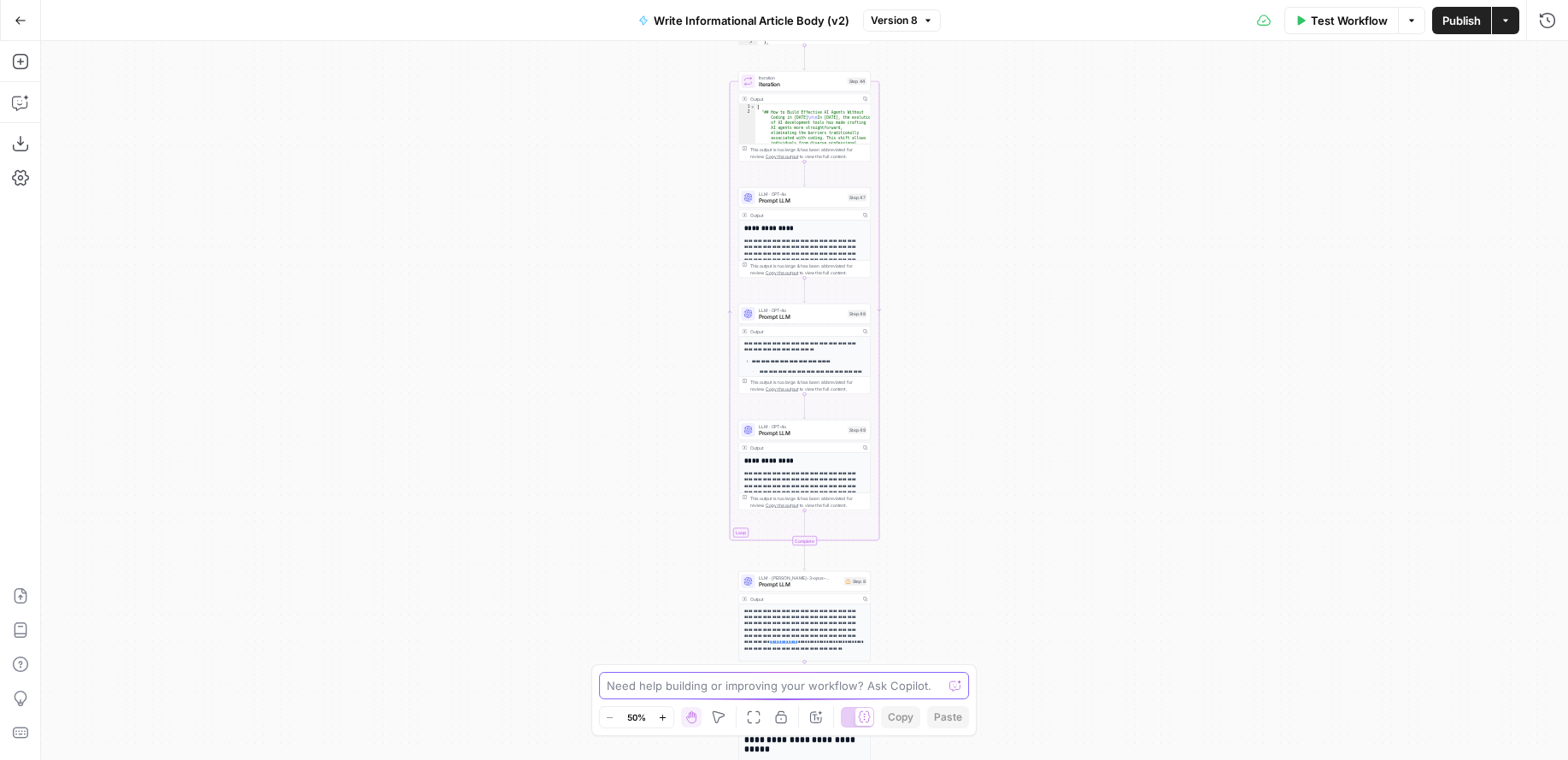
click at [690, 679] on textarea at bounding box center [775, 684] width 337 height 17
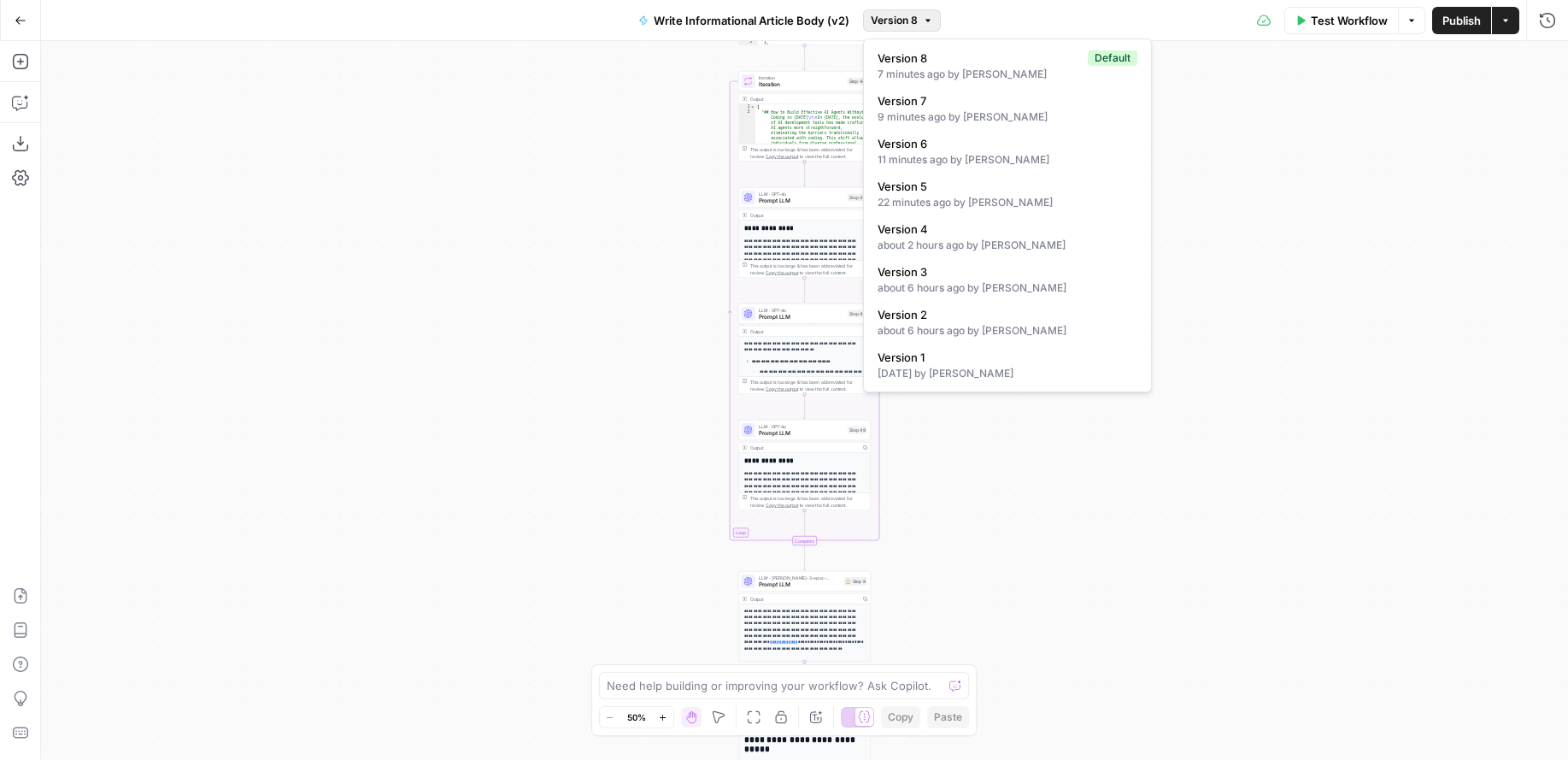
click at [917, 21] on button "Version 8" at bounding box center [902, 20] width 78 height 22
click at [971, 368] on div "[DATE] by [PERSON_NAME]" at bounding box center [1007, 373] width 260 height 15
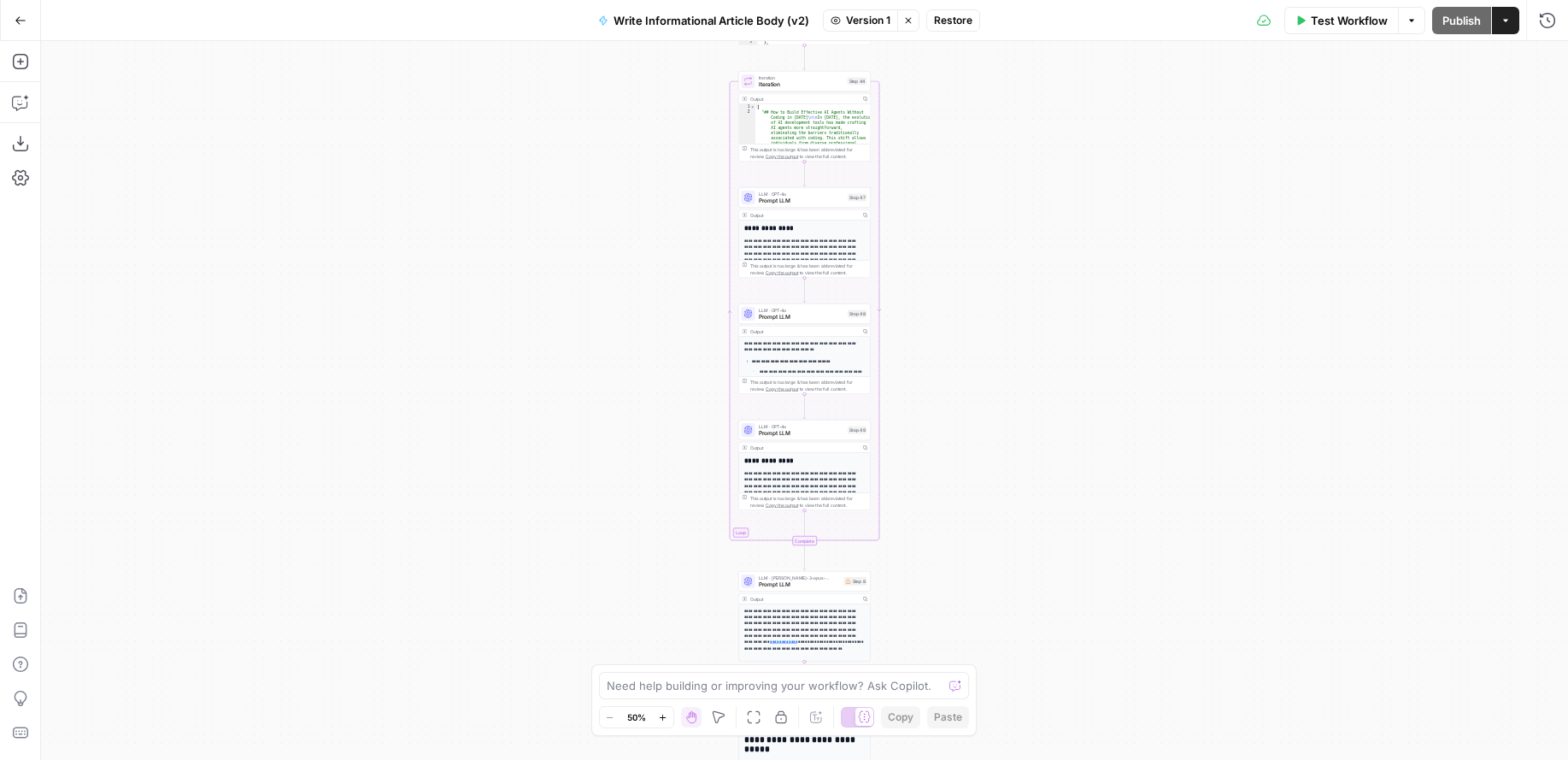
click at [965, 22] on span "Restore" at bounding box center [953, 20] width 39 height 15
click at [17, 21] on icon "button" at bounding box center [21, 21] width 12 height 12
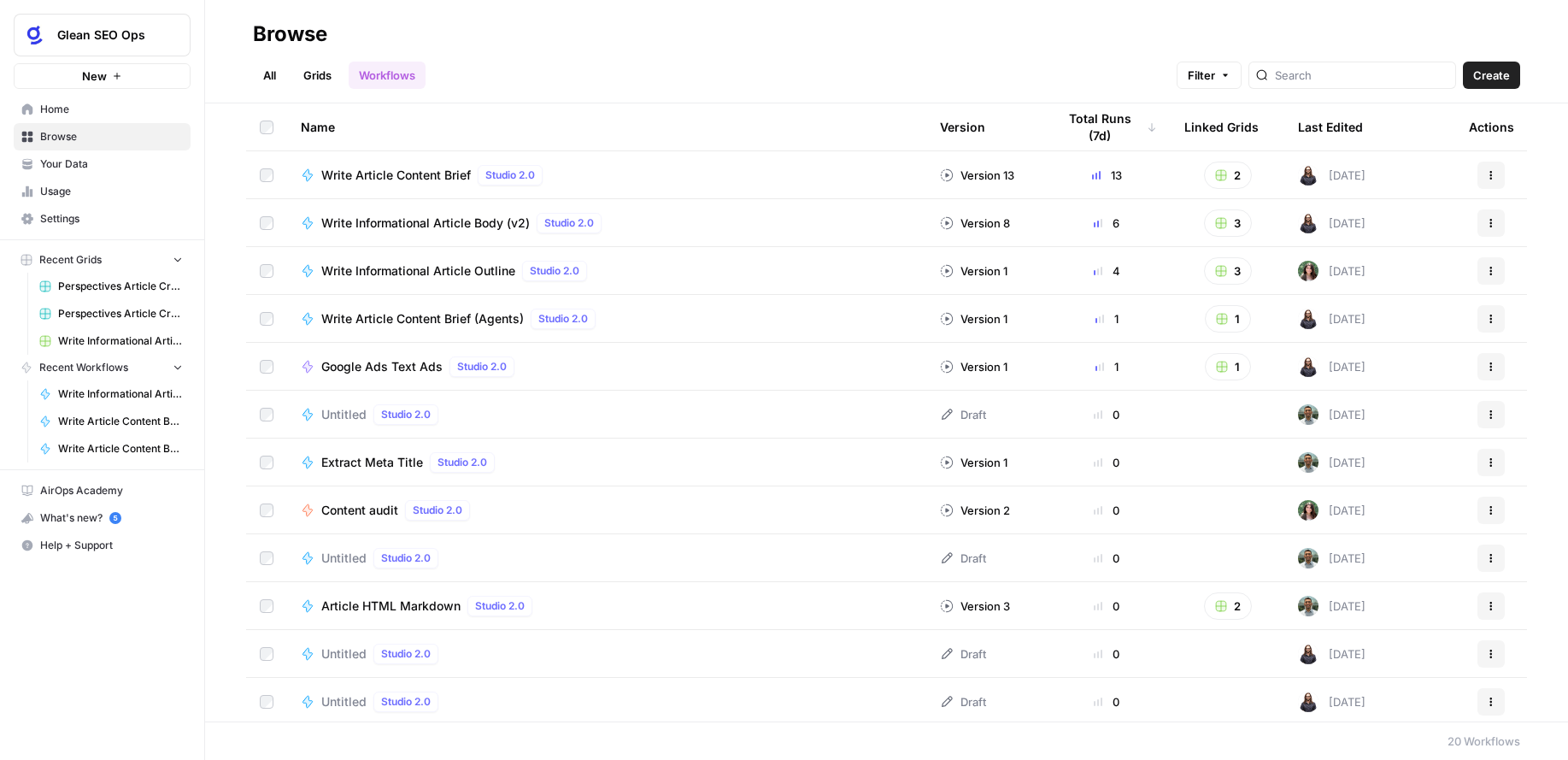
click at [332, 80] on link "Grids" at bounding box center [317, 75] width 49 height 27
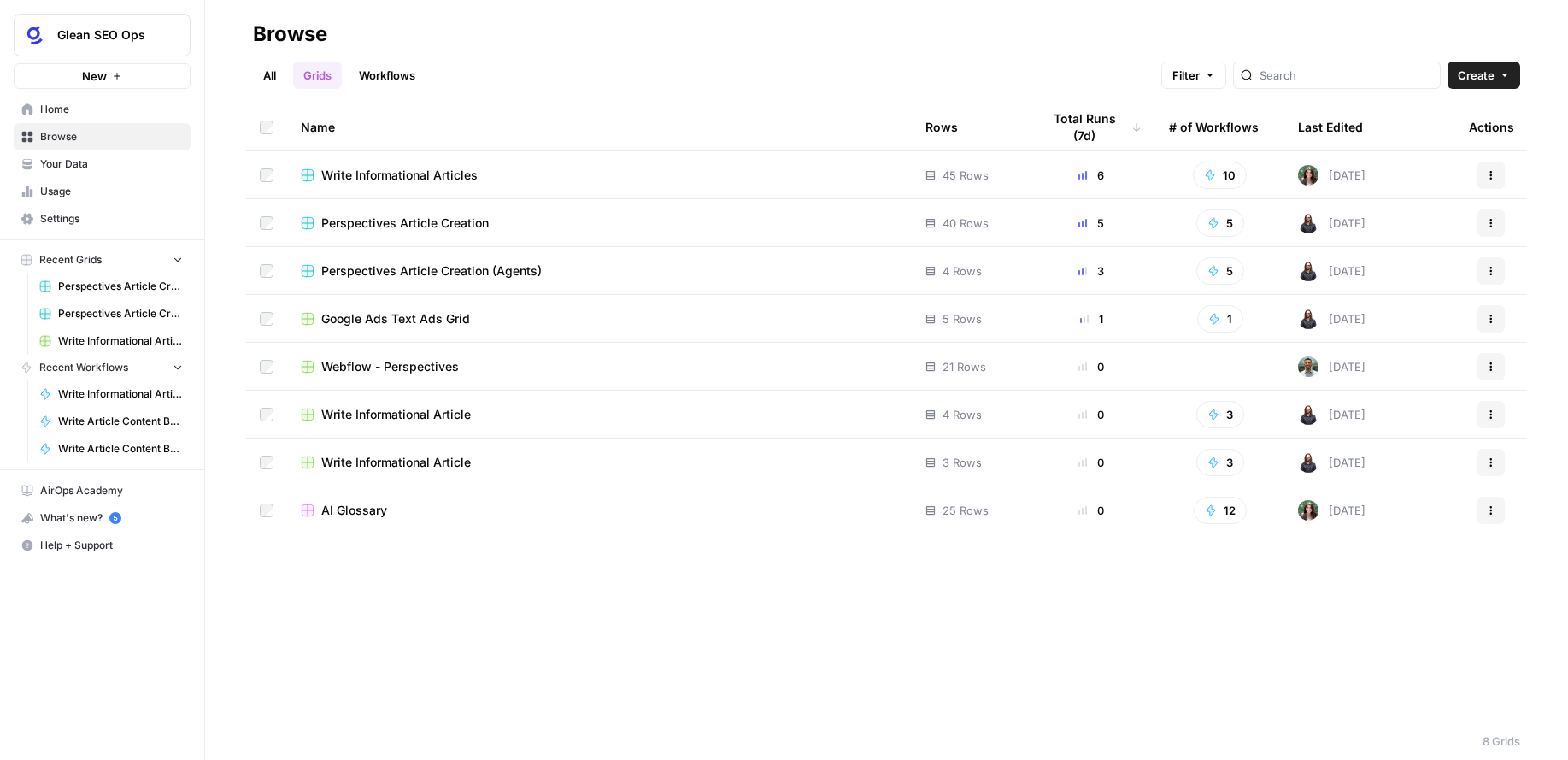
click at [520, 226] on div "Perspectives Article Creation" at bounding box center [600, 222] width 598 height 17
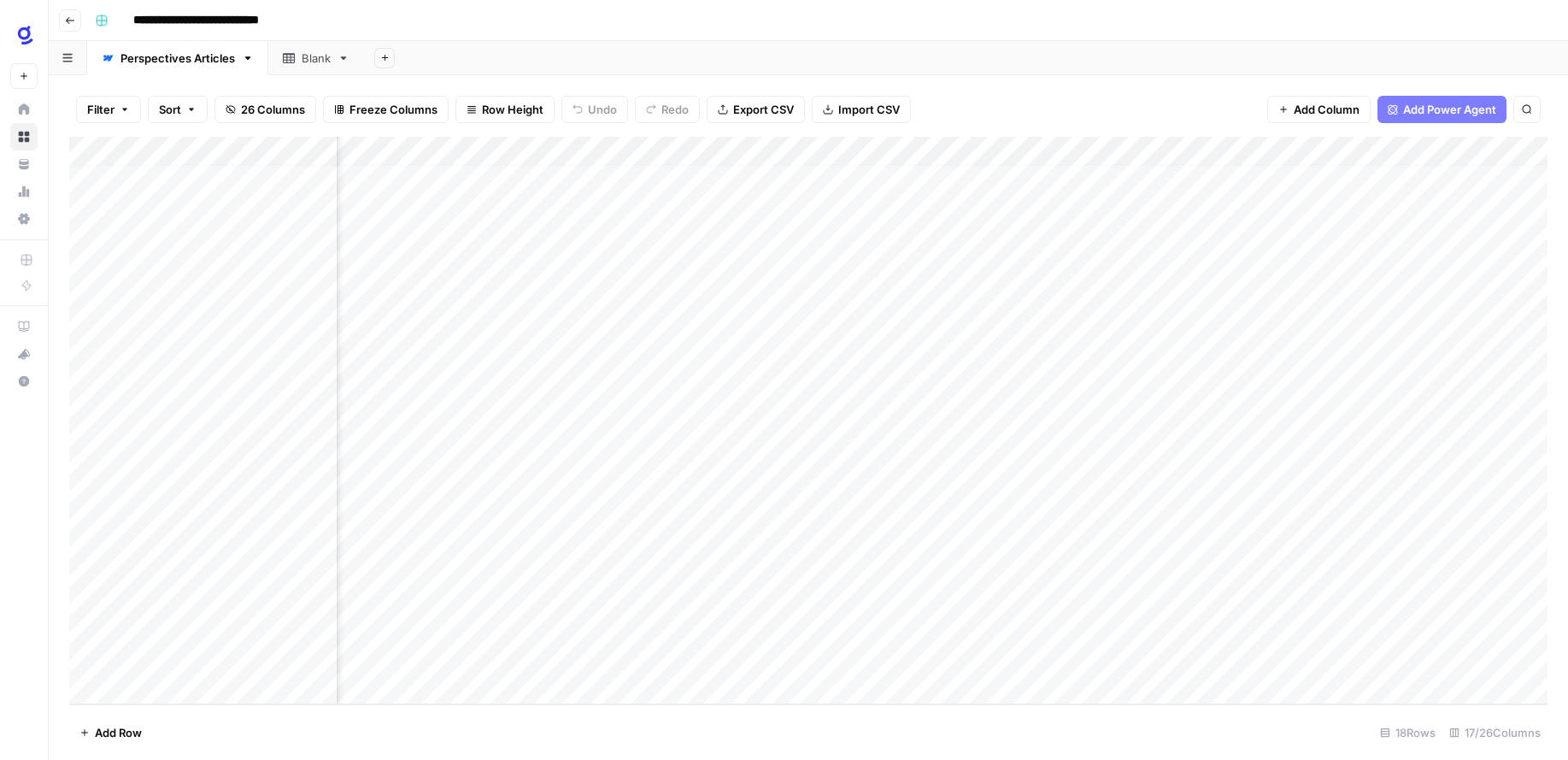
scroll to position [12, 375]
click at [1090, 662] on div "Add Column" at bounding box center [808, 420] width 1478 height 568
click at [1169, 149] on div "Add Column" at bounding box center [808, 420] width 1478 height 568
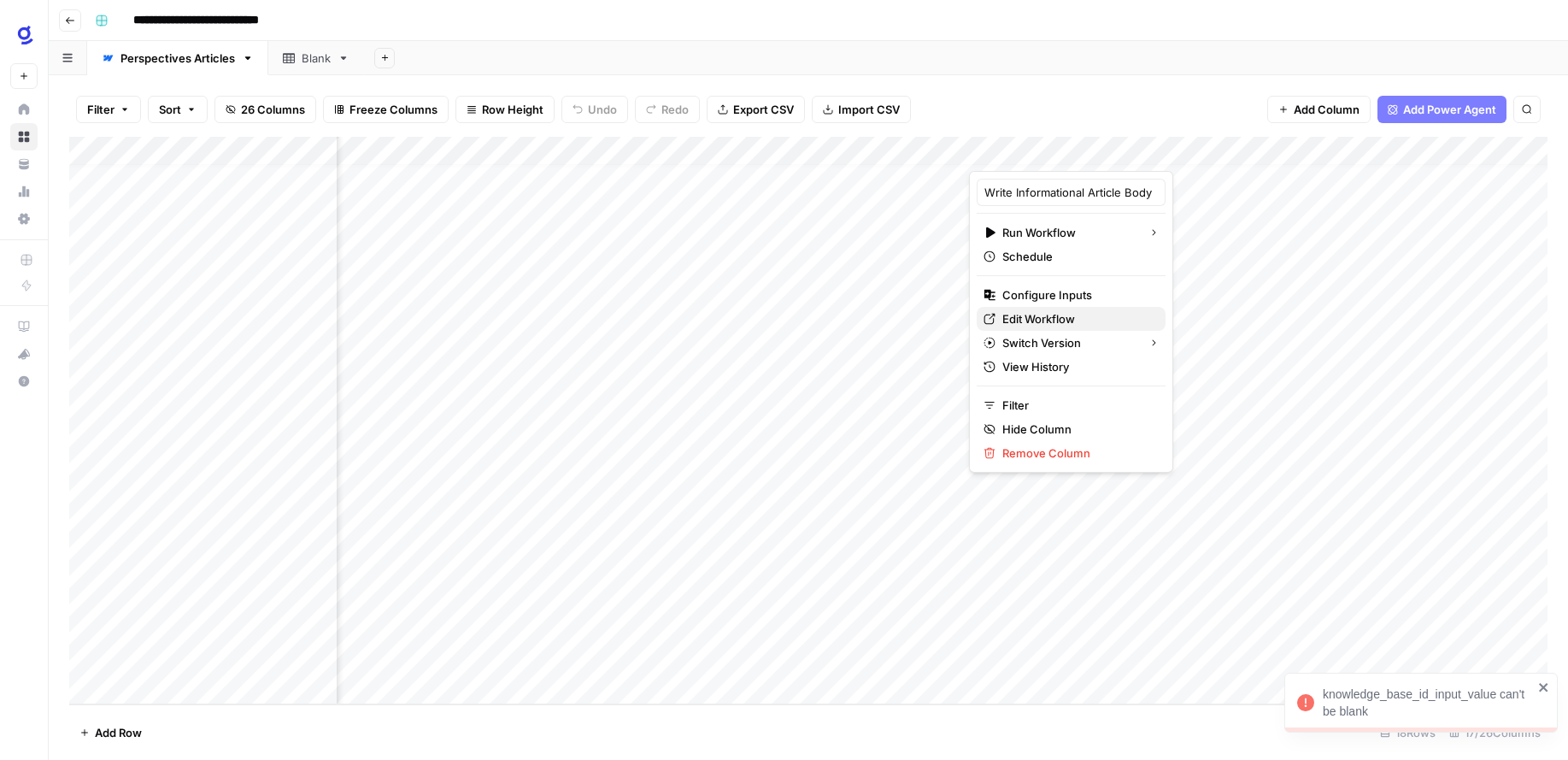
click at [1033, 318] on span "Edit Workflow" at bounding box center [1077, 318] width 149 height 17
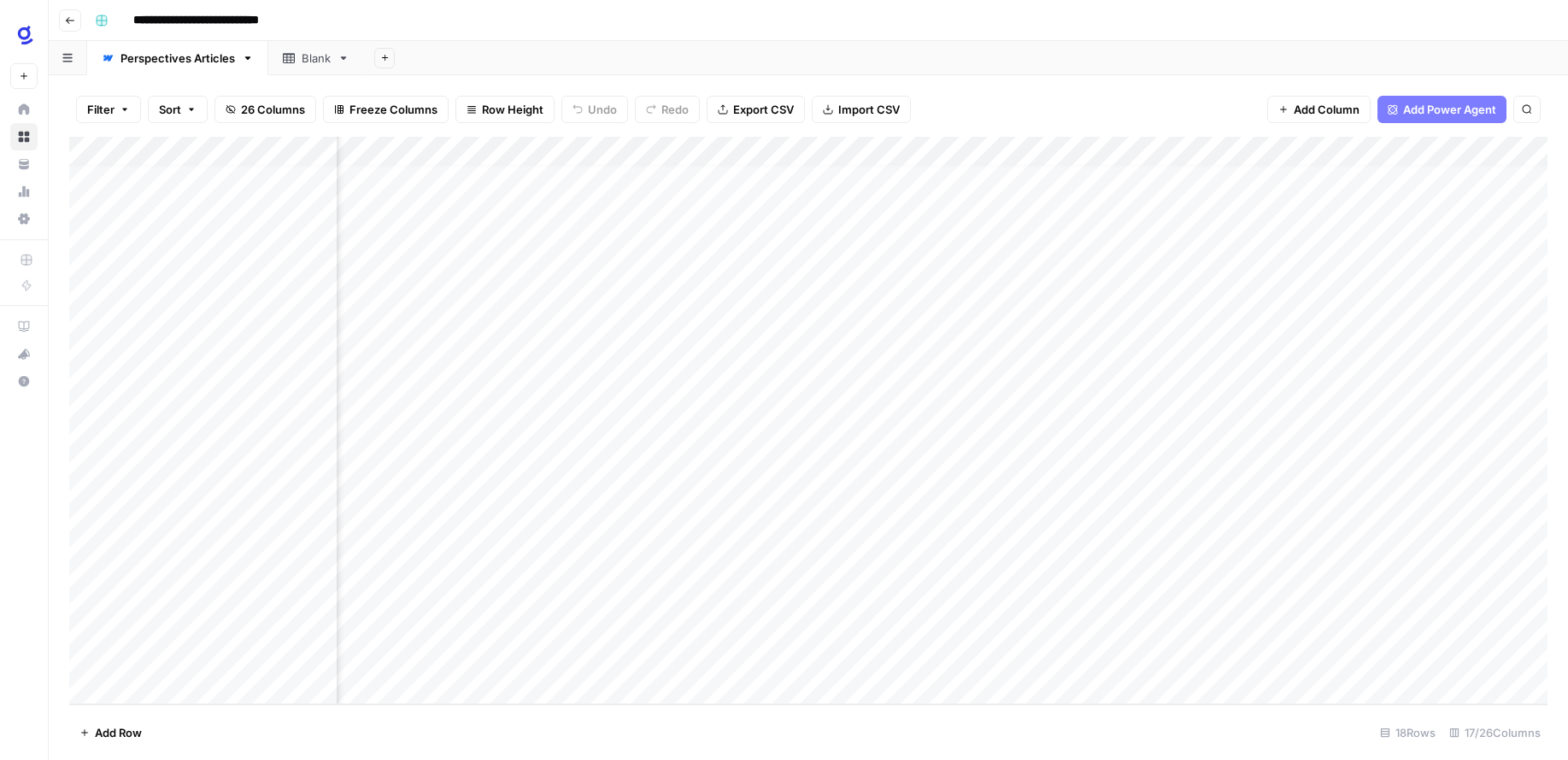
click at [1083, 655] on div "Add Column" at bounding box center [808, 420] width 1478 height 568
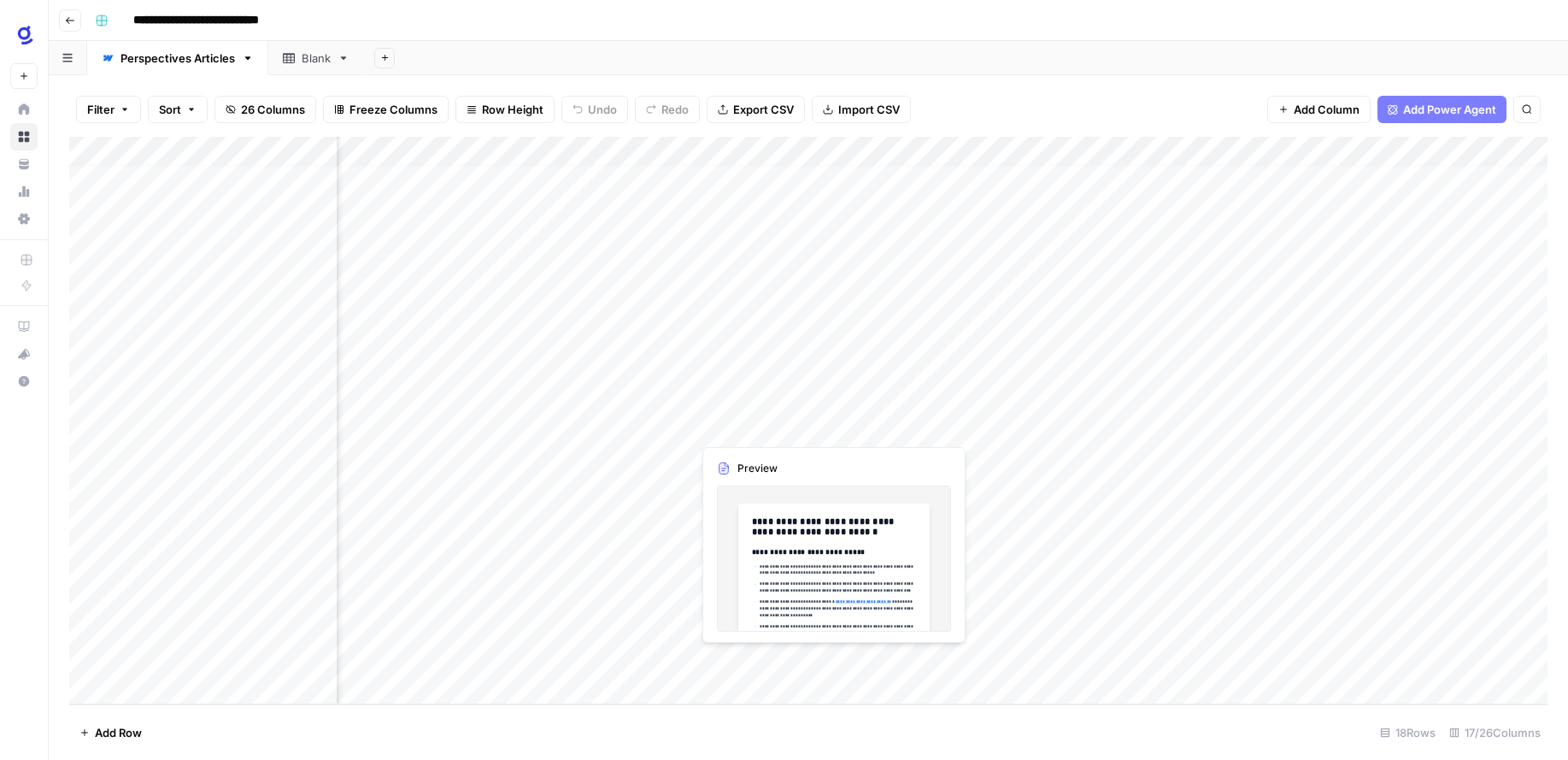
scroll to position [12, 0]
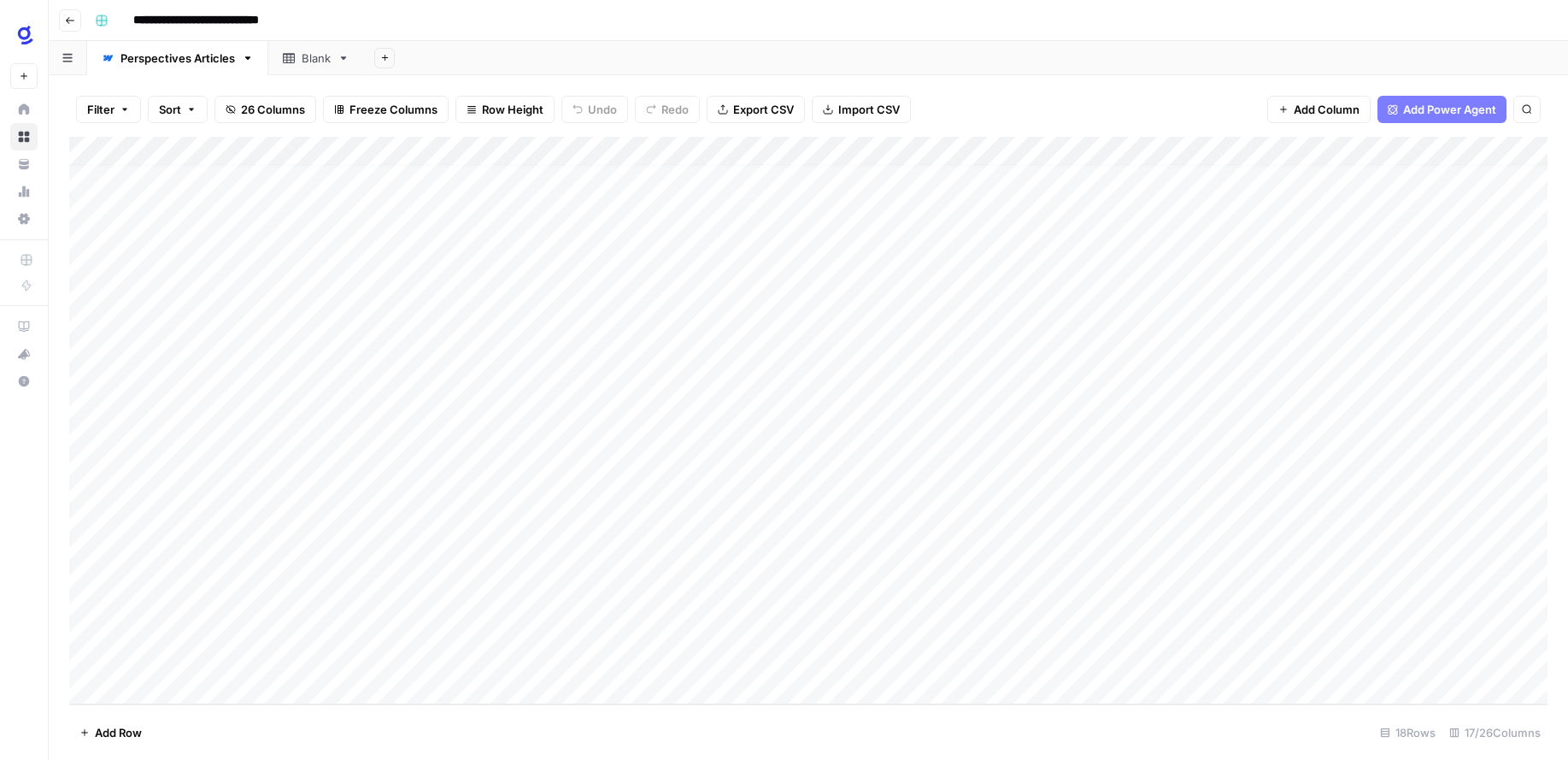
click at [631, 153] on div "Add Column" at bounding box center [808, 420] width 1478 height 568
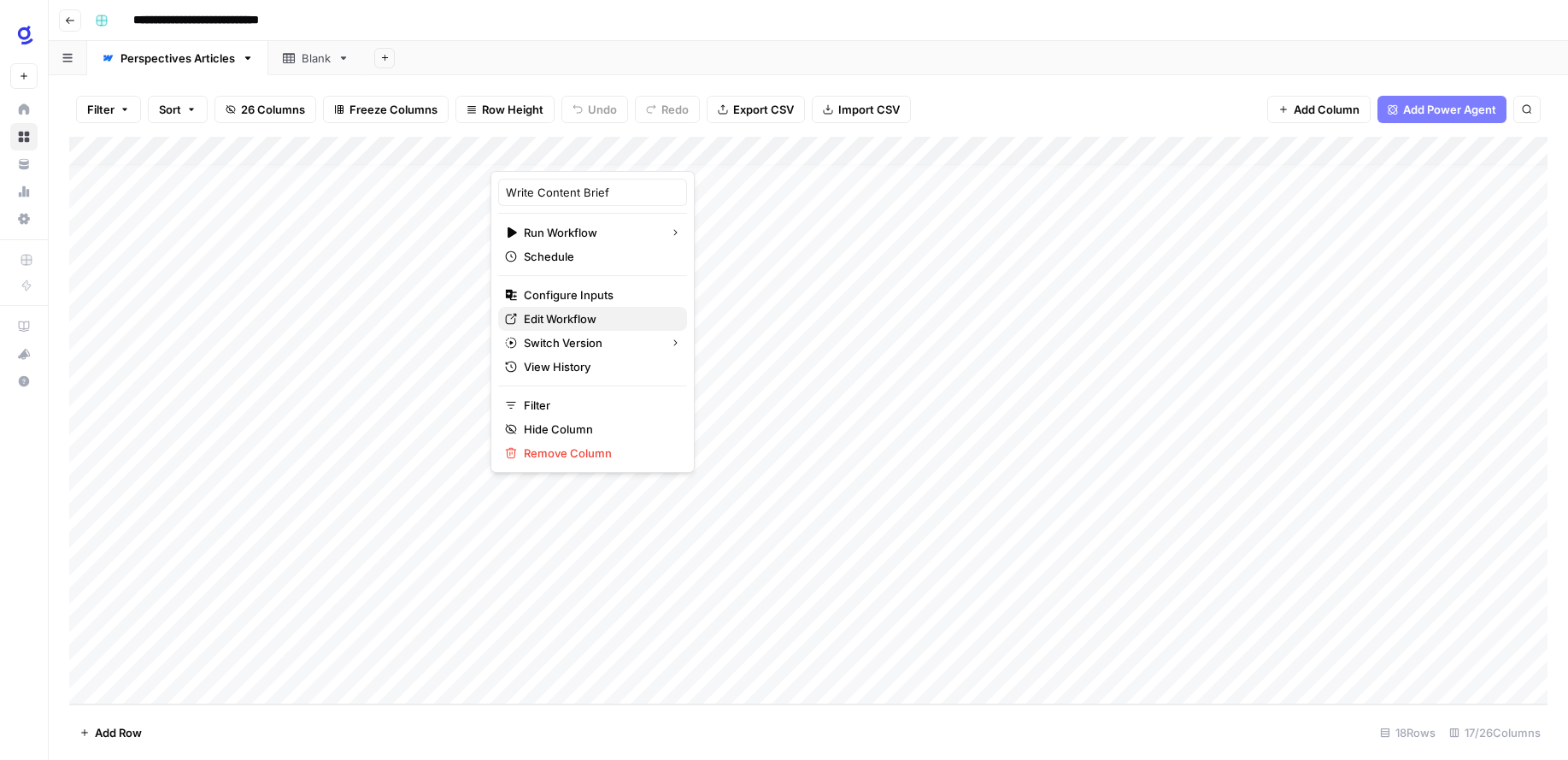
click at [576, 316] on span "Edit Workflow" at bounding box center [599, 318] width 149 height 17
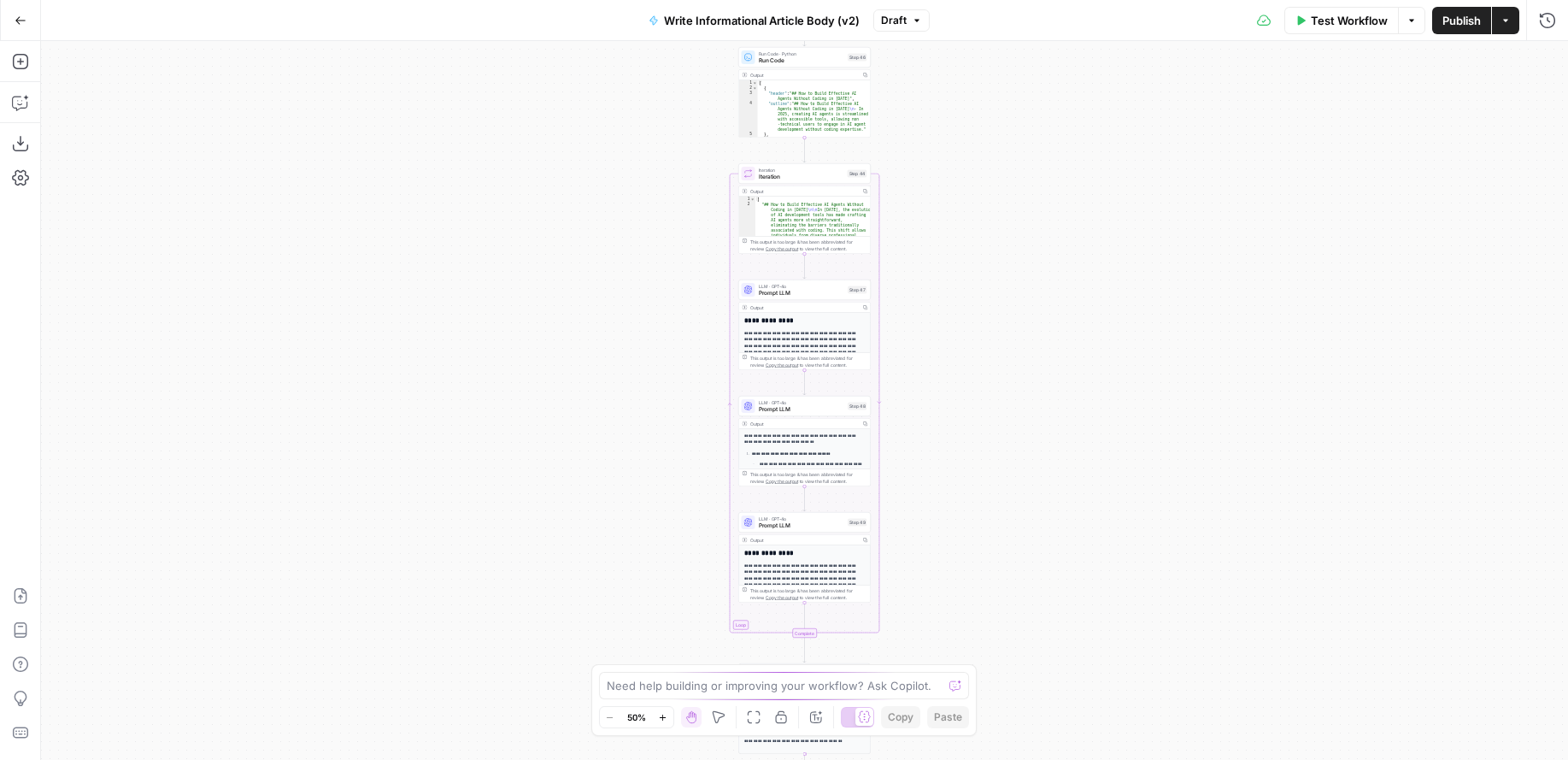
click at [1479, 15] on span "Publish" at bounding box center [1461, 20] width 39 height 17
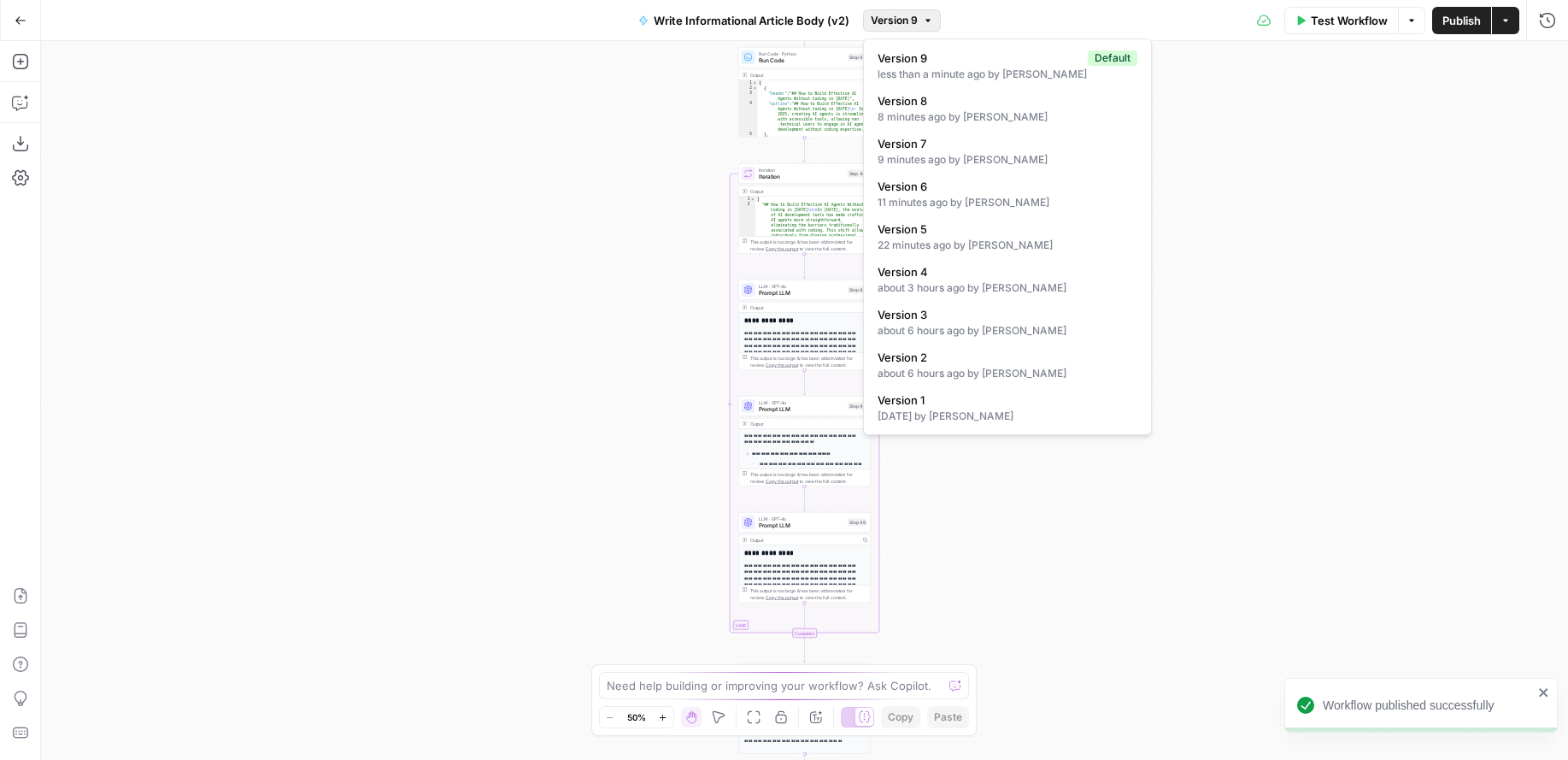
click at [920, 23] on button "Version 9" at bounding box center [902, 20] width 78 height 22
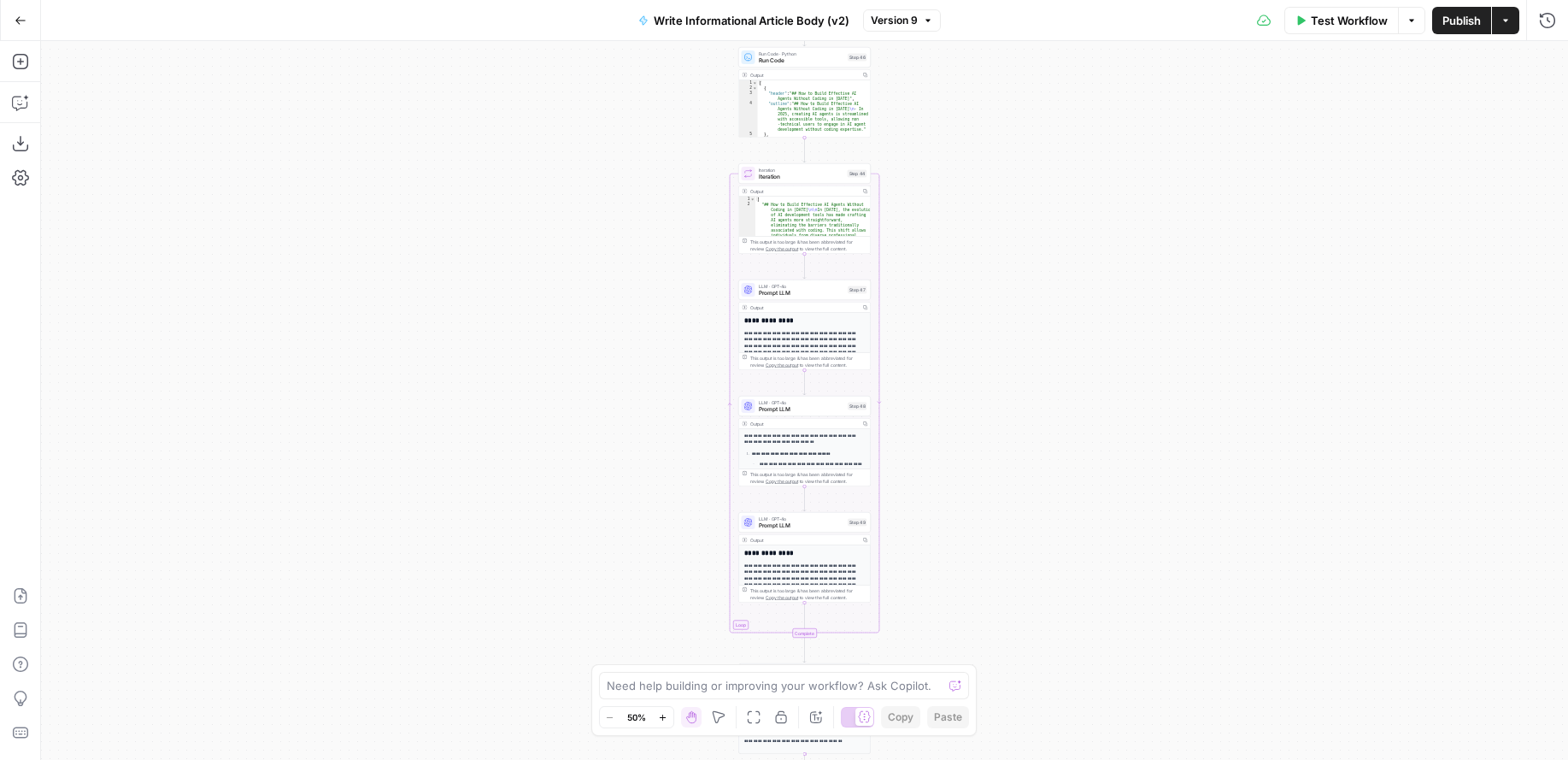
click at [1229, 268] on div "**********" at bounding box center [804, 399] width 1527 height 718
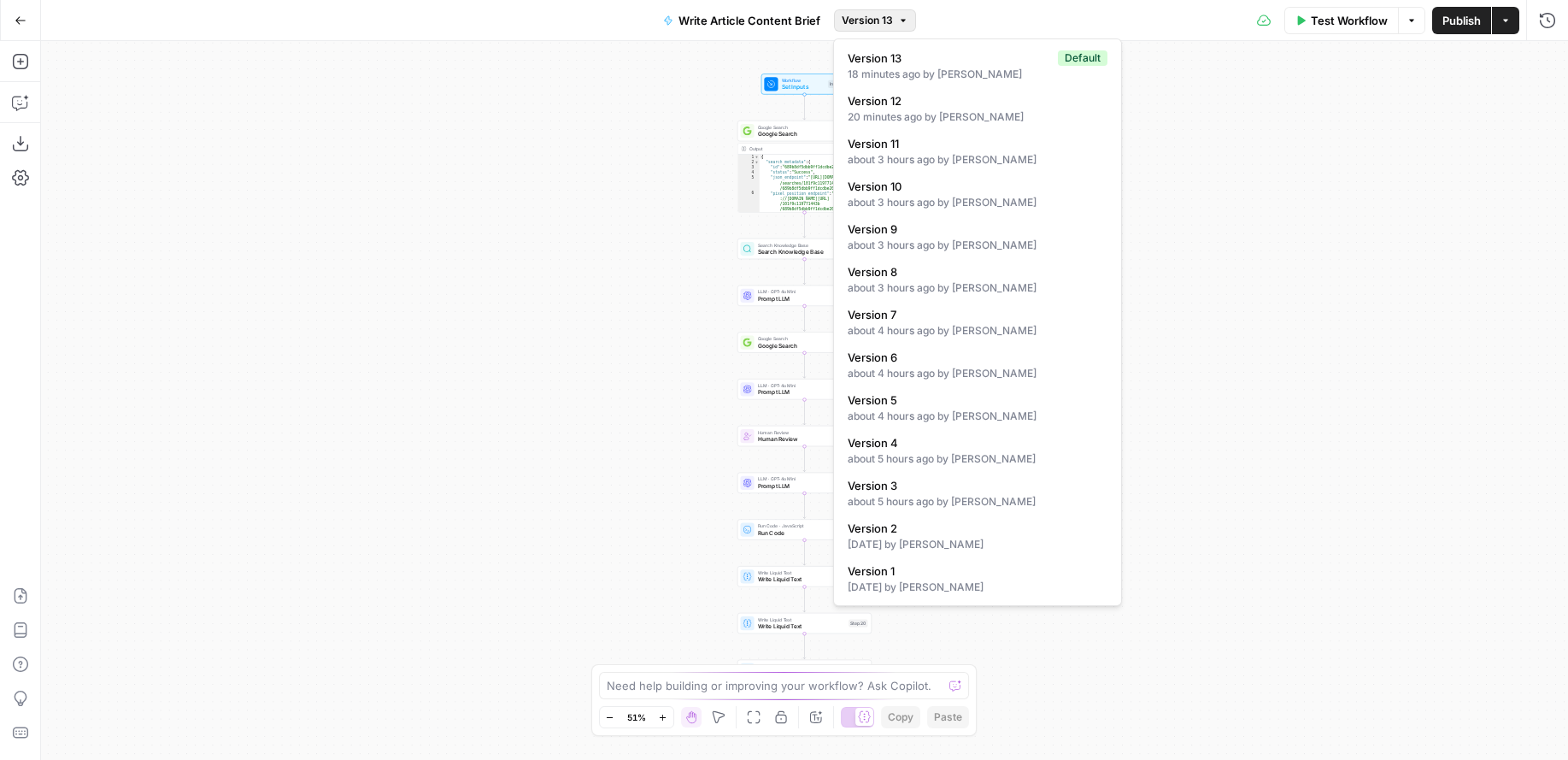
click at [896, 22] on button "Version 13" at bounding box center [875, 20] width 82 height 22
click at [966, 529] on span "Version 2" at bounding box center [974, 528] width 253 height 17
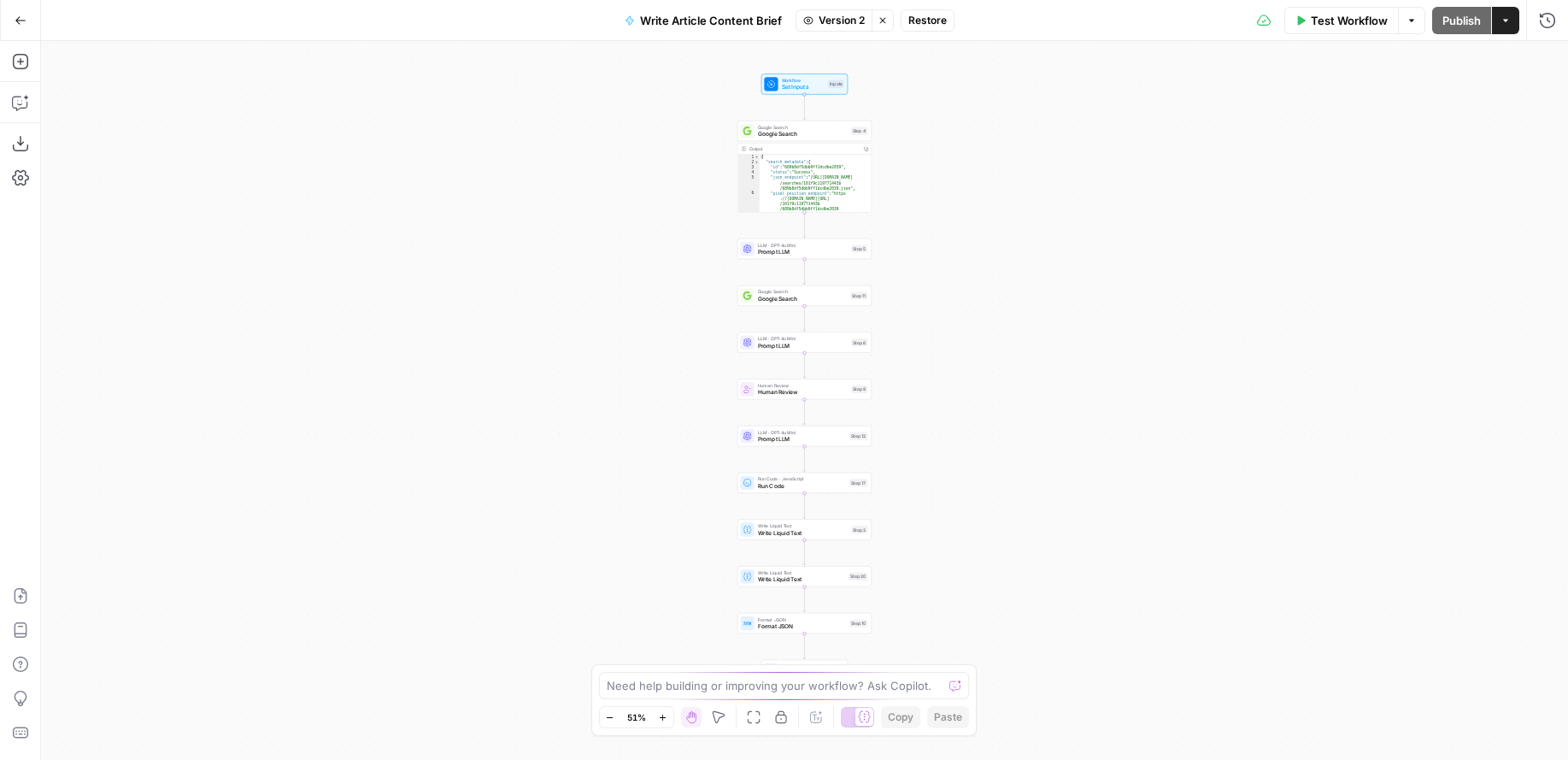
click at [919, 22] on span "Restore" at bounding box center [927, 20] width 39 height 15
click at [1457, 27] on span "Publish" at bounding box center [1461, 20] width 39 height 17
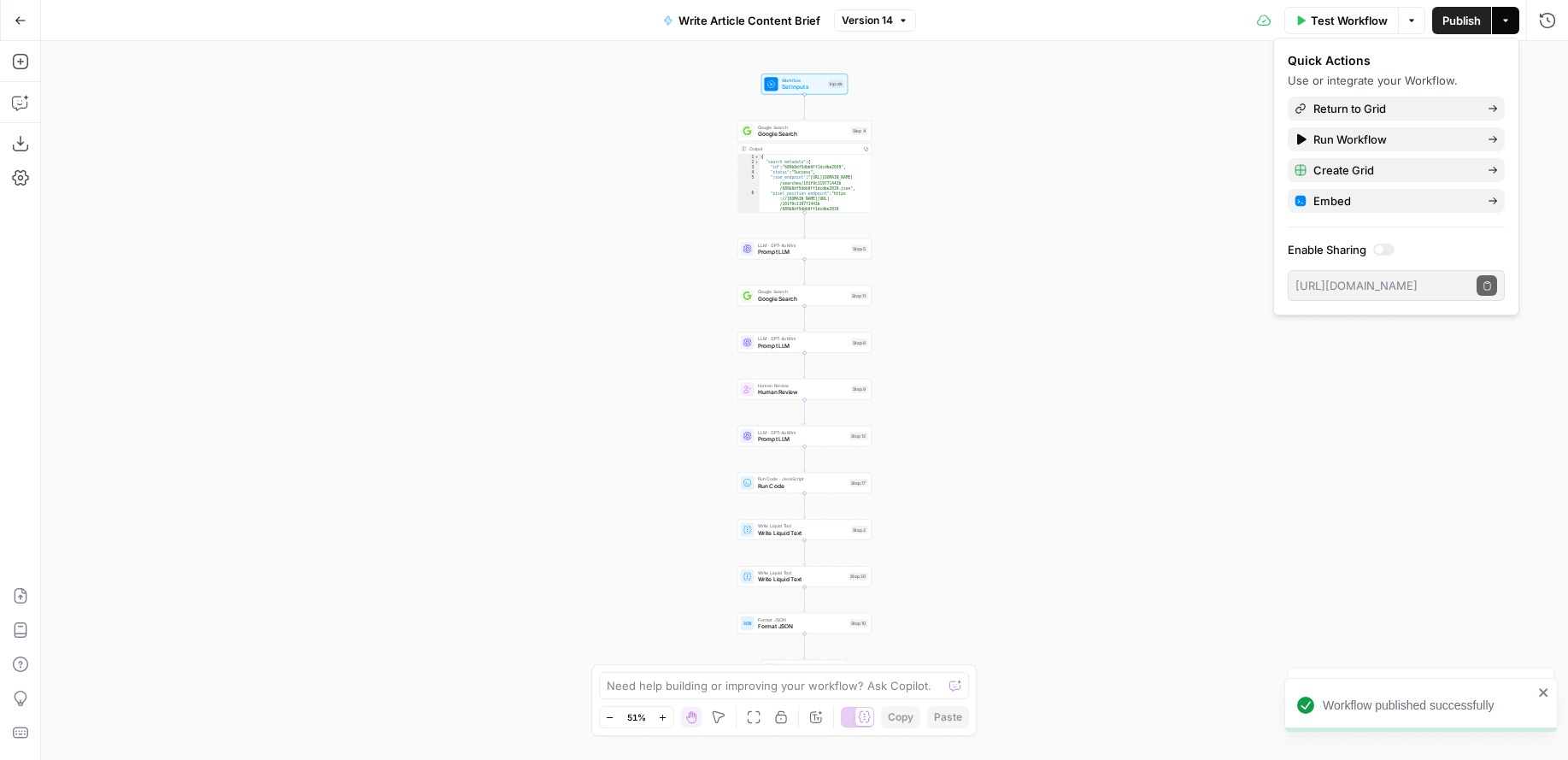
click at [15, 25] on icon "button" at bounding box center [21, 21] width 12 height 12
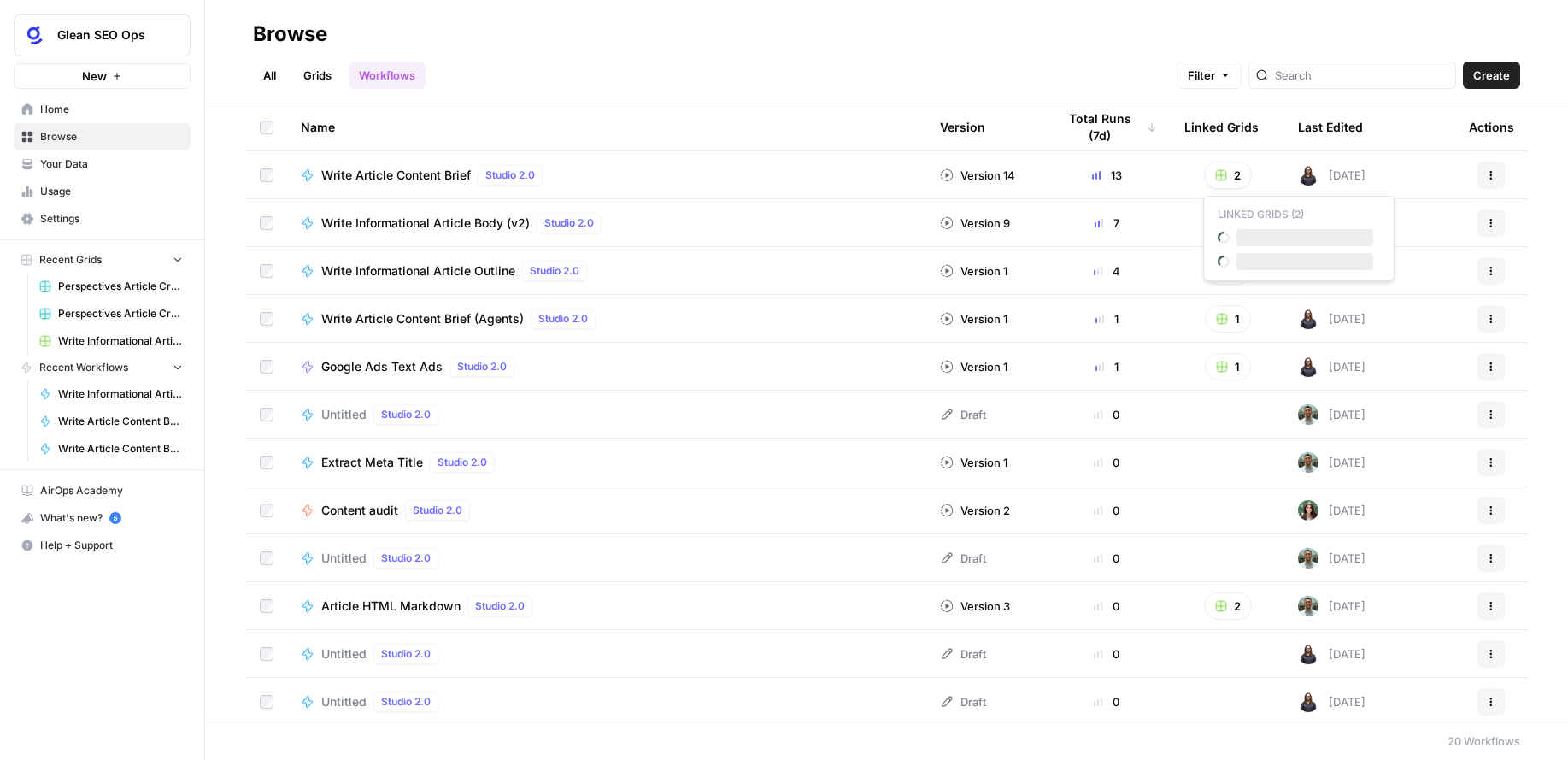
click at [1229, 175] on button "2" at bounding box center [1228, 174] width 48 height 27
click at [1013, 73] on div "All Grids Workflows Filter Create" at bounding box center [887, 68] width 1267 height 41
click at [315, 78] on link "Grids" at bounding box center [317, 75] width 49 height 27
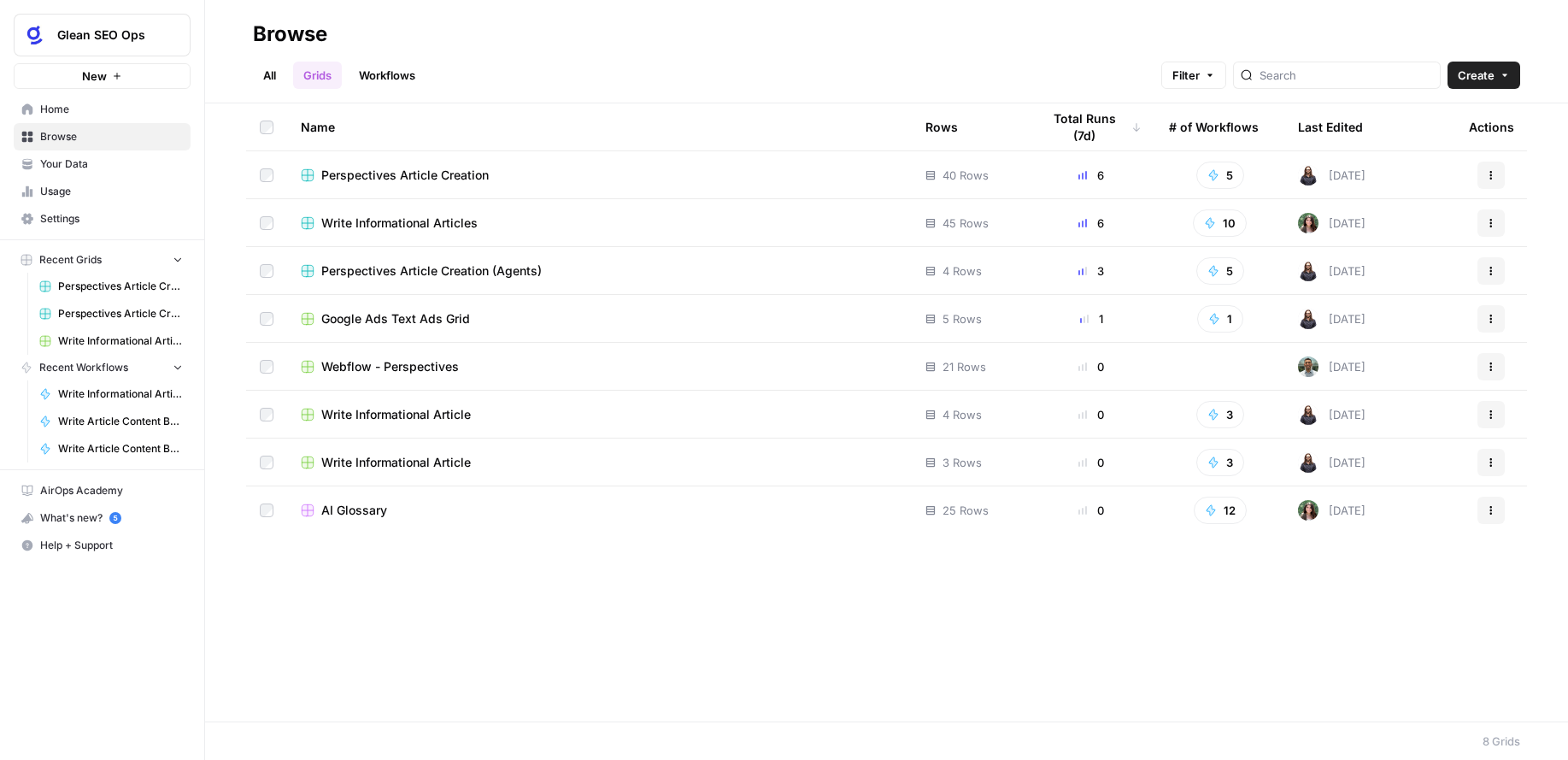
click at [472, 175] on span "Perspectives Article Creation" at bounding box center [405, 174] width 167 height 17
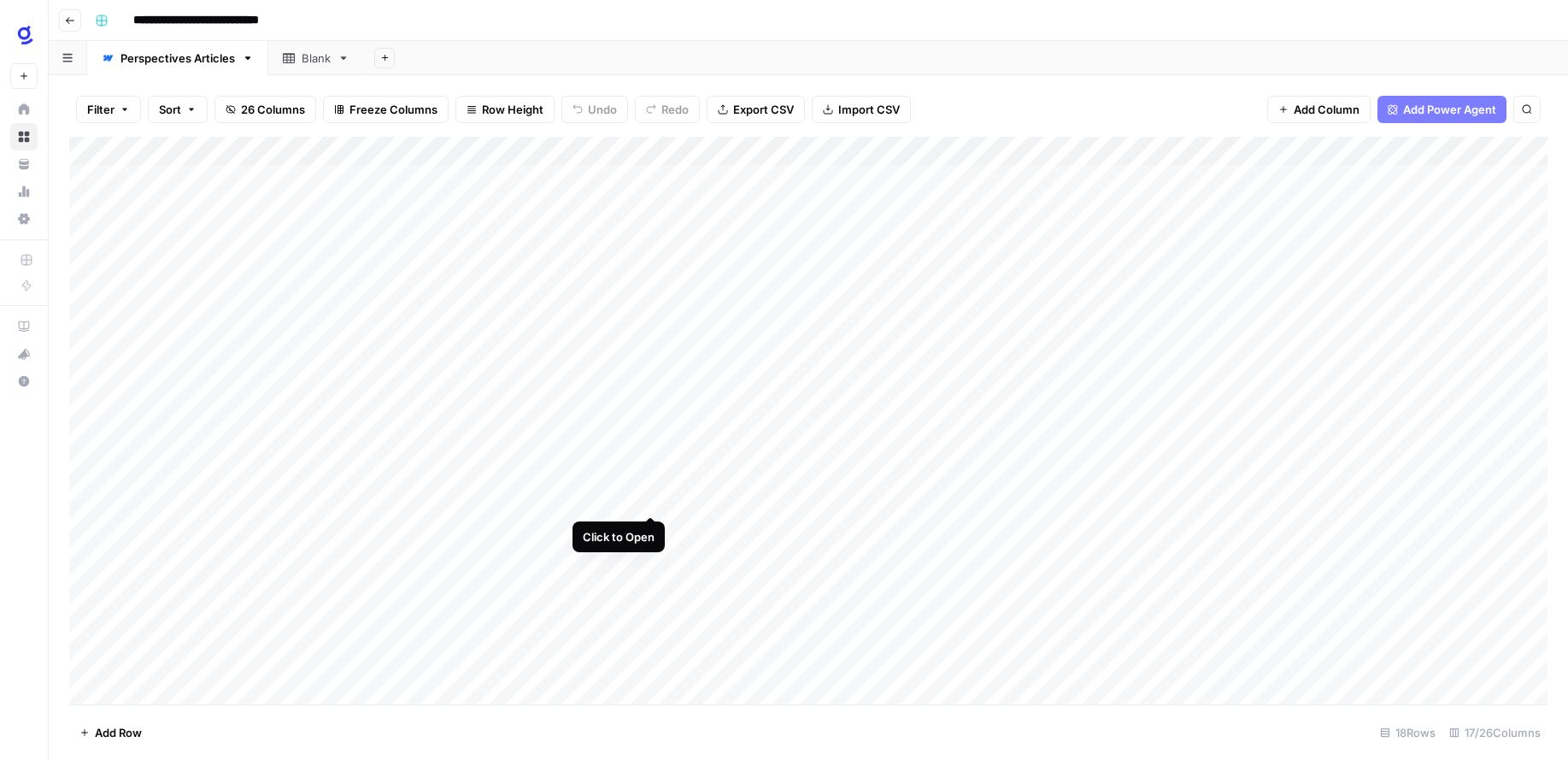
click at [647, 497] on div "Add Column" at bounding box center [808, 420] width 1478 height 568
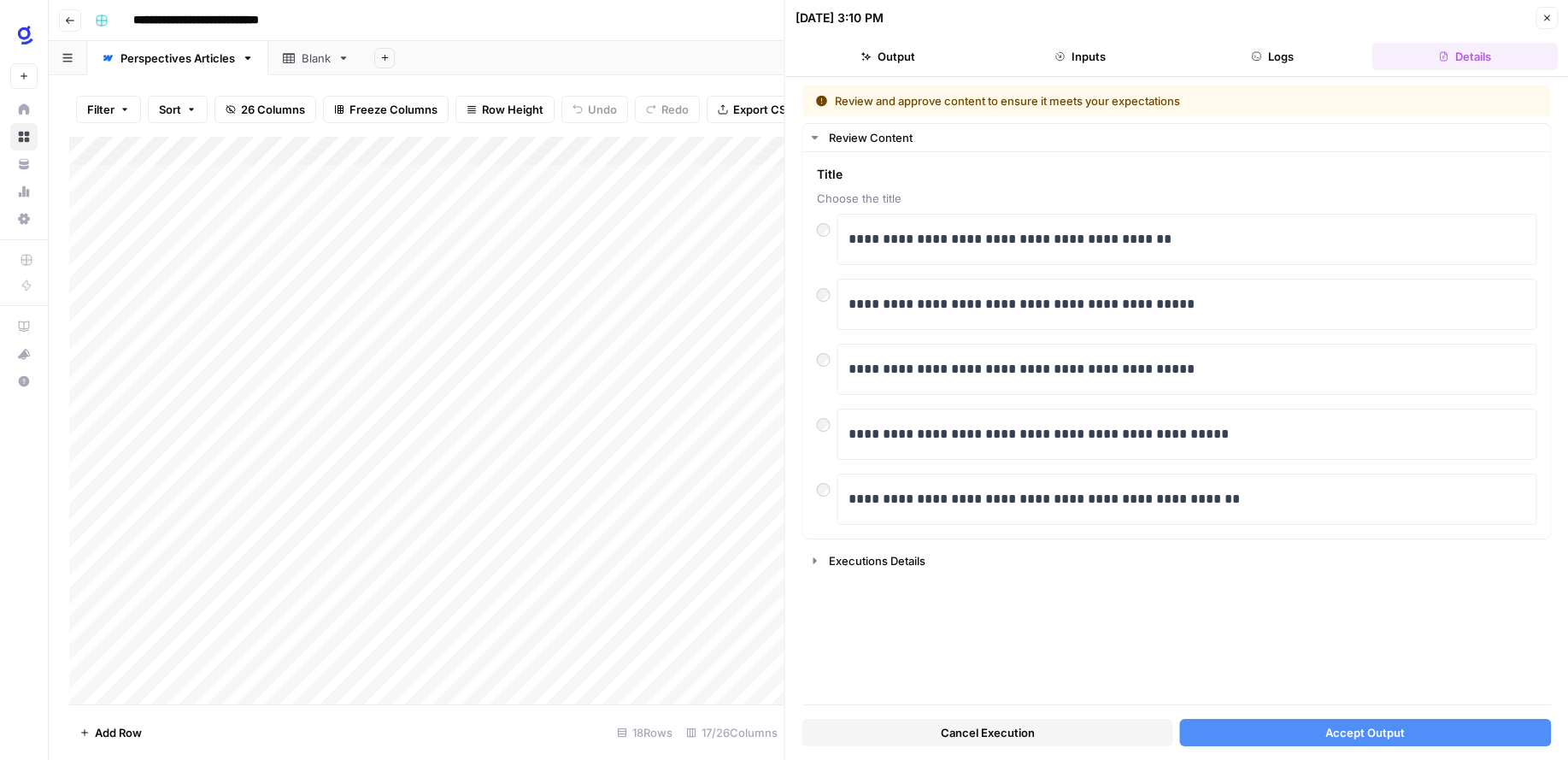
click at [1015, 736] on span "Cancel Execution" at bounding box center [987, 732] width 94 height 17
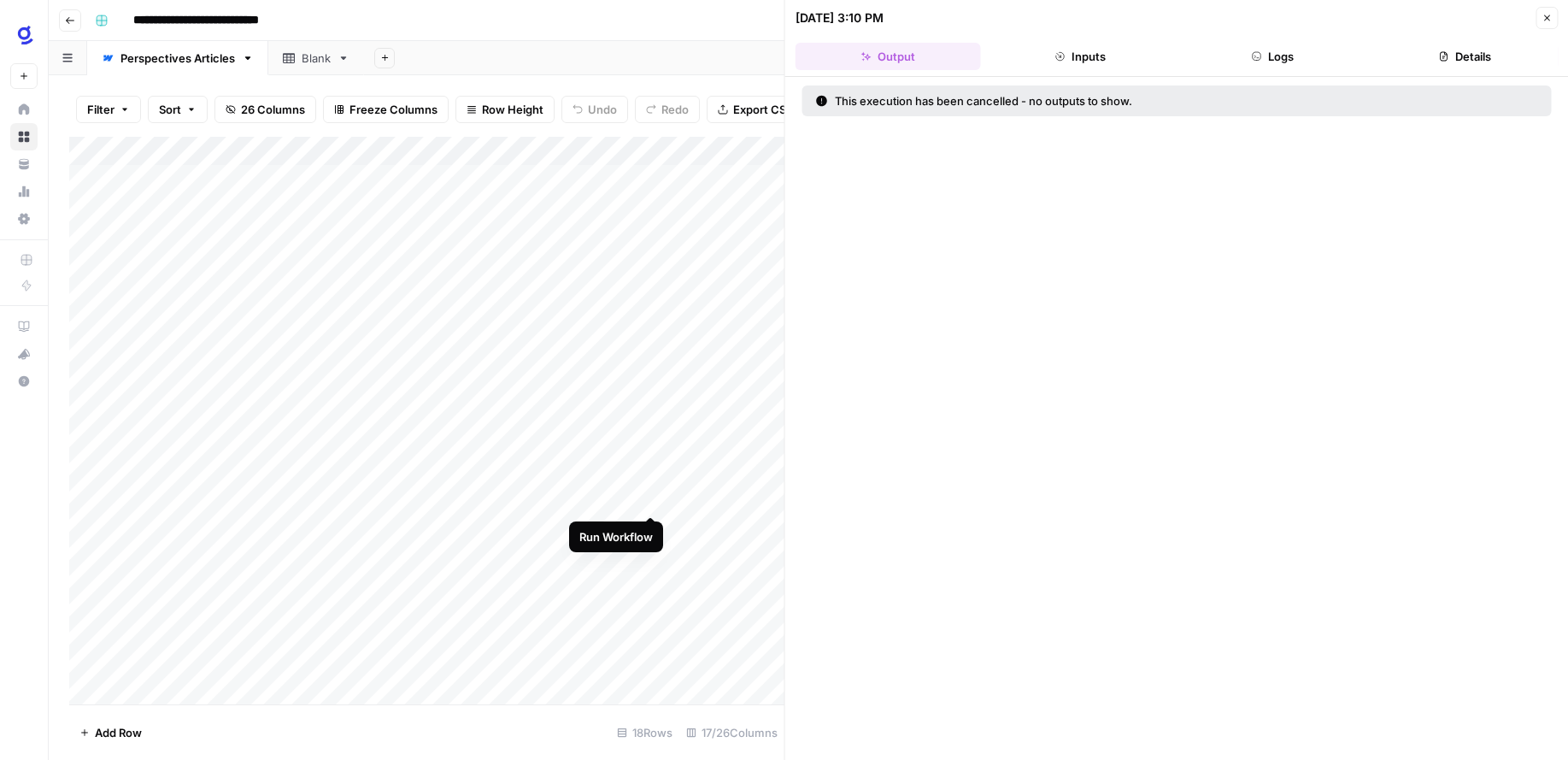
click at [649, 498] on div "Add Column" at bounding box center [426, 420] width 715 height 568
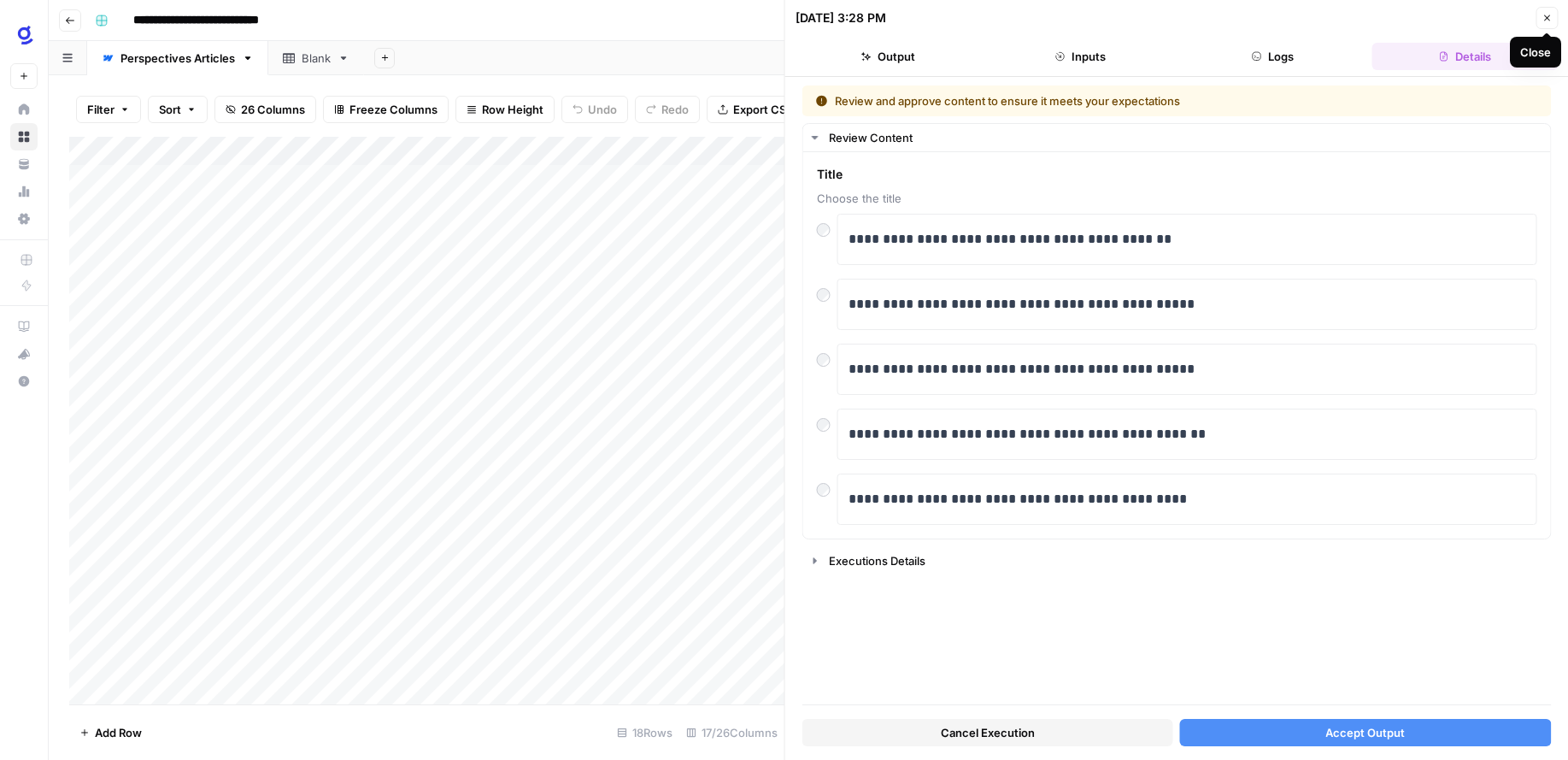
click at [1543, 19] on icon "button" at bounding box center [1547, 18] width 10 height 10
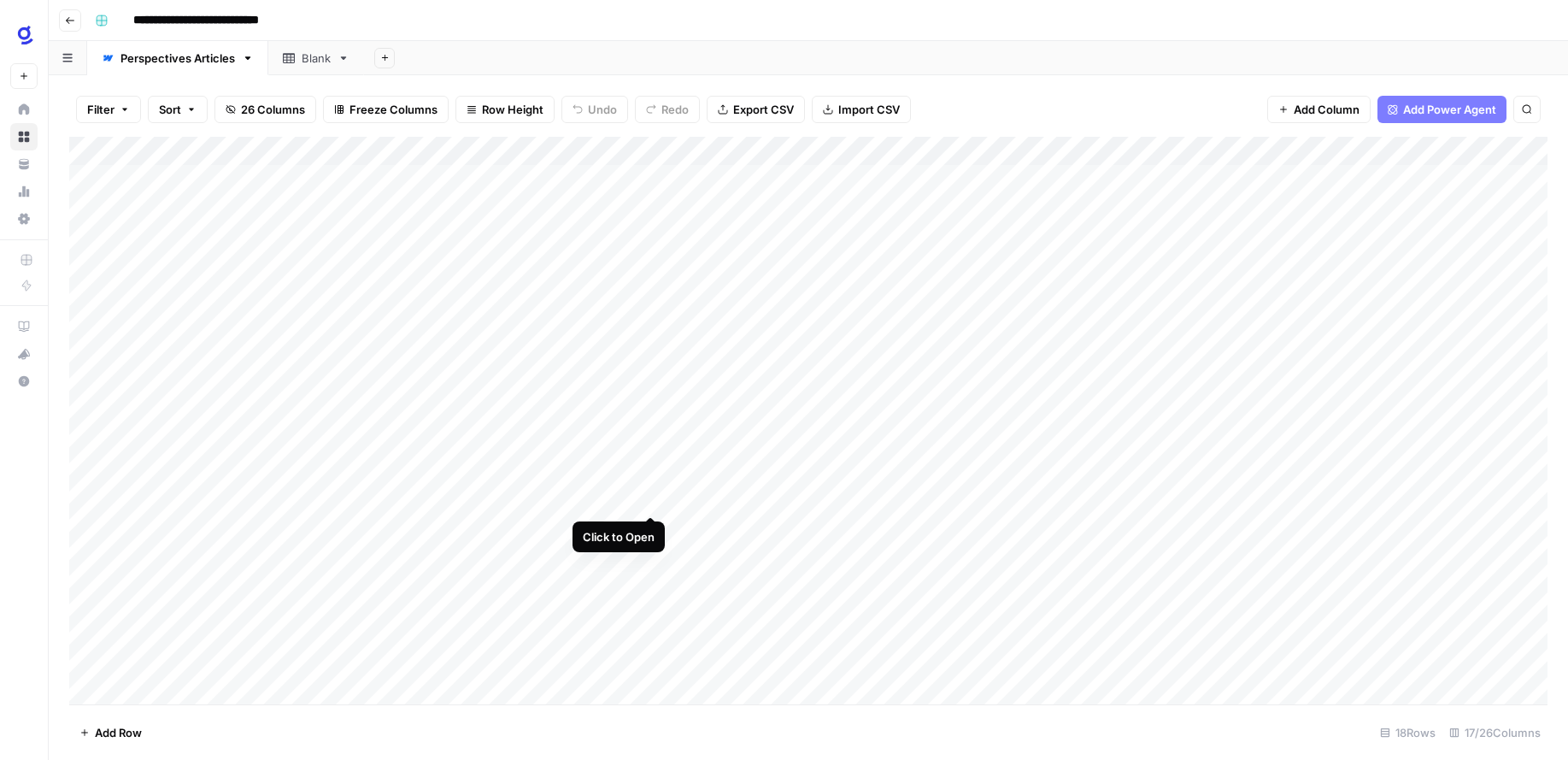
click at [646, 497] on div "Add Column" at bounding box center [808, 420] width 1478 height 568
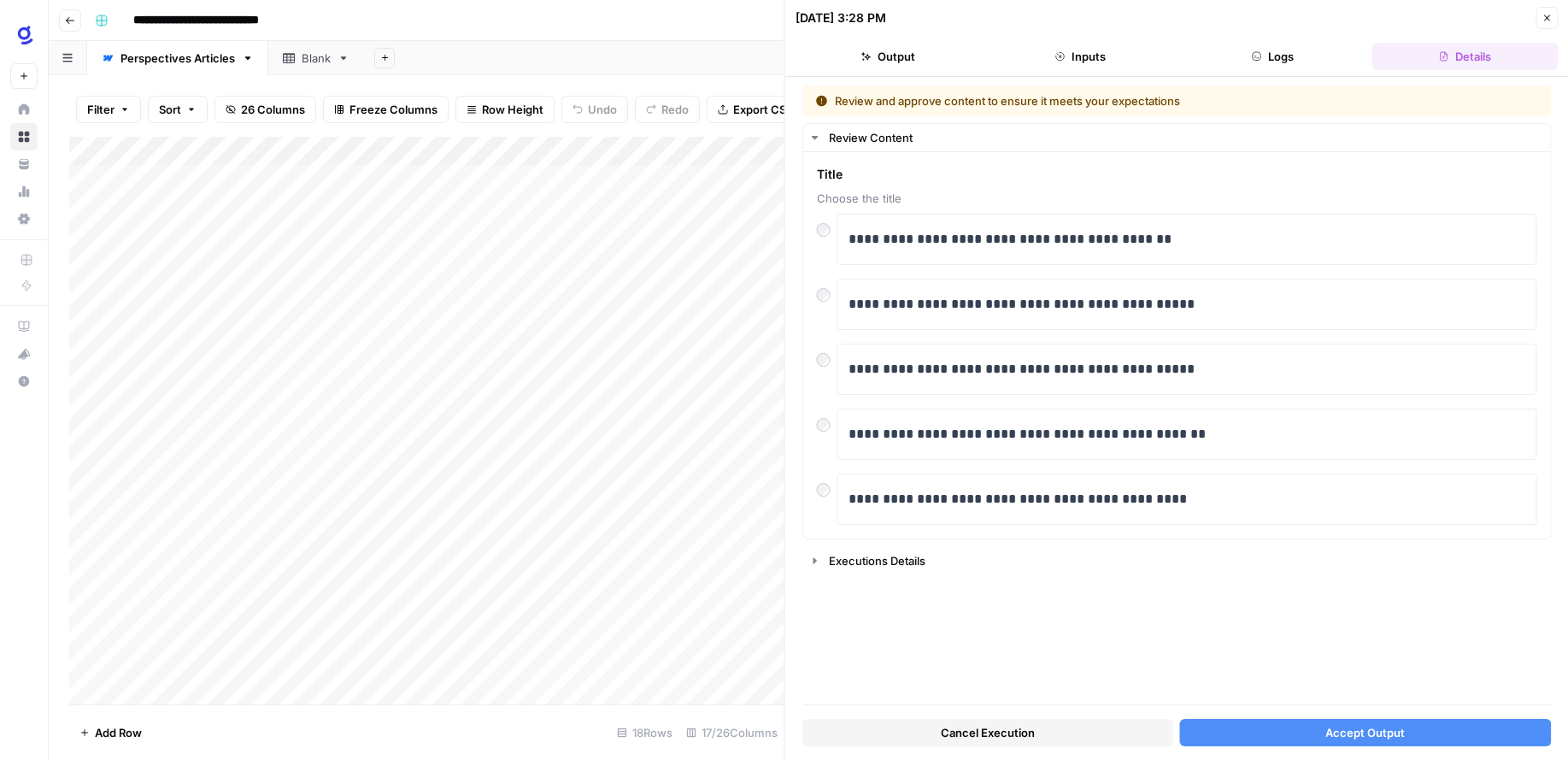
click at [1364, 731] on span "Accept Output" at bounding box center [1366, 732] width 80 height 17
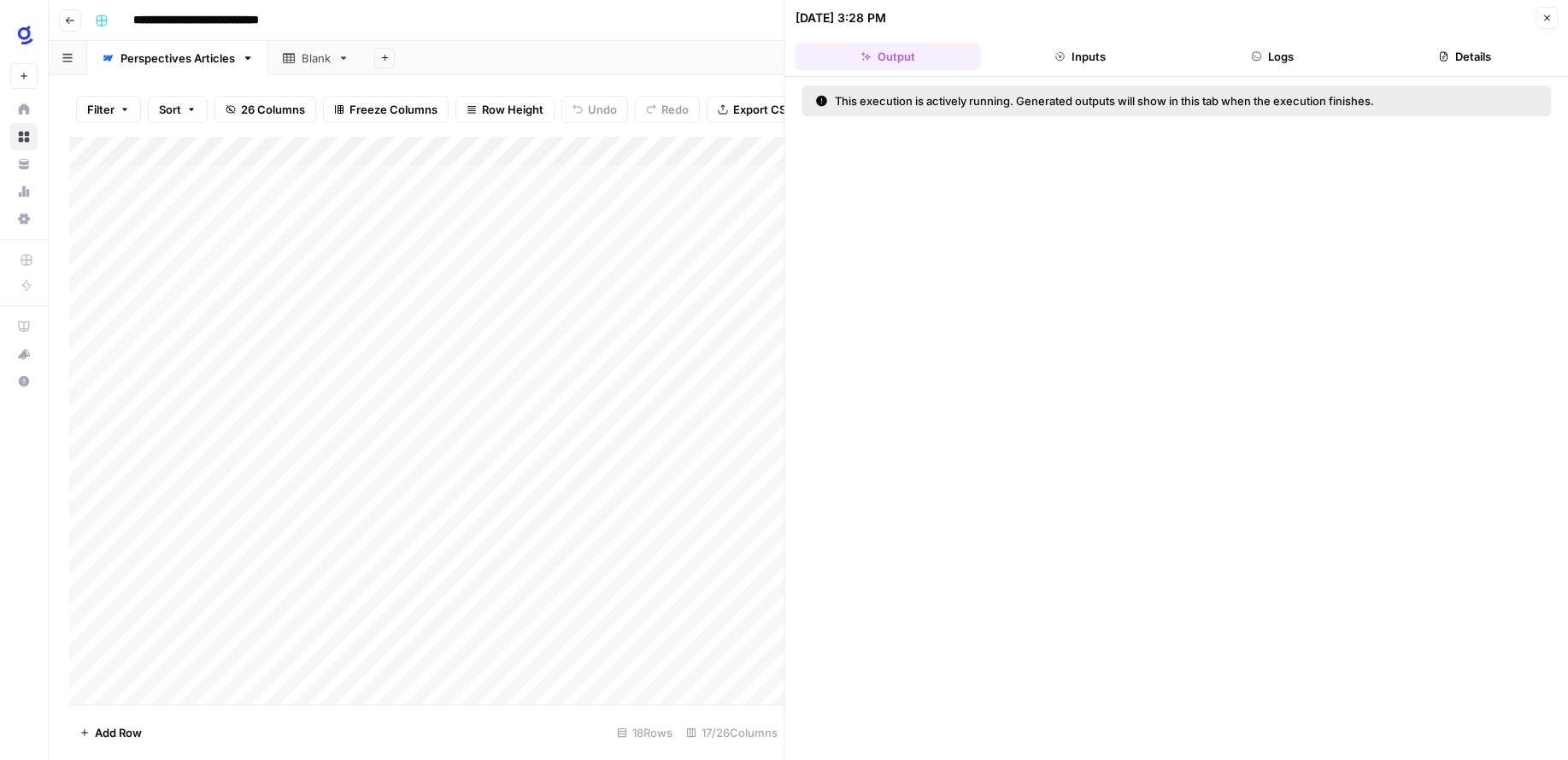
click at [1124, 57] on button "Inputs" at bounding box center [1081, 56] width 185 height 27
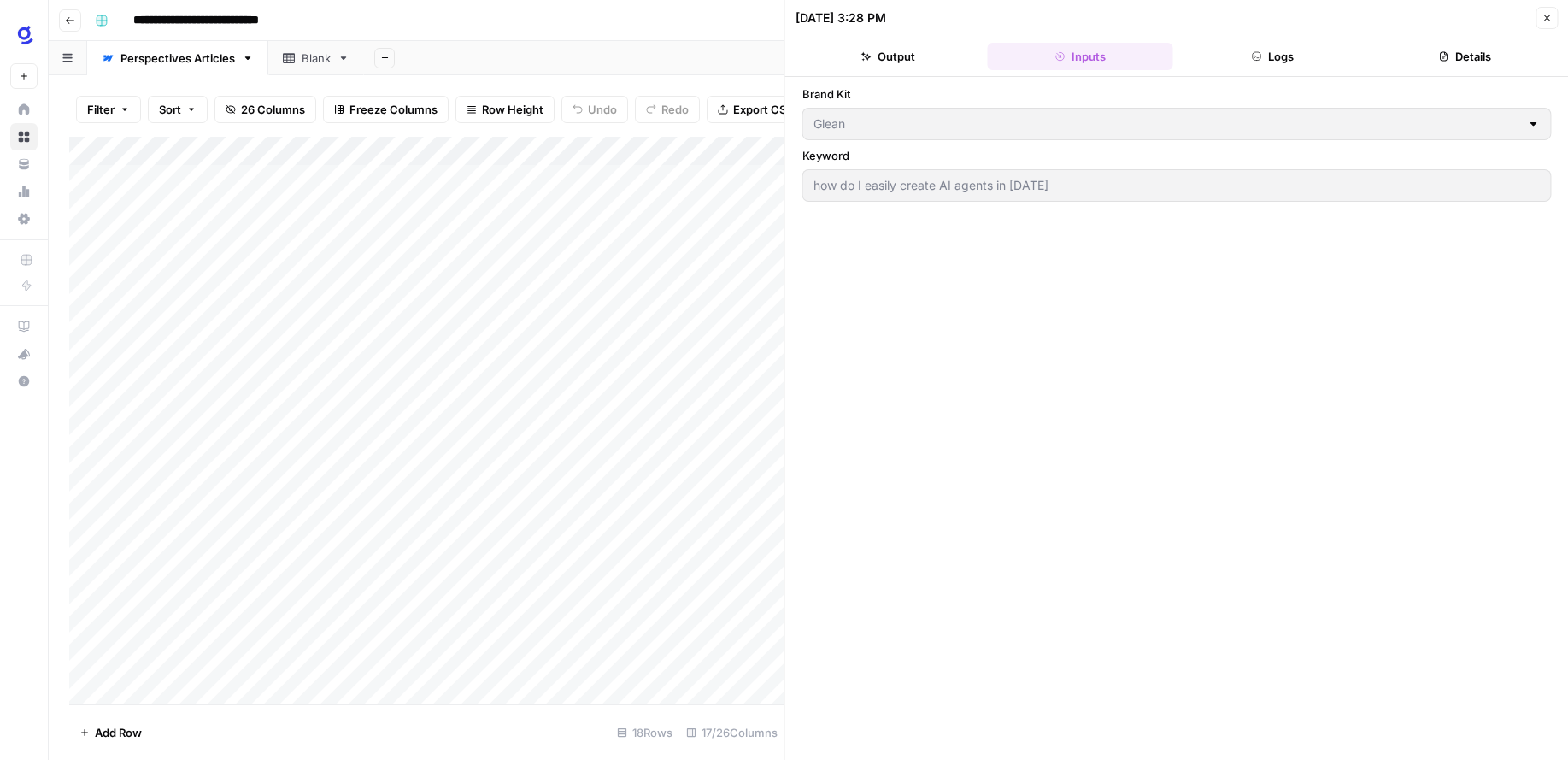
click at [1542, 17] on icon "button" at bounding box center [1547, 18] width 10 height 10
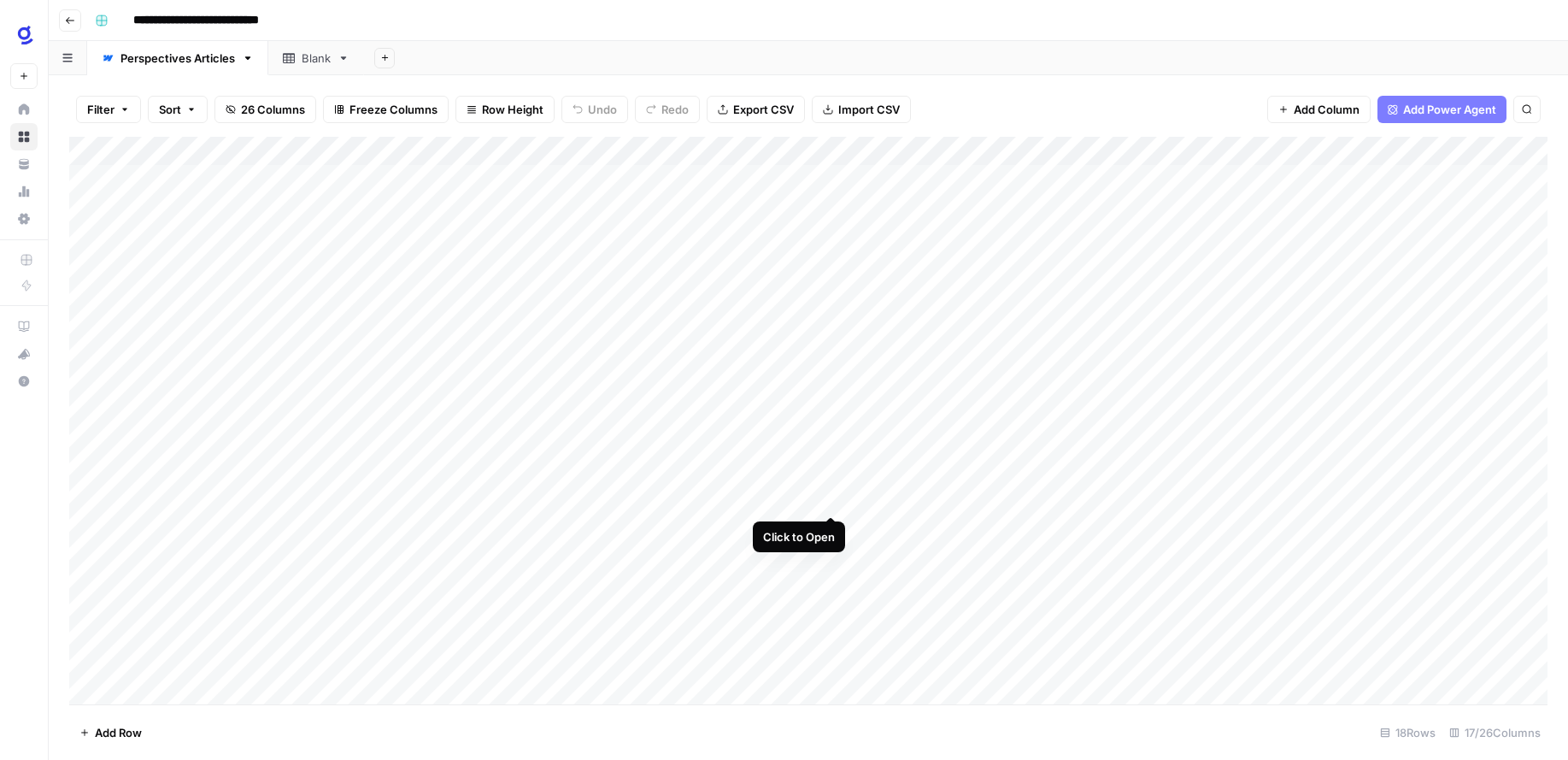
click at [835, 496] on div "Add Column" at bounding box center [808, 420] width 1478 height 568
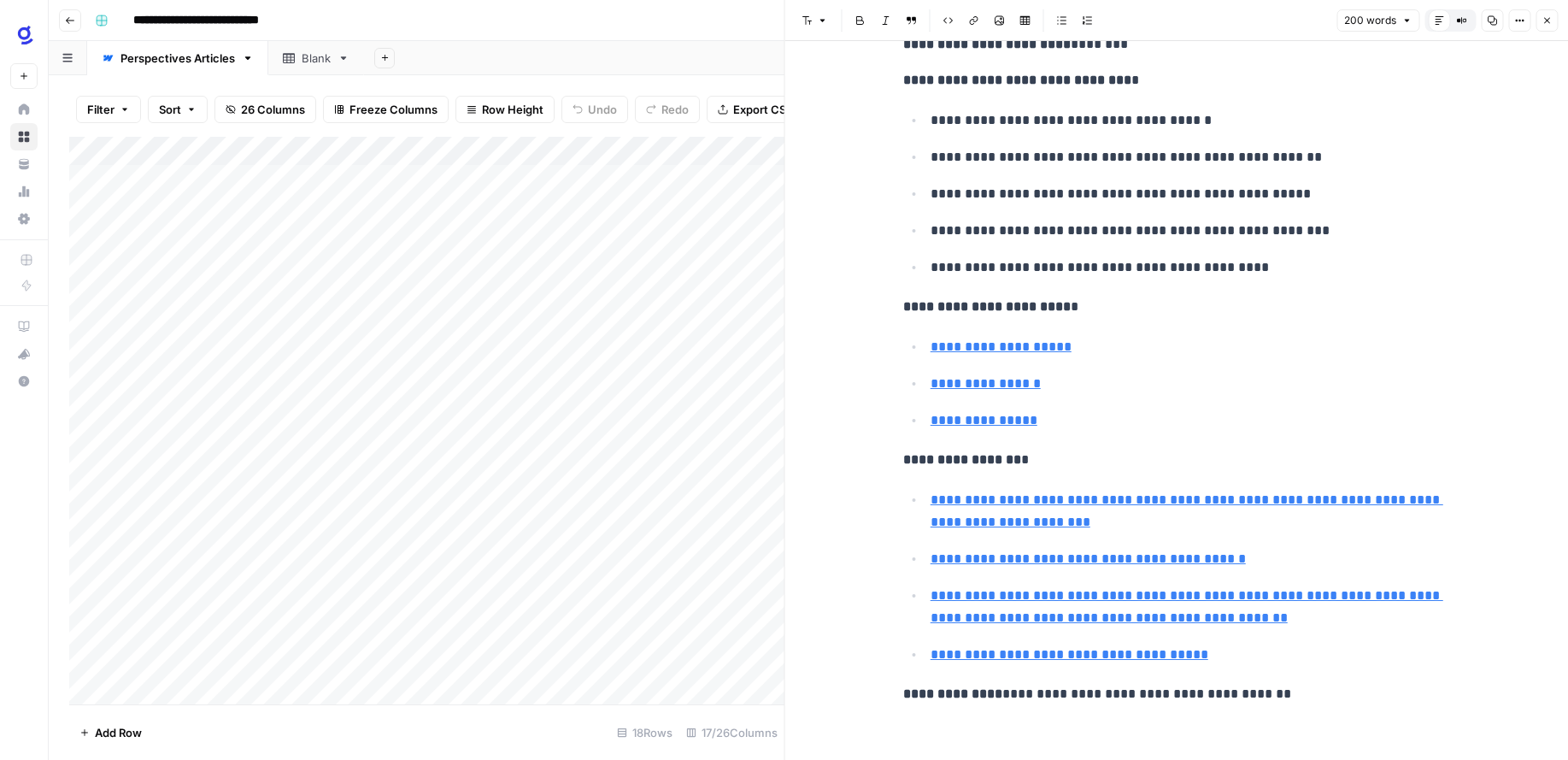
scroll to position [348, 0]
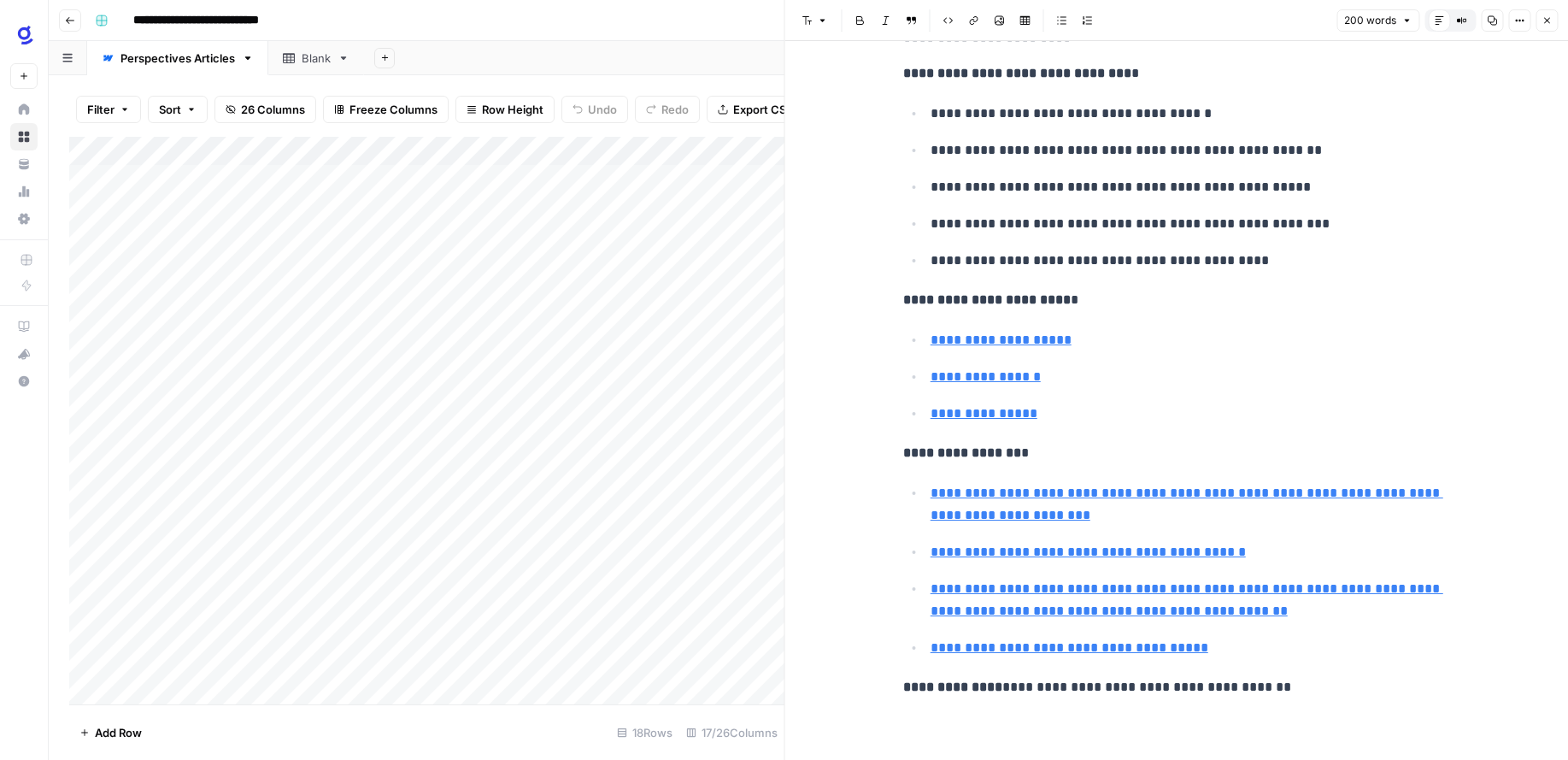
click at [1549, 15] on icon "button" at bounding box center [1547, 20] width 10 height 10
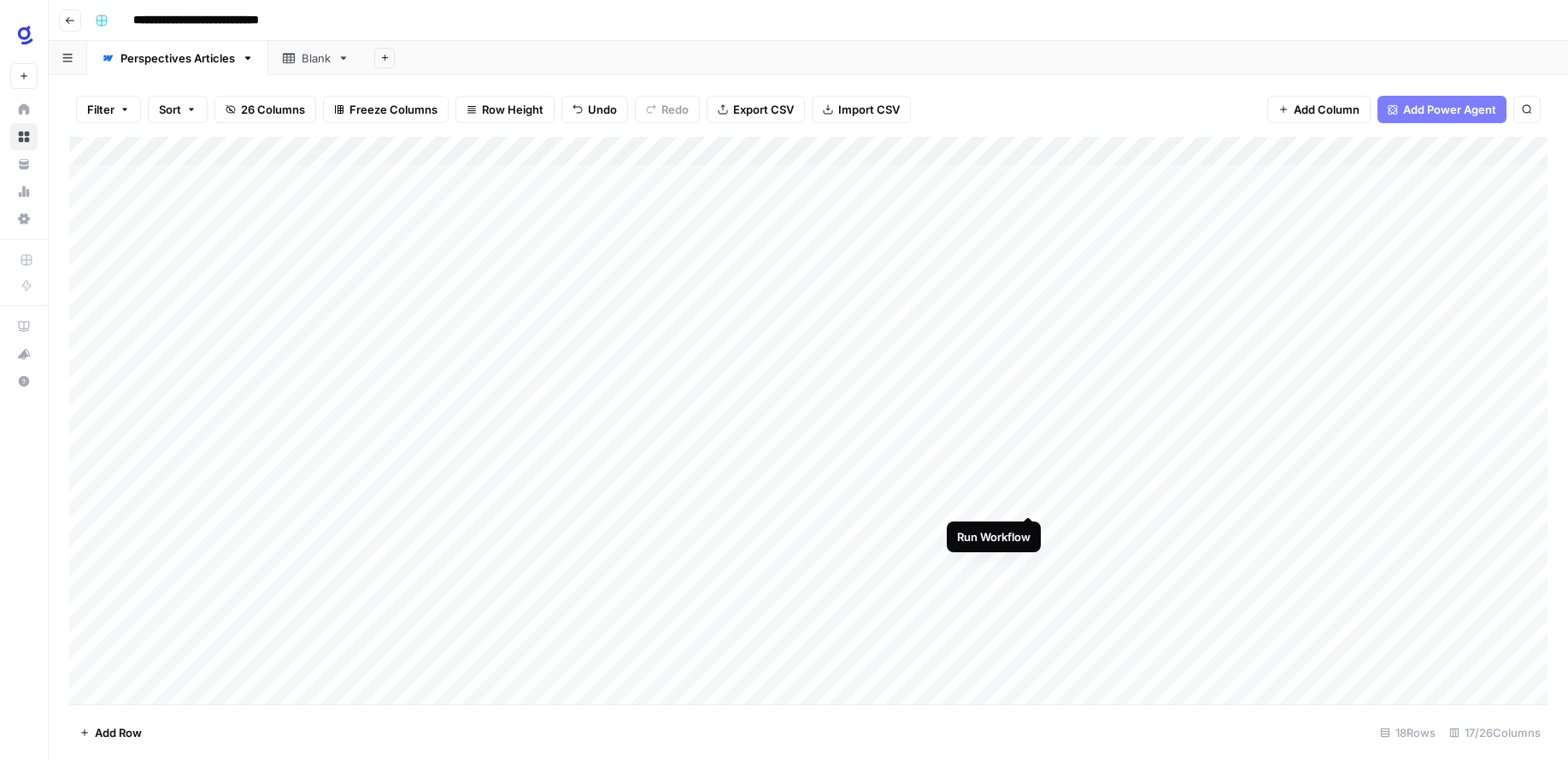
click at [1027, 496] on div "Add Column" at bounding box center [808, 420] width 1478 height 568
click at [993, 496] on div "Add Column" at bounding box center [808, 420] width 1478 height 568
click at [641, 489] on div "Add Column" at bounding box center [808, 420] width 1478 height 568
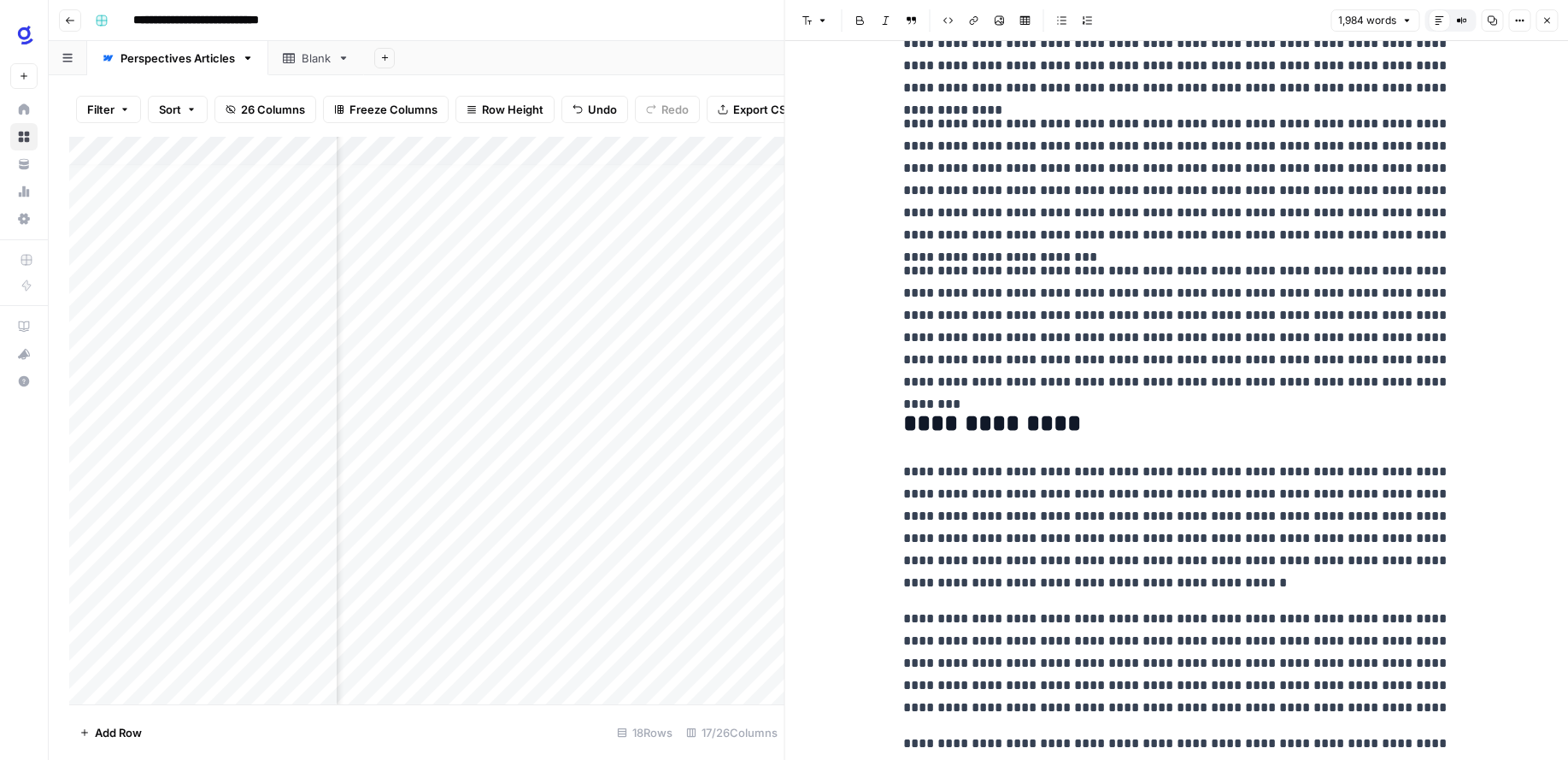
scroll to position [4253, 0]
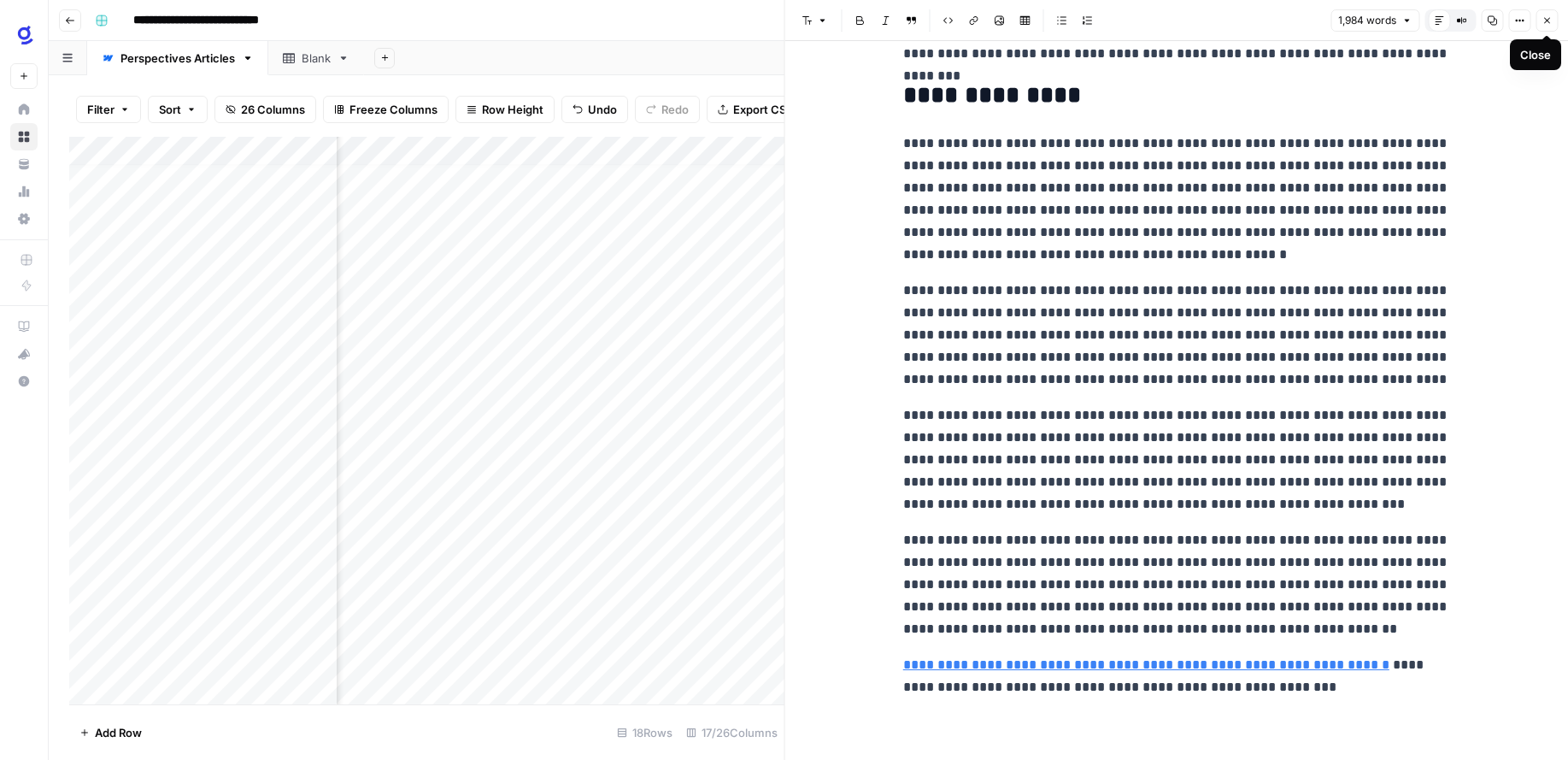
click at [1548, 24] on icon "button" at bounding box center [1547, 20] width 10 height 10
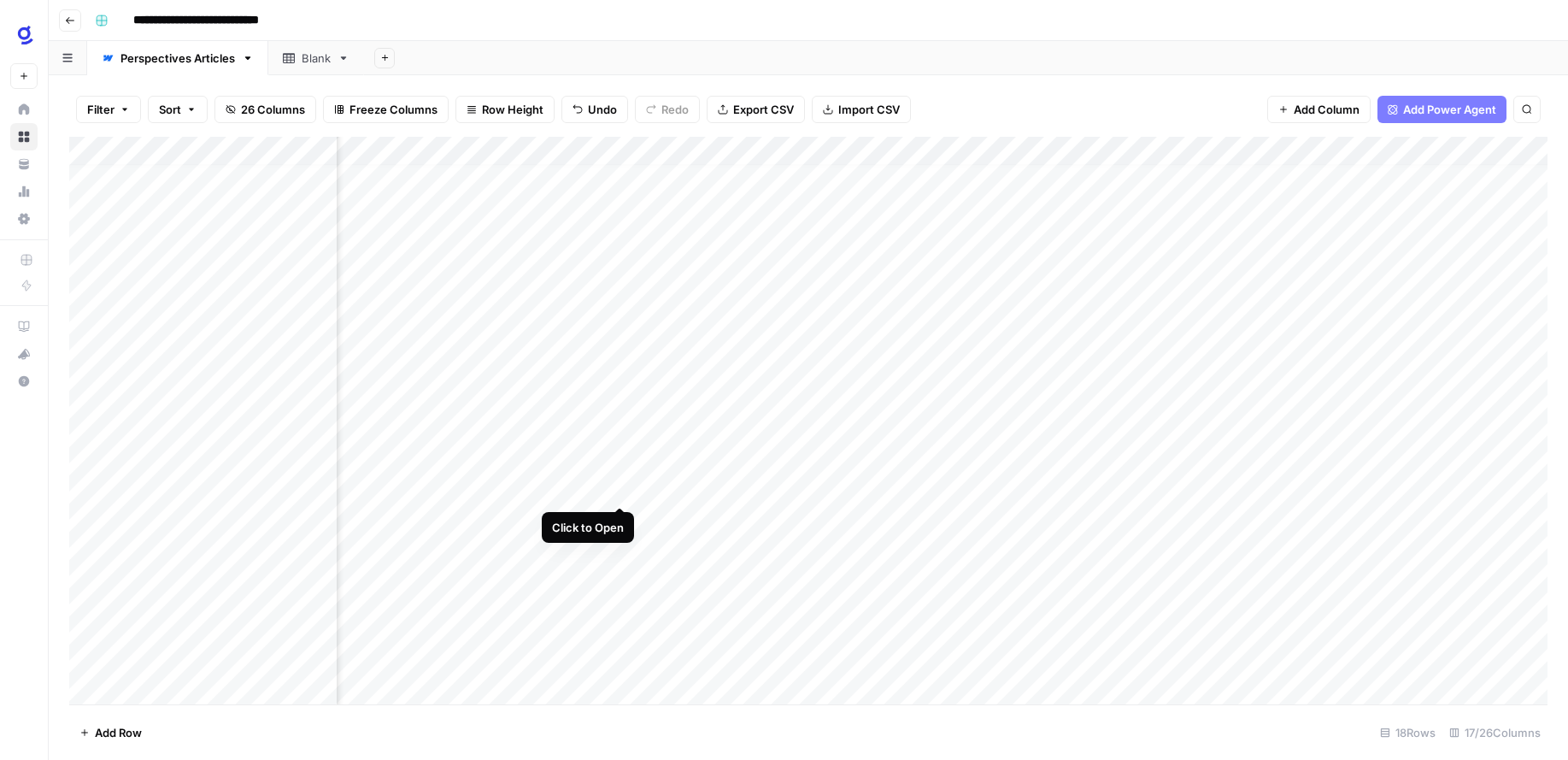
click at [623, 485] on div "Add Column" at bounding box center [808, 420] width 1478 height 568
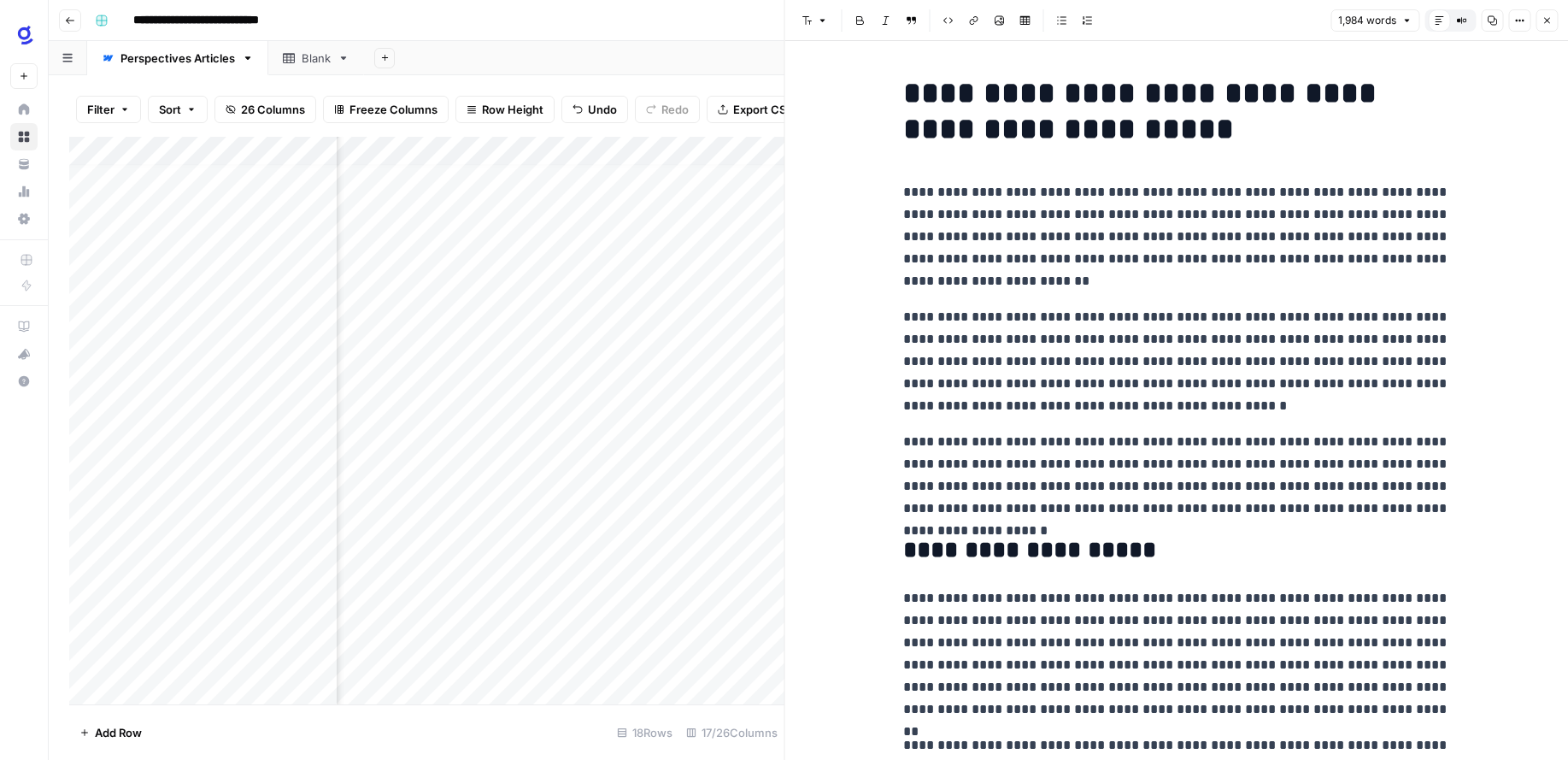
click at [1496, 21] on icon "button" at bounding box center [1491, 20] width 9 height 9
click at [1547, 20] on icon "button" at bounding box center [1547, 21] width 6 height 6
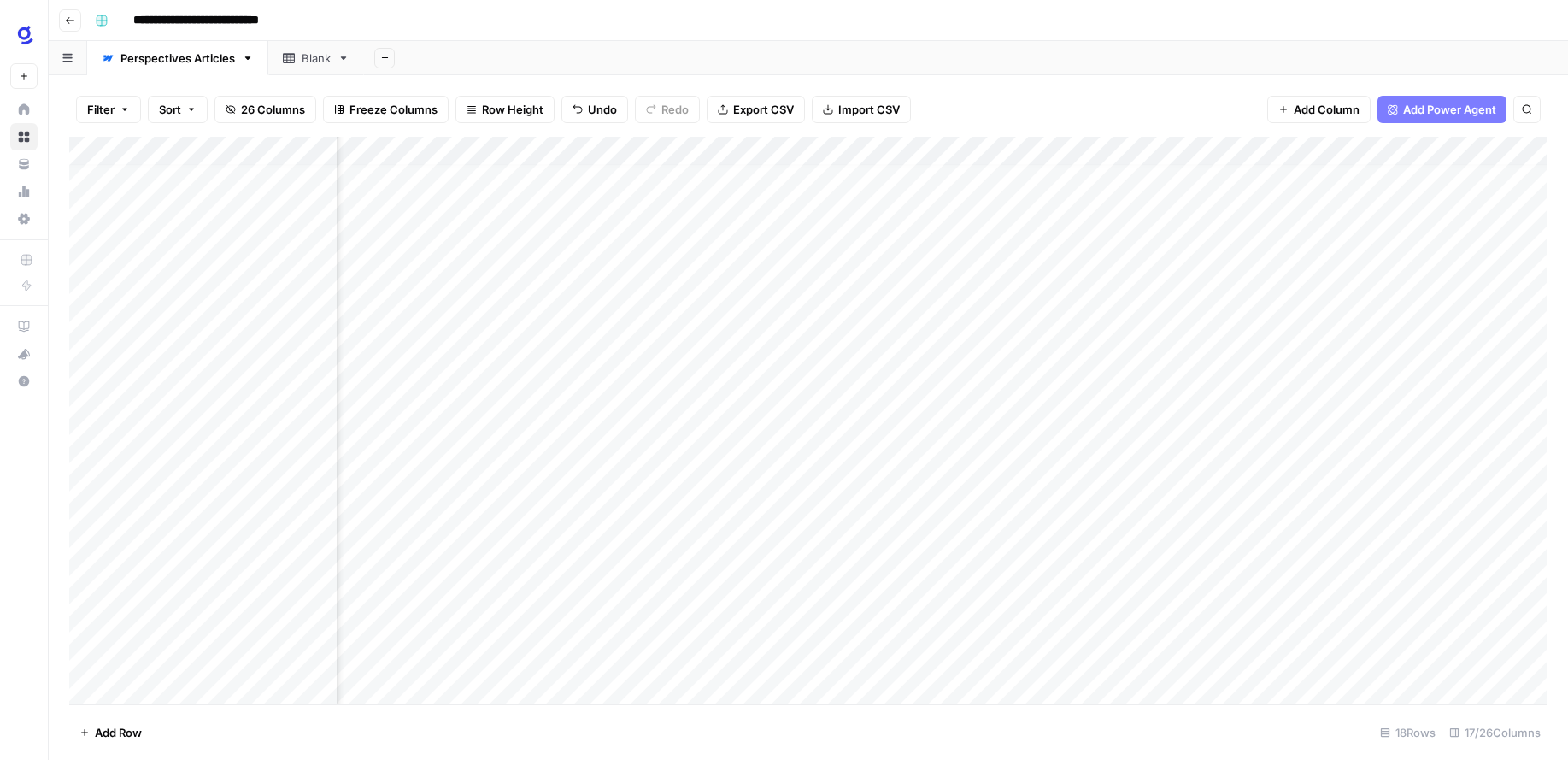
click at [981, 17] on div "**********" at bounding box center [819, 20] width 1463 height 27
click at [937, 730] on footer "Add Row 18 Rows 17/26 Columns" at bounding box center [808, 732] width 1478 height 56
click at [643, 715] on footer "Add Row 18 Rows 17/26 Columns" at bounding box center [808, 732] width 1478 height 56
click at [640, 658] on div "Add Column" at bounding box center [808, 420] width 1478 height 568
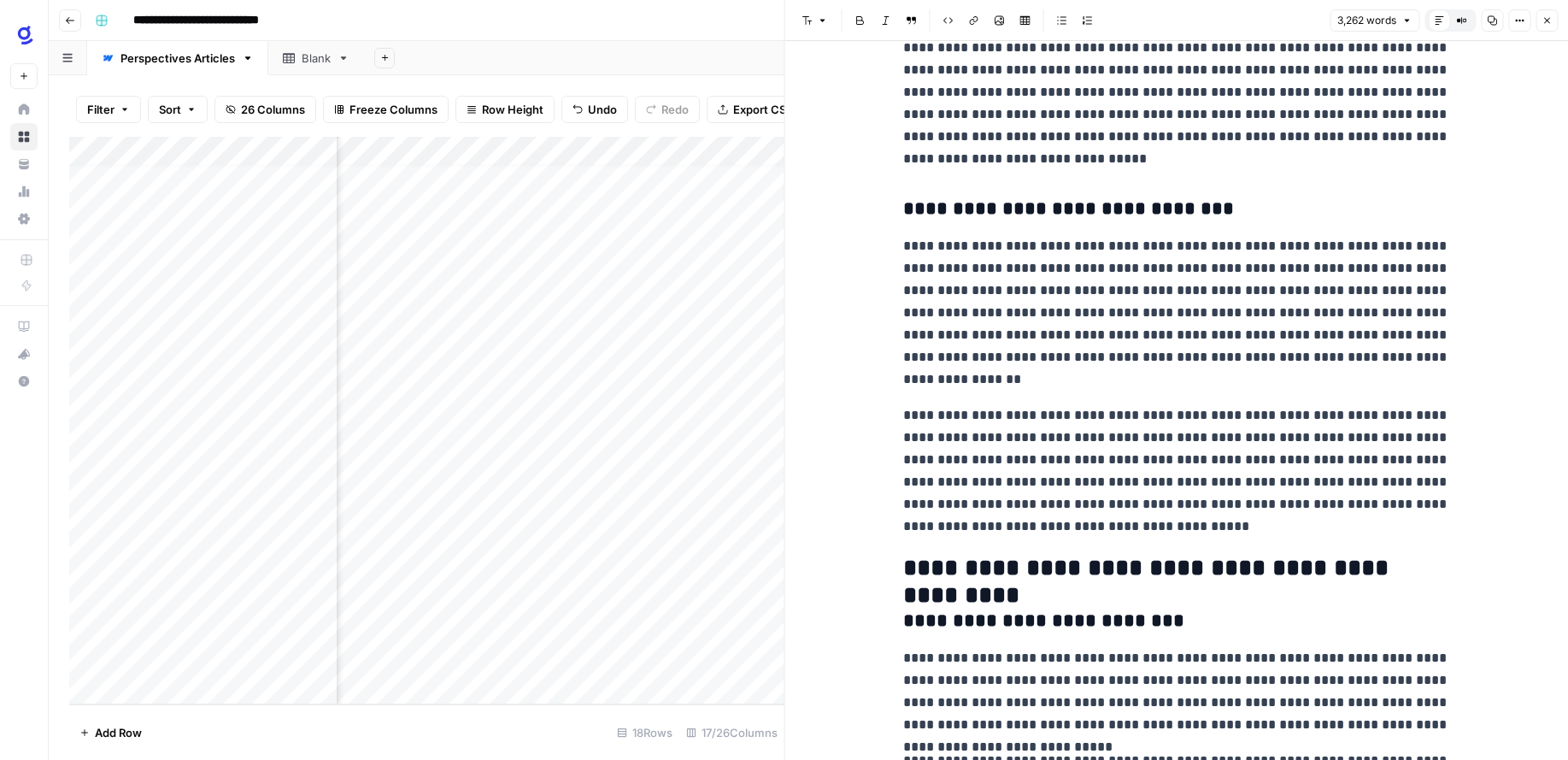
scroll to position [2858, 0]
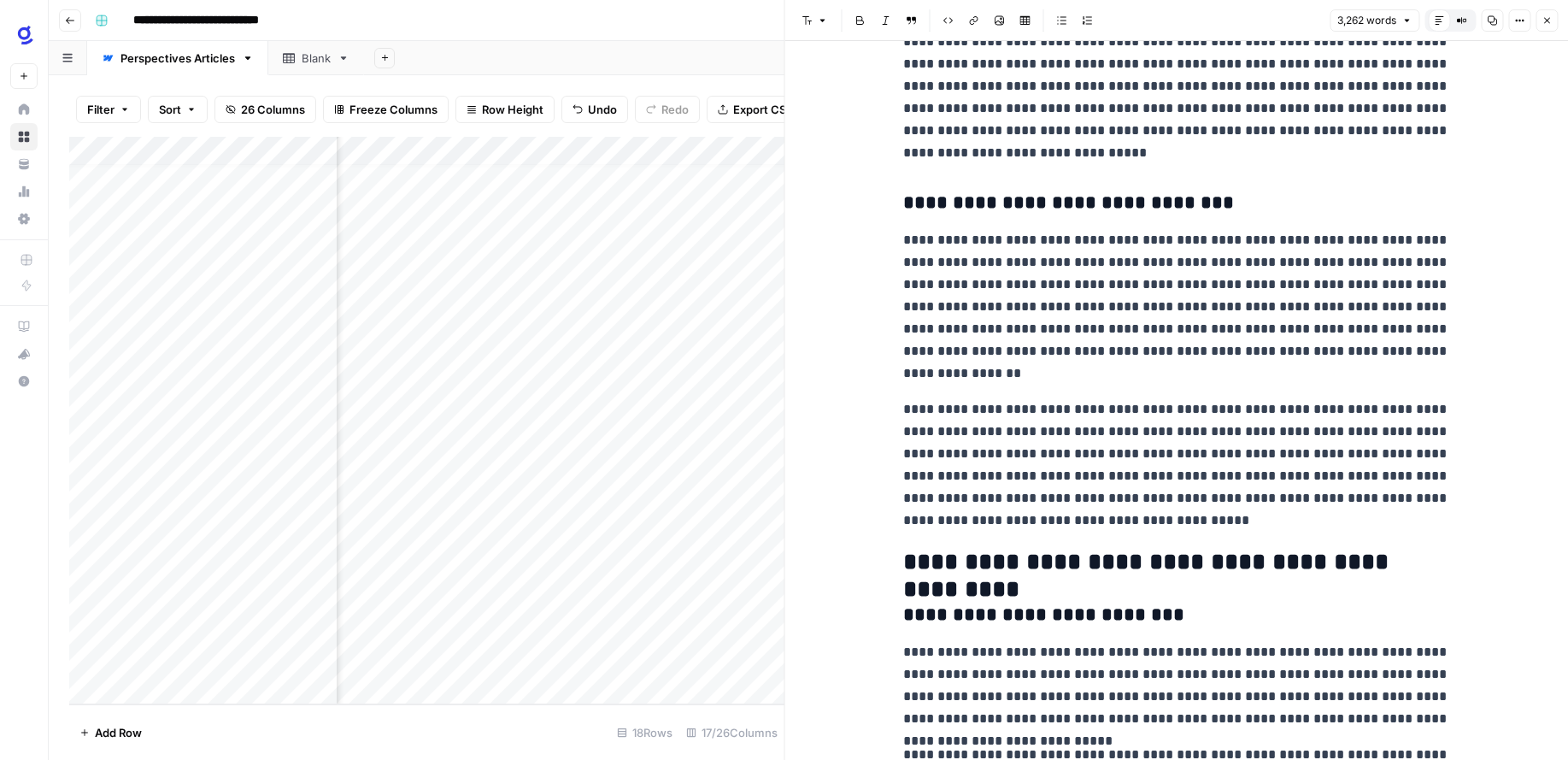
click at [1542, 21] on icon "button" at bounding box center [1547, 20] width 10 height 10
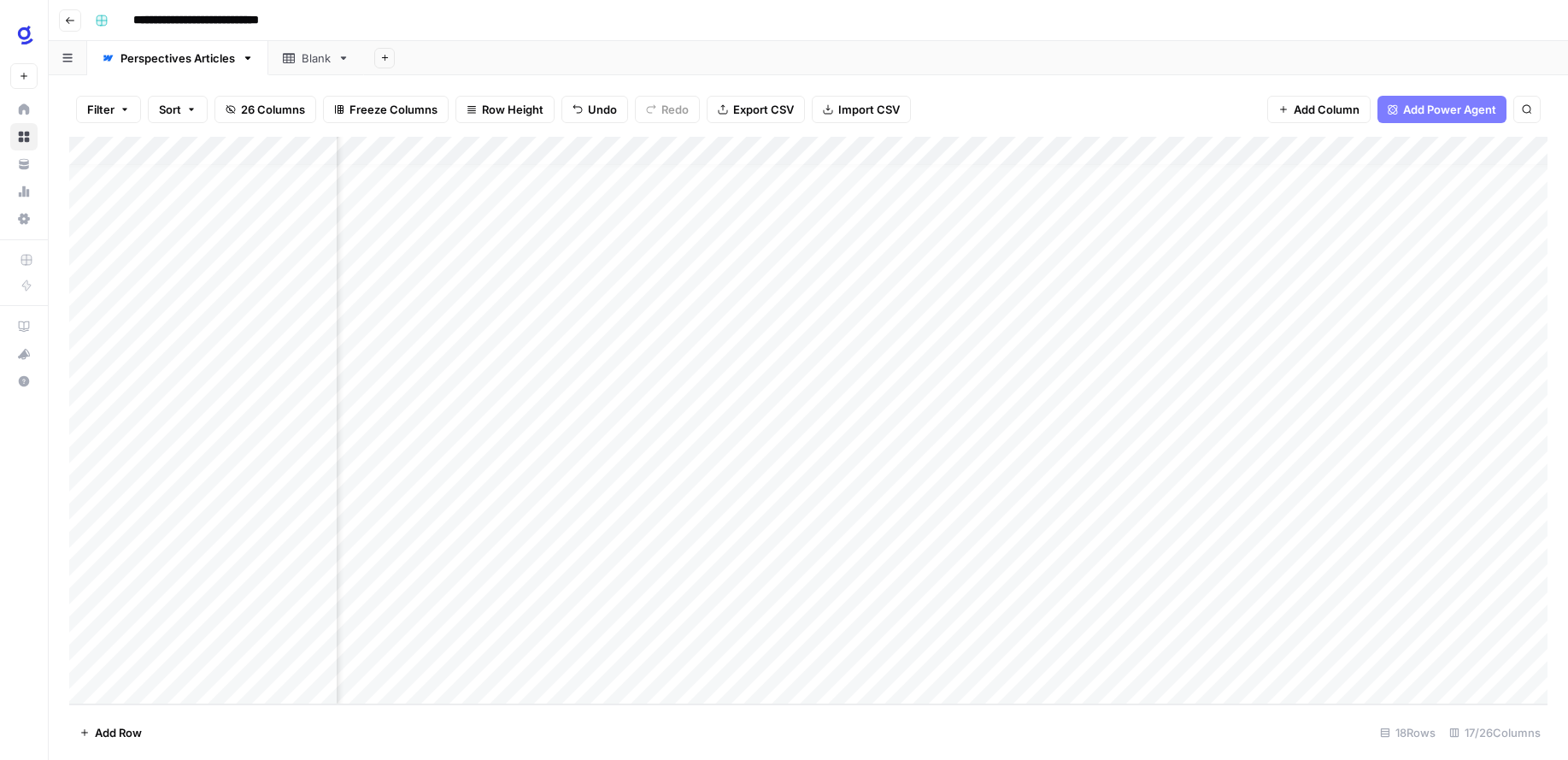
scroll to position [12, 1174]
click at [835, 484] on div "Add Column" at bounding box center [808, 420] width 1478 height 568
click at [520, 488] on div "Add Column" at bounding box center [808, 420] width 1478 height 568
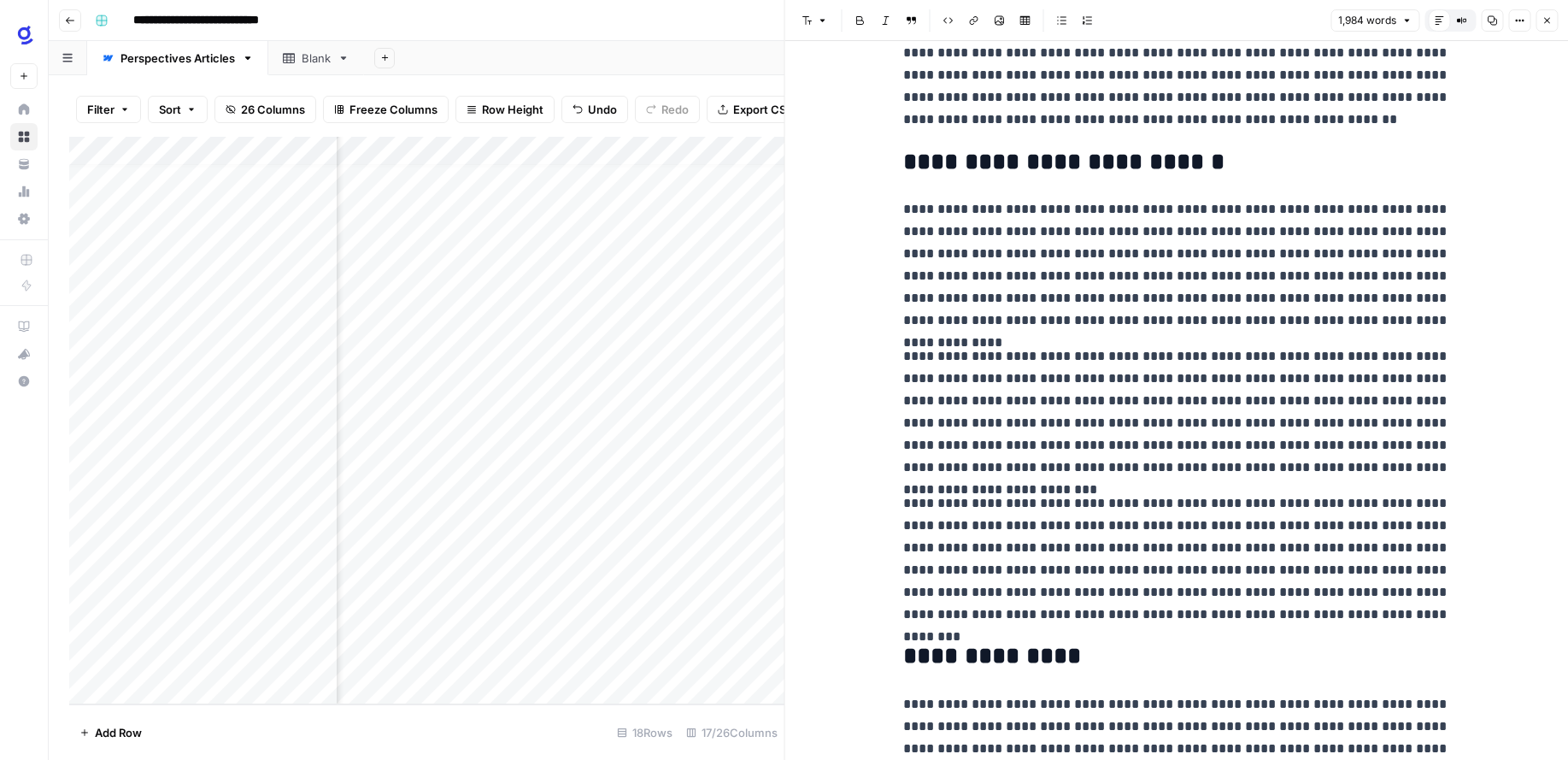
scroll to position [4253, 0]
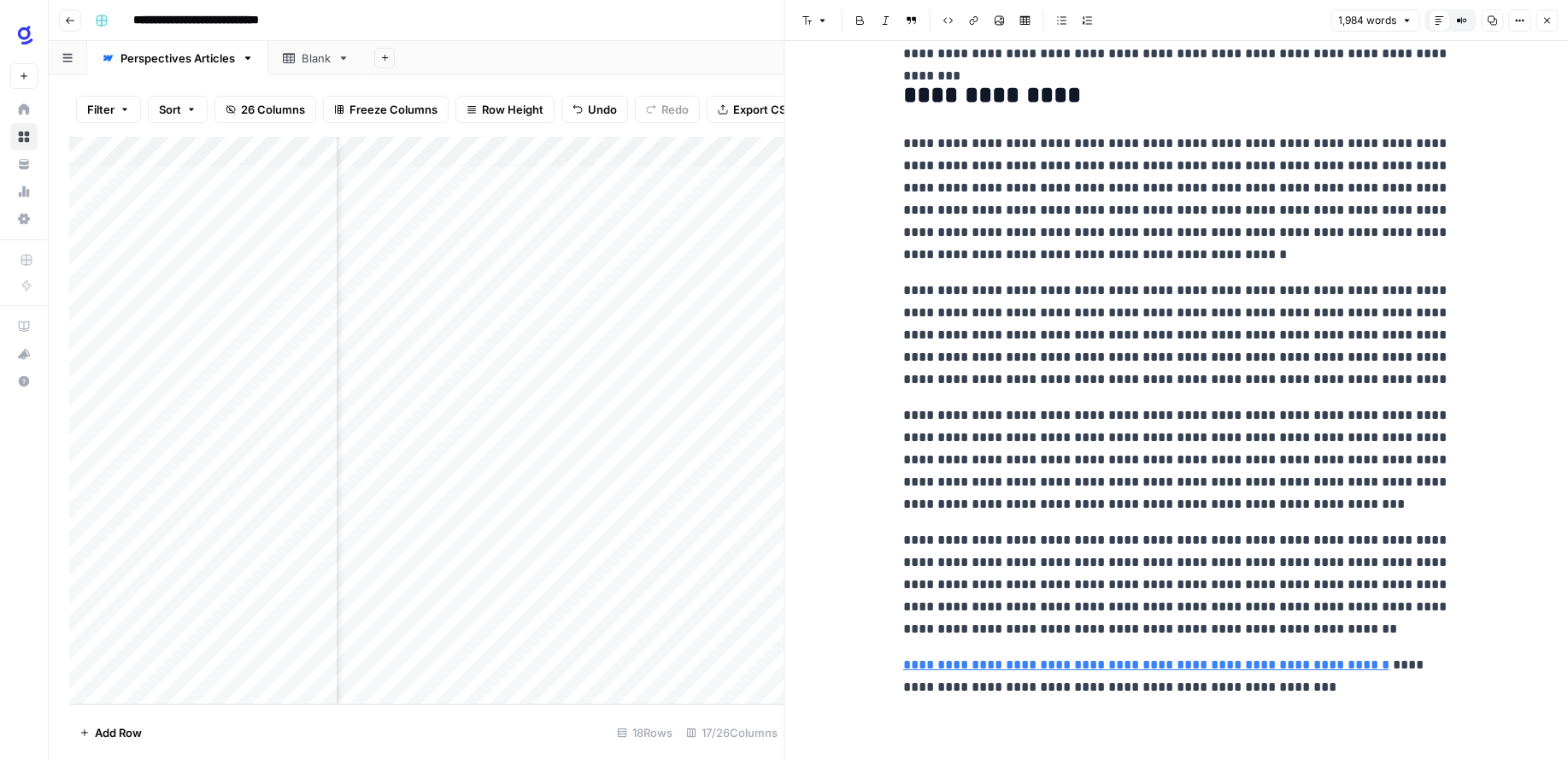
click at [1542, 18] on icon "button" at bounding box center [1547, 20] width 10 height 10
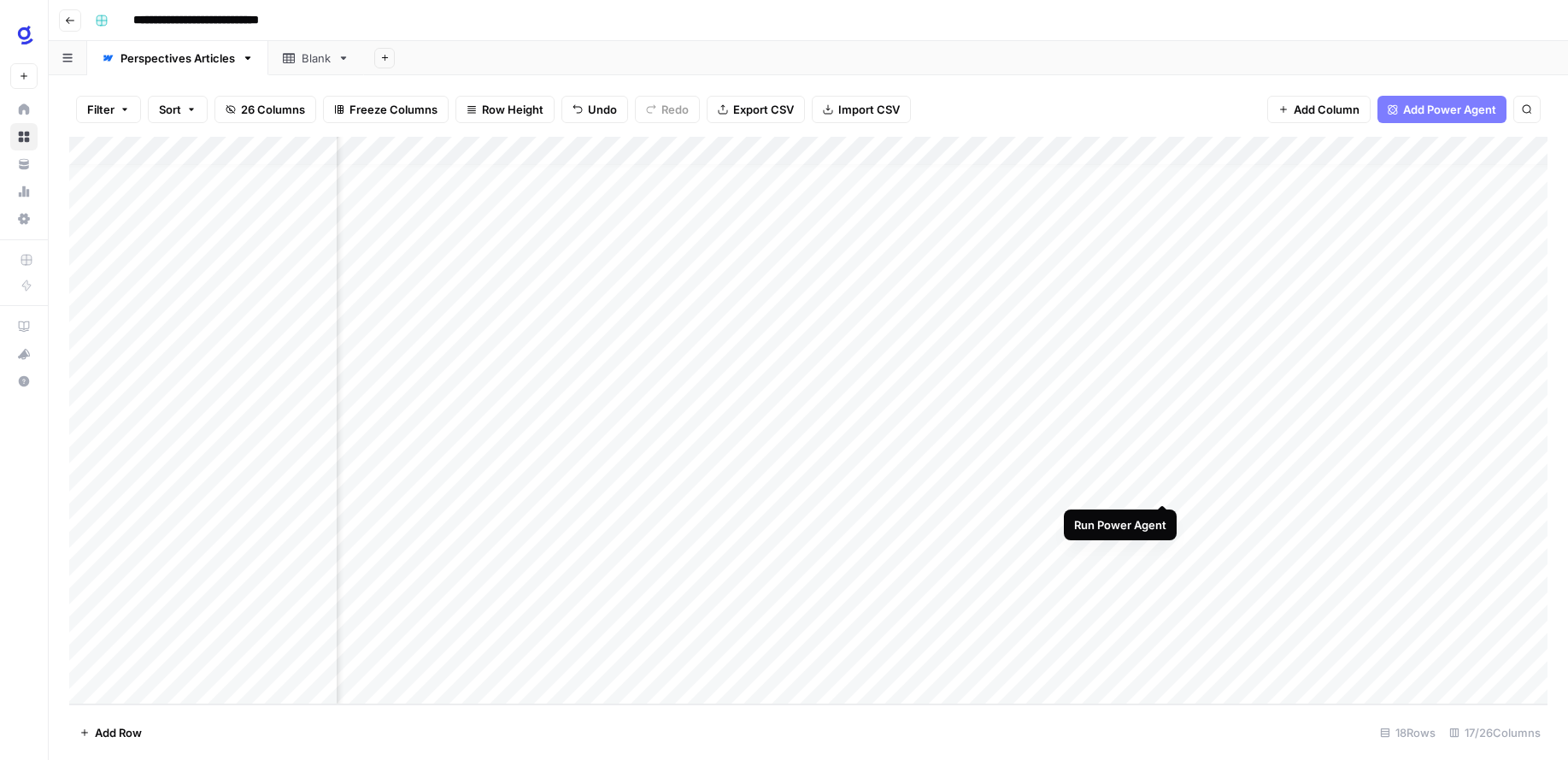
click at [1165, 487] on div "Add Column" at bounding box center [808, 420] width 1478 height 568
click at [1257, 484] on div "Add Column" at bounding box center [808, 420] width 1478 height 568
click at [794, 486] on div "Add Column" at bounding box center [808, 420] width 1478 height 568
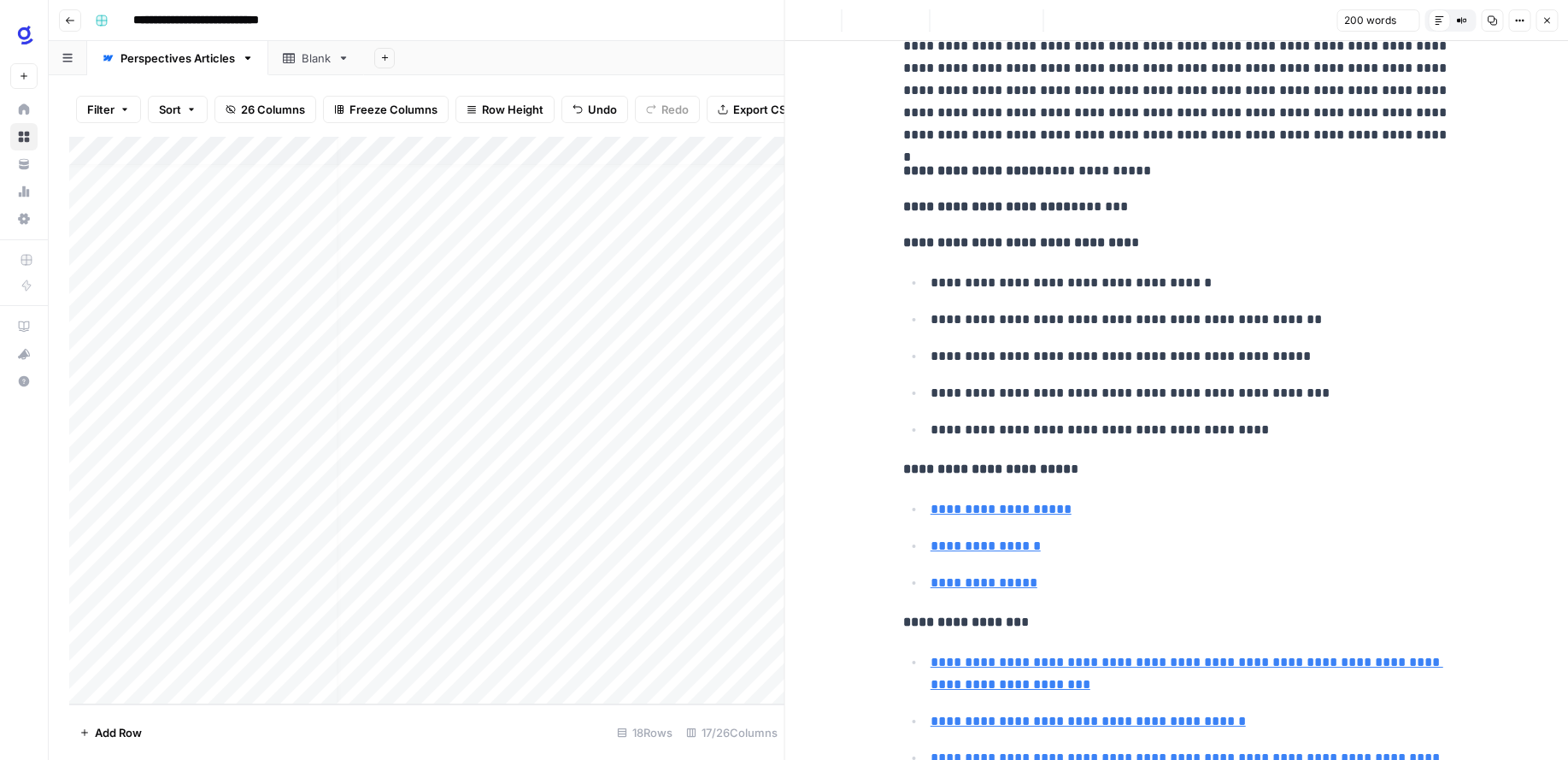
scroll to position [348, 0]
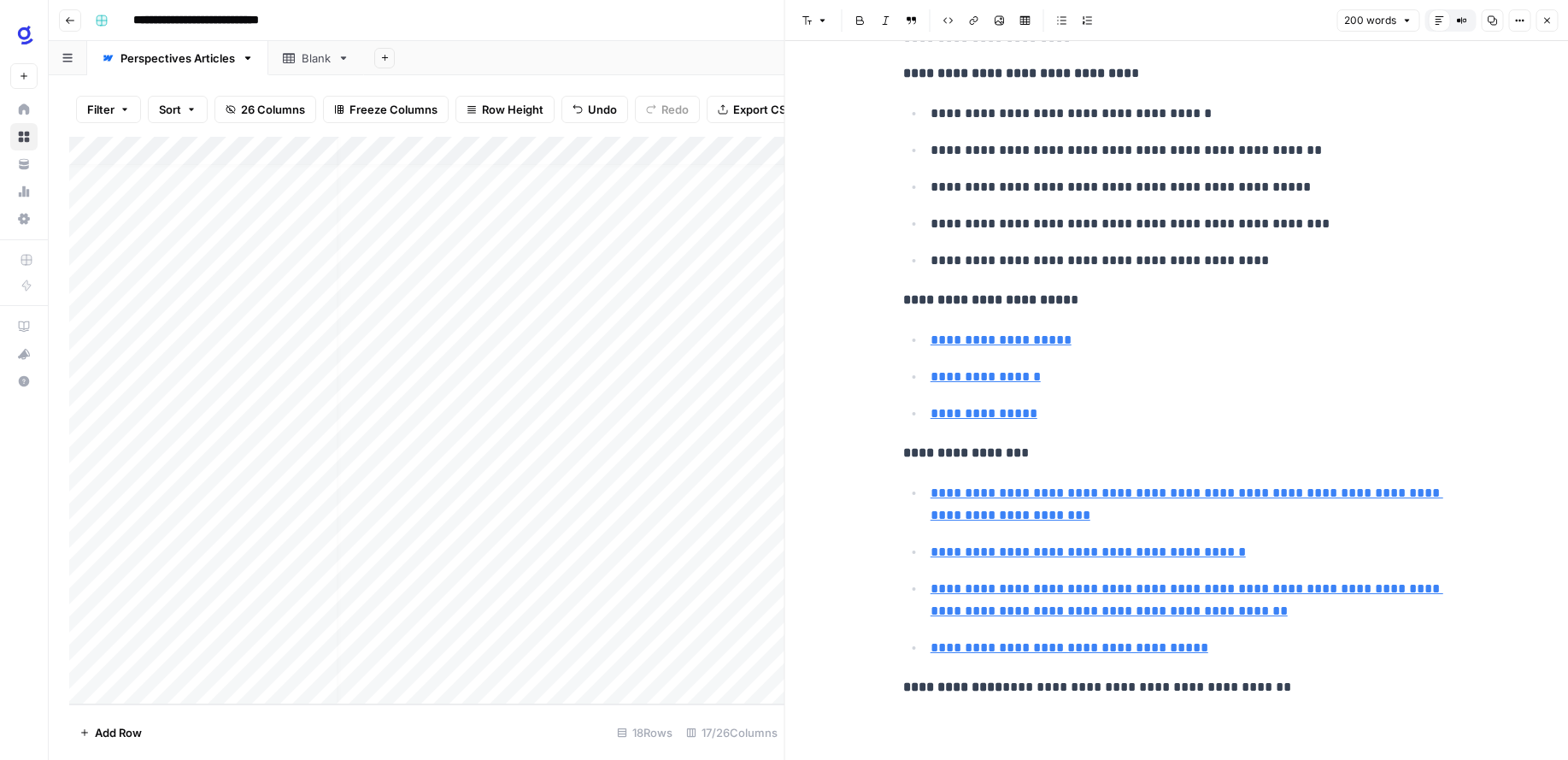
type input "https://www.lindy.ai/blog/how-create-ai-agents"
drag, startPoint x: 1278, startPoint y: 688, endPoint x: 1016, endPoint y: 688, distance: 262.0
click at [1015, 688] on p "**********" at bounding box center [1176, 687] width 547 height 22
copy p "**********"
click at [1549, 23] on icon "button" at bounding box center [1547, 20] width 10 height 10
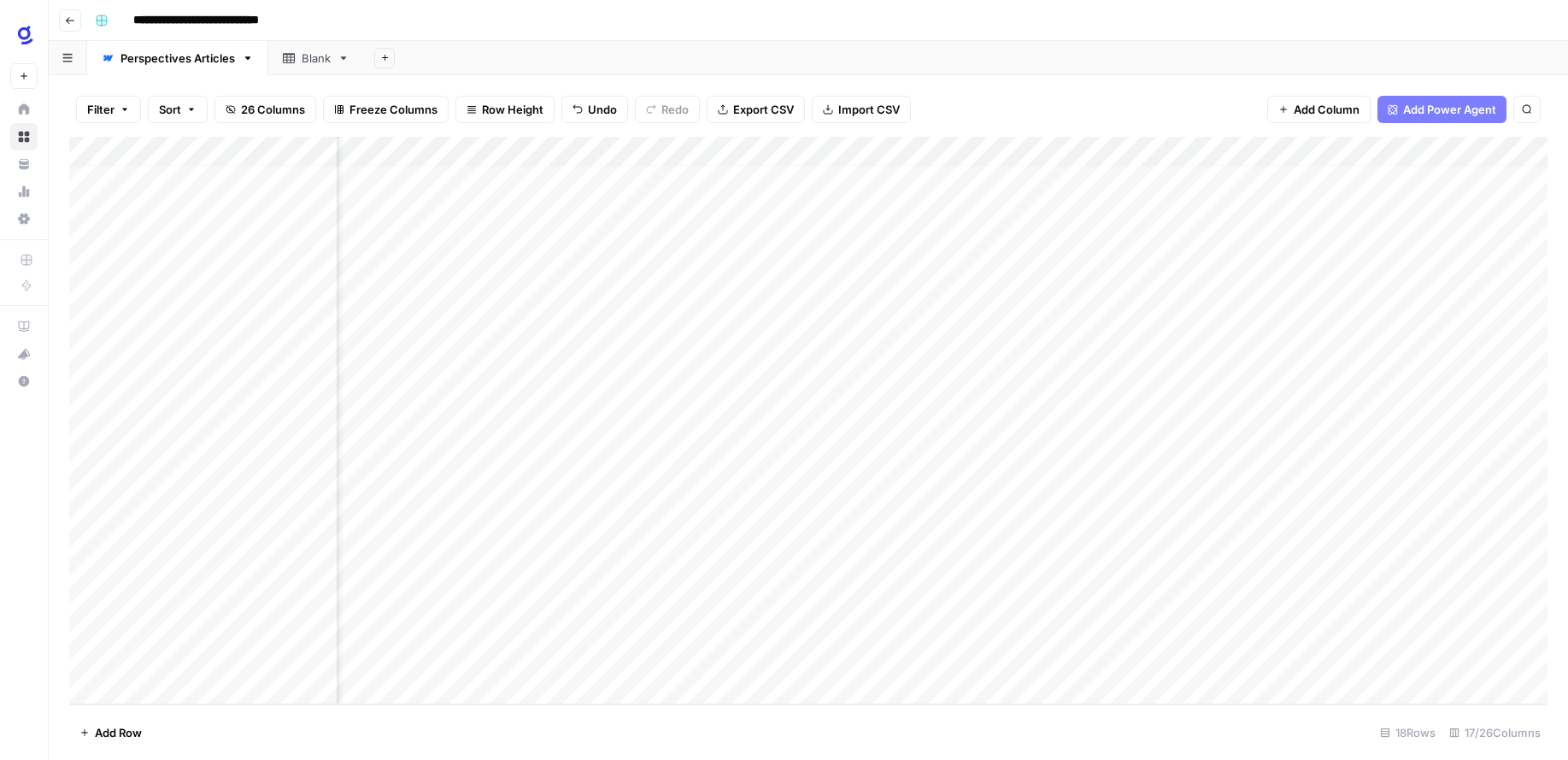
scroll to position [12, 1859]
click at [1318, 485] on div "Add Column" at bounding box center [808, 420] width 1478 height 568
click at [1299, 485] on div "Add Column" at bounding box center [808, 420] width 1478 height 568
click at [1299, 485] on textarea "**********" at bounding box center [1348, 488] width 274 height 24
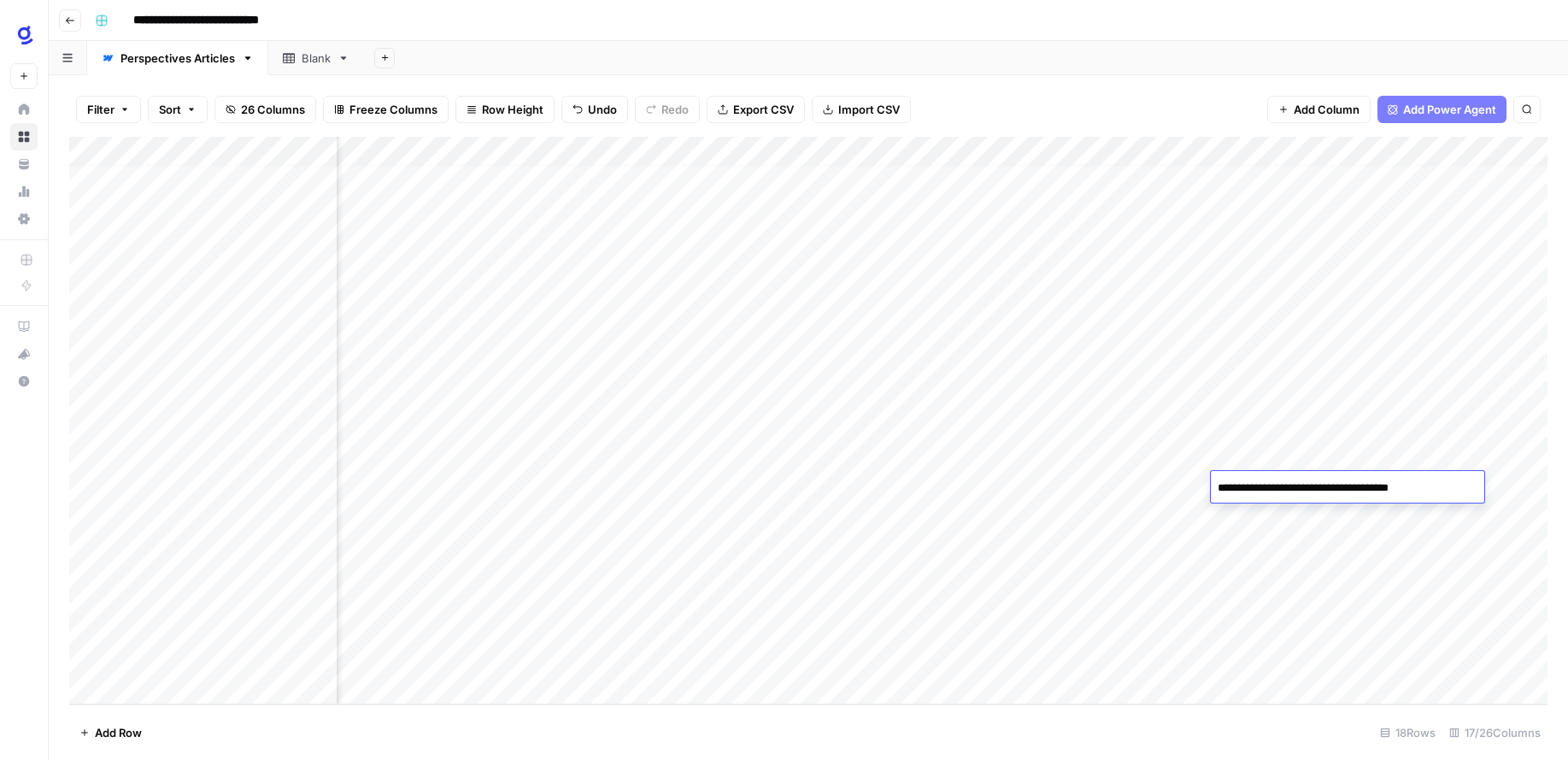
click at [1299, 485] on textarea "**********" at bounding box center [1348, 488] width 274 height 24
click at [1290, 721] on footer "Add Row 18 Rows 17/26 Columns" at bounding box center [808, 732] width 1478 height 56
click at [932, 483] on div "Add Column" at bounding box center [808, 420] width 1478 height 568
click at [1282, 487] on div "Add Column" at bounding box center [808, 420] width 1478 height 568
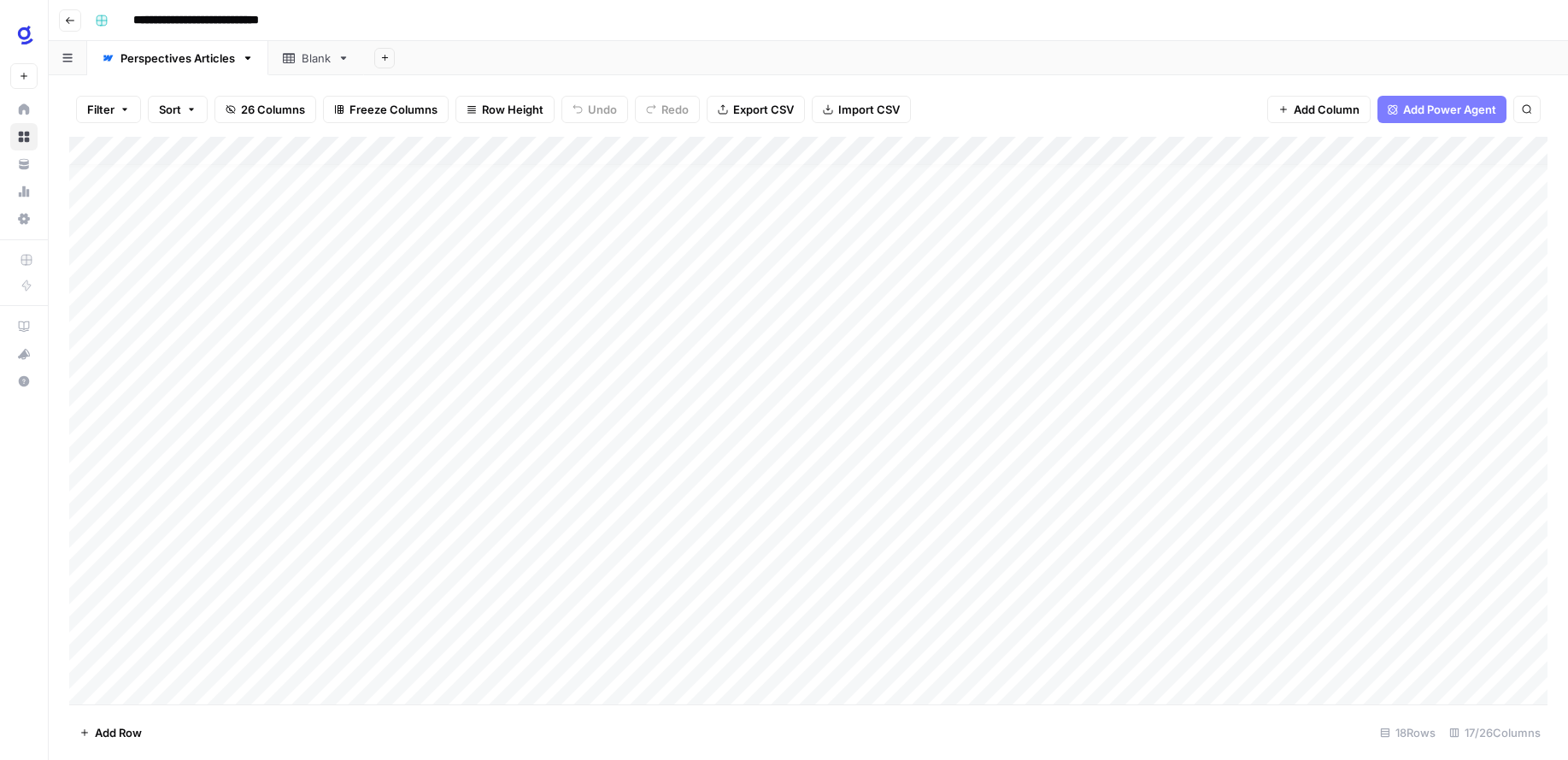
scroll to position [12, 0]
click at [1283, 528] on div "Add Column" at bounding box center [808, 420] width 1478 height 568
click at [1277, 180] on div "Add Column" at bounding box center [808, 420] width 1478 height 568
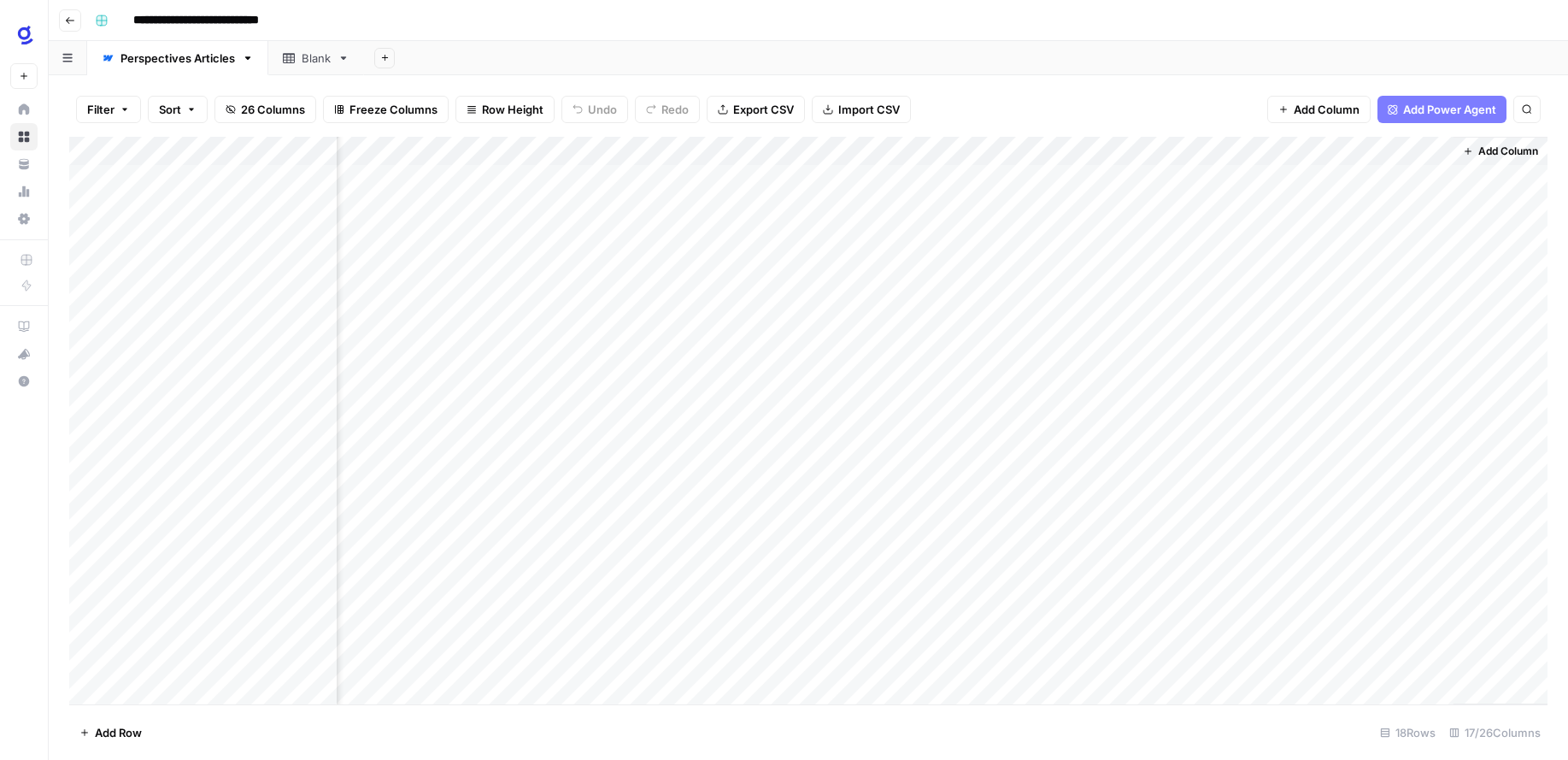
click at [1260, 177] on div "Add Column" at bounding box center [808, 420] width 1478 height 568
click at [481, 148] on div "Add Column" at bounding box center [808, 420] width 1478 height 568
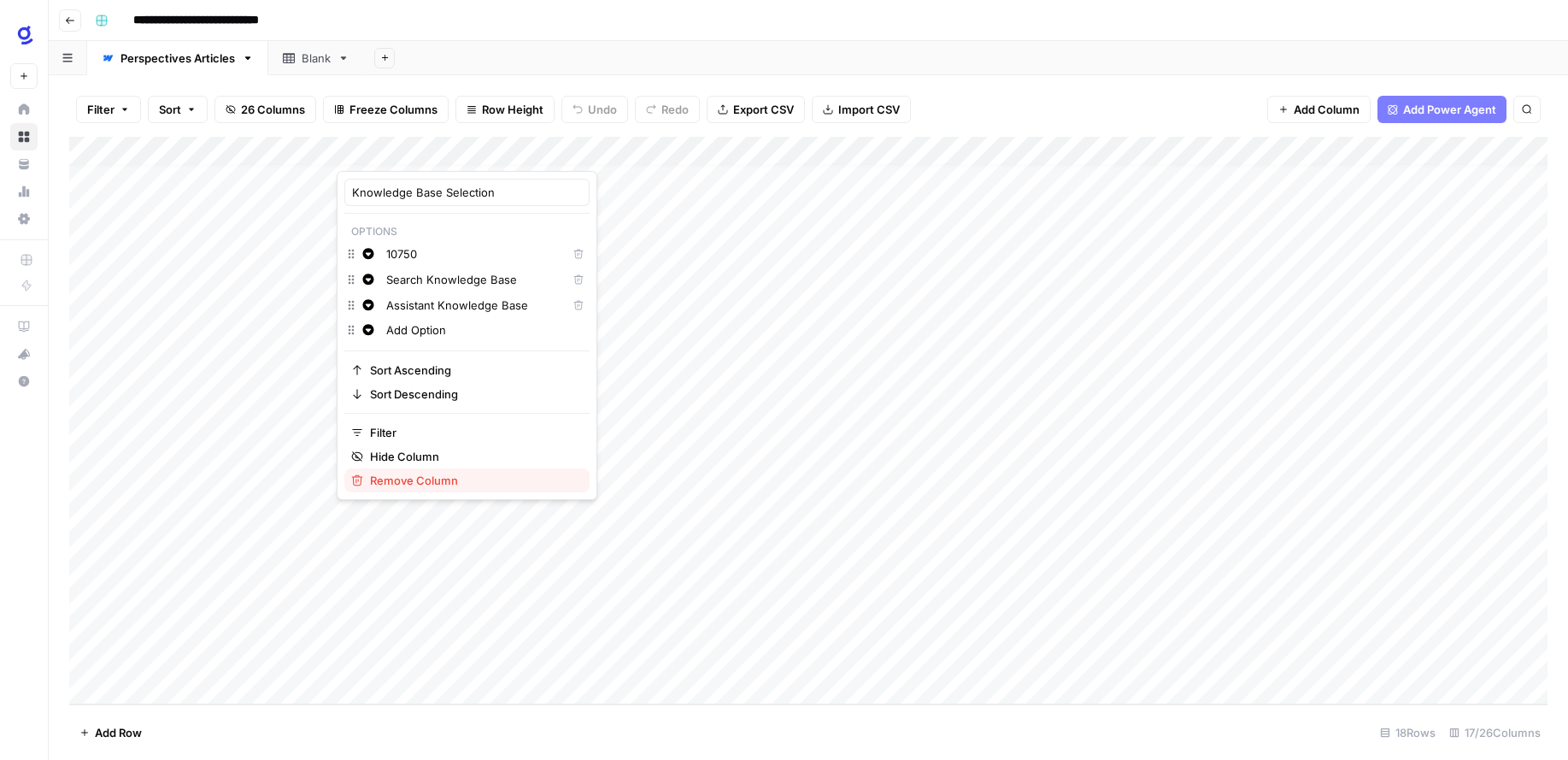
click at [459, 478] on span "Remove Column" at bounding box center [472, 480] width 206 height 17
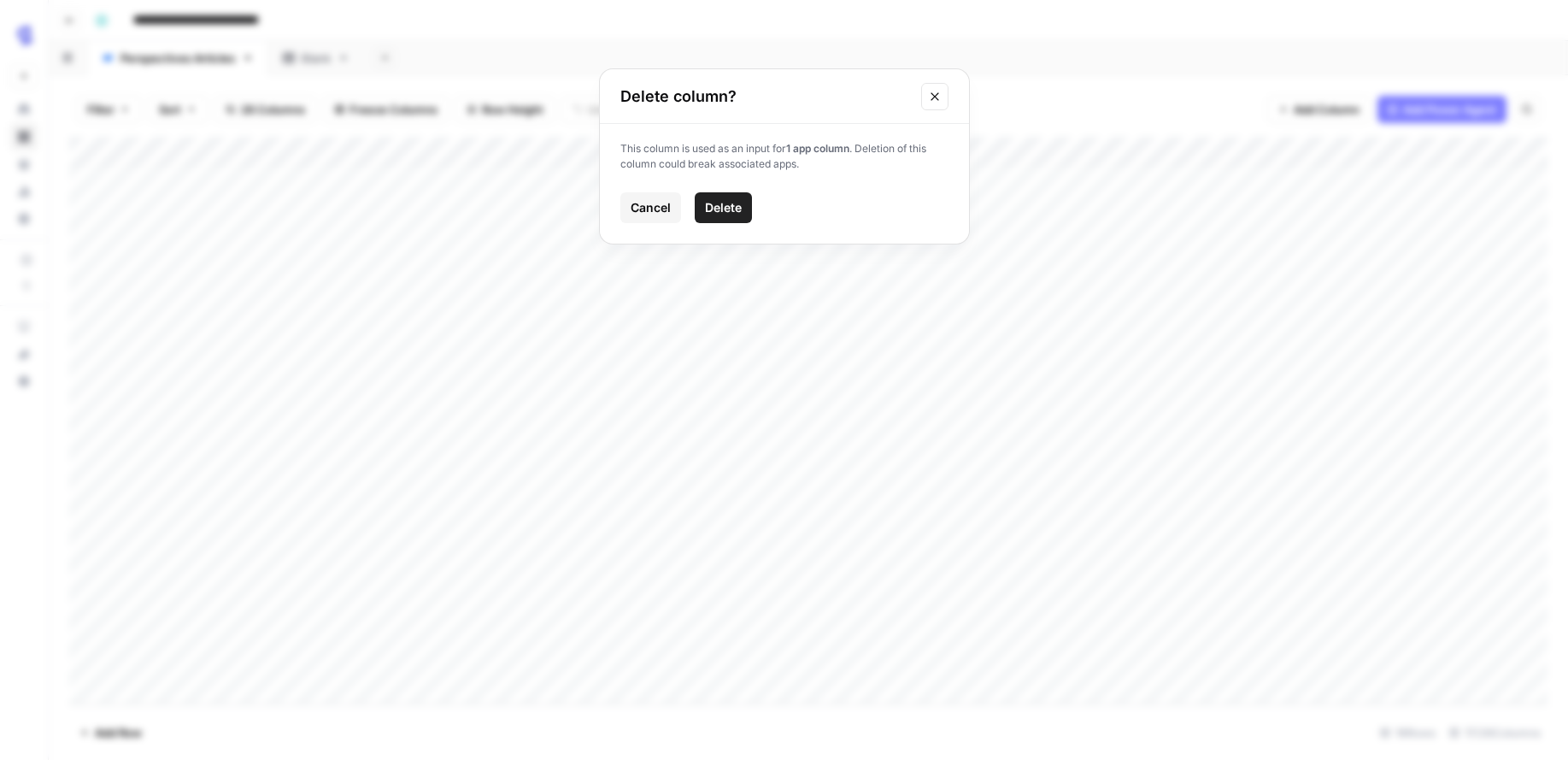
click at [670, 206] on span "Cancel" at bounding box center [651, 207] width 40 height 17
